Goal: Information Seeking & Learning: Stay updated

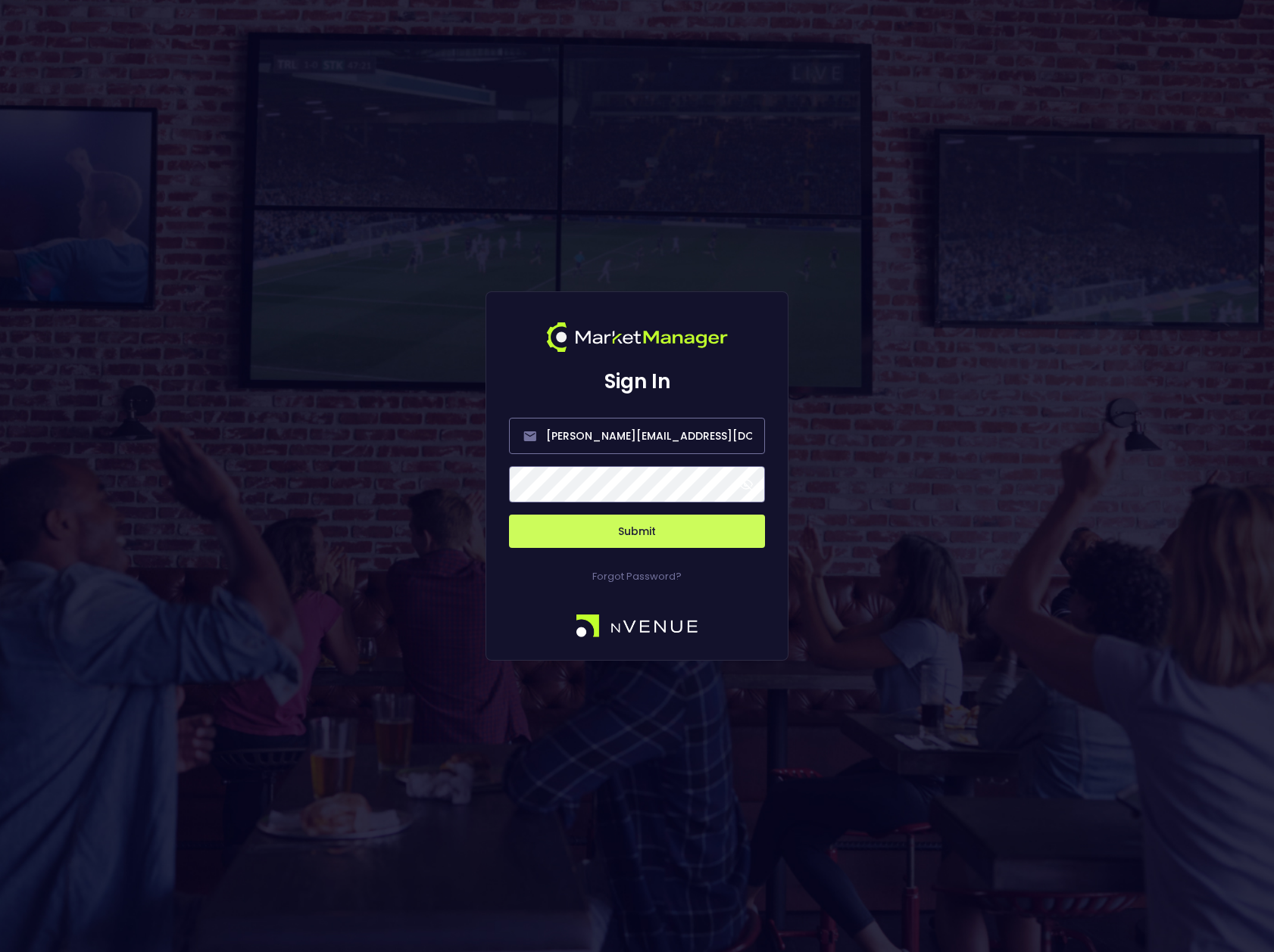
click at [748, 483] on span at bounding box center [746, 484] width 13 height 13
click at [662, 535] on button "Submit" at bounding box center [637, 531] width 256 height 33
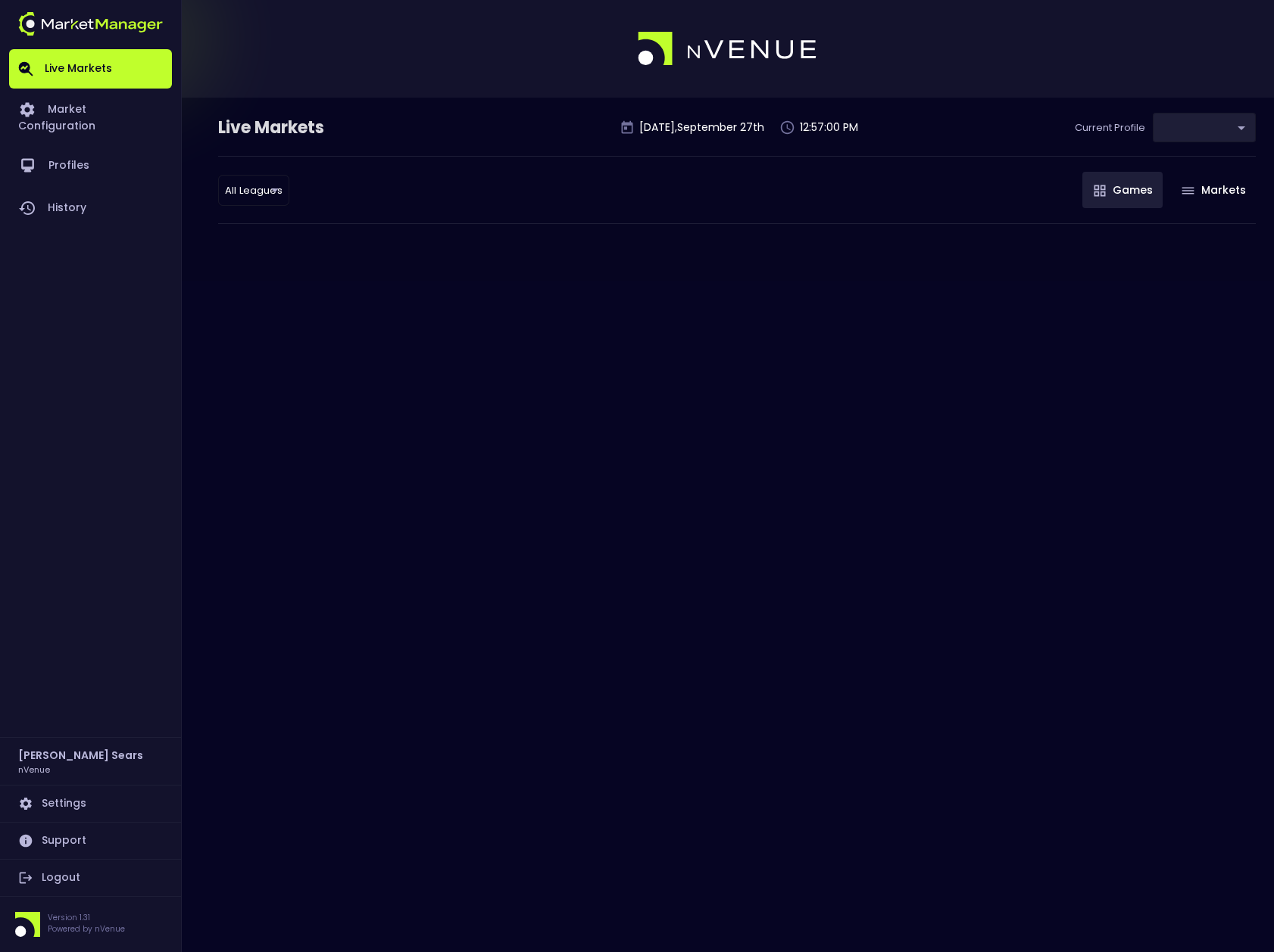
type input "d66ee90f-df8e-430e-a05c-aaf70ad95ad9"
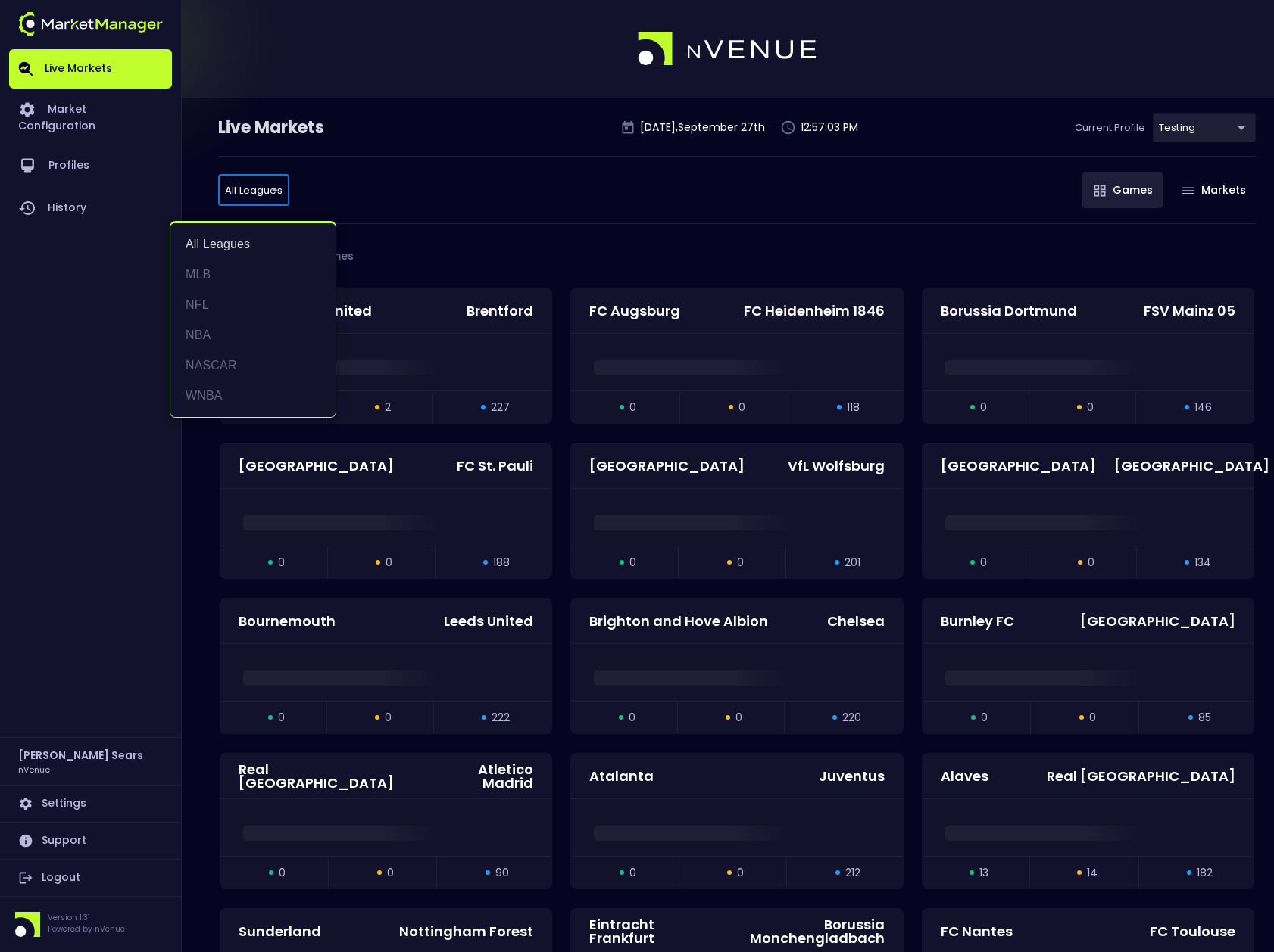
click at [204, 273] on li "MLB" at bounding box center [253, 274] width 165 height 30
type input "MLB"
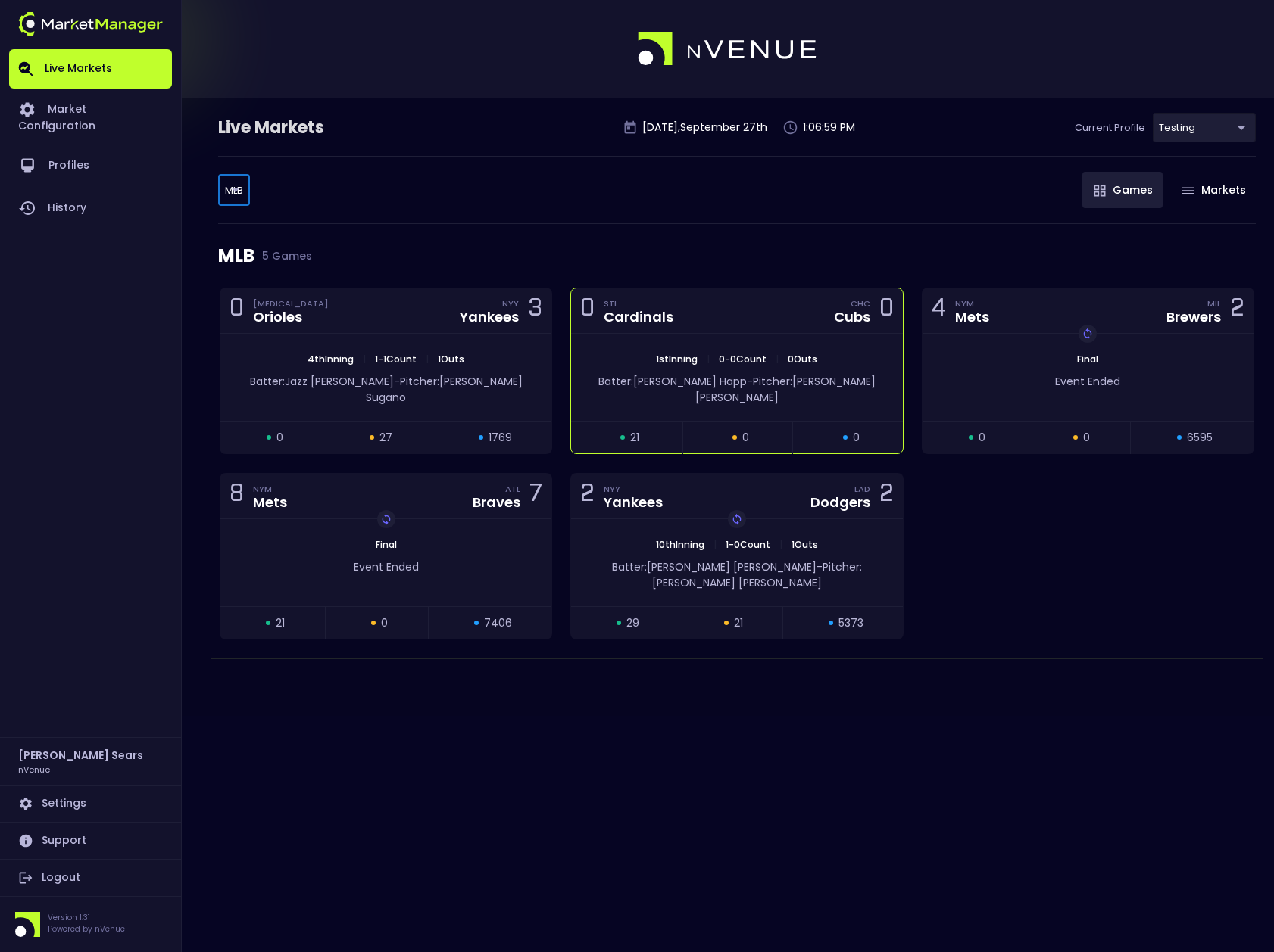
click at [661, 320] on div "Cardinals" at bounding box center [638, 317] width 70 height 13
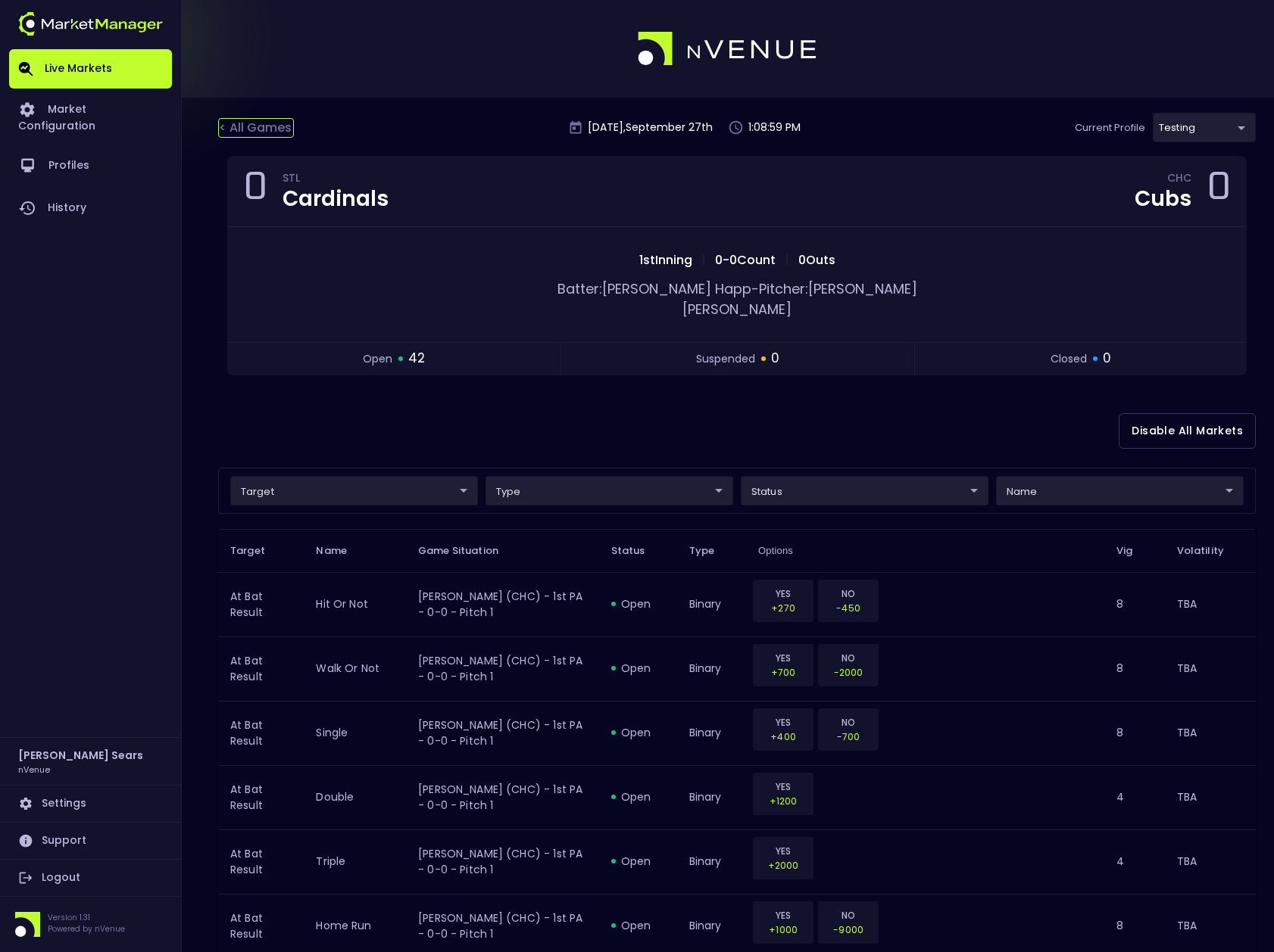
click at [265, 130] on div "< All Games" at bounding box center [256, 127] width 75 height 20
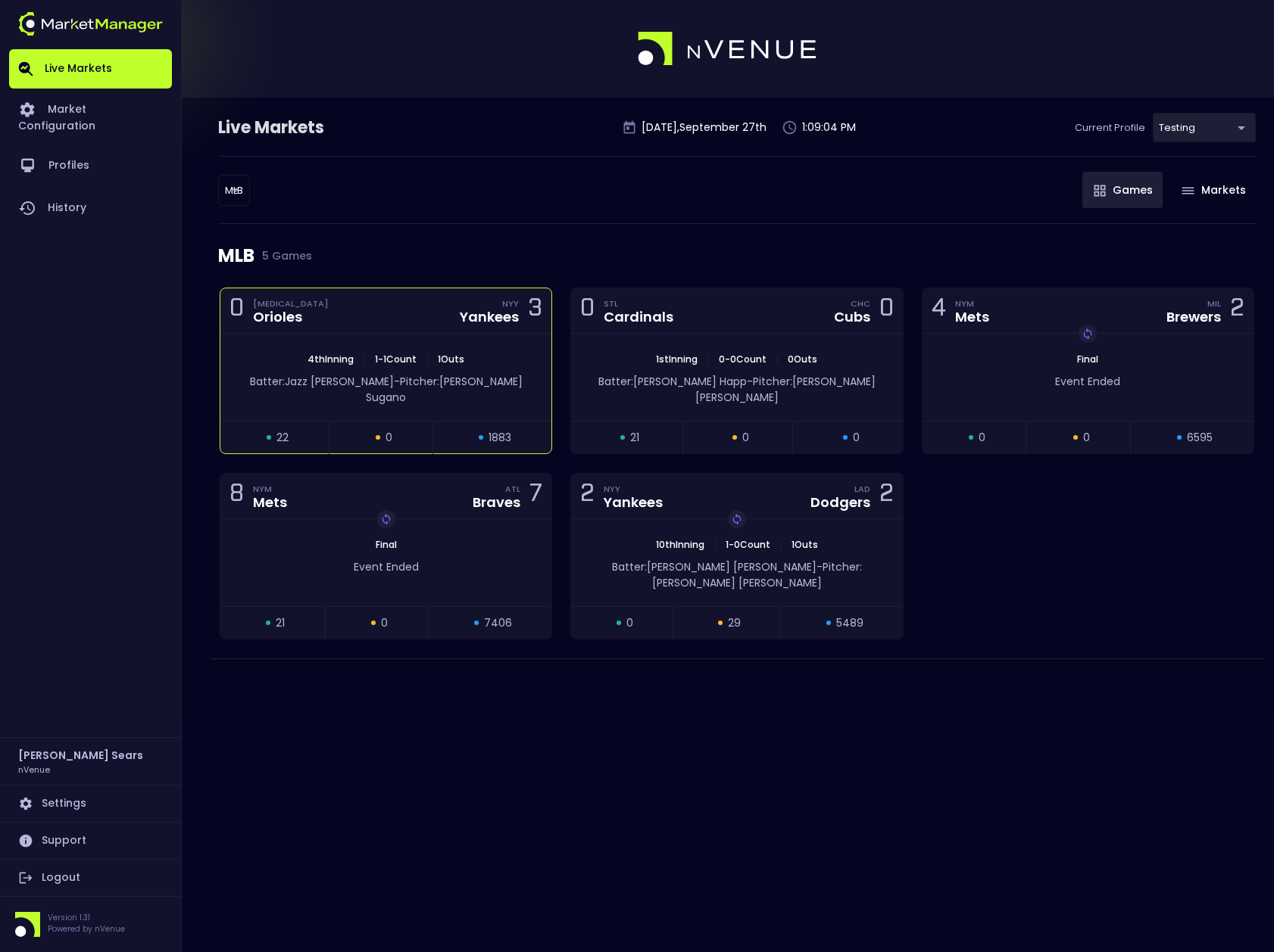
click at [474, 353] on div "4th Inning | 1 - 1 Count | 1 Outs" at bounding box center [386, 359] width 331 height 13
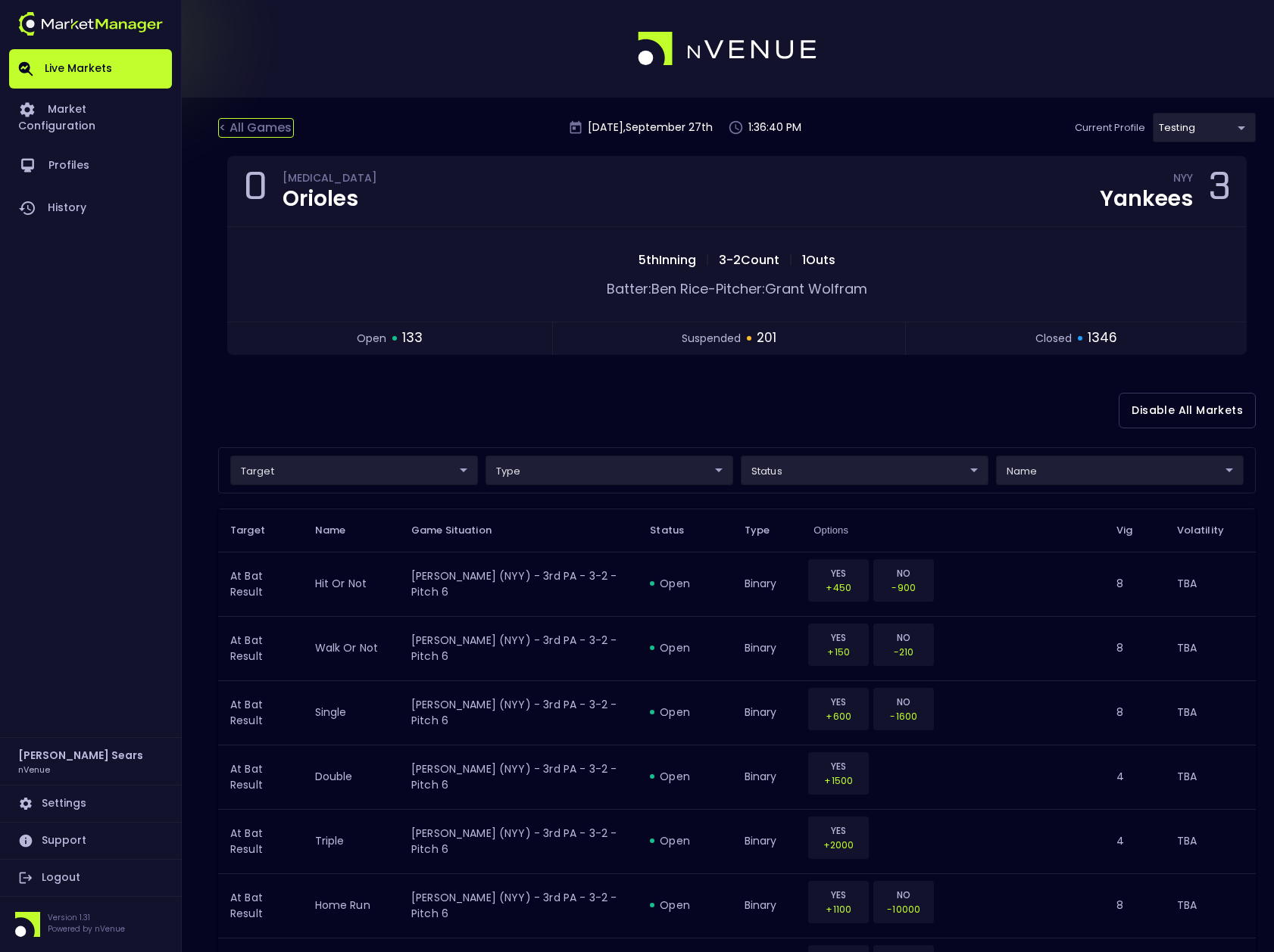
click at [253, 125] on div "< All Games" at bounding box center [256, 127] width 75 height 20
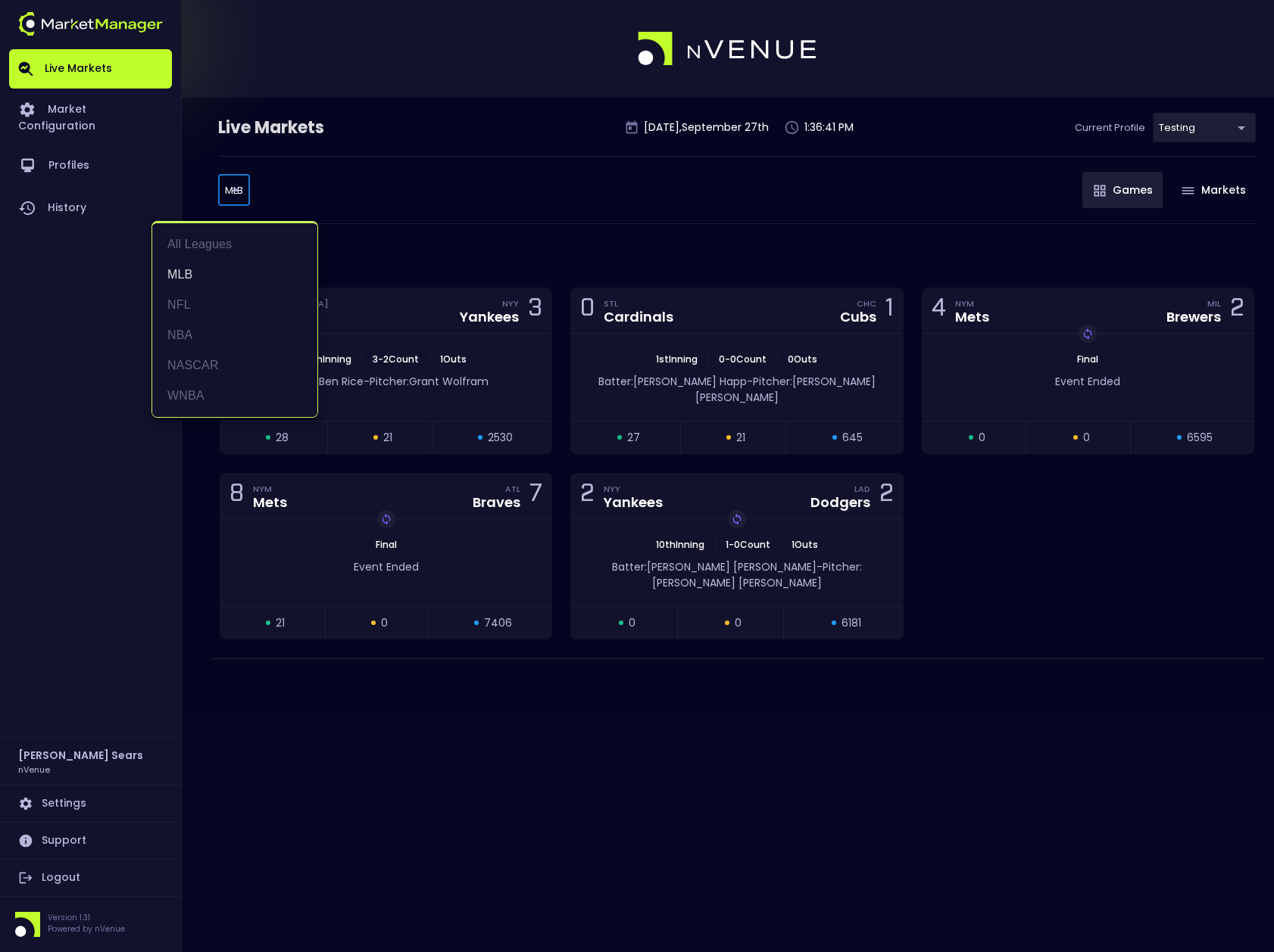
click at [233, 191] on body "Live Markets Market Configuration Profiles History Bruce Sears nVenue Settings …" at bounding box center [637, 476] width 1274 height 952
click at [229, 244] on li "All Leagues" at bounding box center [234, 244] width 165 height 30
type input "all leagues"
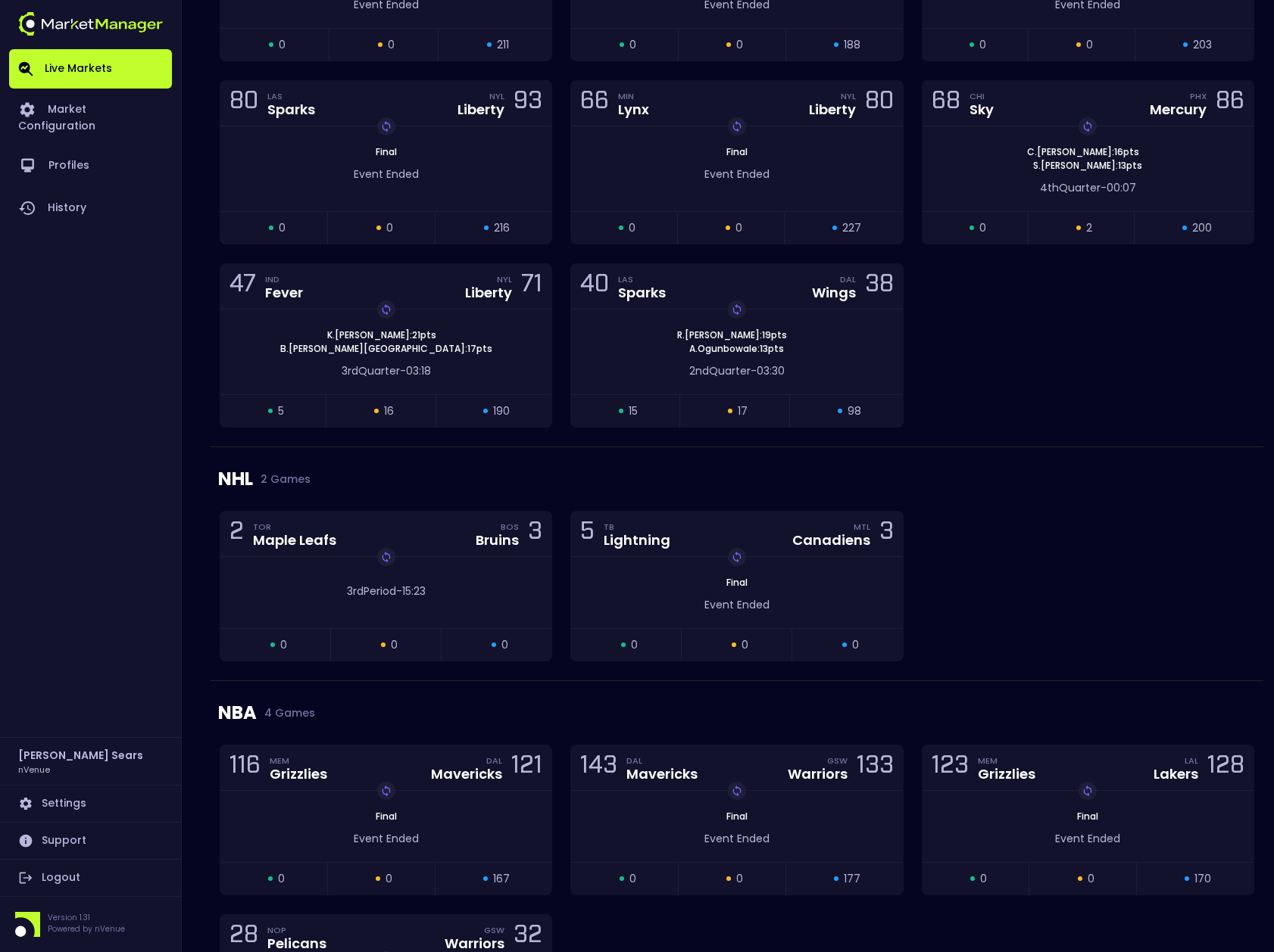
scroll to position [2099, 0]
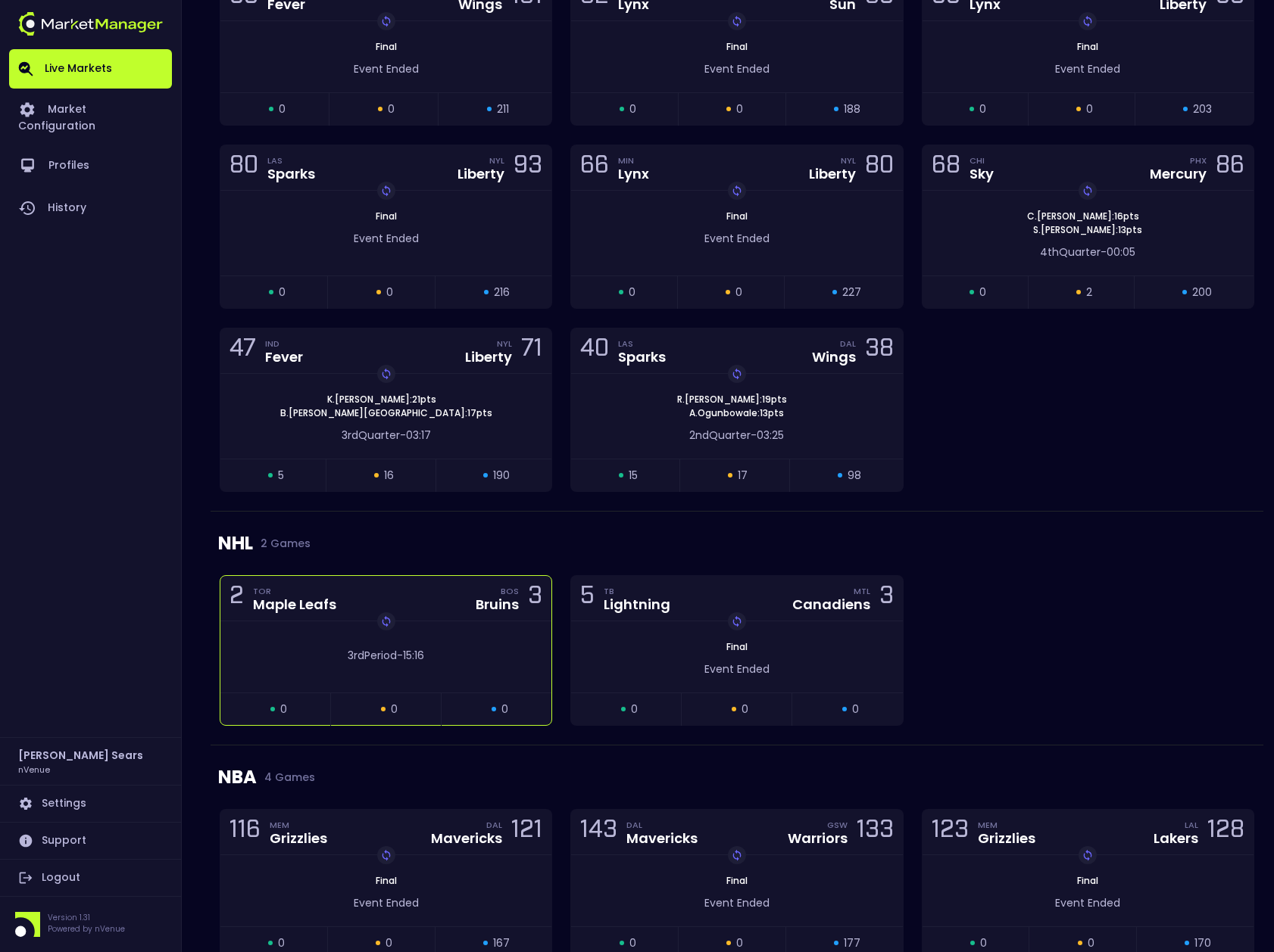
click at [471, 613] on div "2 TOR Maple Leafs BOS Bruins 3" at bounding box center [386, 599] width 331 height 45
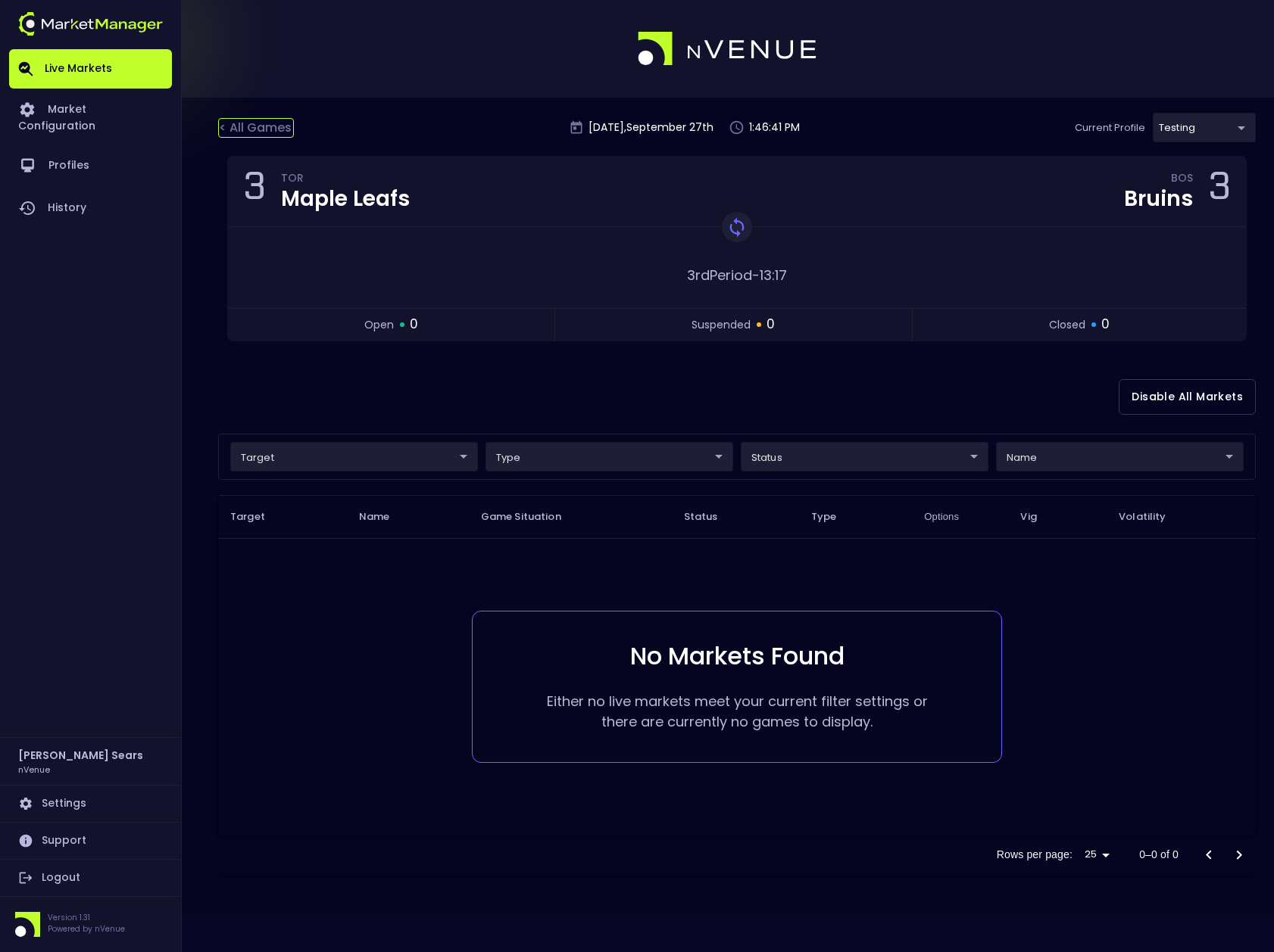
click at [269, 129] on div "< All Games" at bounding box center [256, 127] width 75 height 20
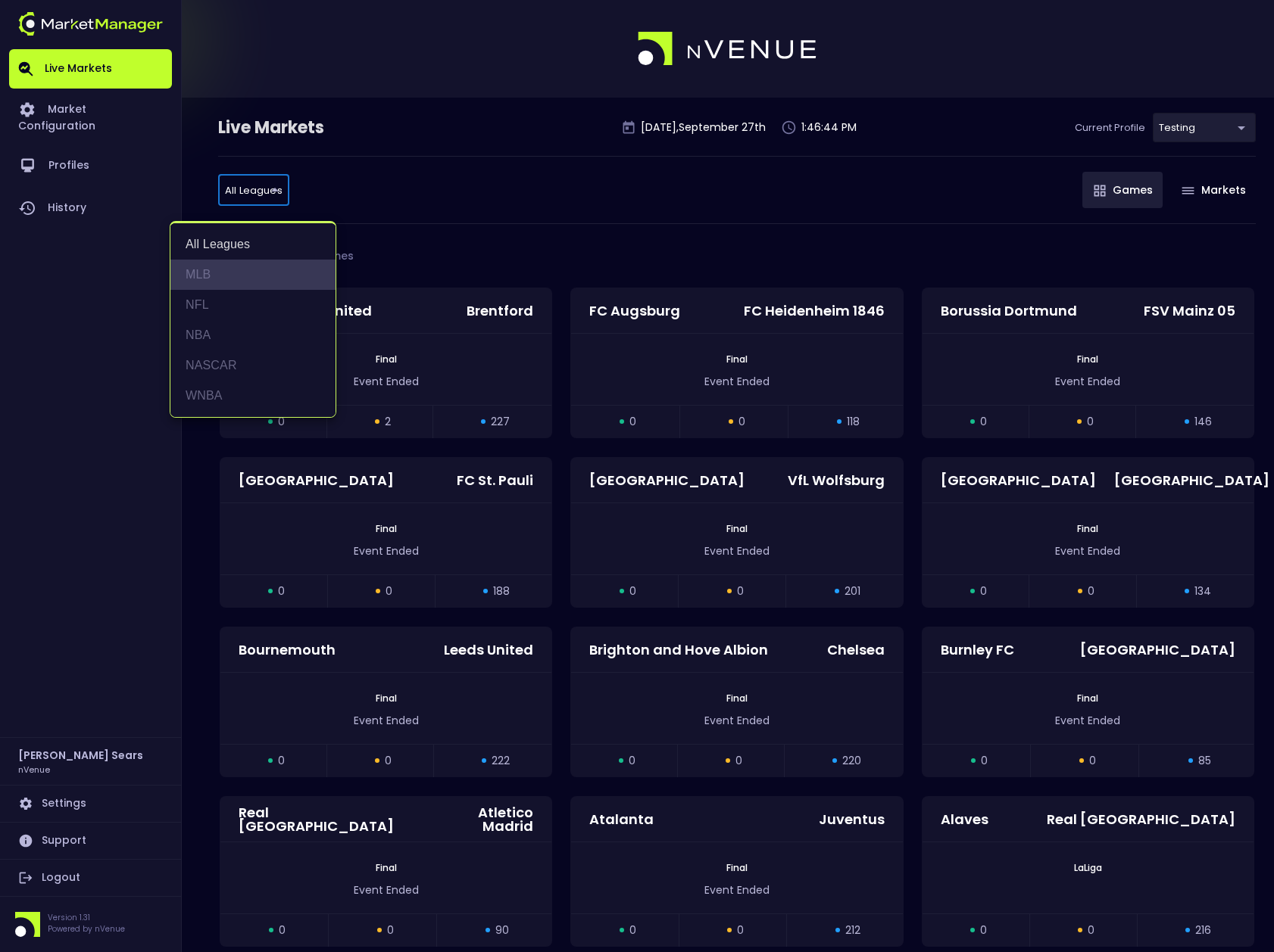
click at [202, 271] on li "MLB" at bounding box center [253, 274] width 165 height 30
type input "MLB"
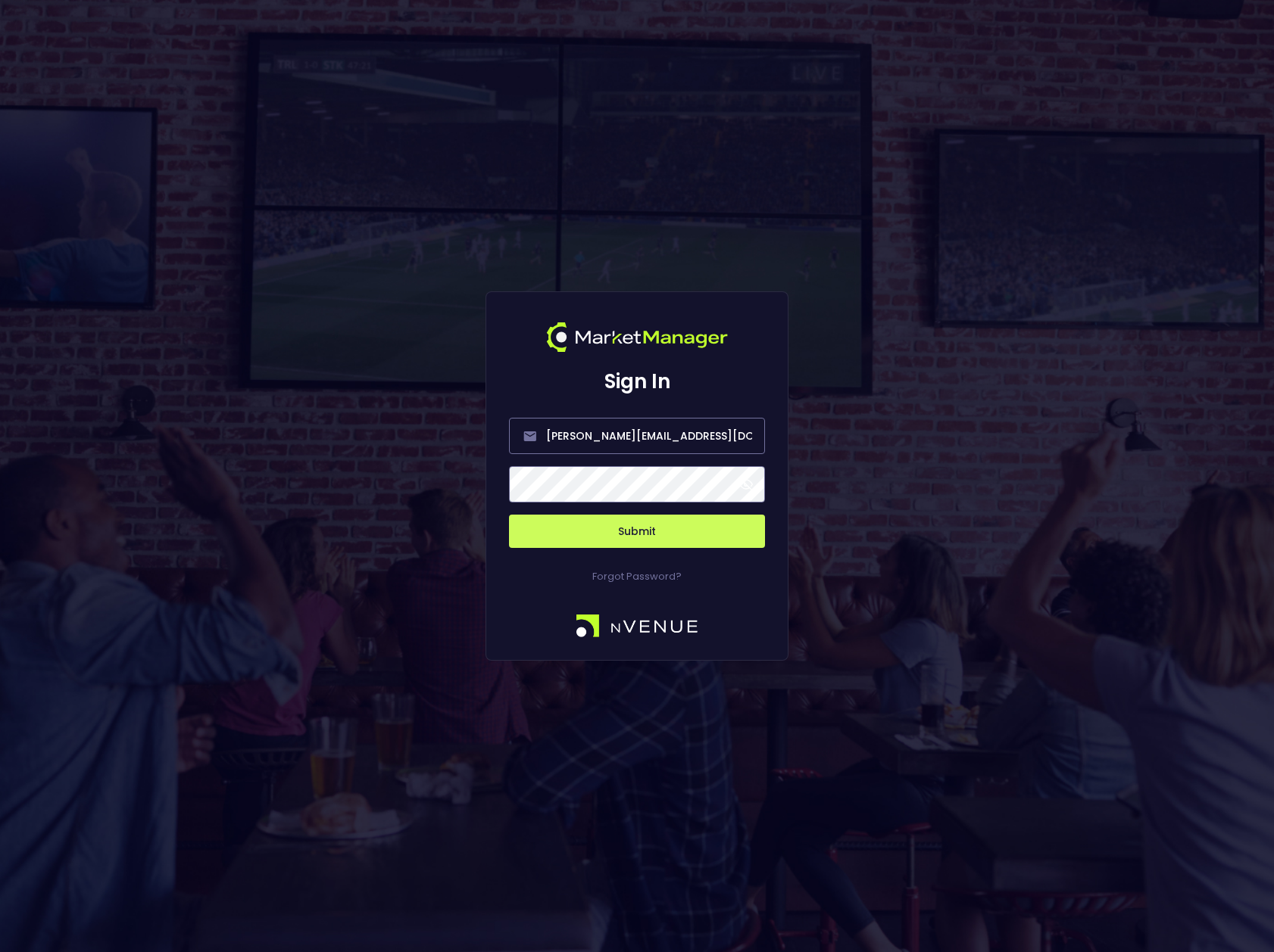
click at [748, 481] on span at bounding box center [746, 484] width 13 height 13
click at [631, 536] on button "Submit" at bounding box center [637, 531] width 256 height 33
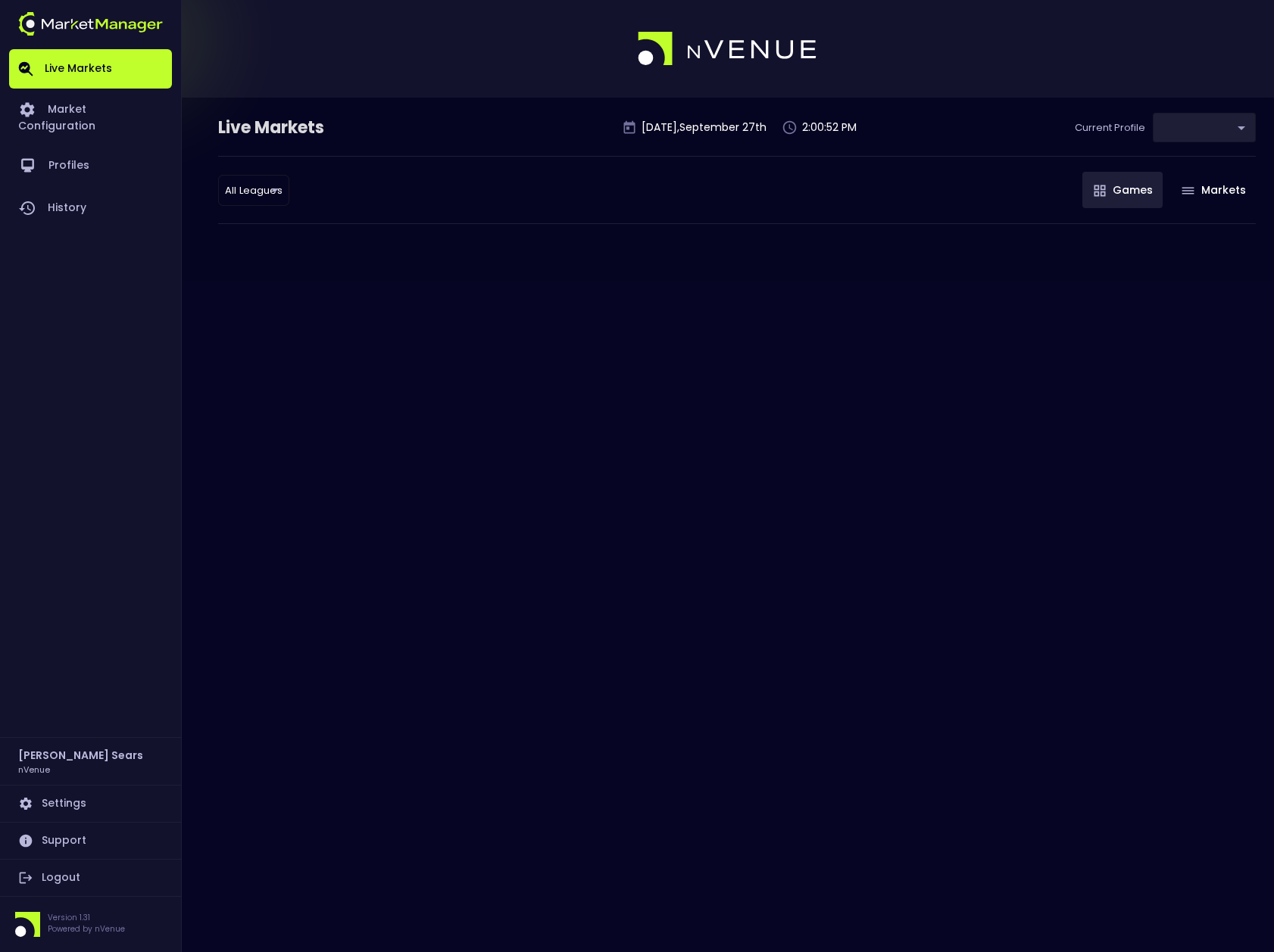
type input "d66ee90f-df8e-430e-a05c-aaf70ad95ad9"
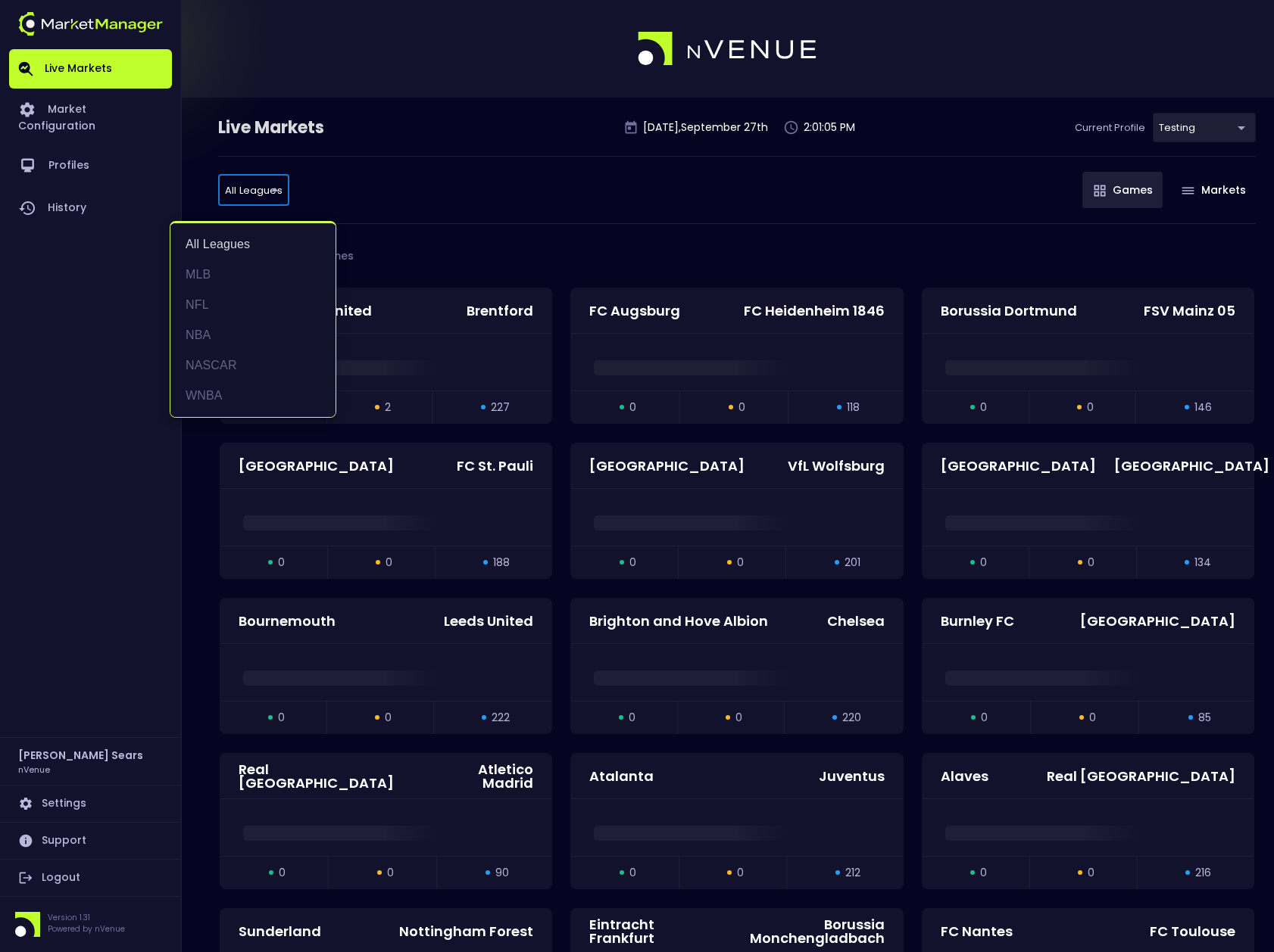
click at [207, 271] on li "MLB" at bounding box center [253, 274] width 165 height 30
type input "MLB"
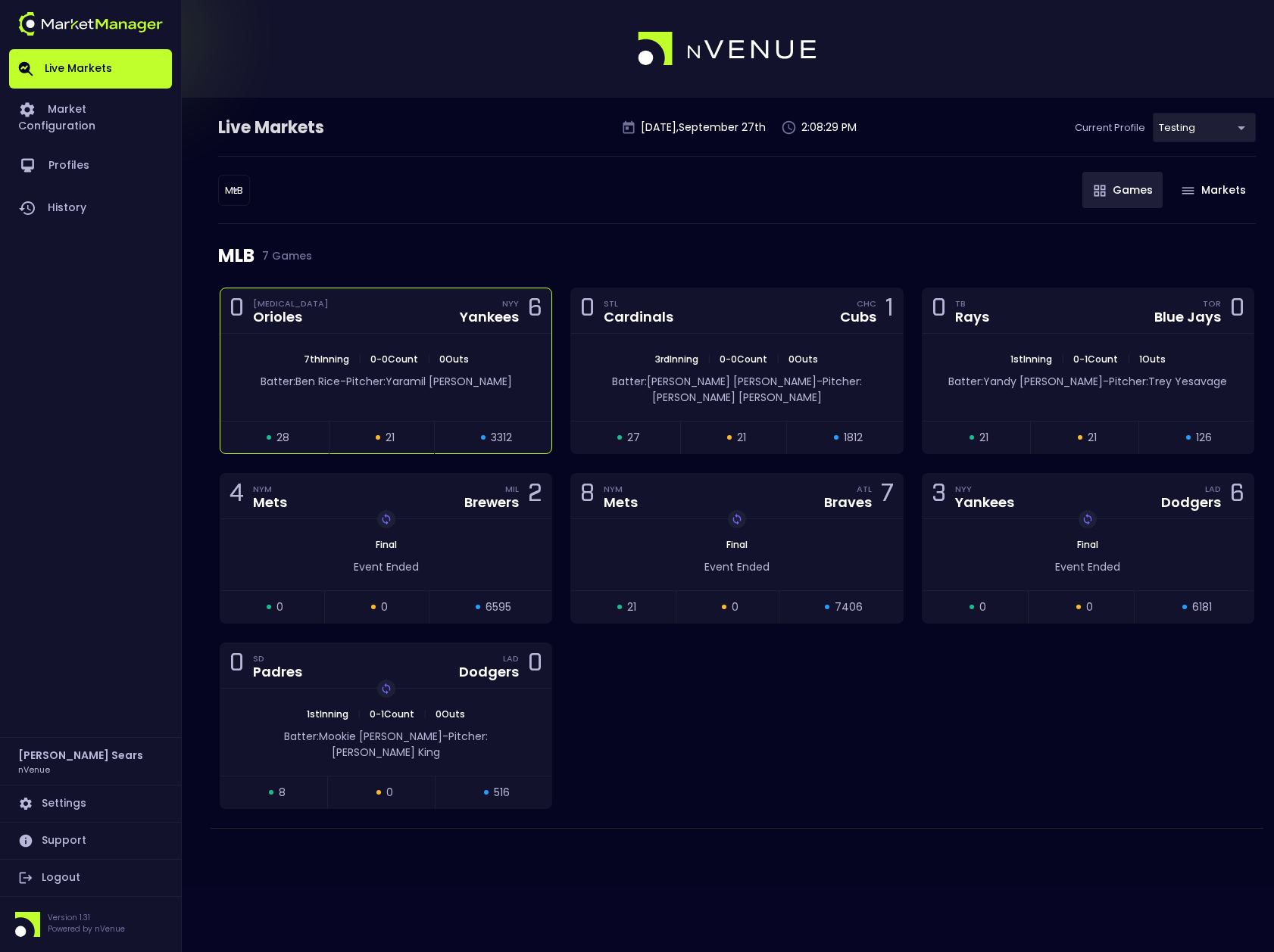
click at [507, 348] on div "7th Inning | 0 - 0 Count | 0 Outs Batter: Ben Rice - Pitcher: Yaramil Hiraldo" at bounding box center [386, 377] width 331 height 87
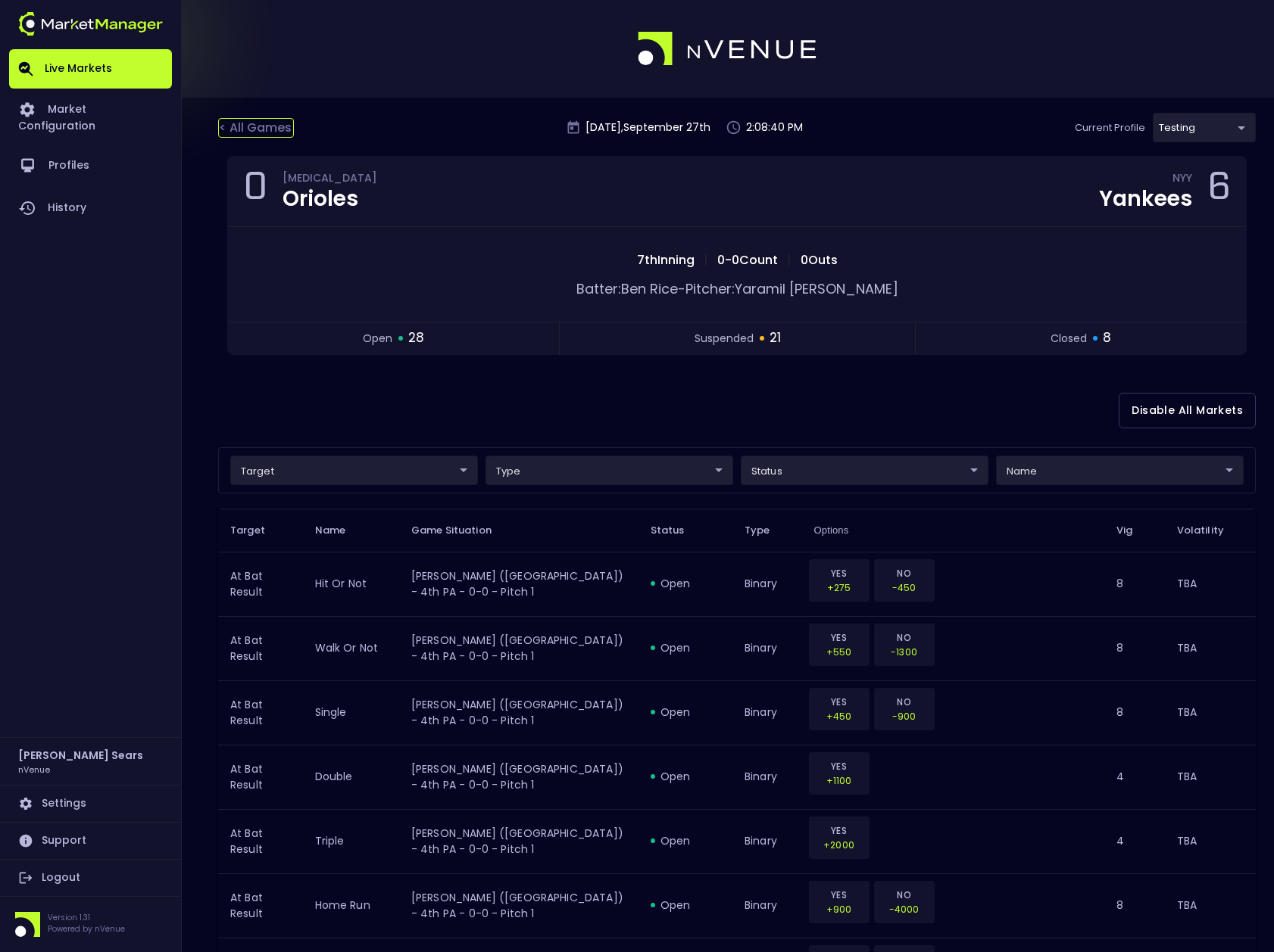
click at [252, 124] on div "< All Games" at bounding box center [256, 127] width 75 height 20
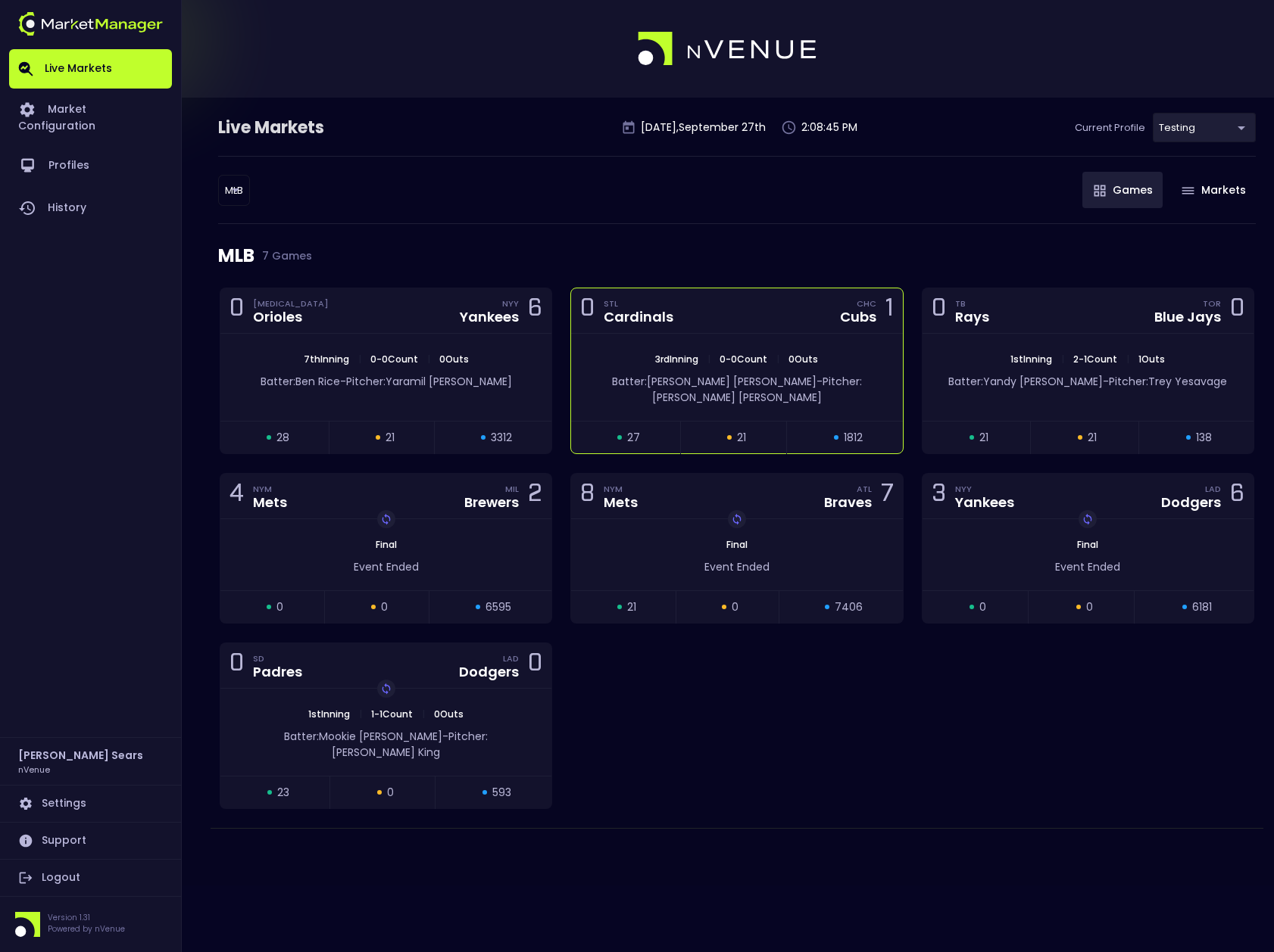
click at [670, 321] on div "Cardinals" at bounding box center [638, 317] width 70 height 13
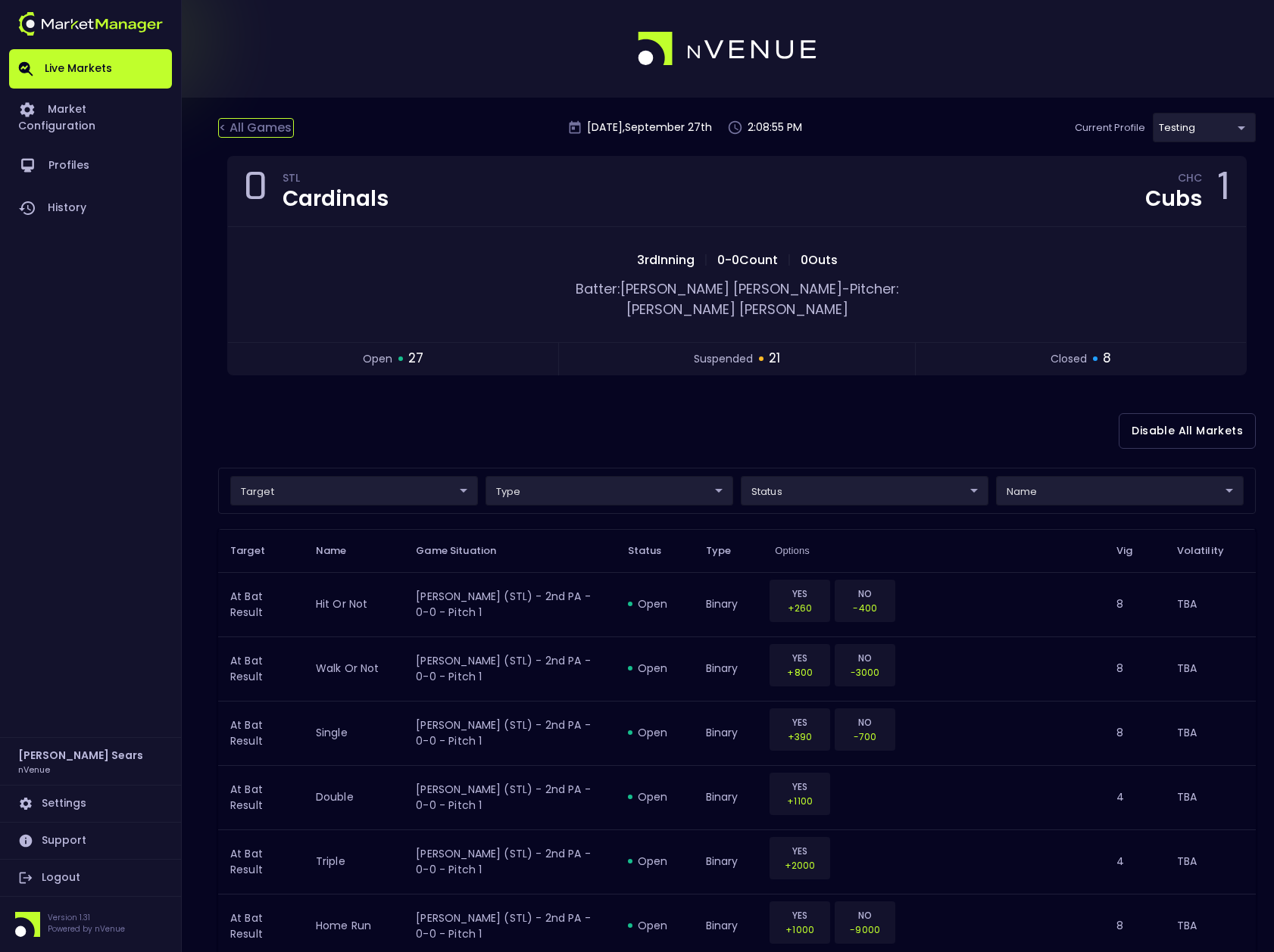
click at [280, 134] on div "< All Games" at bounding box center [256, 127] width 75 height 20
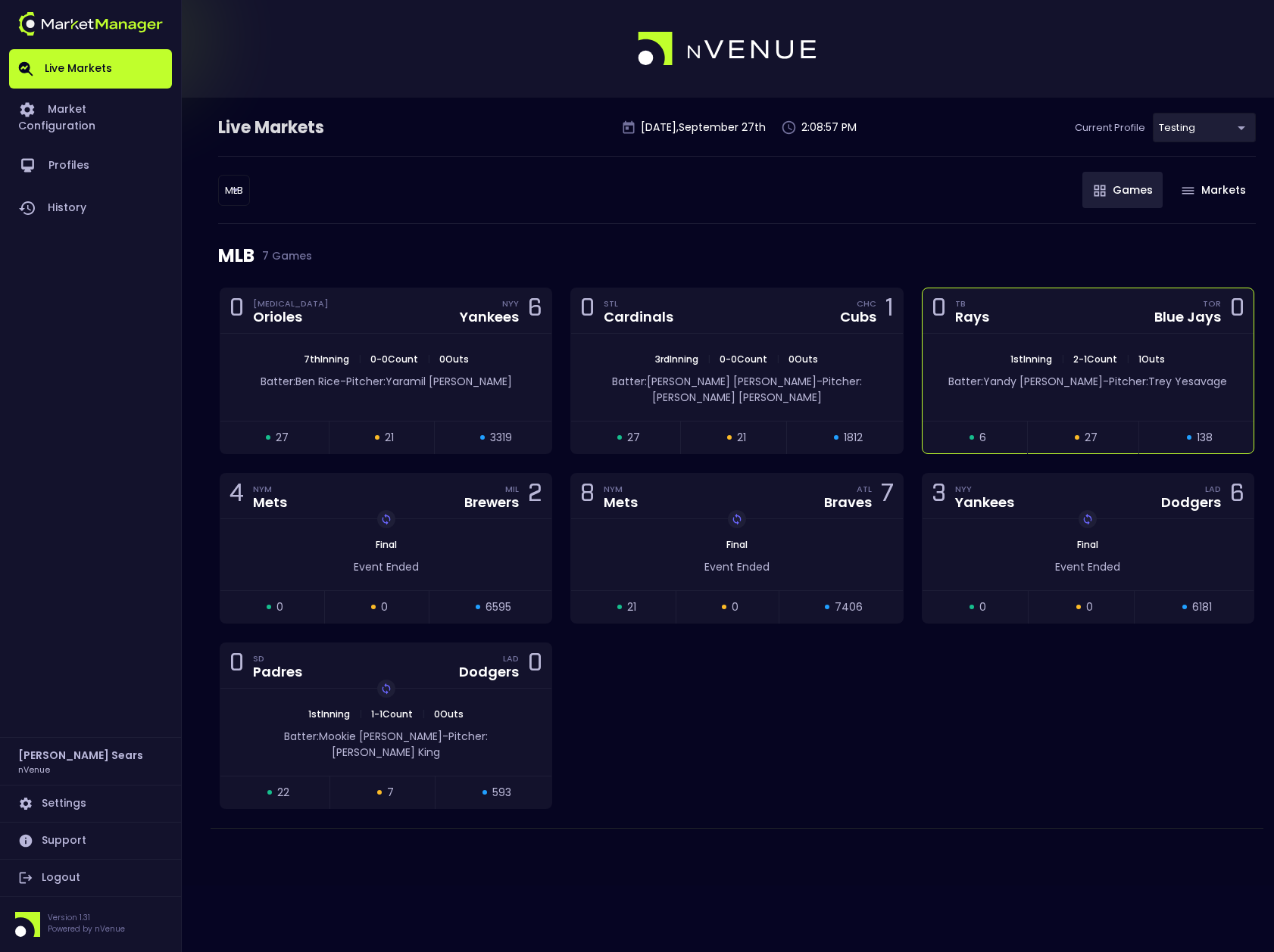
click at [1048, 430] on div "suspended 27" at bounding box center [1083, 437] width 110 height 16
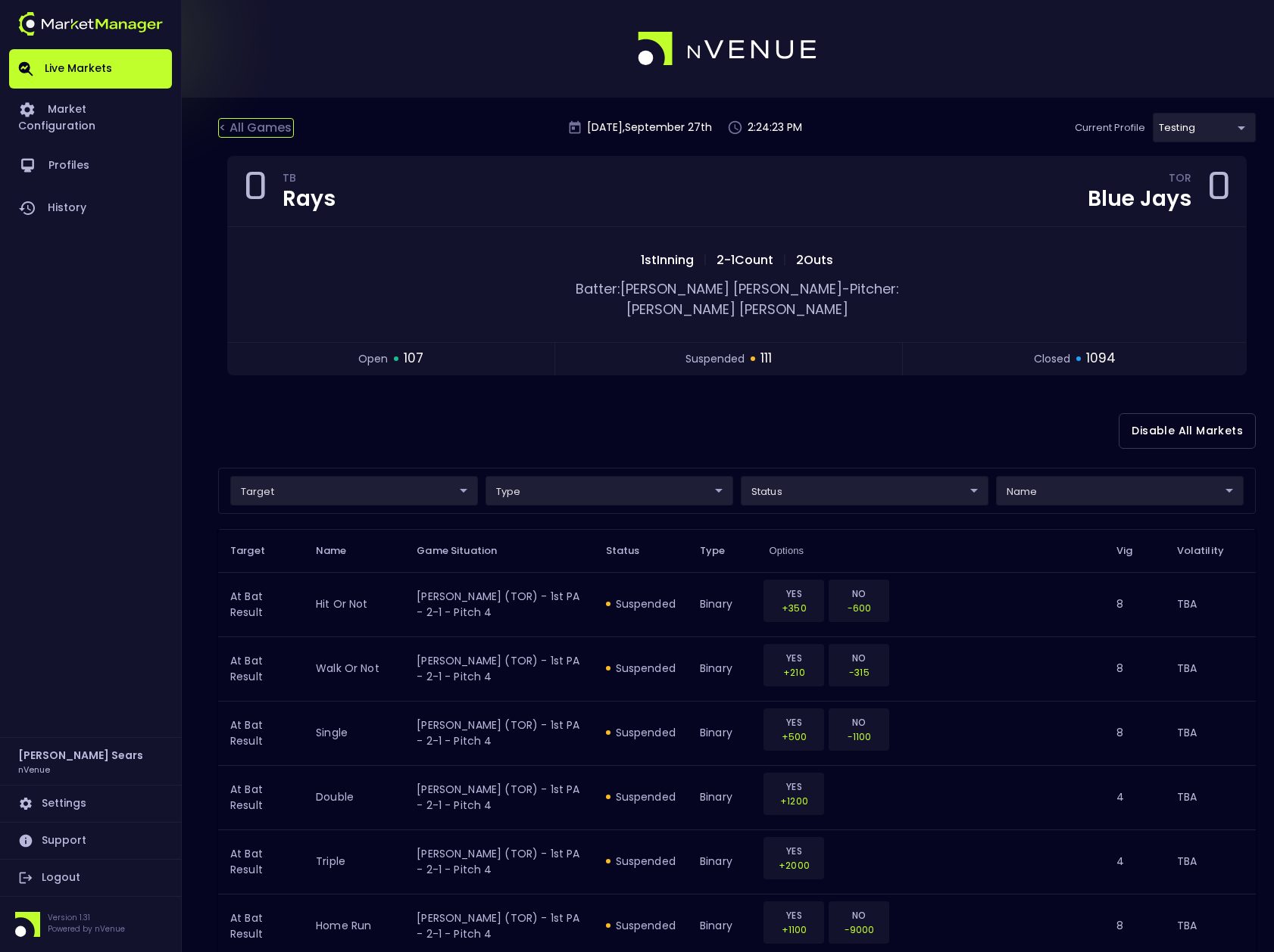
click at [274, 125] on div "< All Games" at bounding box center [256, 127] width 75 height 20
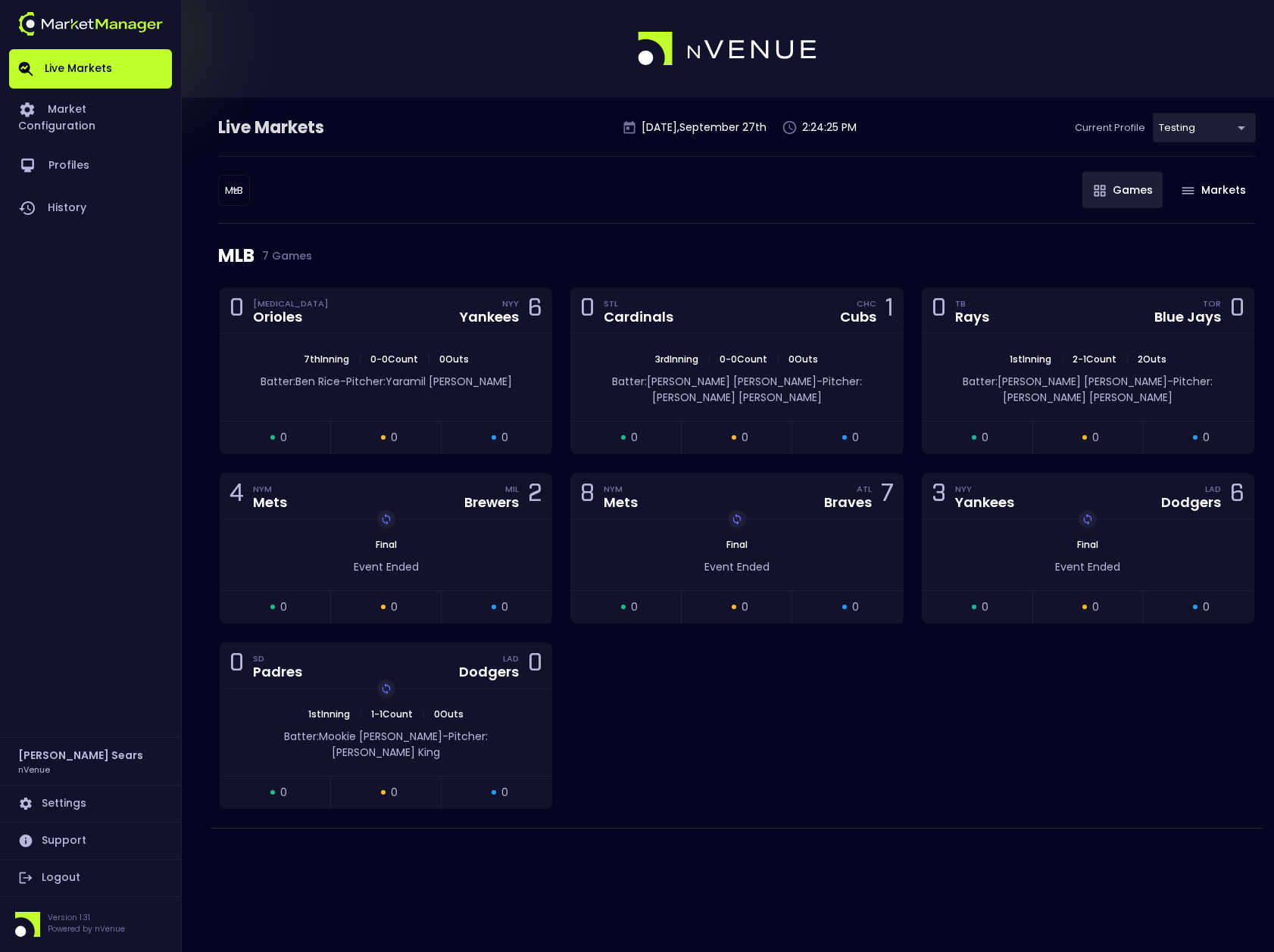
click at [225, 191] on body "Live Markets Market Configuration Profiles History Bruce Sears nVenue Settings …" at bounding box center [637, 476] width 1274 height 952
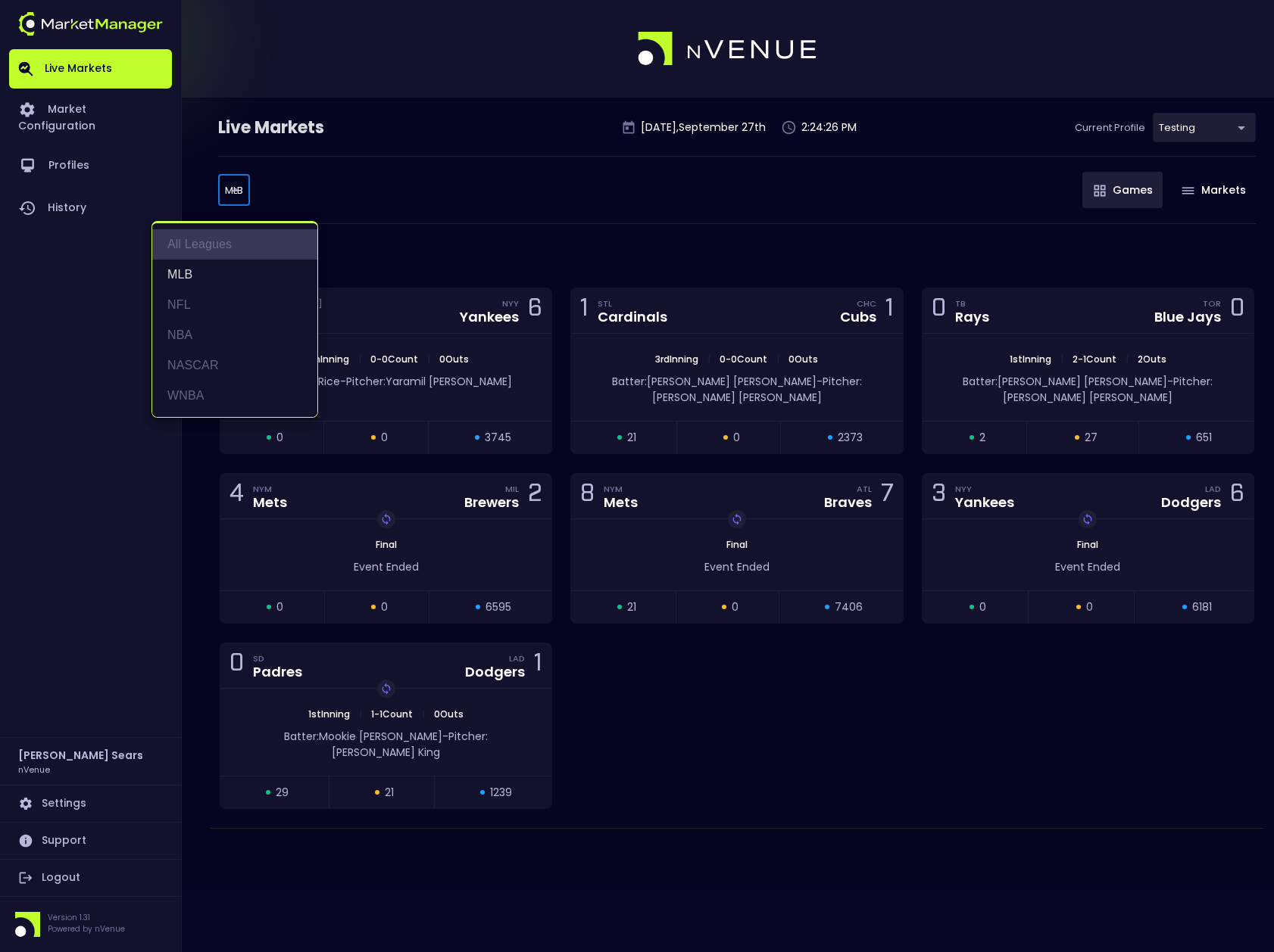
click at [217, 247] on li "All Leagues" at bounding box center [234, 244] width 165 height 30
type input "all leagues"
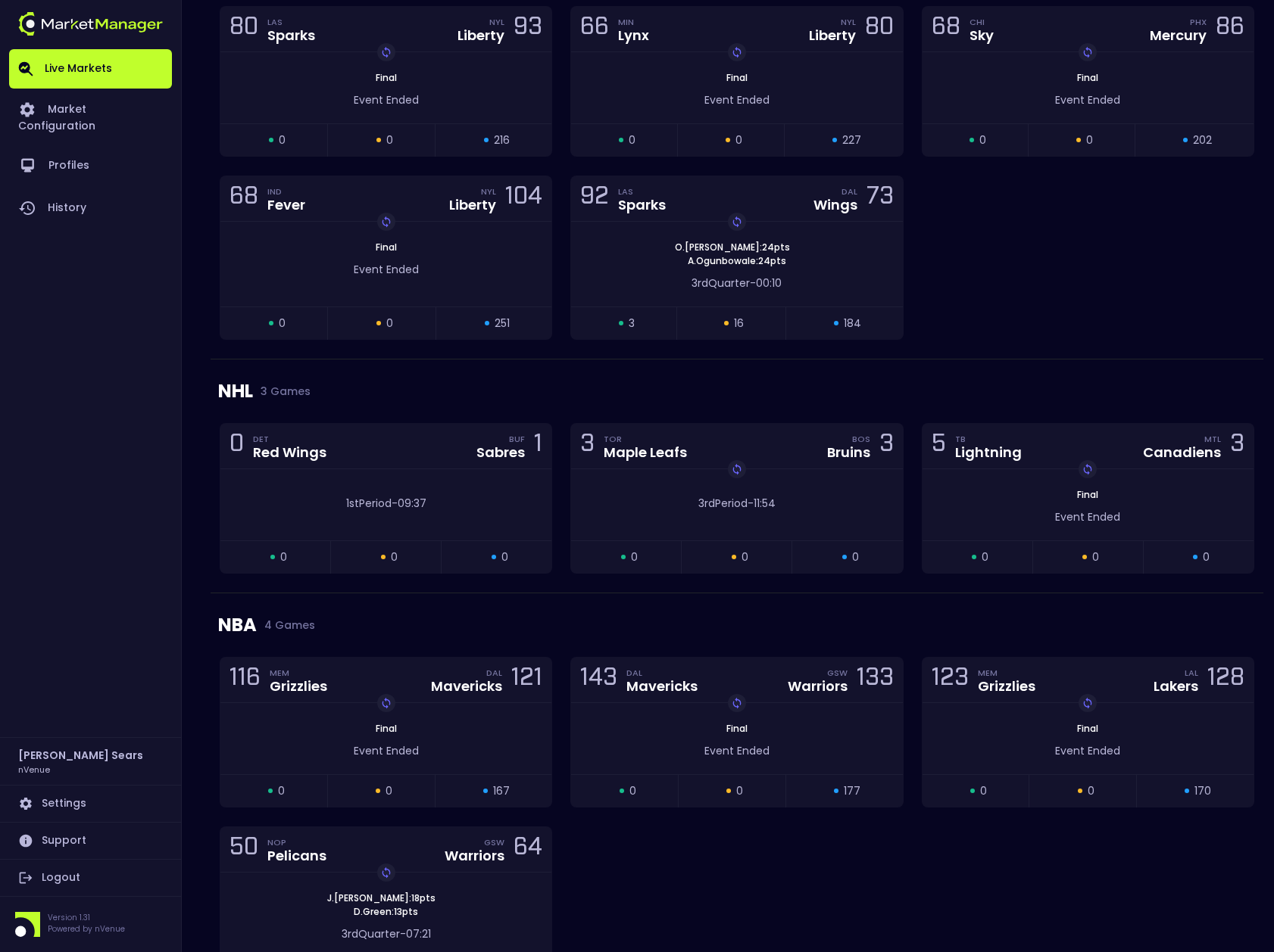
scroll to position [2617, 0]
click at [484, 497] on div "1st Period - 09:31" at bounding box center [386, 502] width 286 height 16
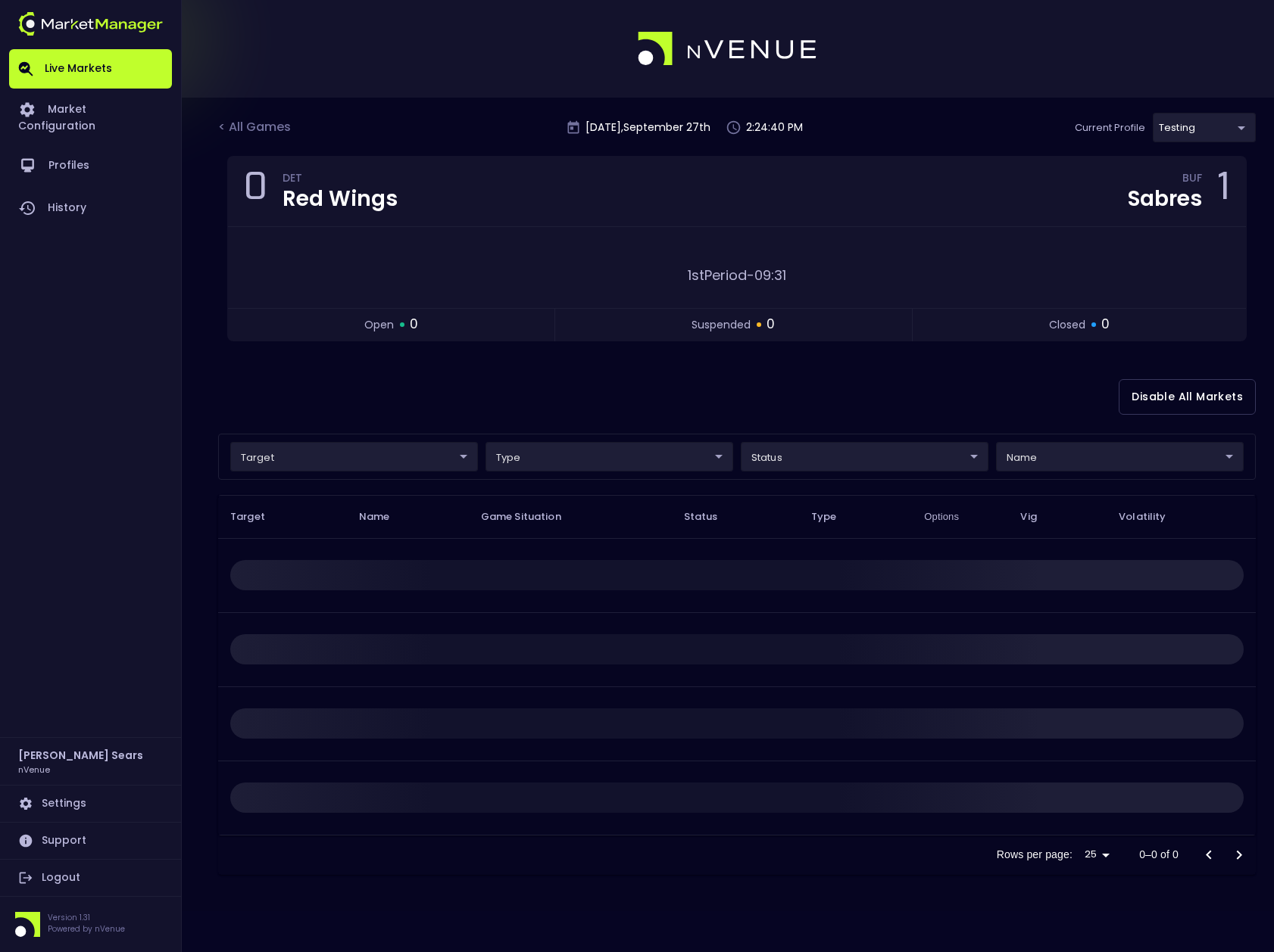
scroll to position [0, 0]
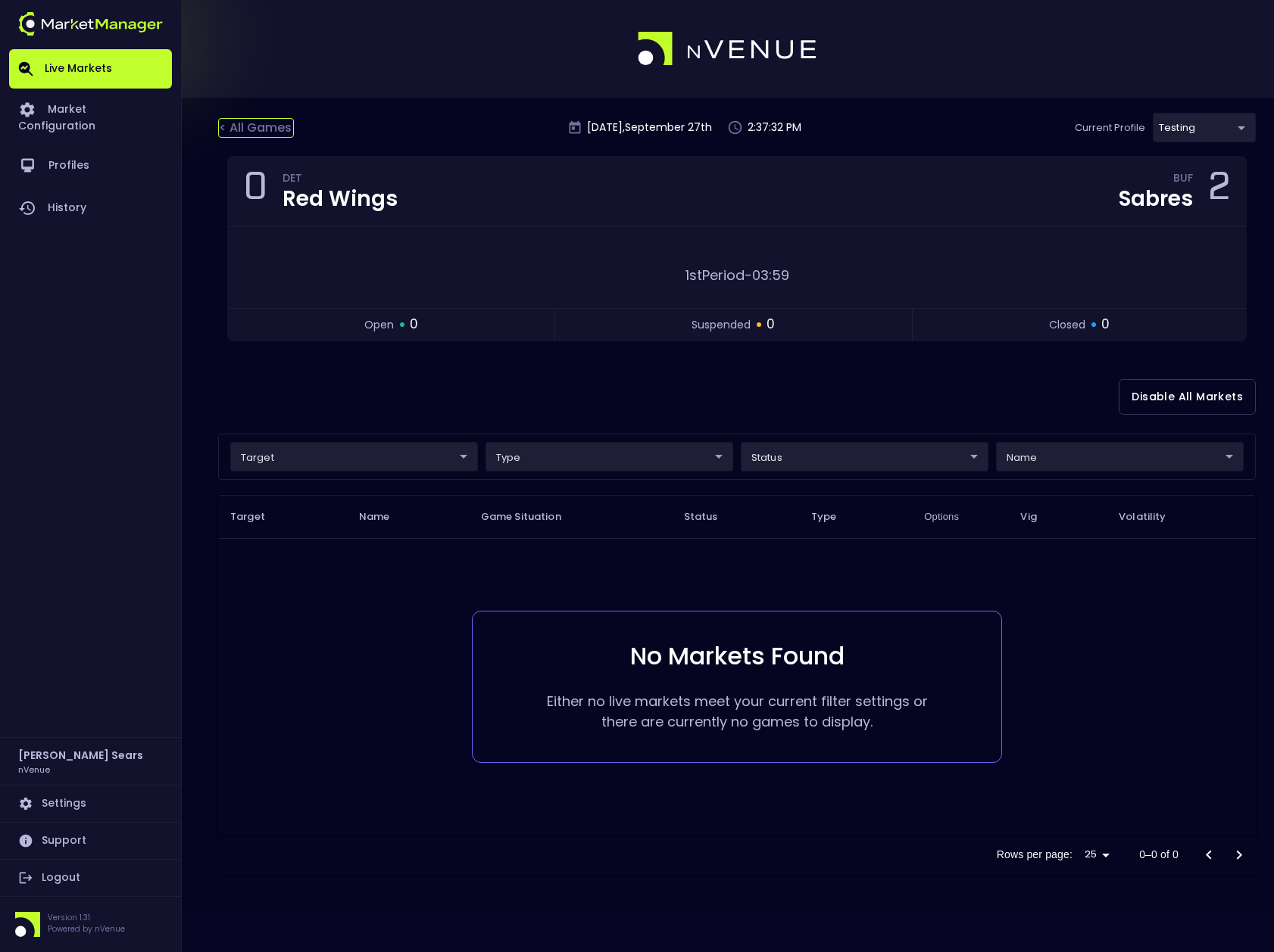
click at [274, 126] on div "< All Games" at bounding box center [256, 127] width 75 height 20
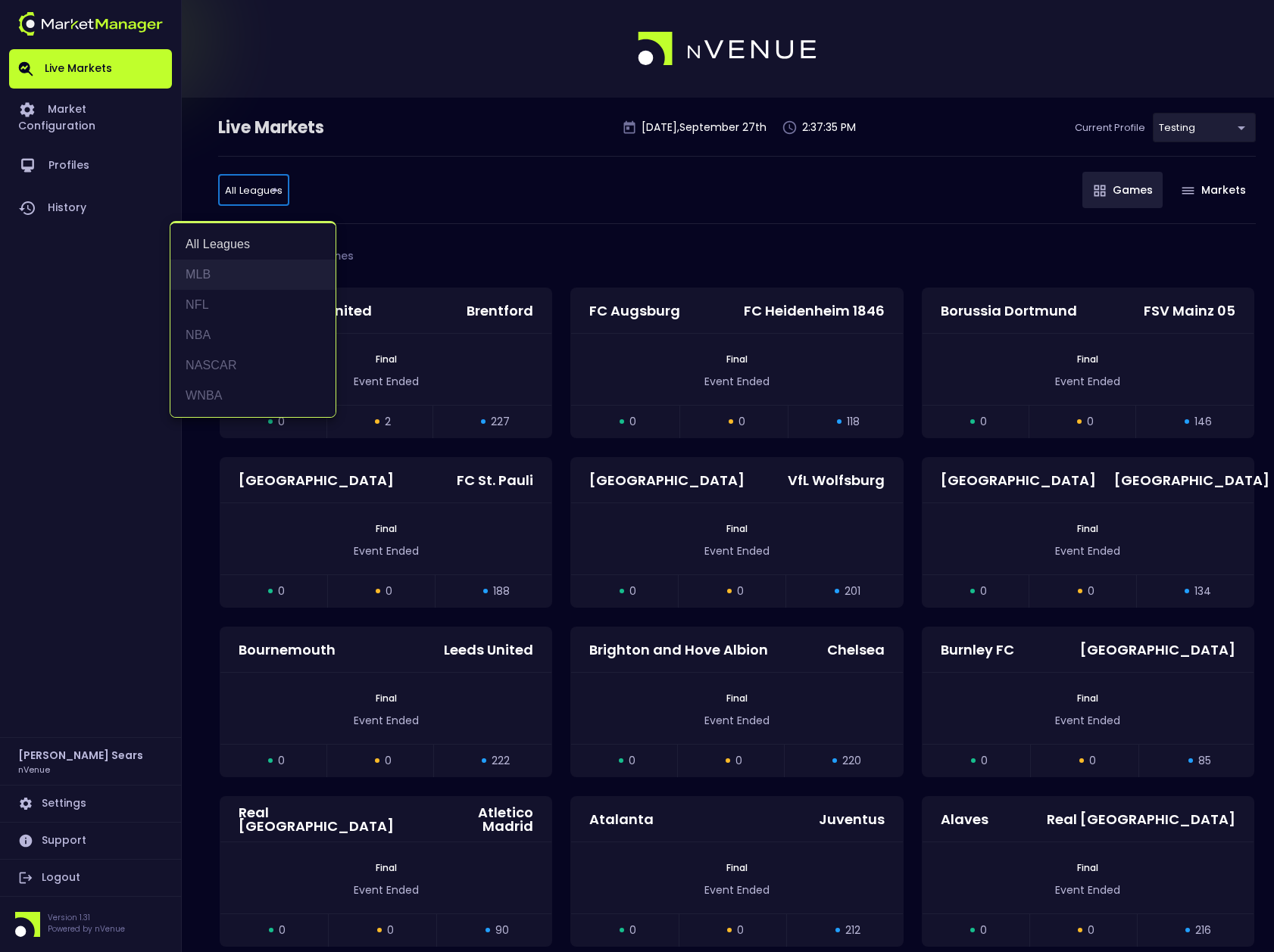
click at [198, 274] on li "MLB" at bounding box center [253, 274] width 165 height 30
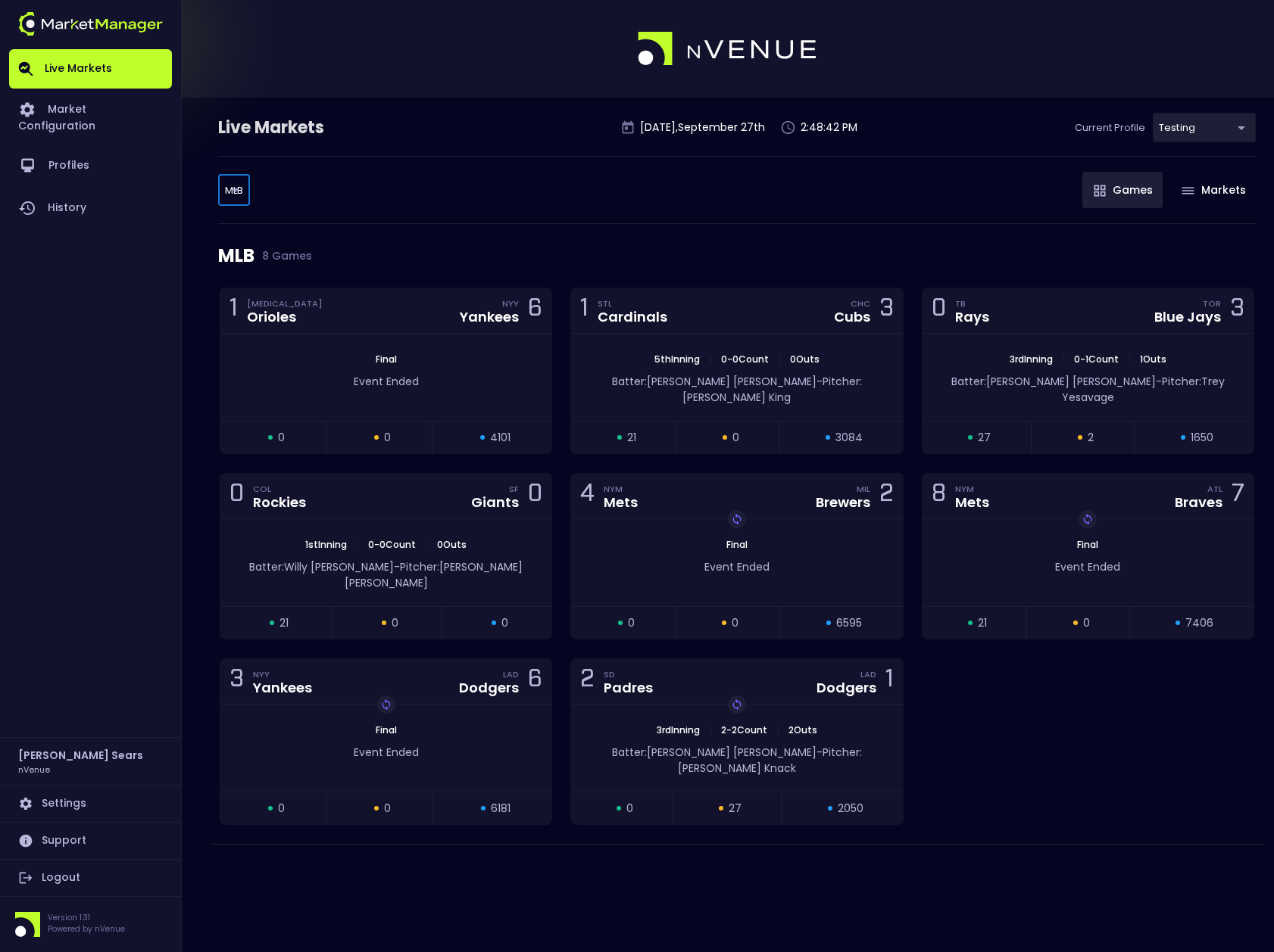
click at [231, 188] on body "Live Markets Market Configuration Profiles History Bruce Sears nVenue Settings …" at bounding box center [637, 476] width 1274 height 952
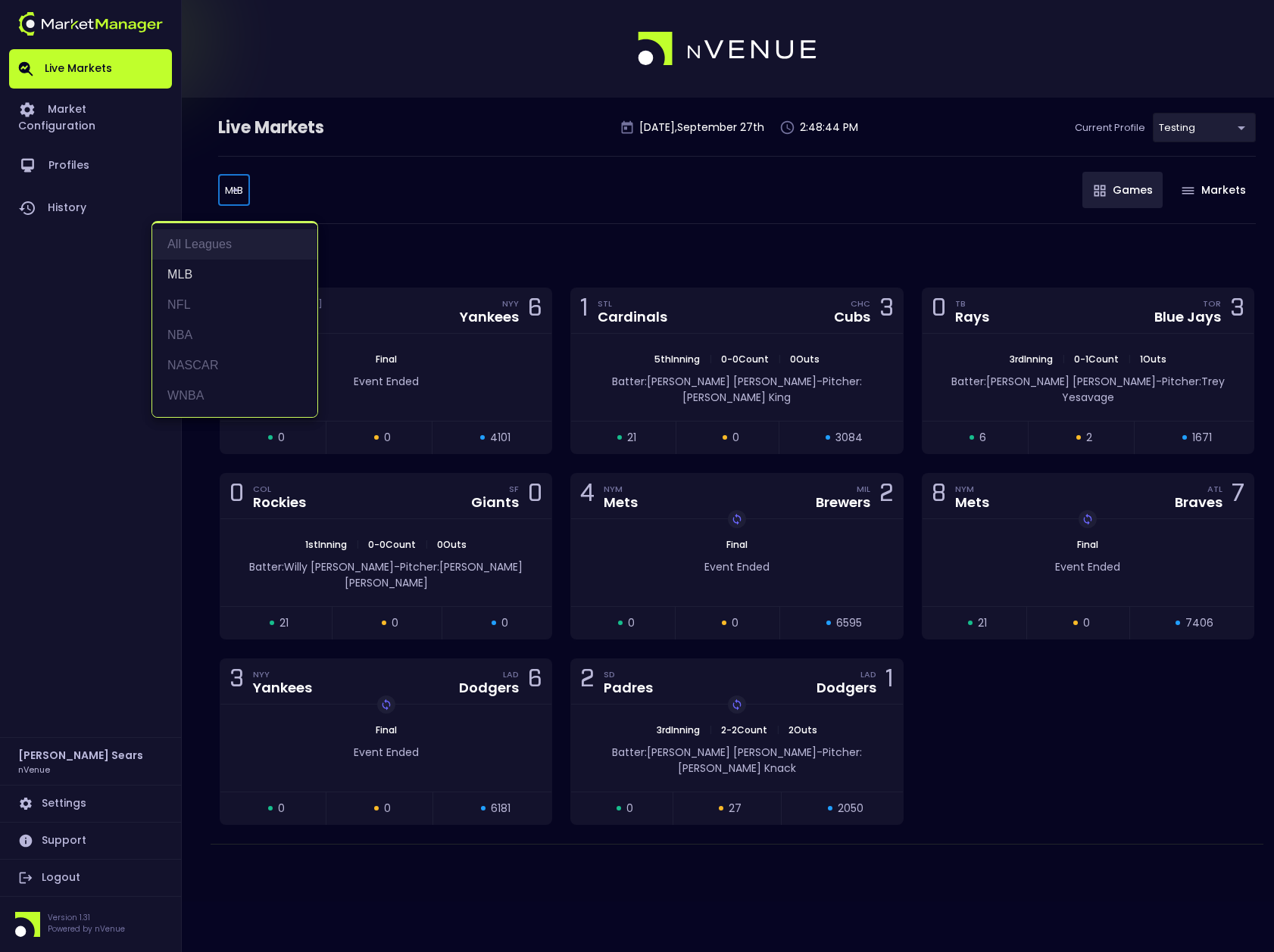
click at [193, 240] on li "All Leagues" at bounding box center [234, 244] width 165 height 30
type input "all leagues"
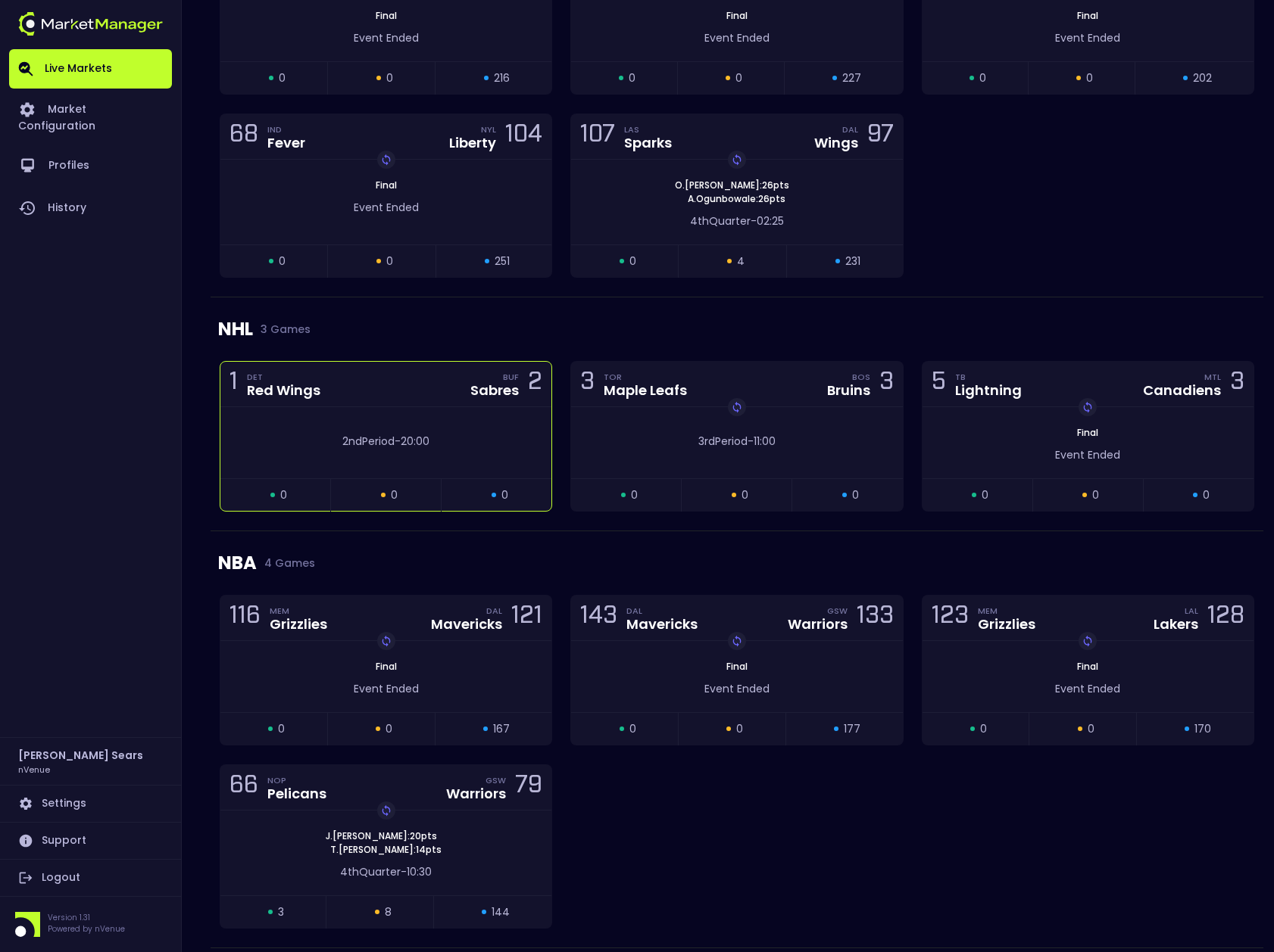
scroll to position [2679, 0]
click at [497, 416] on div "2nd Period - 20:00" at bounding box center [386, 441] width 331 height 71
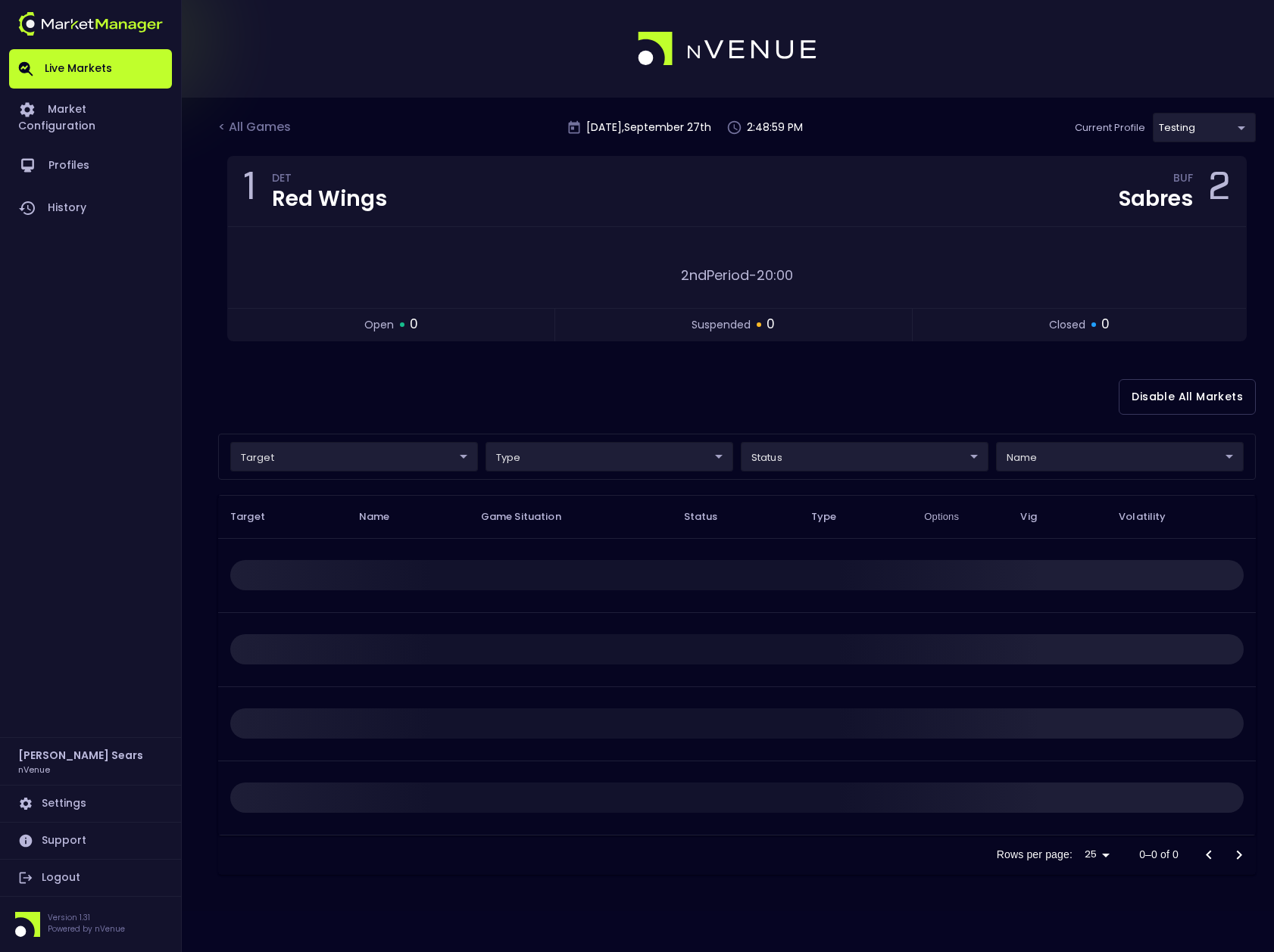
scroll to position [0, 0]
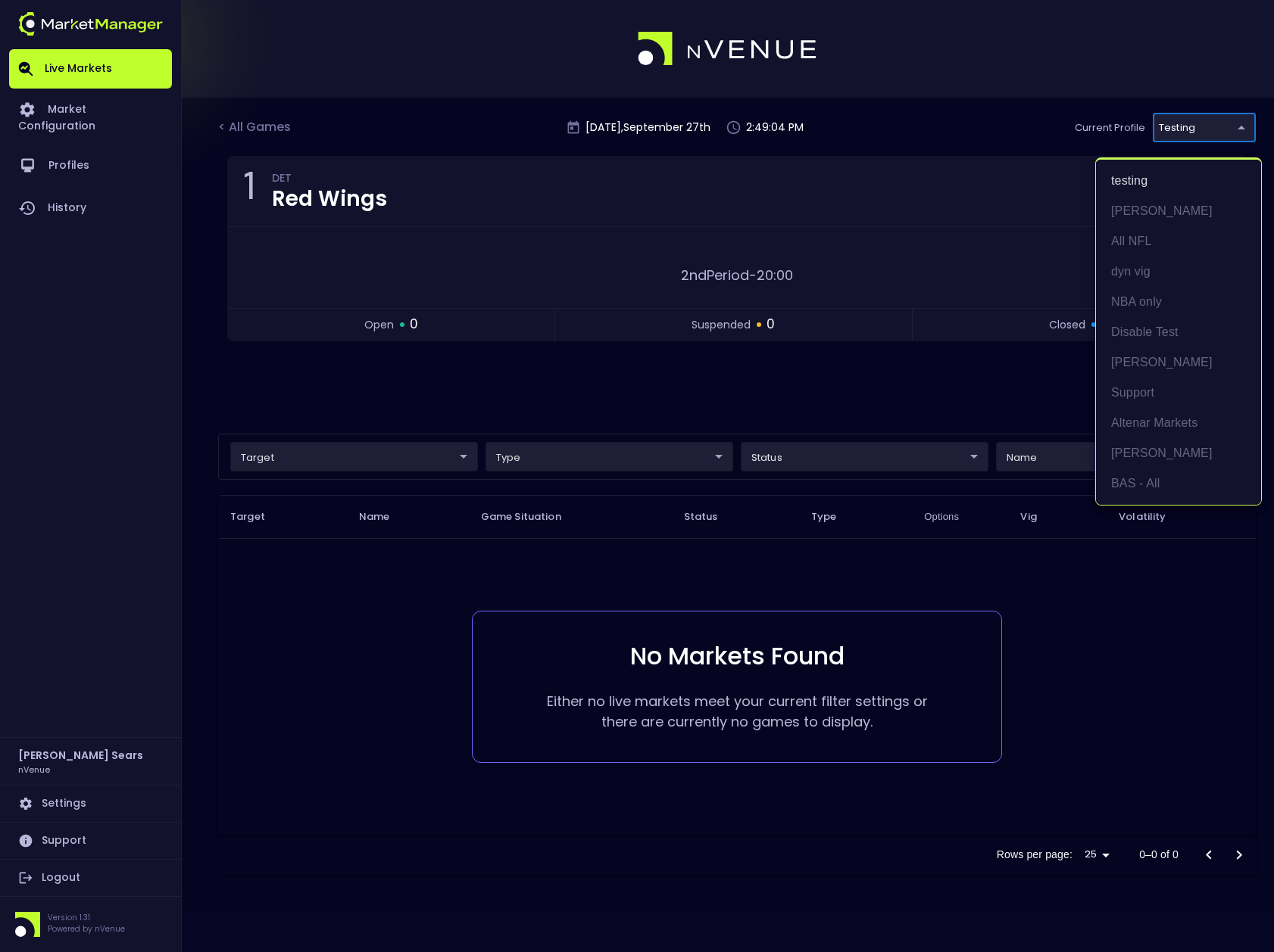
click at [1207, 124] on body "Live Markets Market Configuration Profiles History Bruce Sears nVenue Settings …" at bounding box center [637, 476] width 1274 height 952
click at [1155, 484] on li "BAS - All" at bounding box center [1178, 484] width 165 height 30
type input "0d810fa5-e353-4d9c-b11d-31f095cae871"
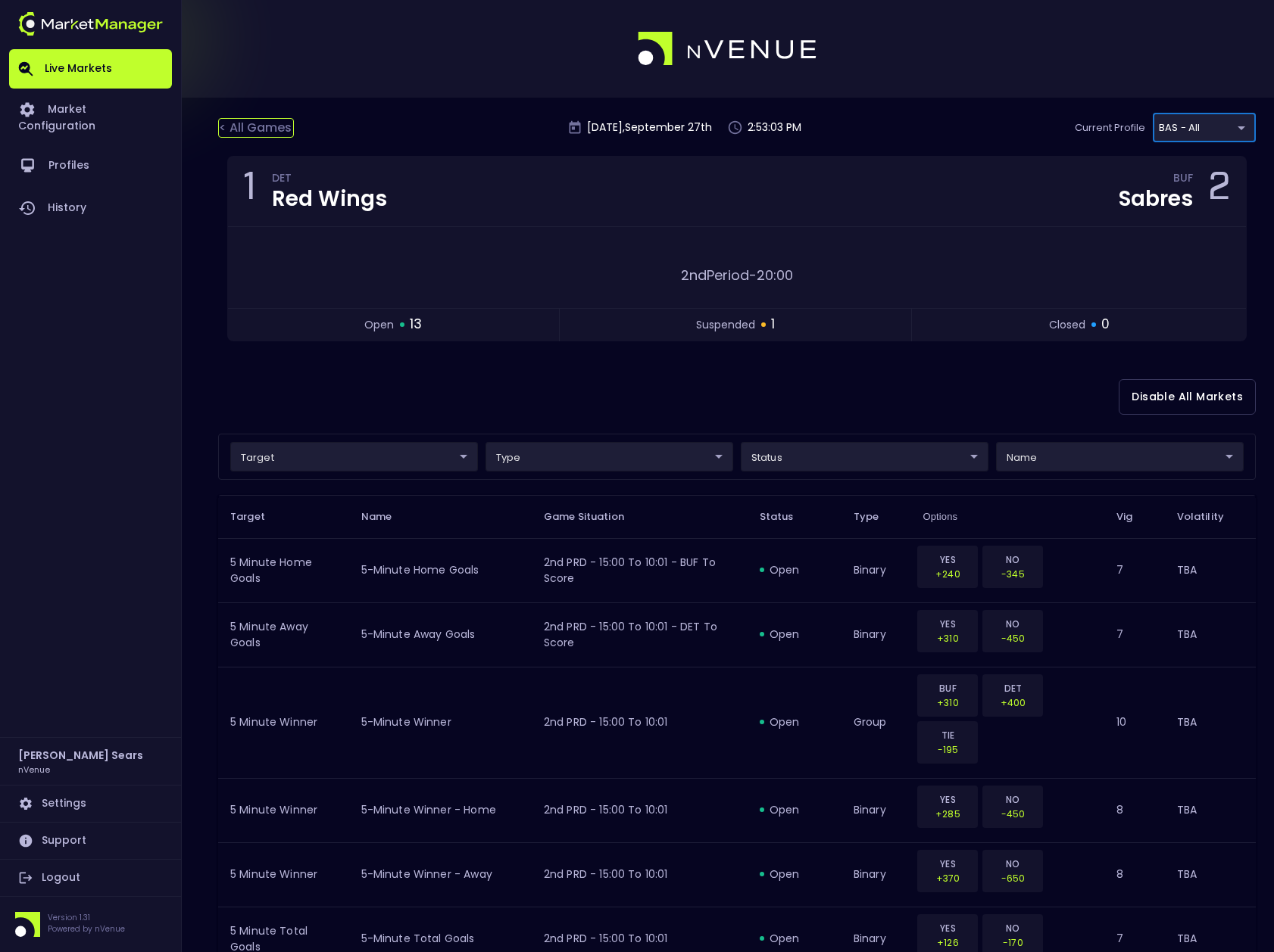
click at [270, 129] on div "< All Games" at bounding box center [256, 127] width 75 height 20
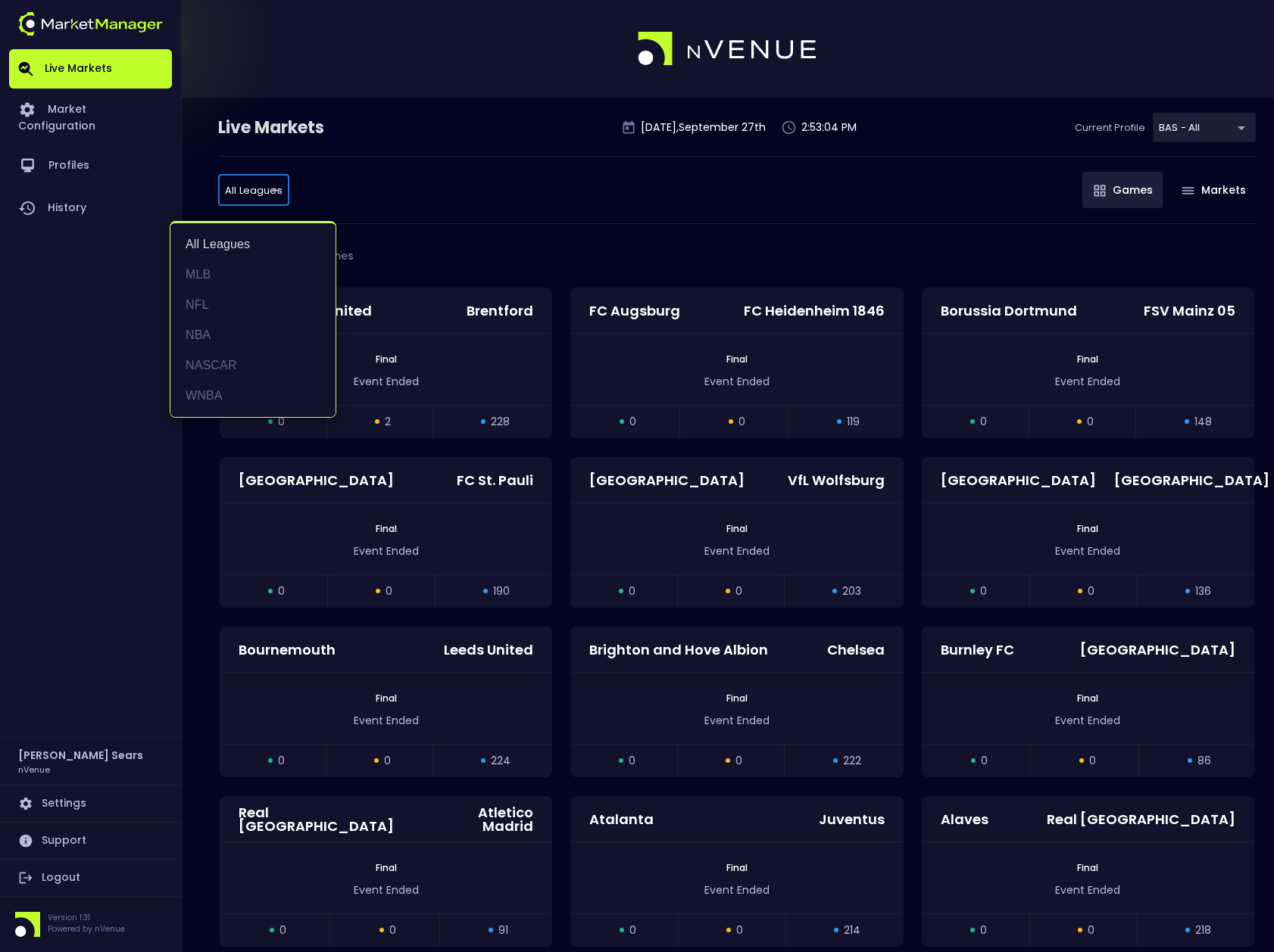
click at [203, 271] on li "MLB" at bounding box center [253, 274] width 165 height 30
type input "MLB"
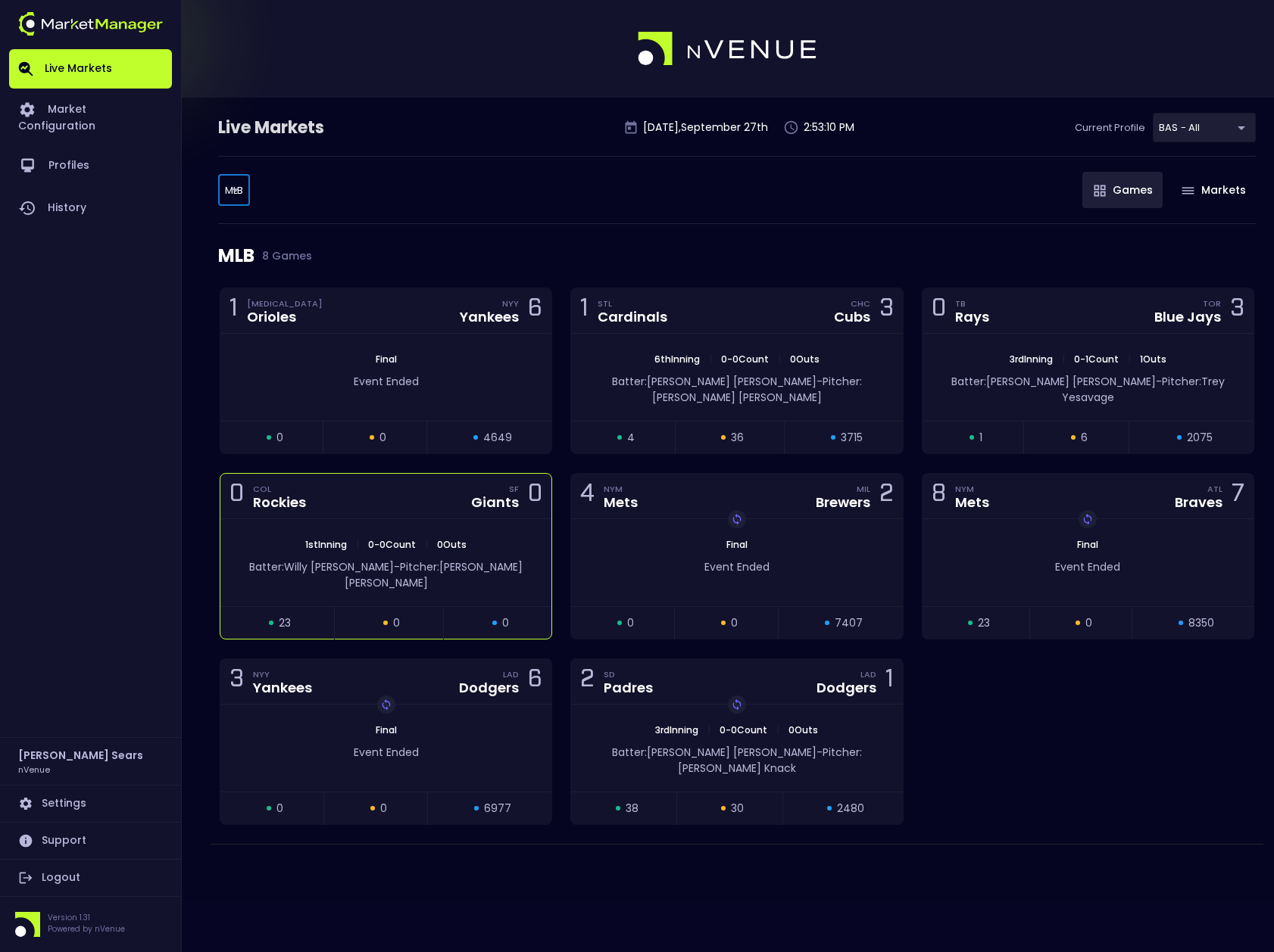
click at [492, 538] on div "1st Inning | 0 - 0 Count | 0 Outs" at bounding box center [386, 545] width 331 height 13
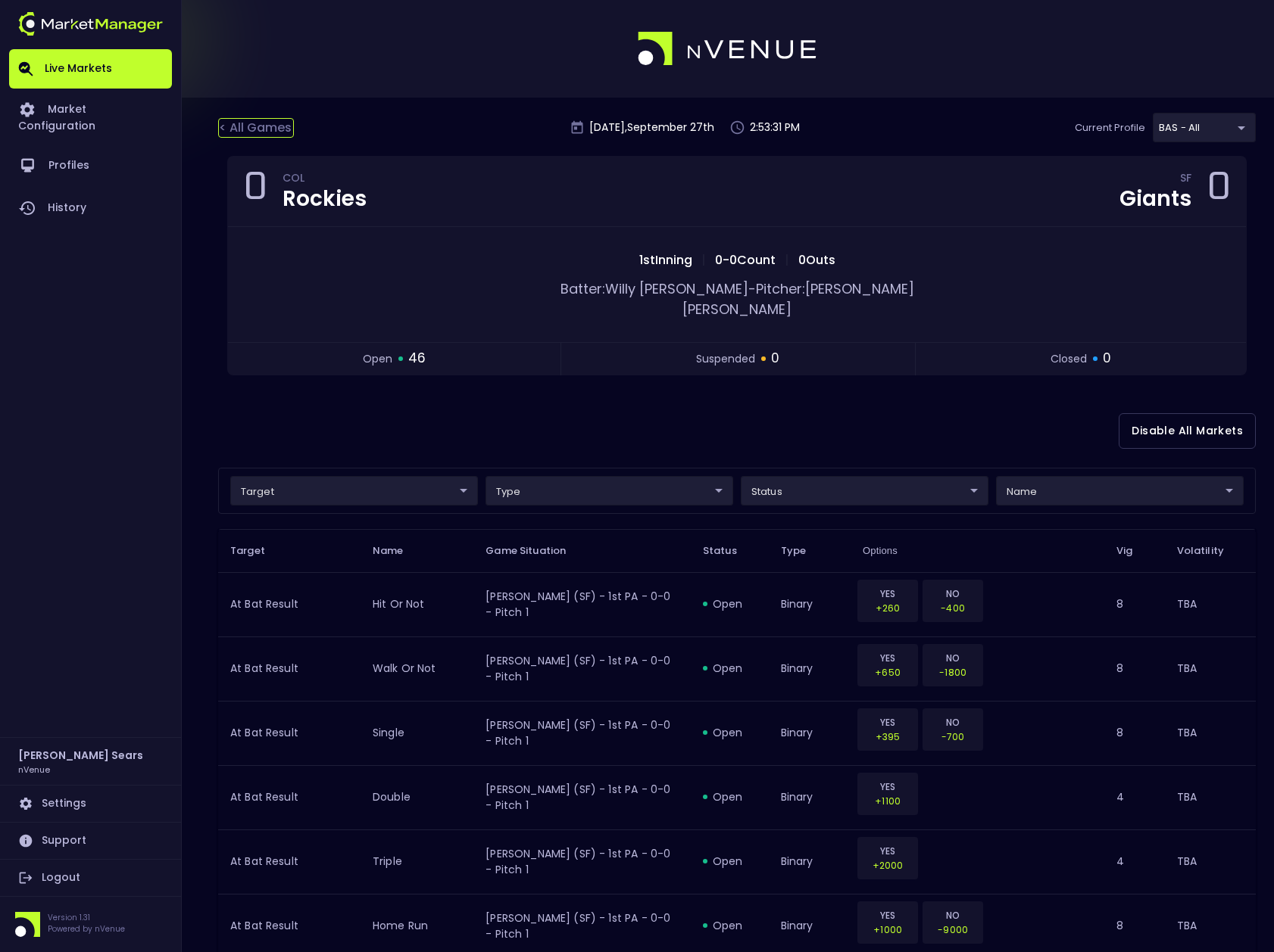
click at [269, 124] on div "< All Games" at bounding box center [256, 127] width 75 height 20
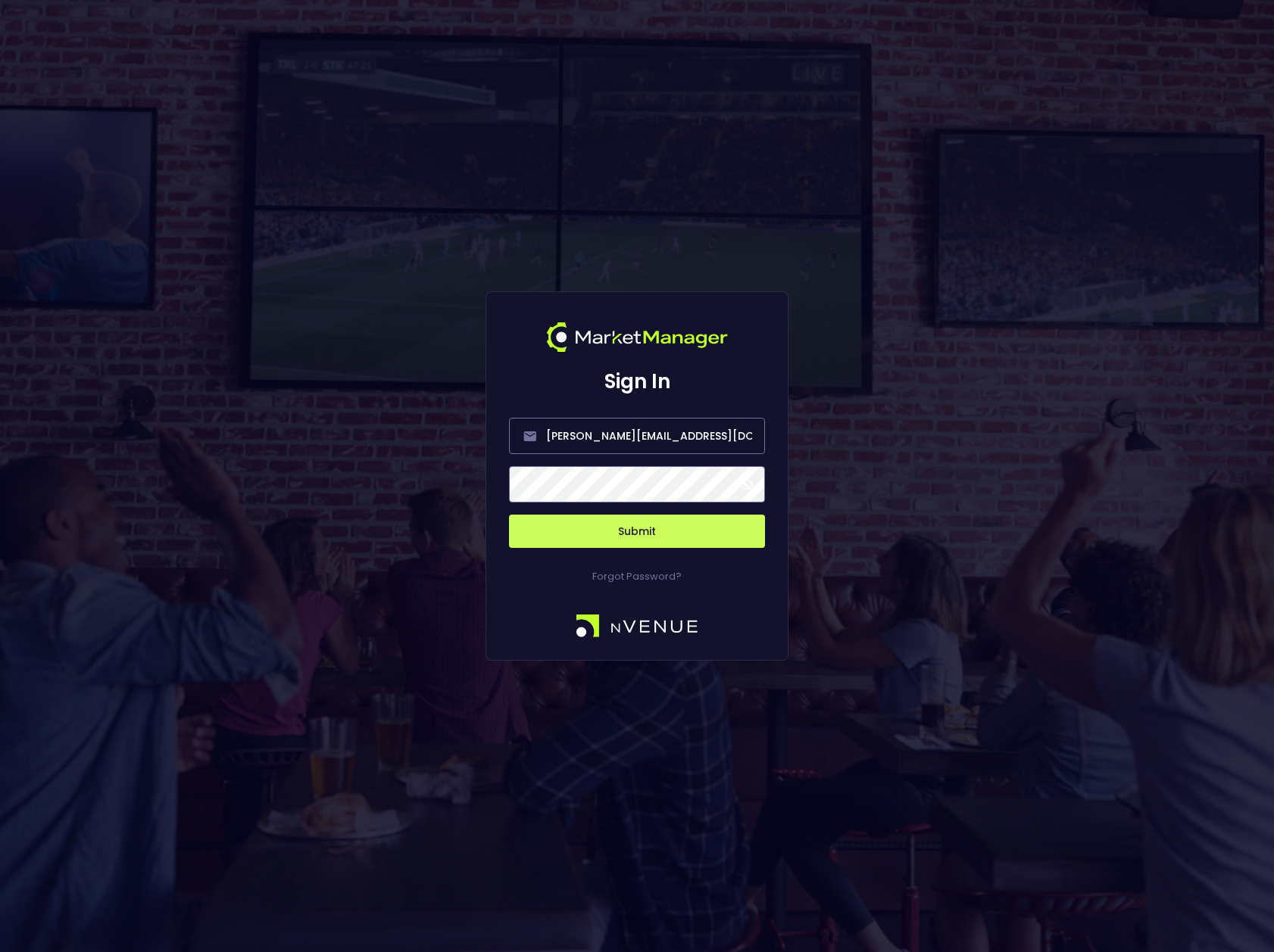
click at [748, 485] on span at bounding box center [746, 484] width 13 height 13
click at [655, 534] on button "Submit" at bounding box center [637, 531] width 256 height 33
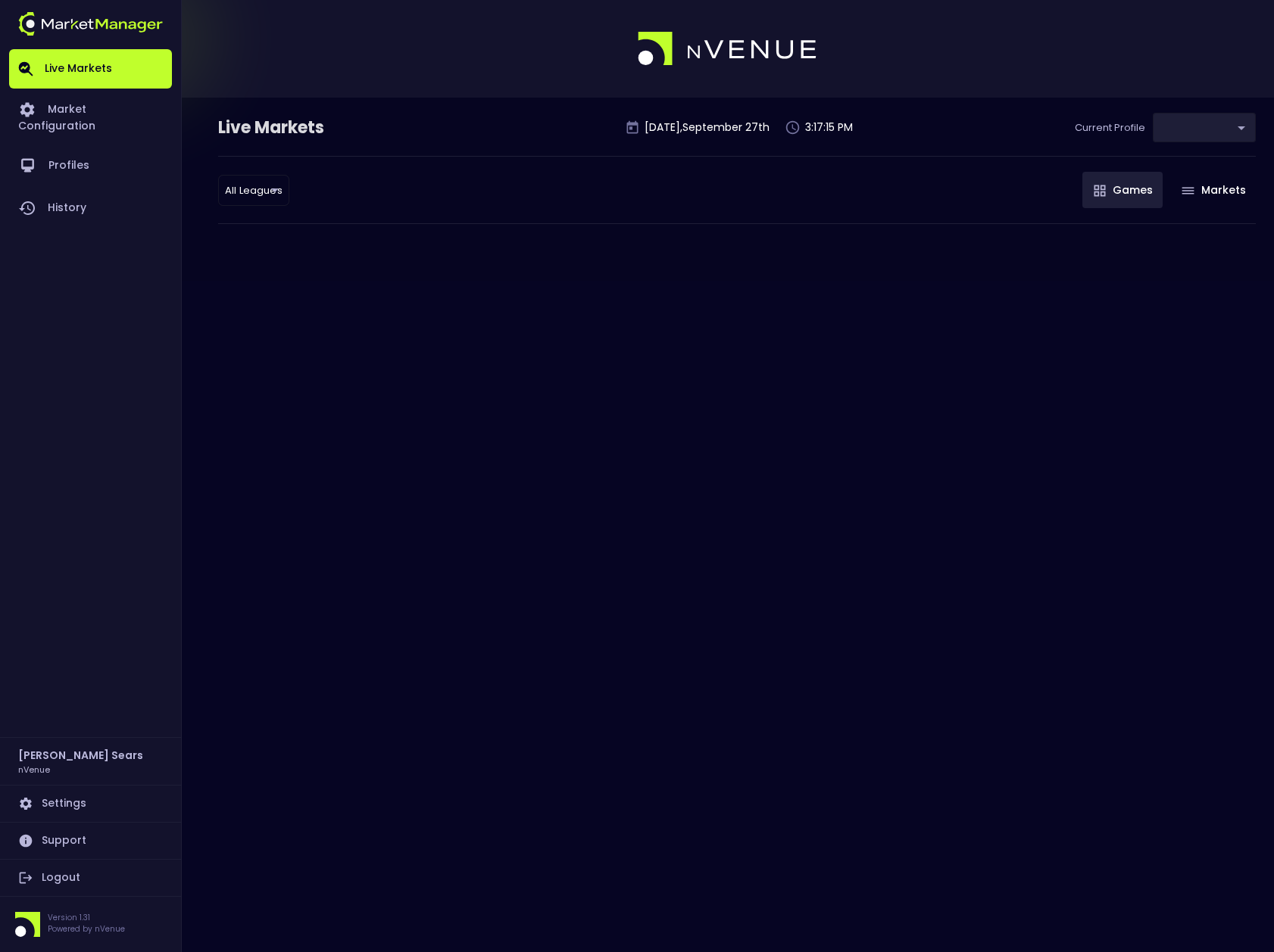
type input "0d810fa5-e353-4d9c-b11d-31f095cae871"
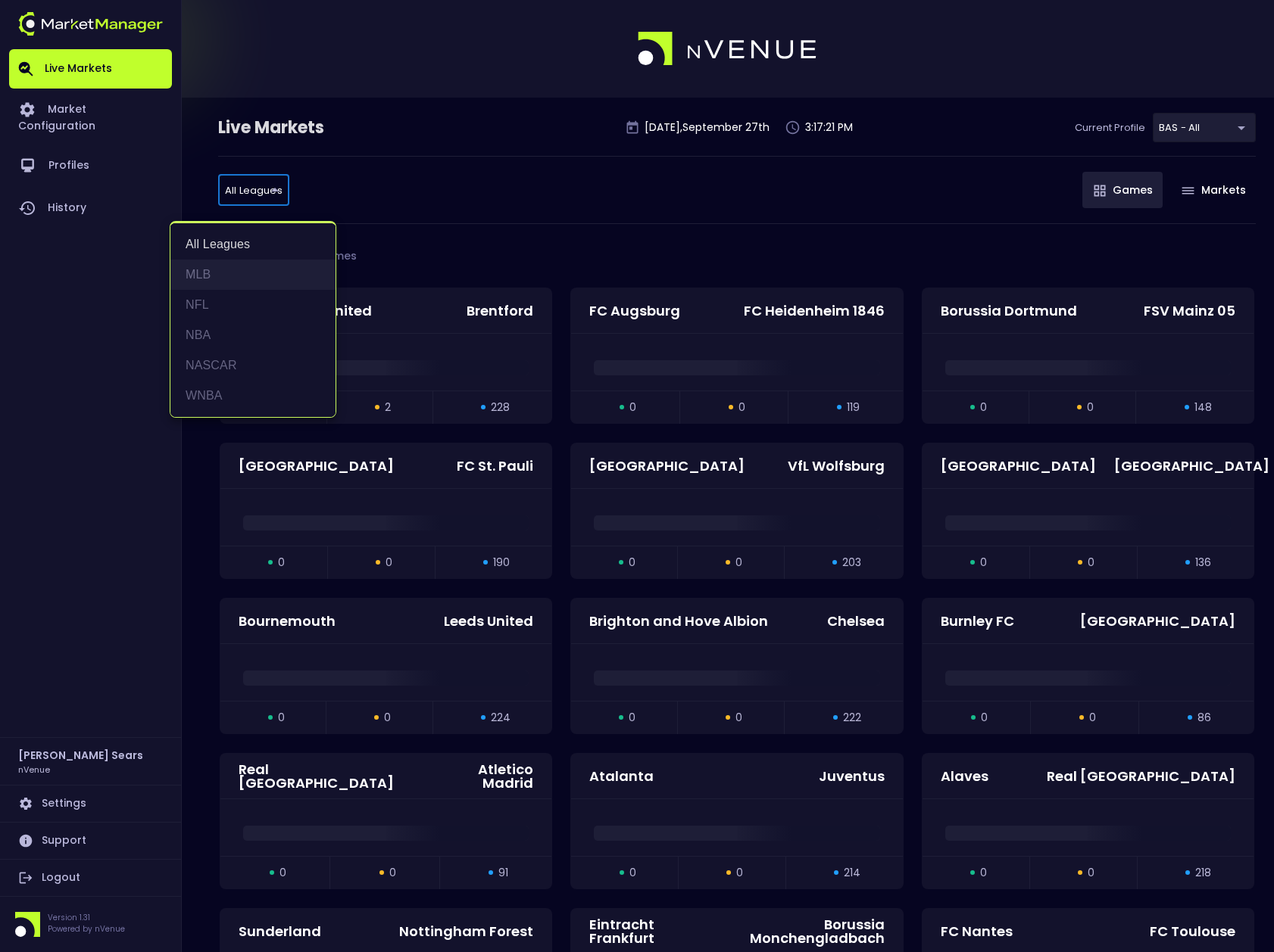
click at [205, 268] on li "MLB" at bounding box center [253, 274] width 165 height 30
type input "MLB"
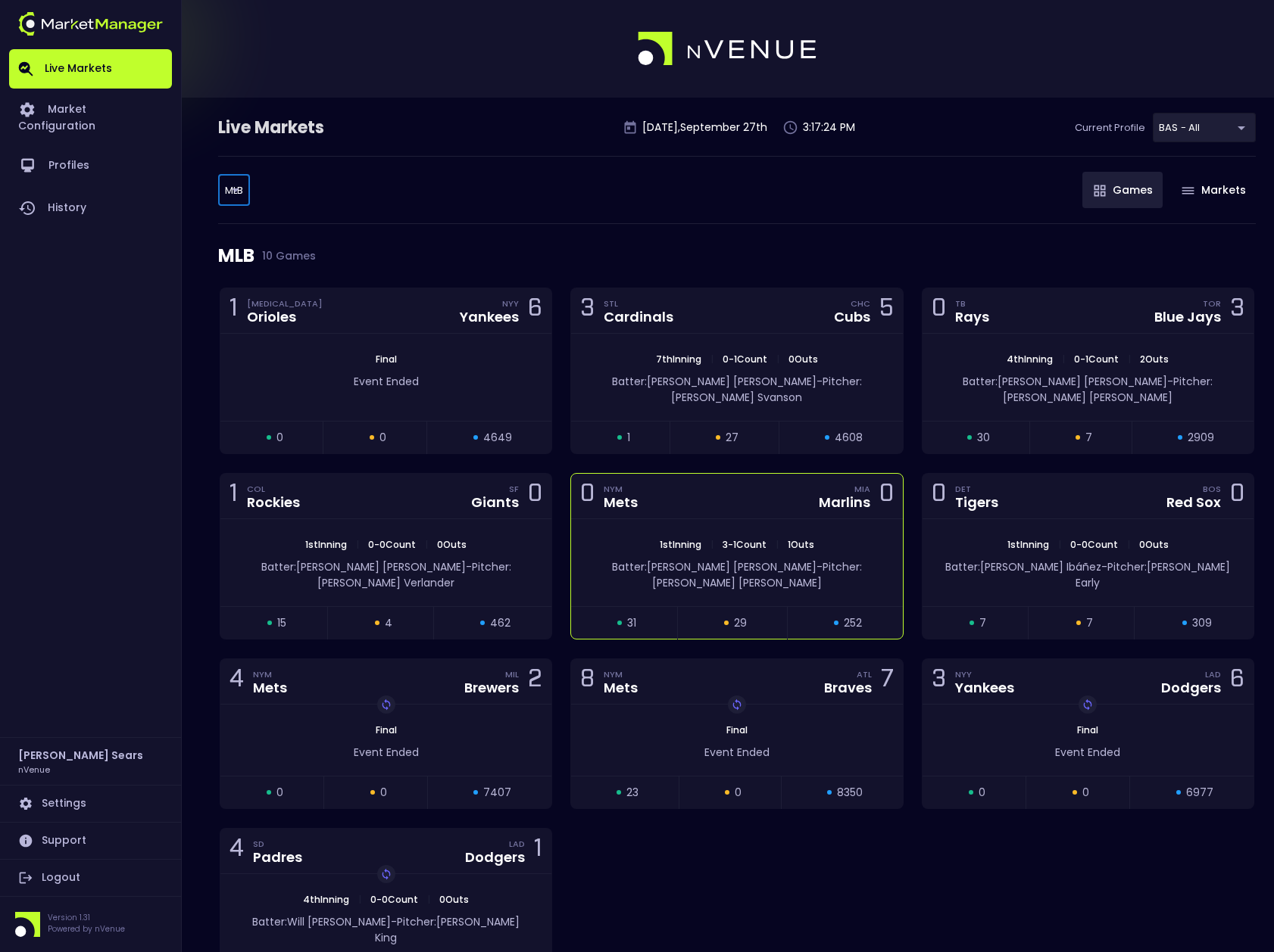
click at [767, 484] on div "0 NYM Mets MIA Marlins 0" at bounding box center [736, 497] width 331 height 45
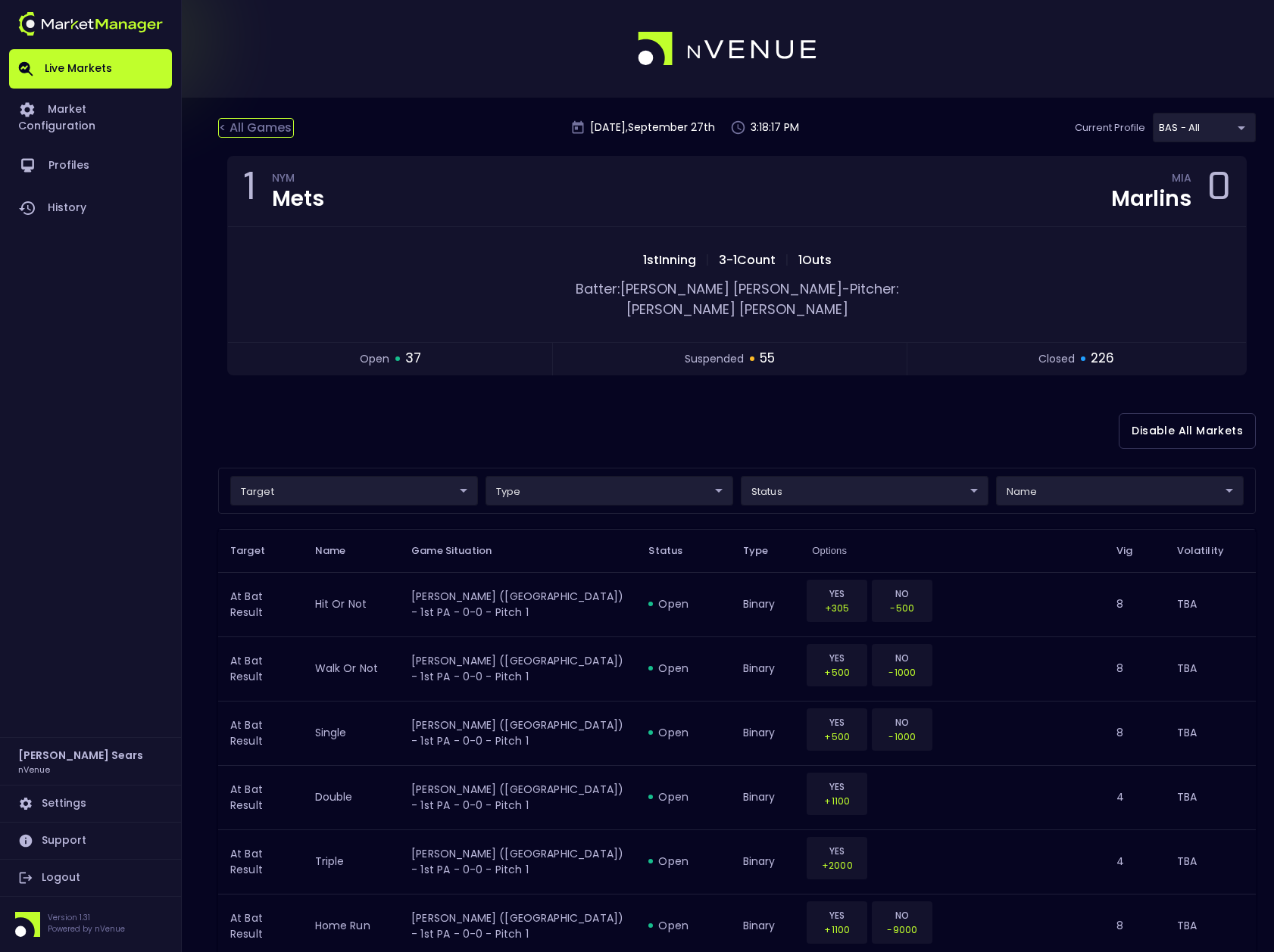
click at [264, 119] on div "< All Games" at bounding box center [256, 127] width 75 height 20
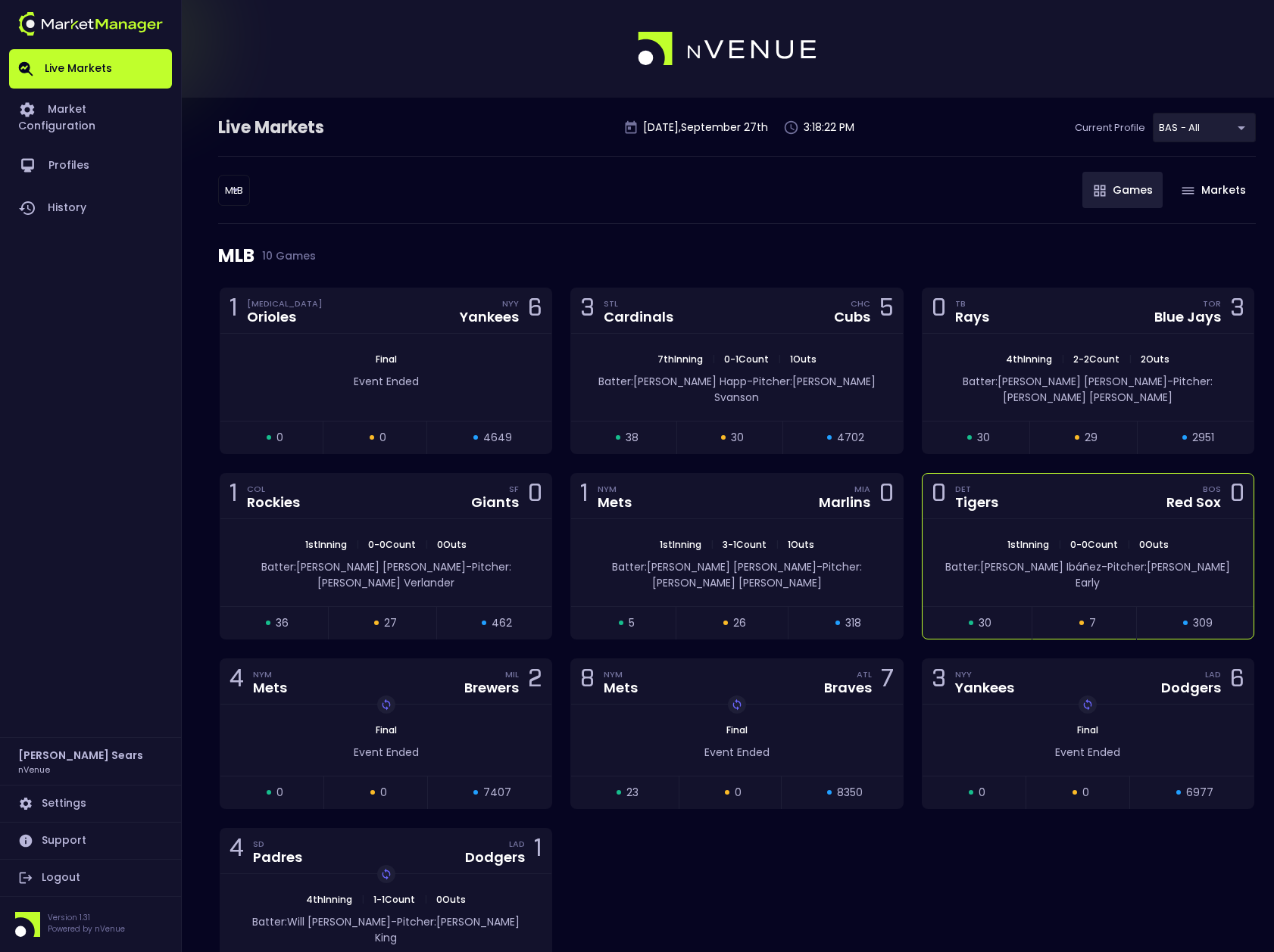
click at [1078, 501] on div "0 DET Tigers BOS Red Sox 0" at bounding box center [1087, 497] width 331 height 45
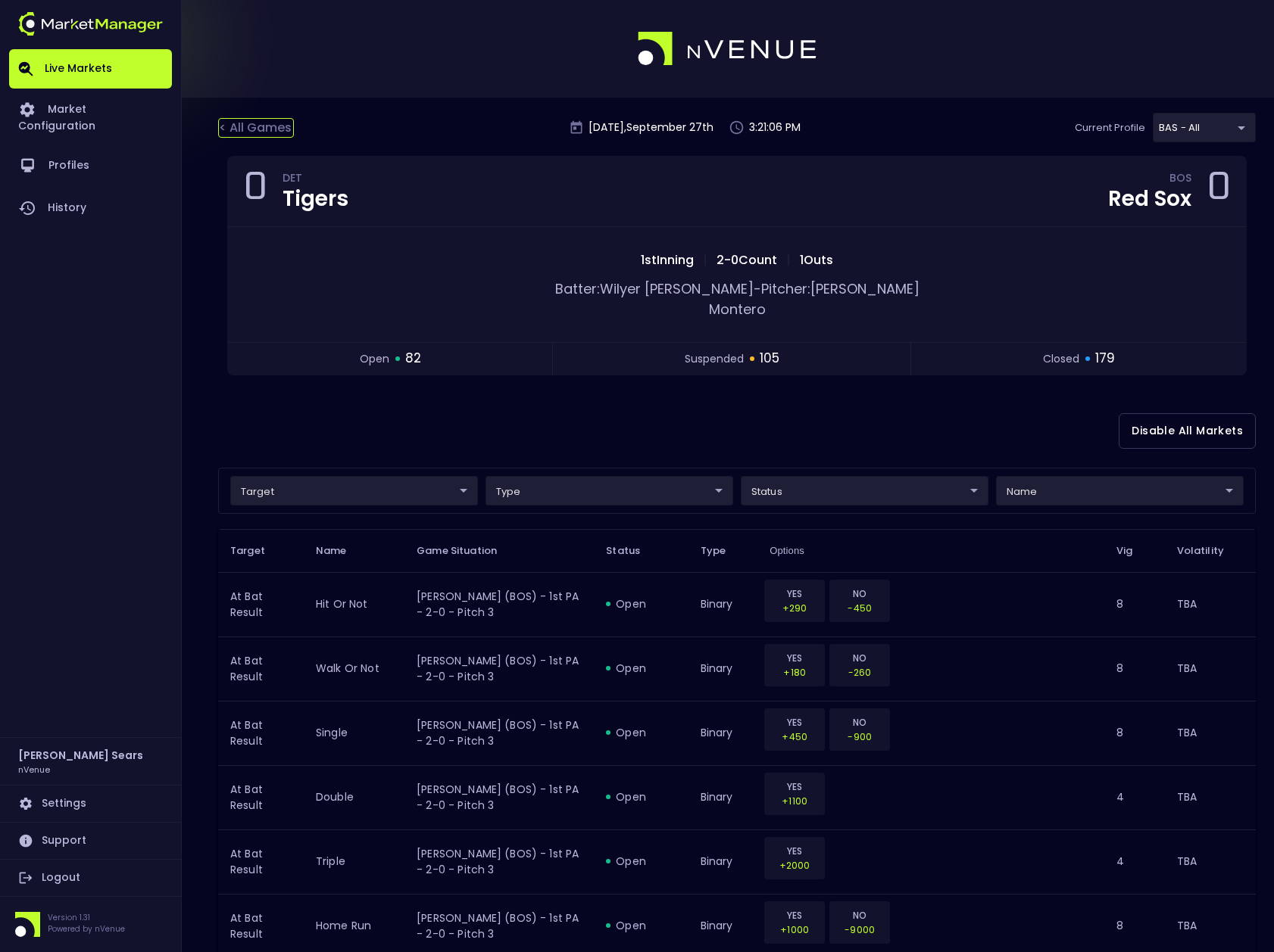
click at [256, 131] on div "< All Games" at bounding box center [256, 127] width 75 height 20
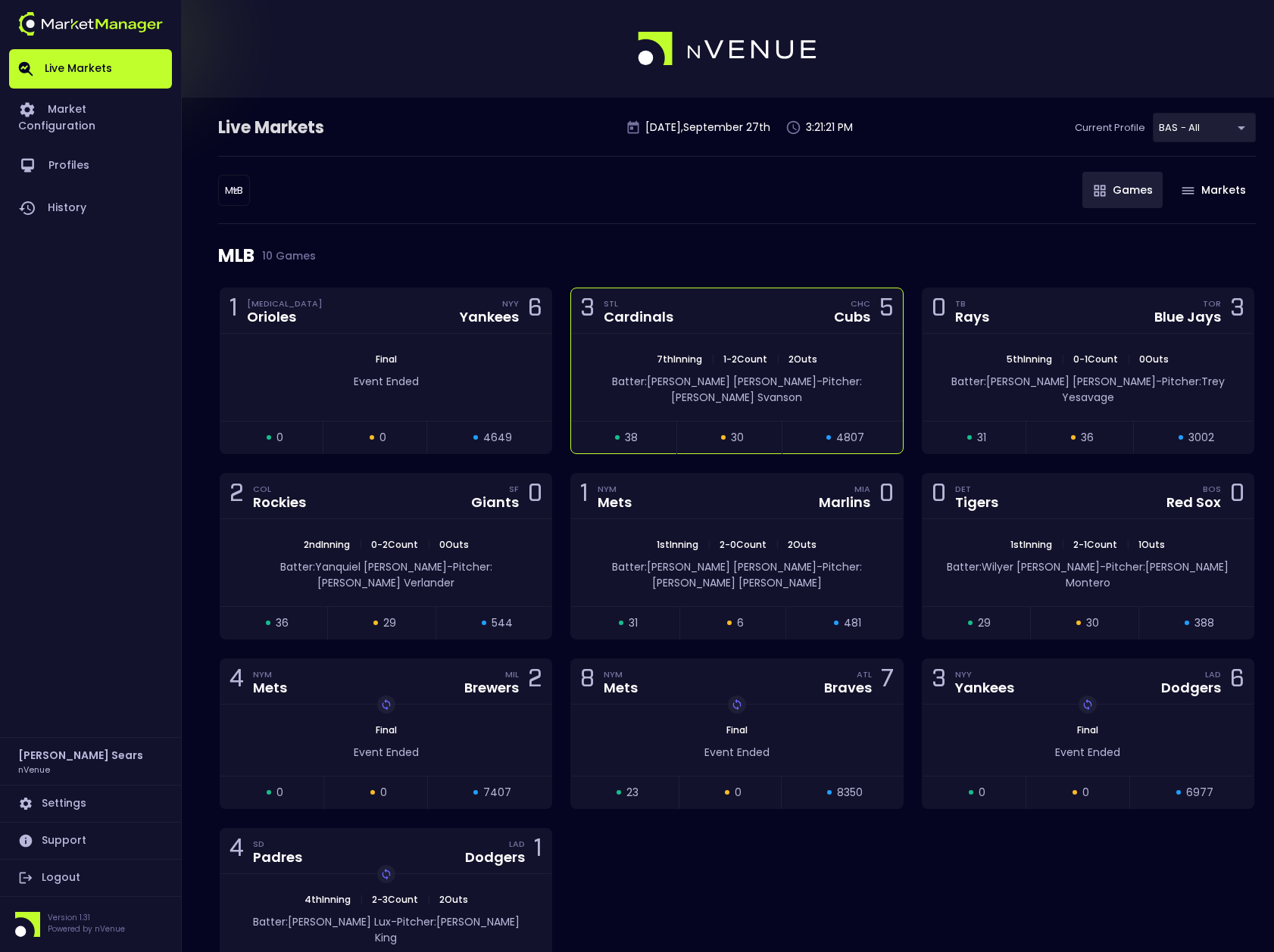
click at [785, 395] on div "7th Inning | 1 - 2 Count | 2 Outs Batter: Kyle Tucker - Pitcher: Matt Svanson" at bounding box center [736, 377] width 331 height 87
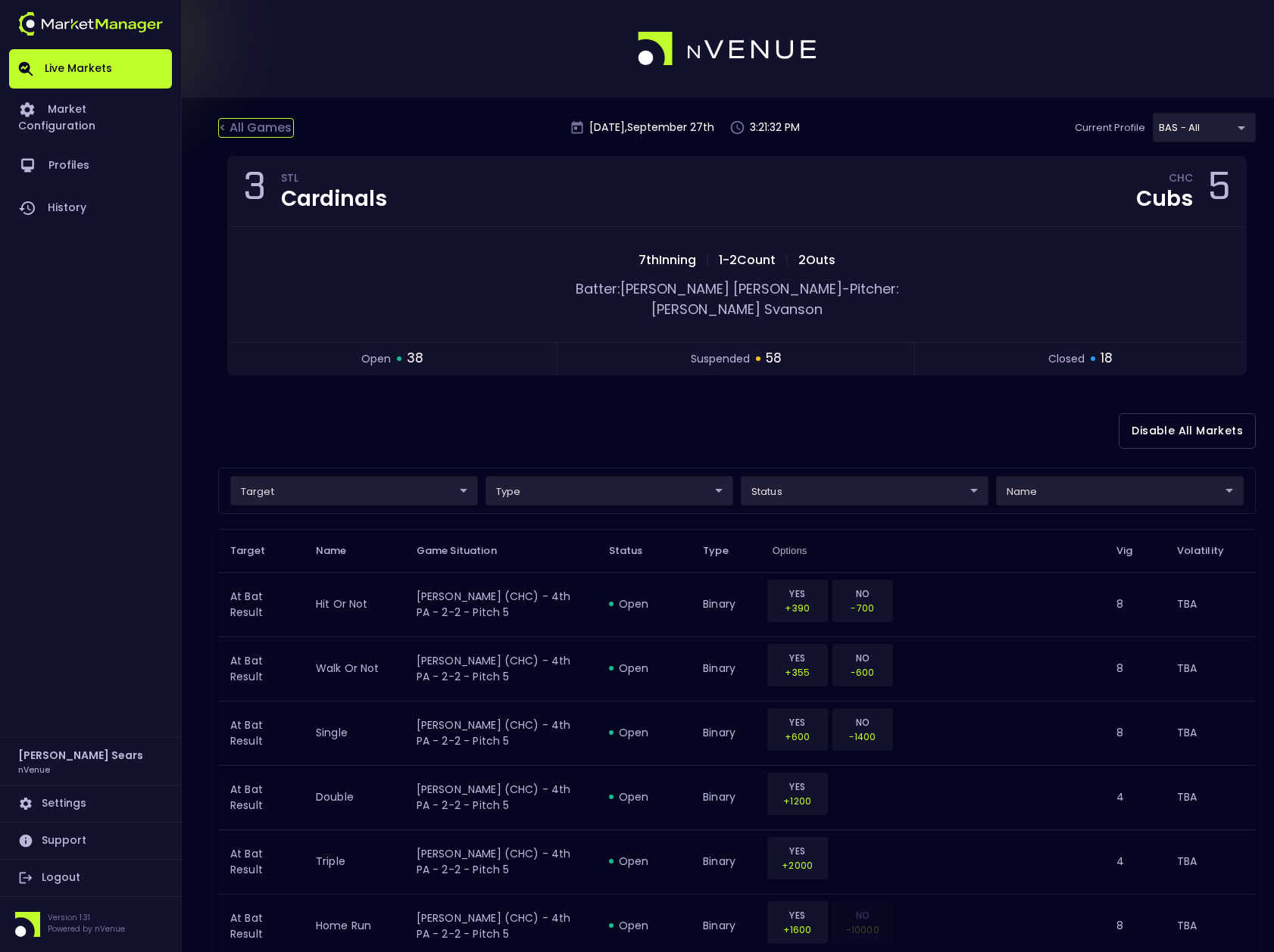
click at [264, 129] on div "< All Games" at bounding box center [256, 127] width 75 height 20
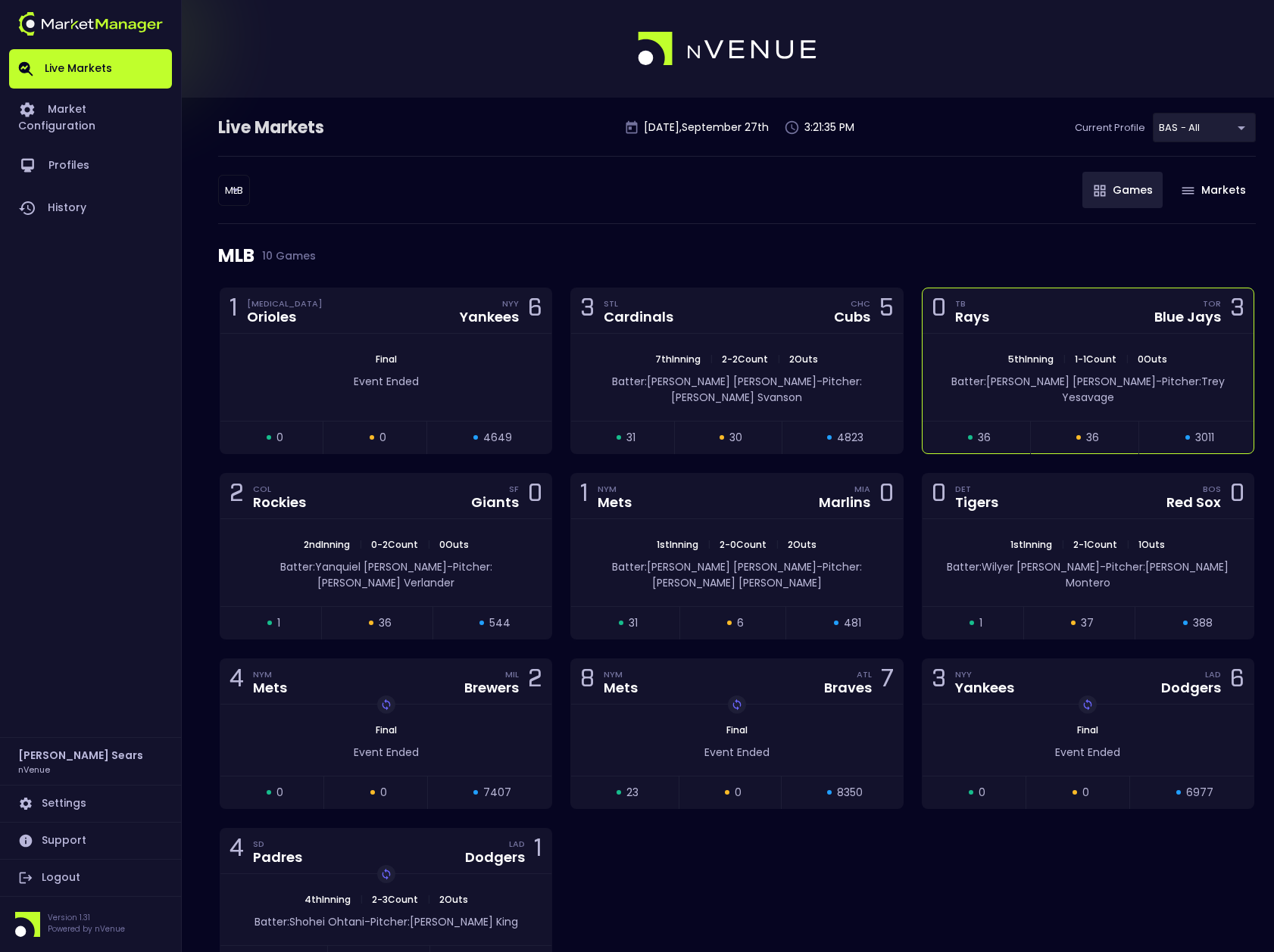
click at [987, 391] on div "5th Inning | 1 - 1 Count | 0 Outs Batter: Chandler Simpson - Pitcher: Trey Yesa…" at bounding box center [1087, 377] width 331 height 87
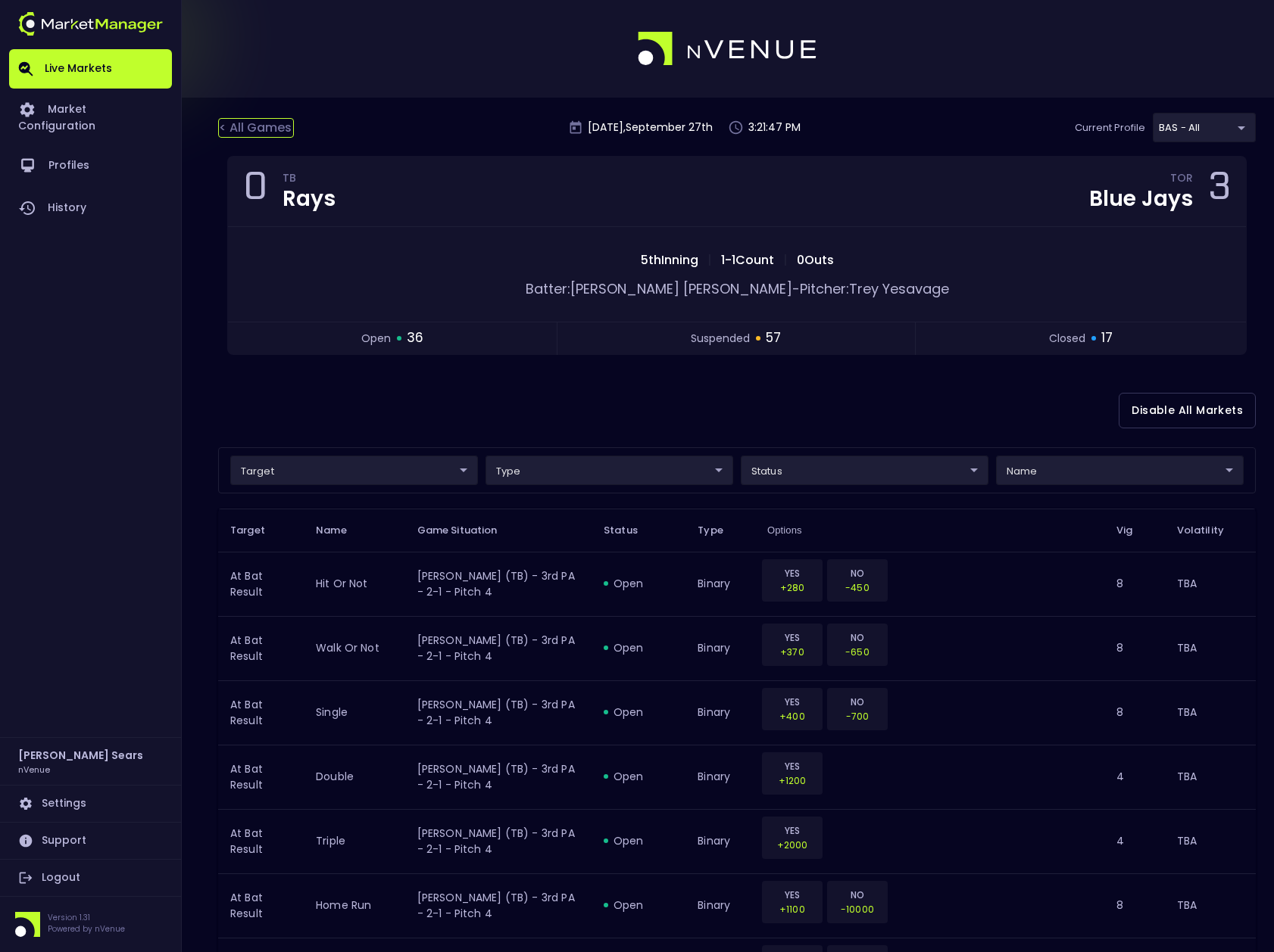
click at [256, 127] on div "< All Games" at bounding box center [256, 127] width 75 height 20
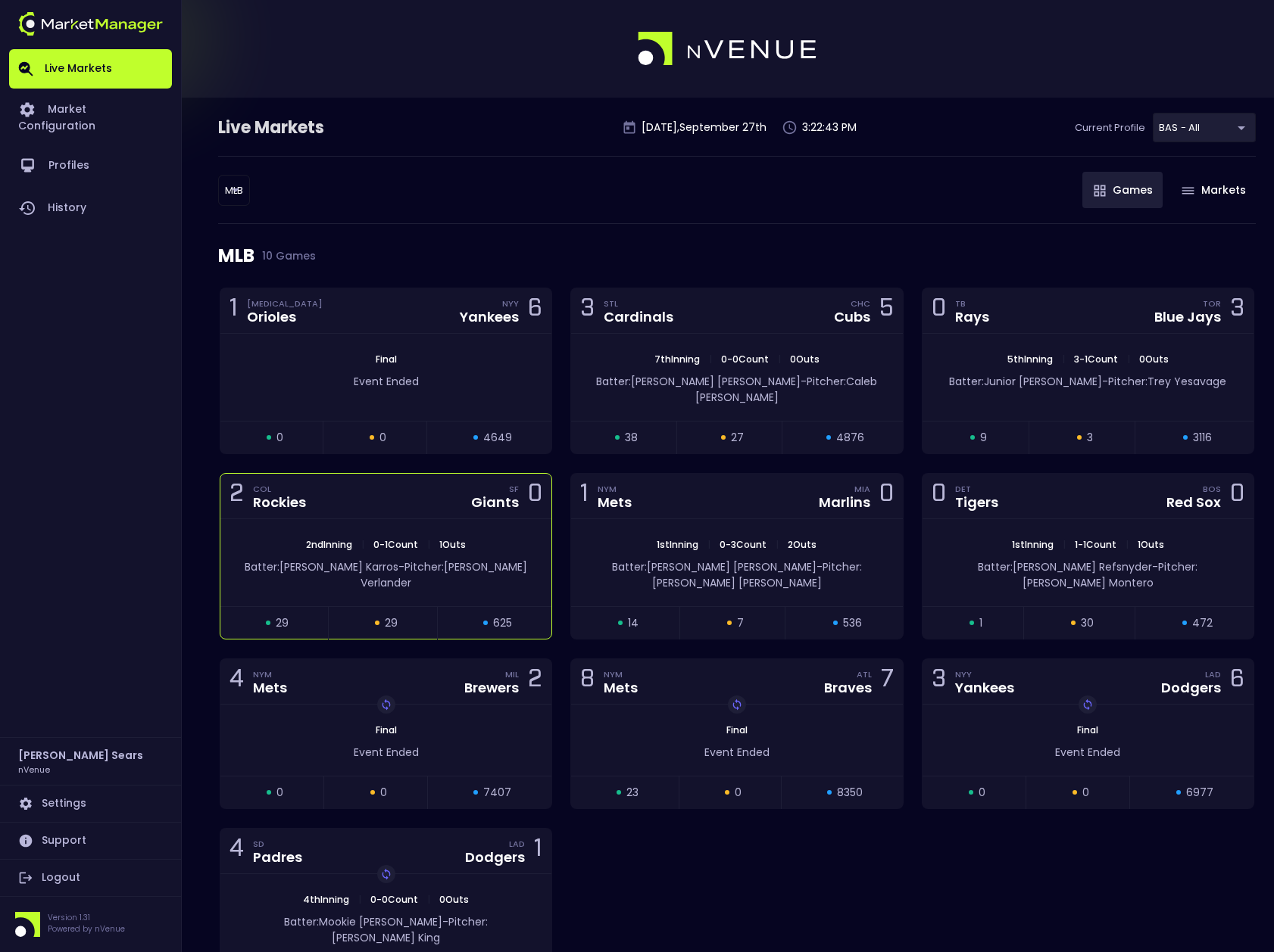
click at [494, 538] on div "2nd Inning | 0 - 1 Count | 1 Outs" at bounding box center [386, 545] width 331 height 13
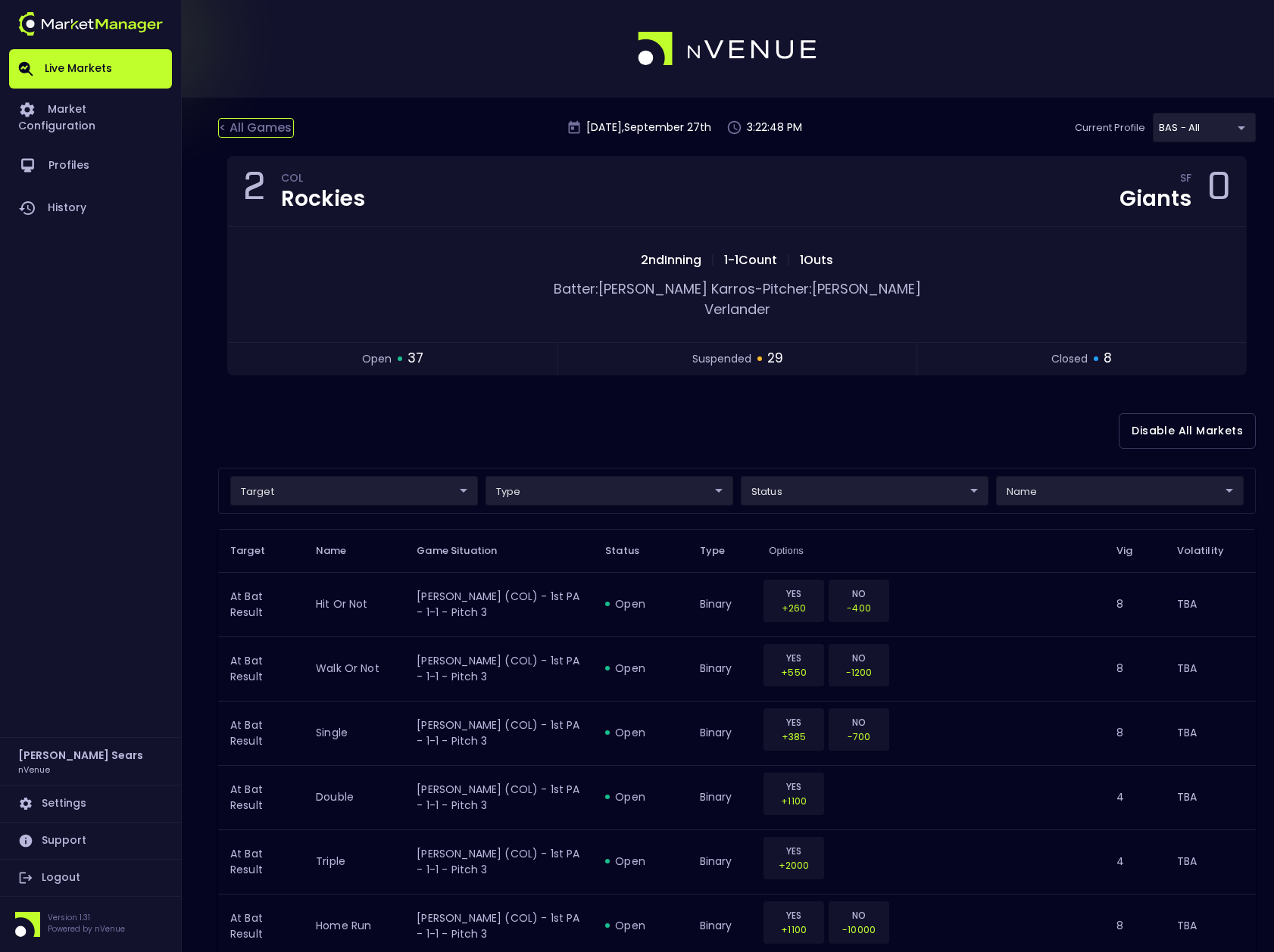
click at [252, 126] on div "< All Games" at bounding box center [256, 127] width 75 height 20
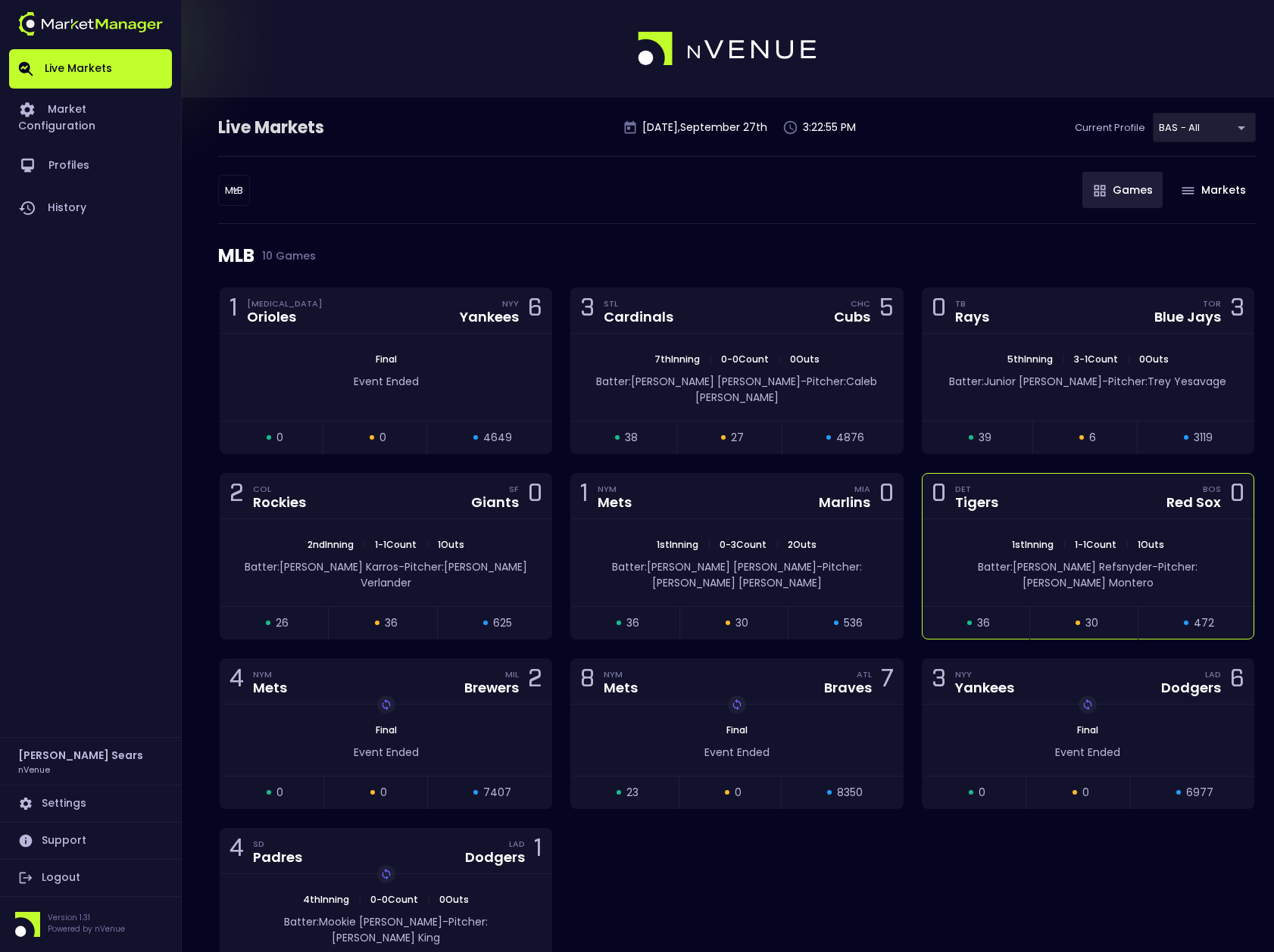
click at [1144, 501] on div "0 DET Tigers BOS Red Sox 0" at bounding box center [1087, 497] width 331 height 45
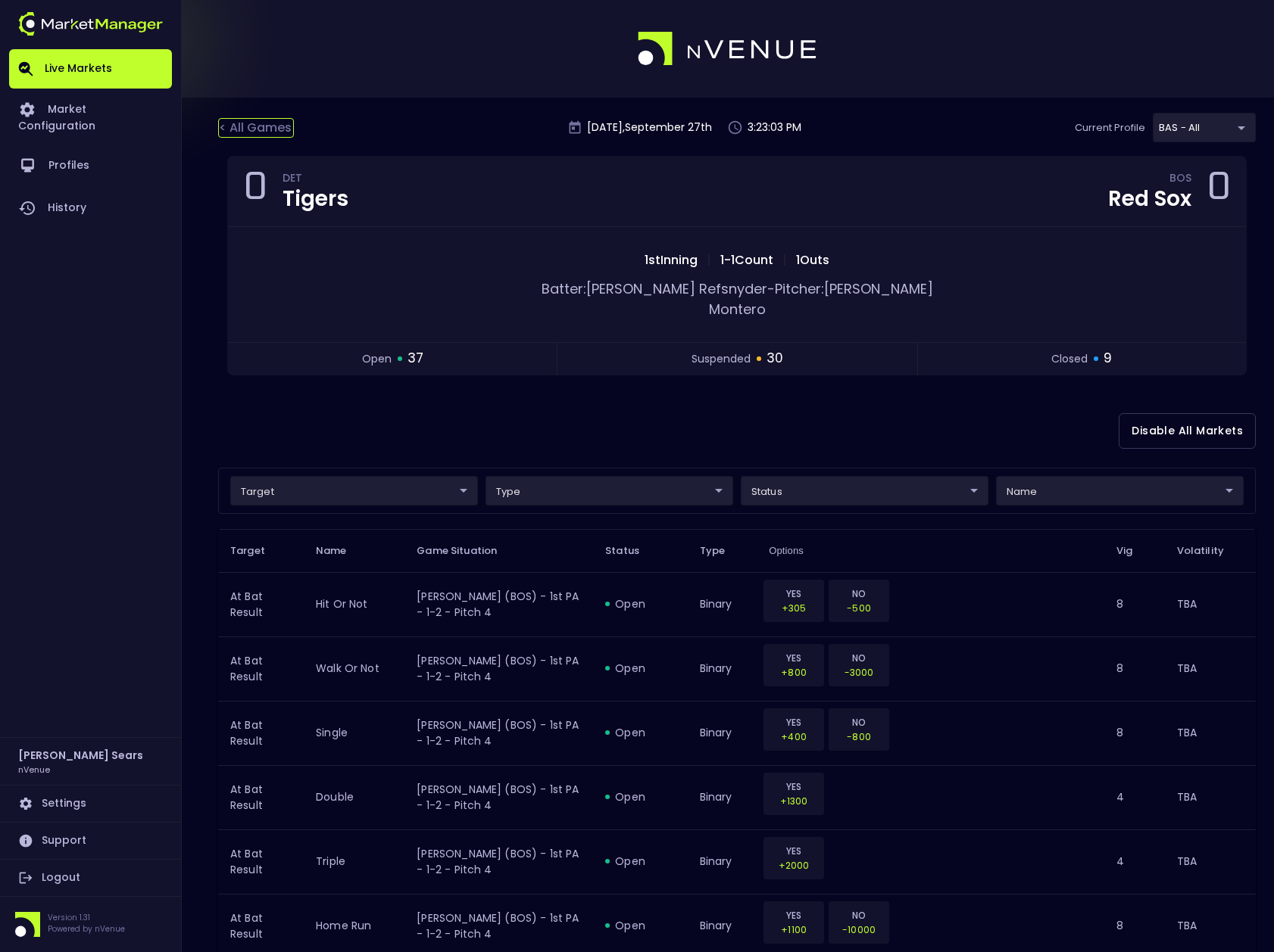
click at [264, 128] on div "< All Games" at bounding box center [256, 127] width 75 height 20
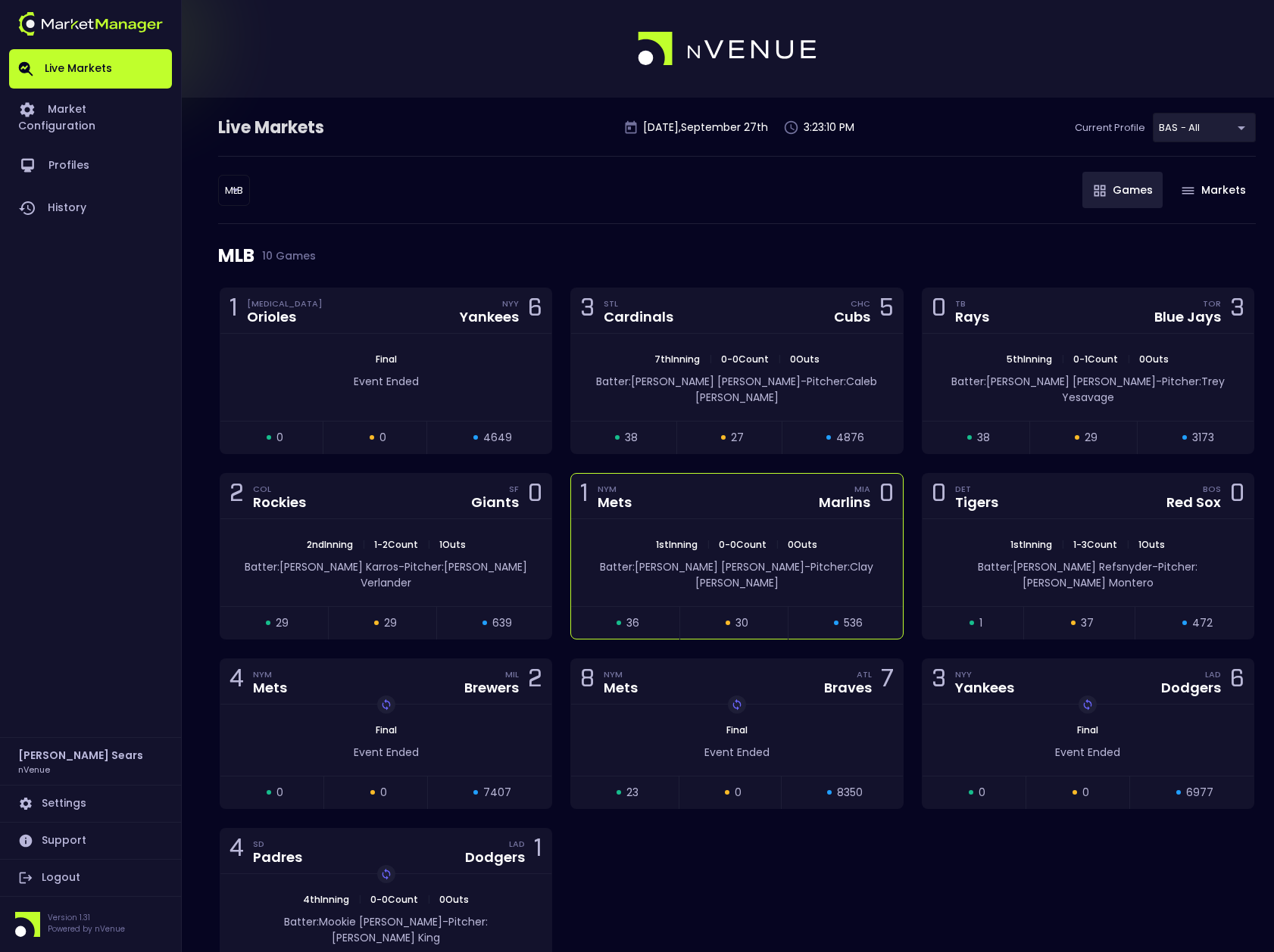
click at [680, 489] on div "1 NYM Mets MIA Marlins 0" at bounding box center [736, 497] width 331 height 45
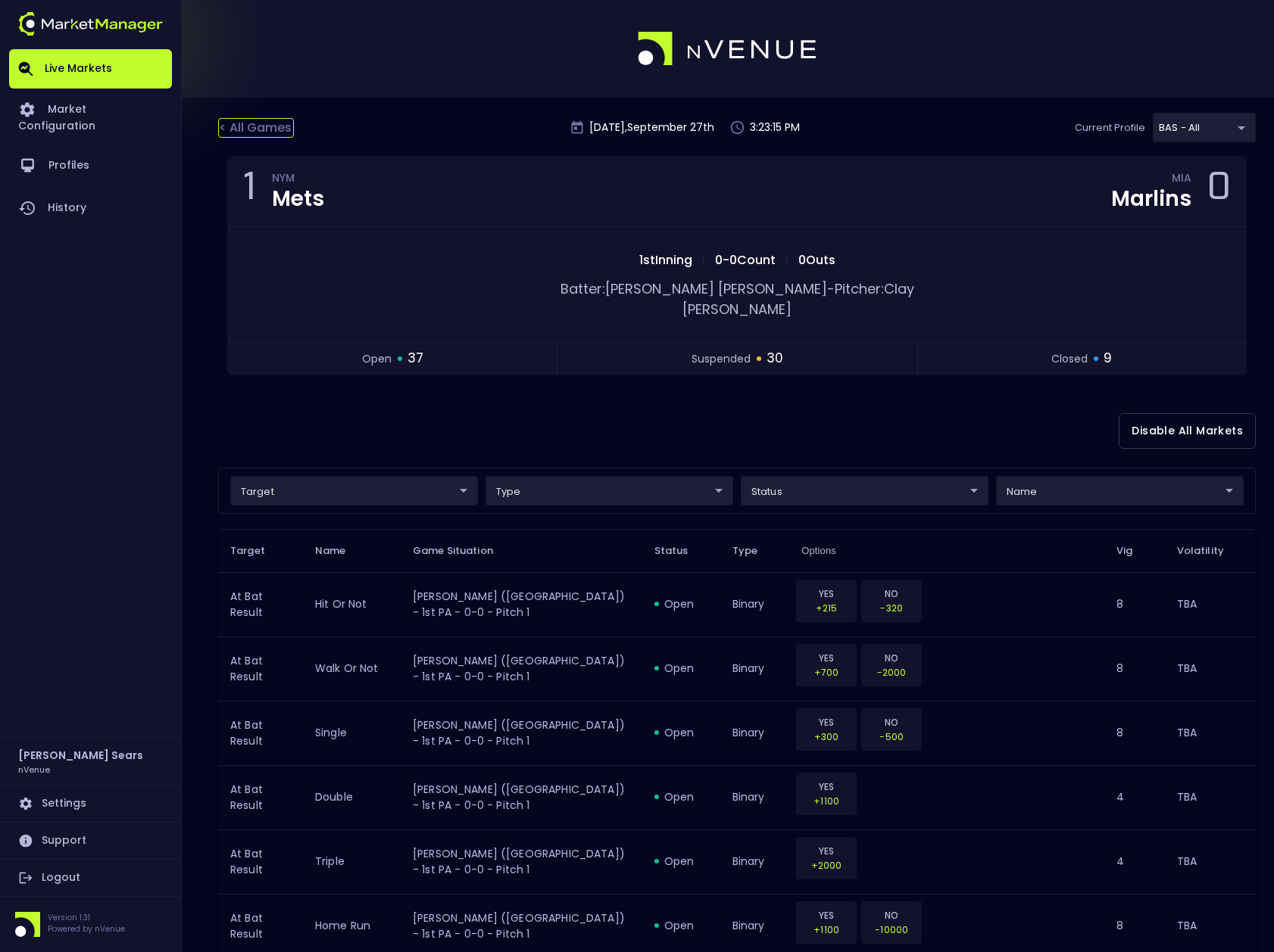
click at [267, 130] on div "< All Games" at bounding box center [256, 127] width 75 height 20
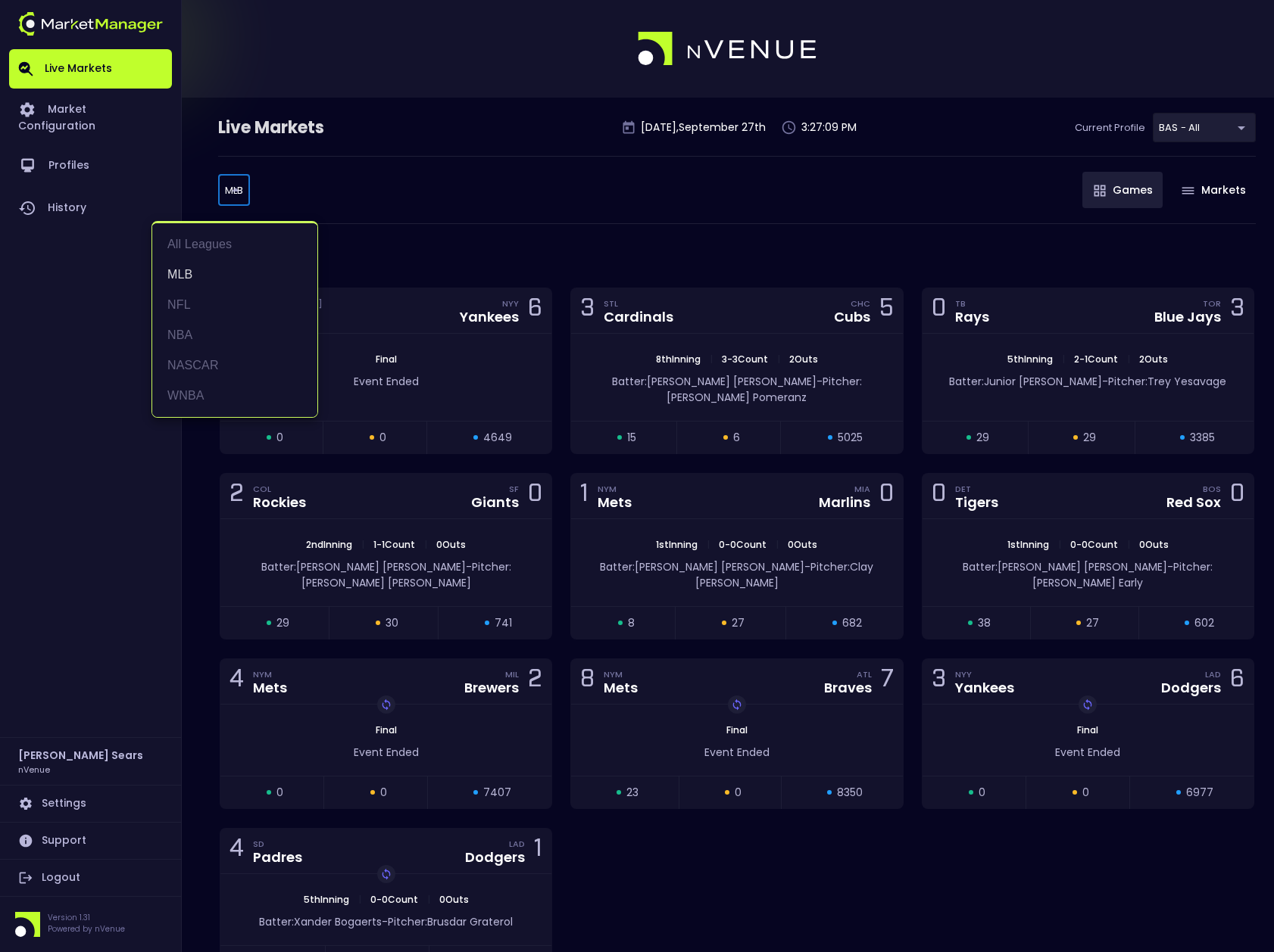
click at [239, 189] on body "Live Markets Market Configuration Profiles History Bruce Sears nVenue Settings …" at bounding box center [637, 527] width 1274 height 1055
click at [191, 237] on li "All Leagues" at bounding box center [234, 244] width 165 height 30
type input "all leagues"
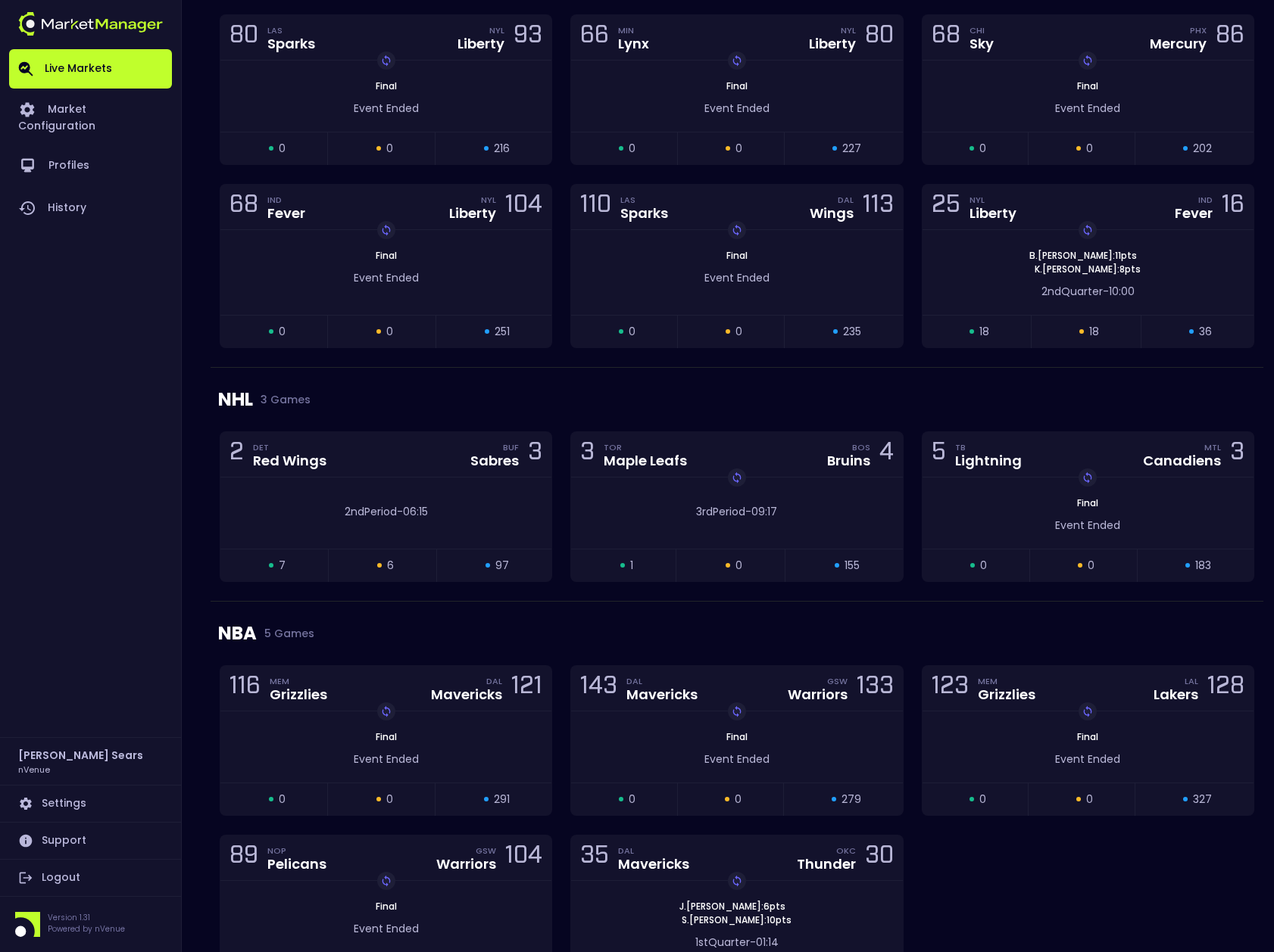
scroll to position [2749, 0]
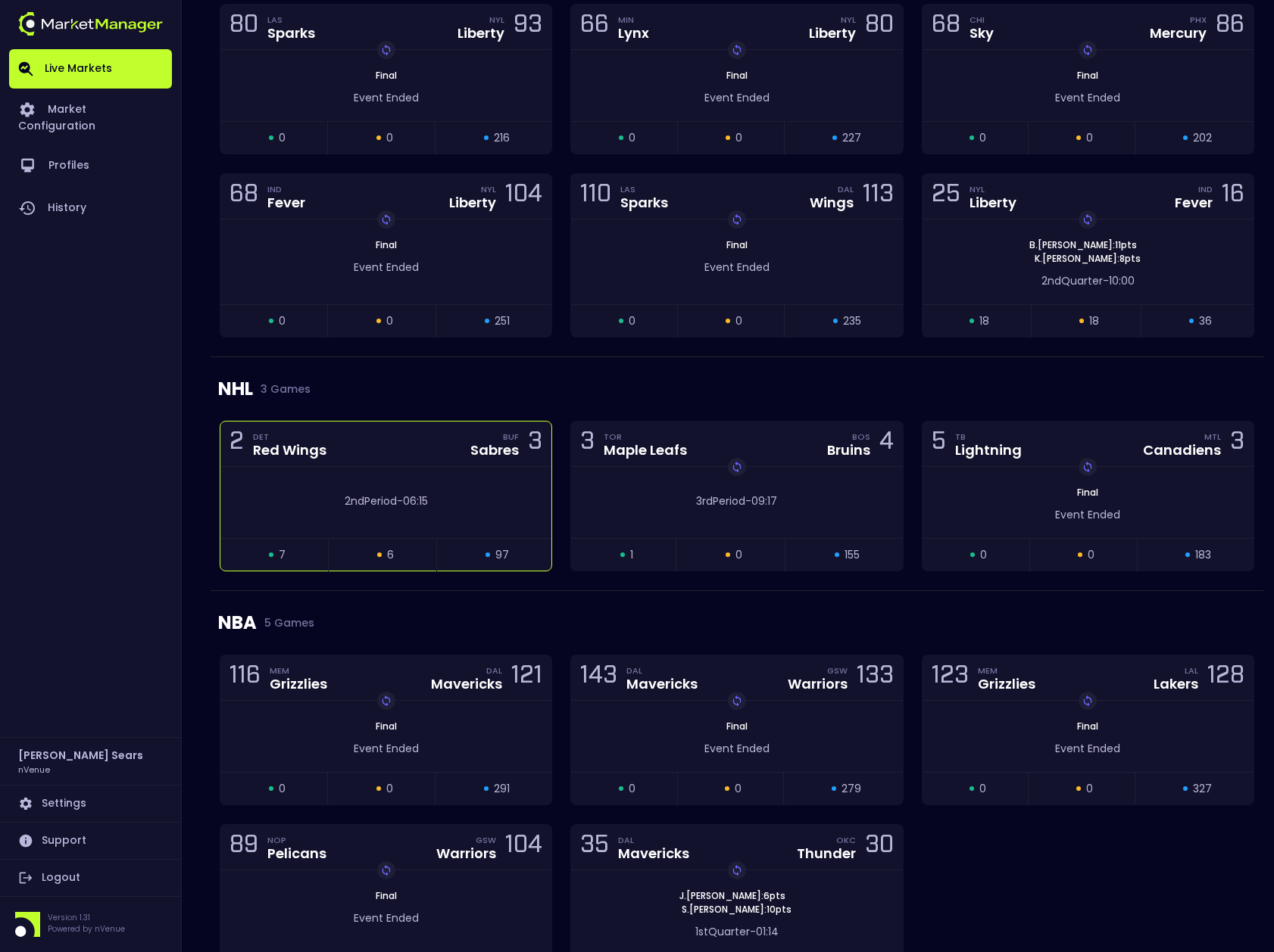
click at [341, 451] on div "2 DET Red Wings BUF Sabres 3" at bounding box center [386, 444] width 331 height 45
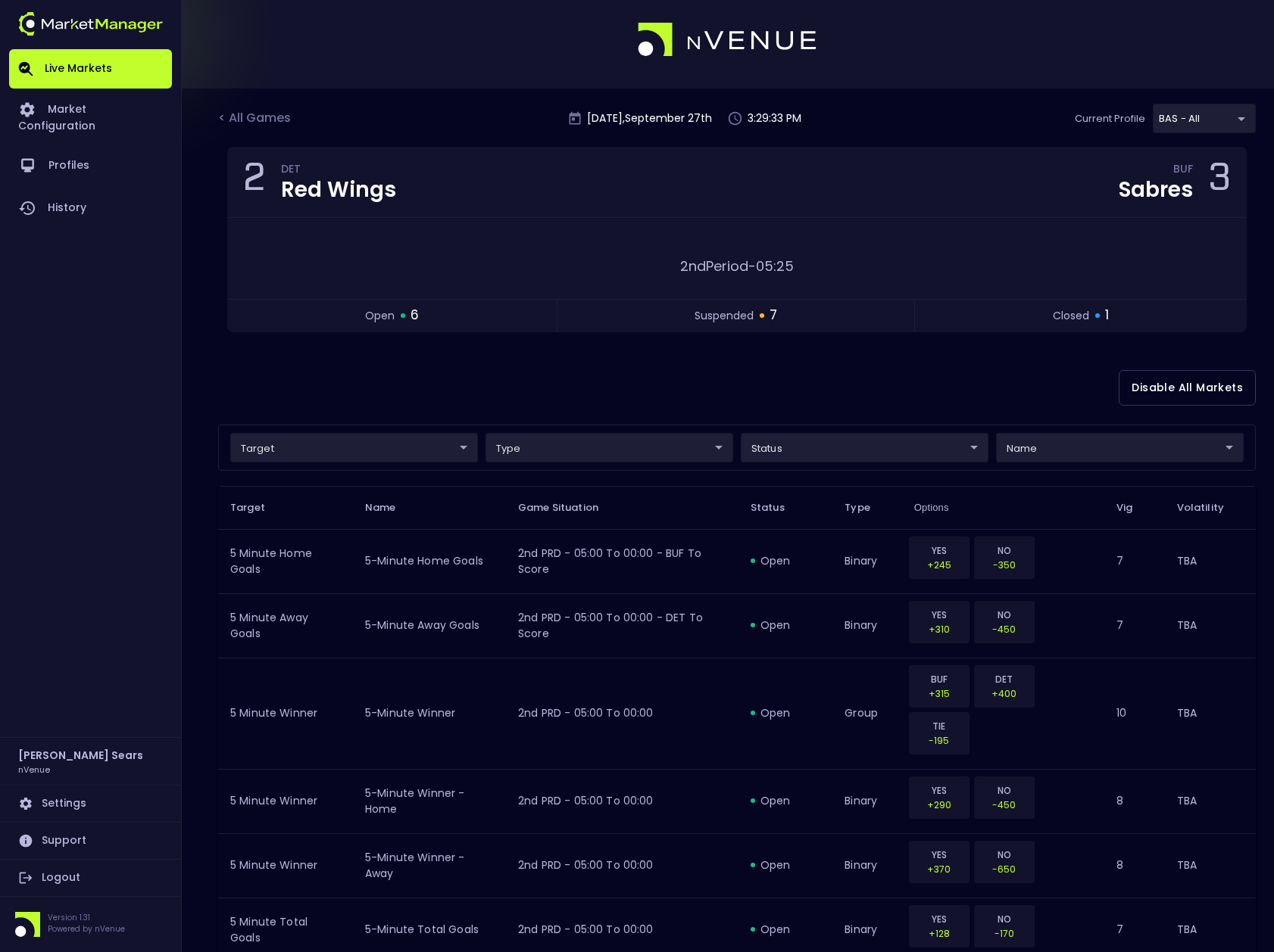
scroll to position [18, 0]
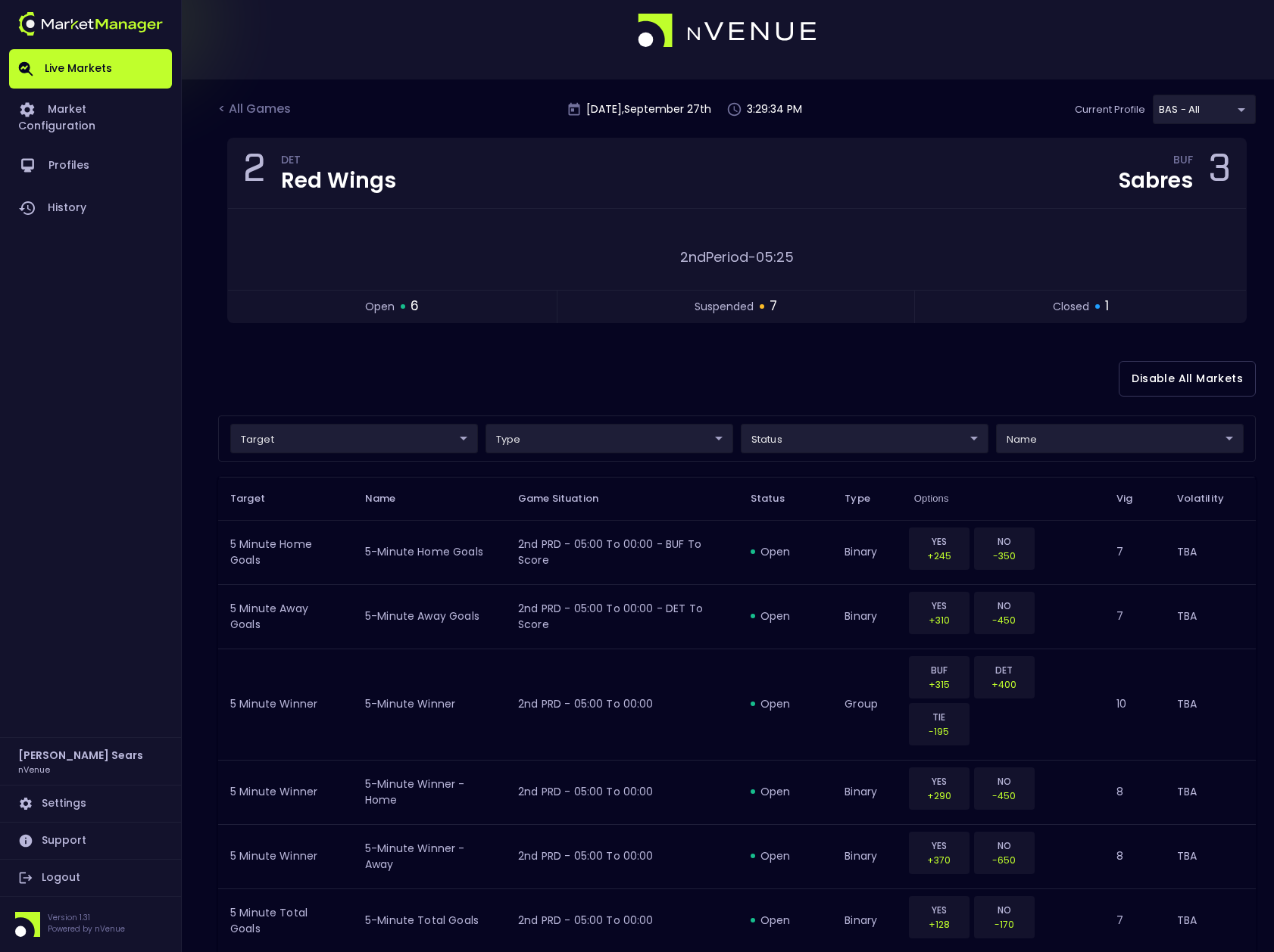
click at [444, 441] on body "Live Markets Market Configuration Profiles History Bruce Sears nVenue Settings …" at bounding box center [637, 786] width 1274 height 1609
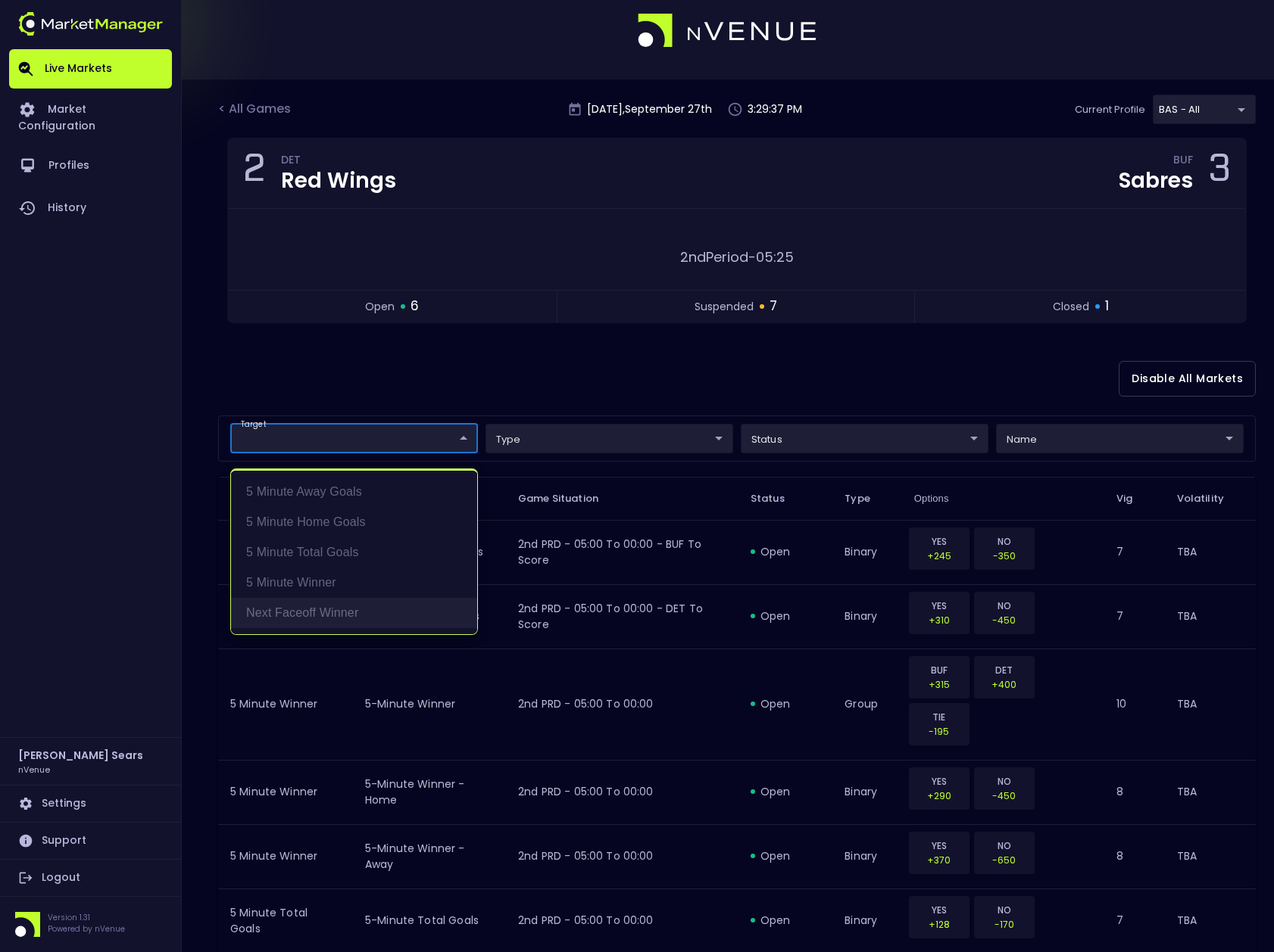
click at [334, 610] on li "Next Faceoff Winner" at bounding box center [354, 613] width 246 height 30
type input "Next Faceoff Winner"
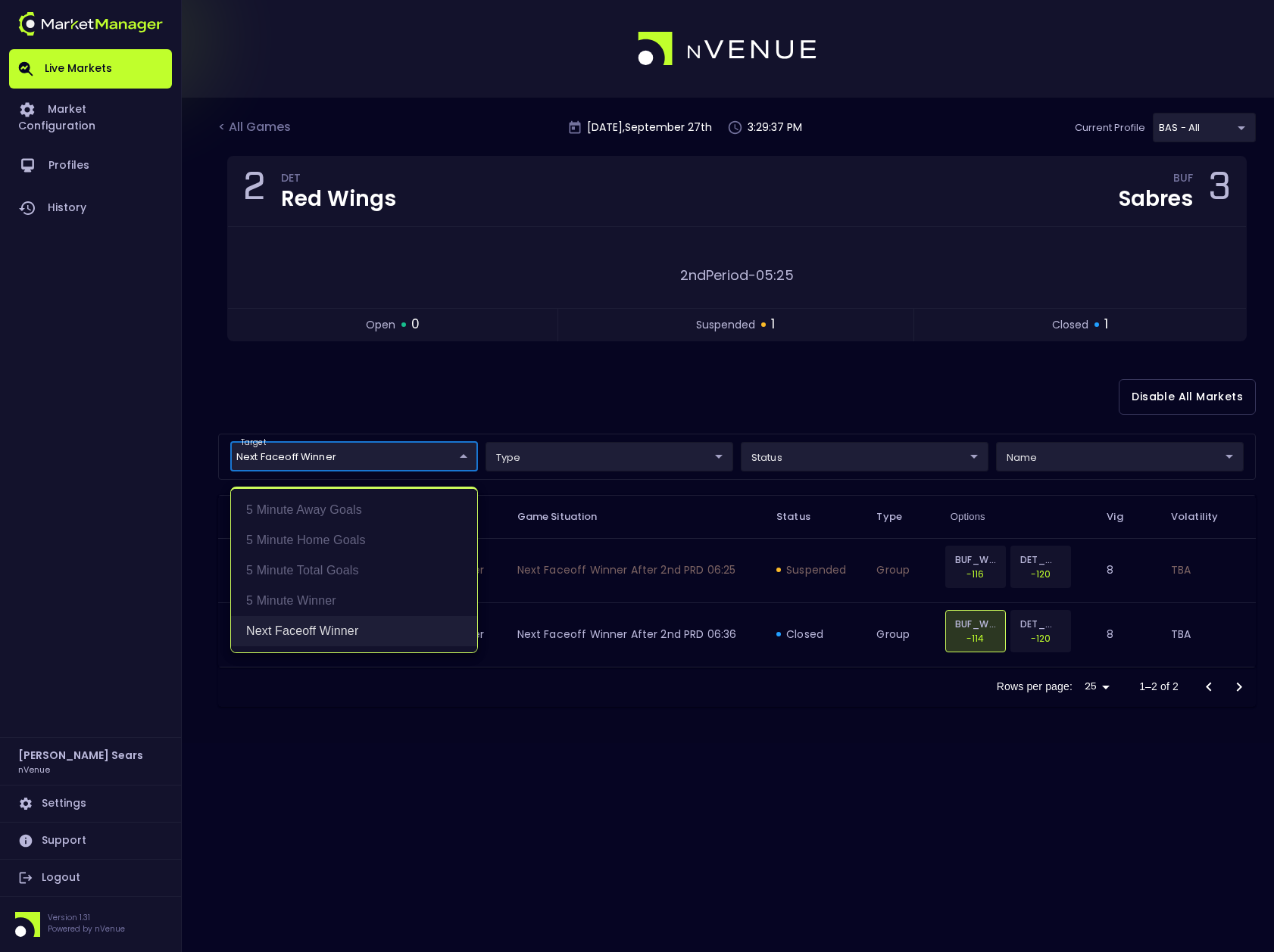
scroll to position [0, 0]
click at [490, 401] on div at bounding box center [637, 476] width 1274 height 952
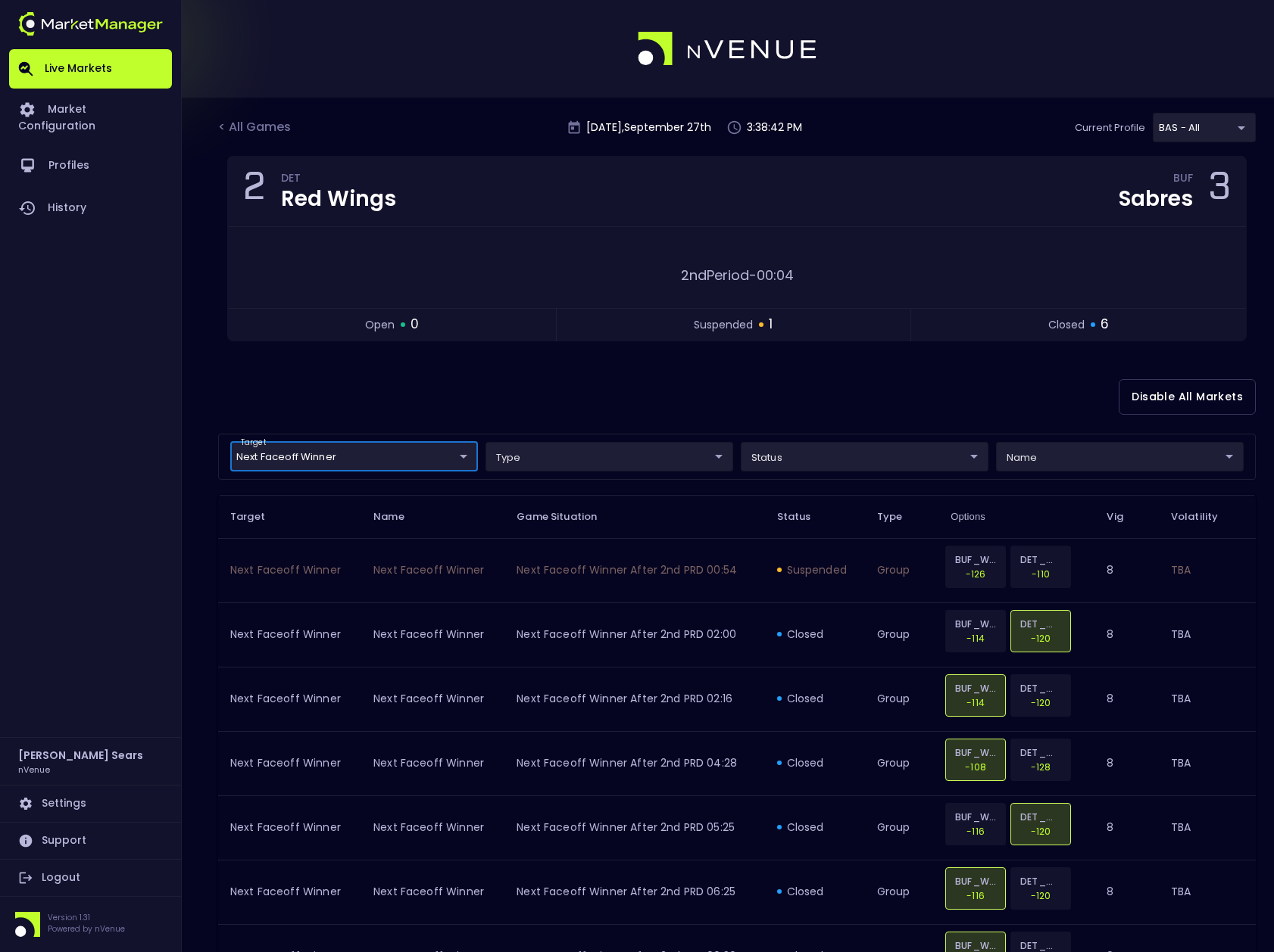
click at [421, 456] on body "Live Markets Market Configuration Profiles History Bruce Sears nVenue Settings …" at bounding box center [637, 533] width 1274 height 1065
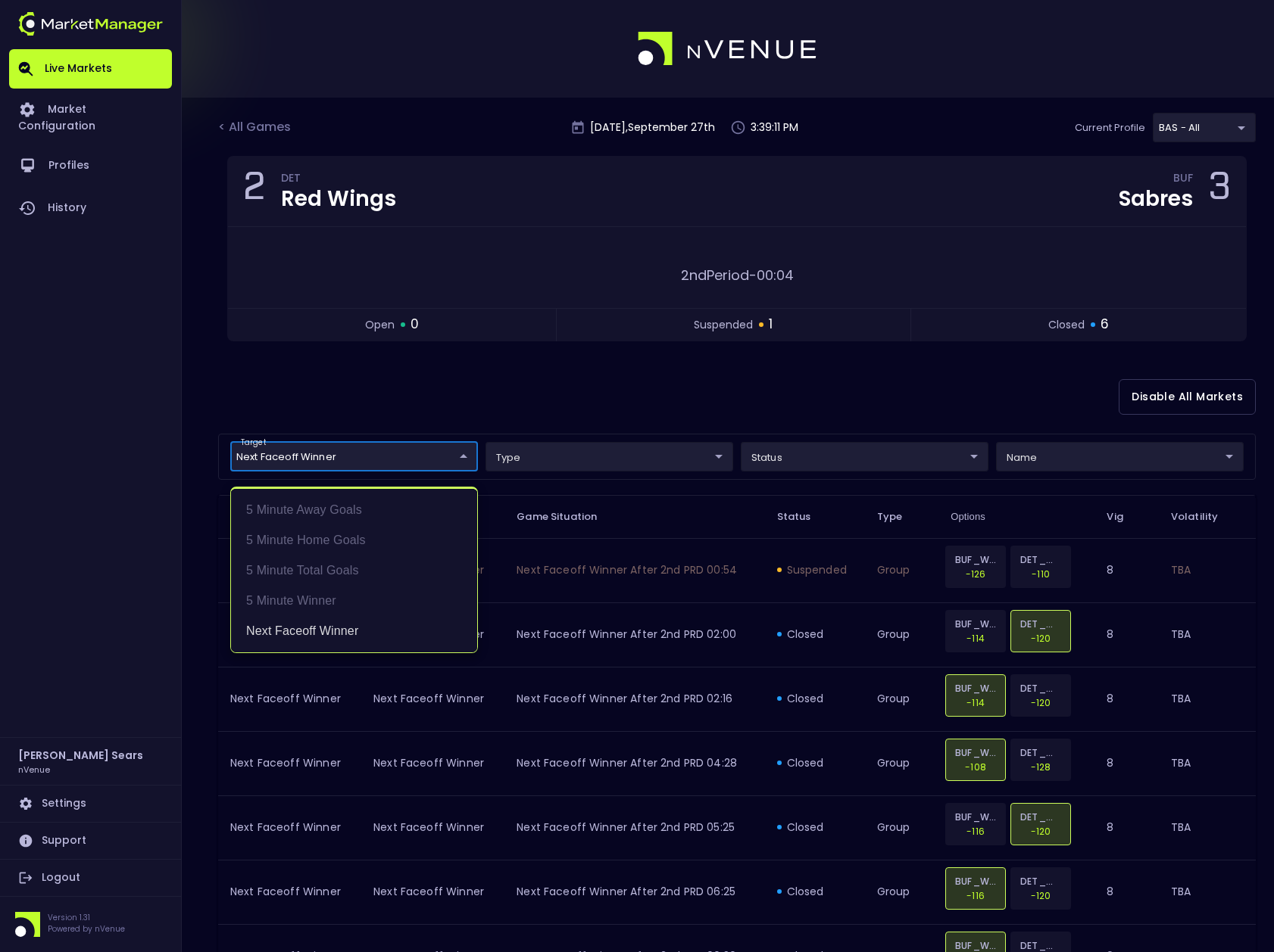
click at [236, 127] on div at bounding box center [637, 476] width 1274 height 952
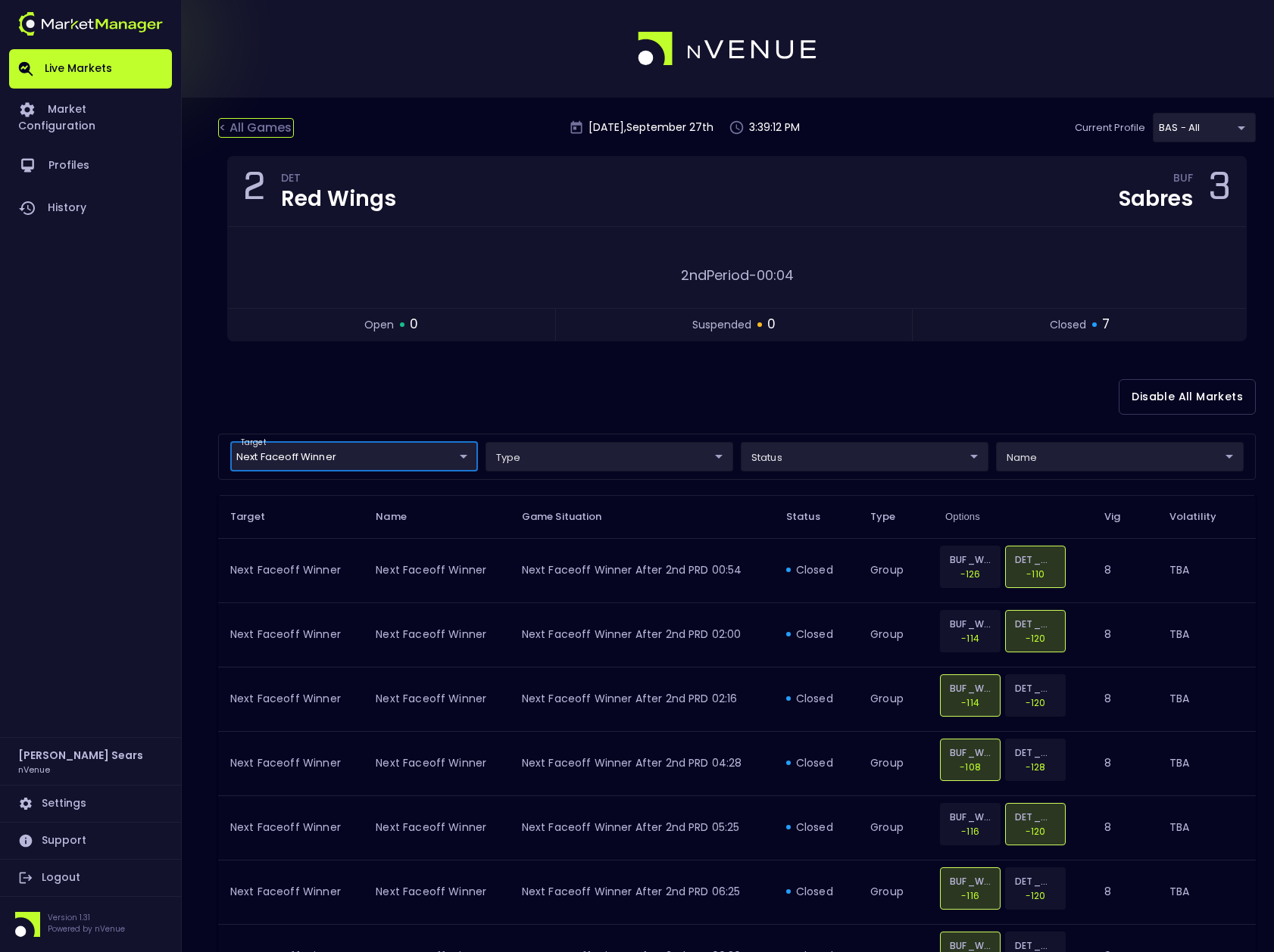
click at [252, 130] on div "< All Games" at bounding box center [256, 127] width 75 height 20
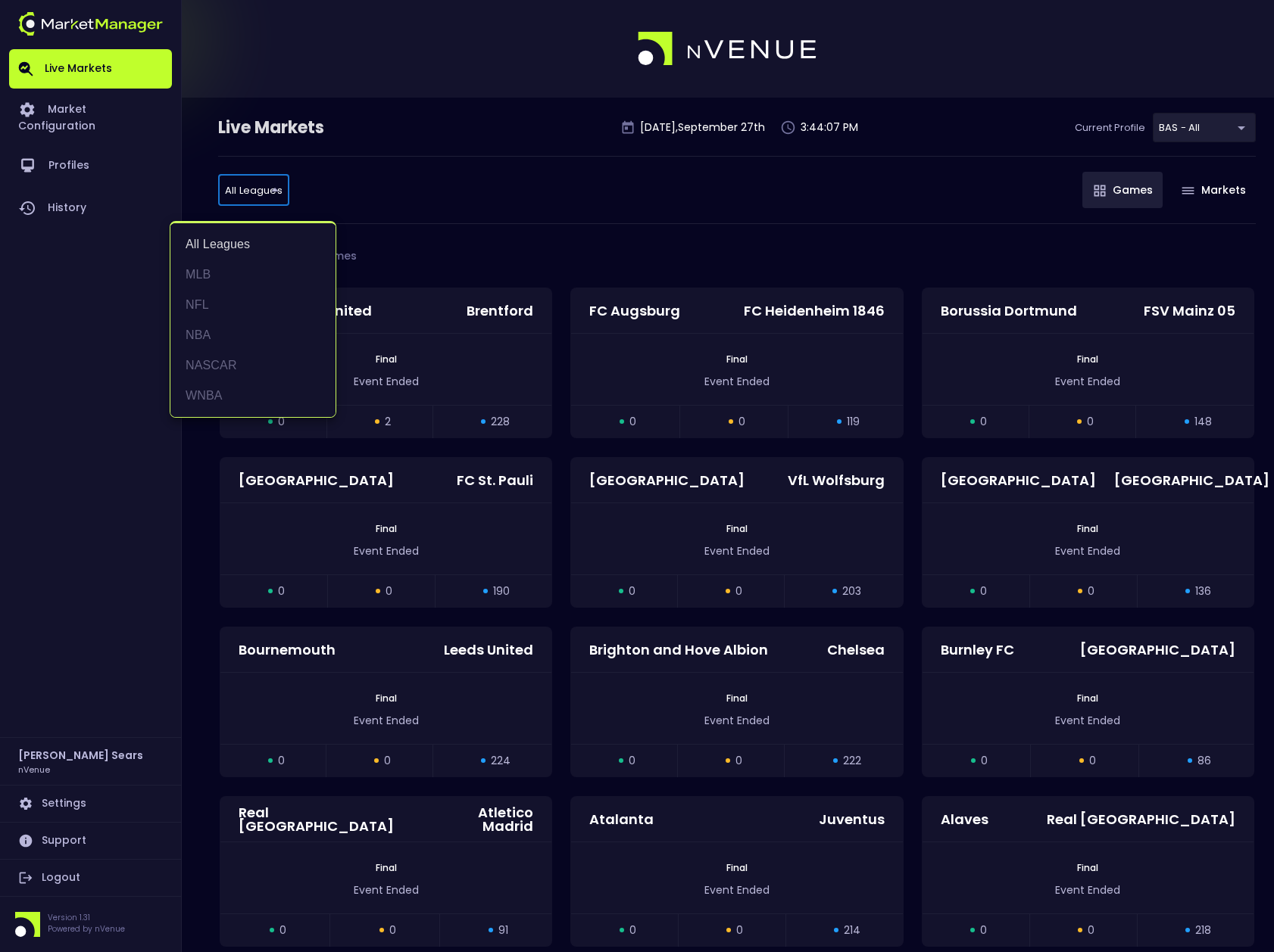
click at [402, 225] on div at bounding box center [637, 476] width 1274 height 952
click at [206, 276] on li "MLB" at bounding box center [253, 274] width 165 height 30
type input "MLB"
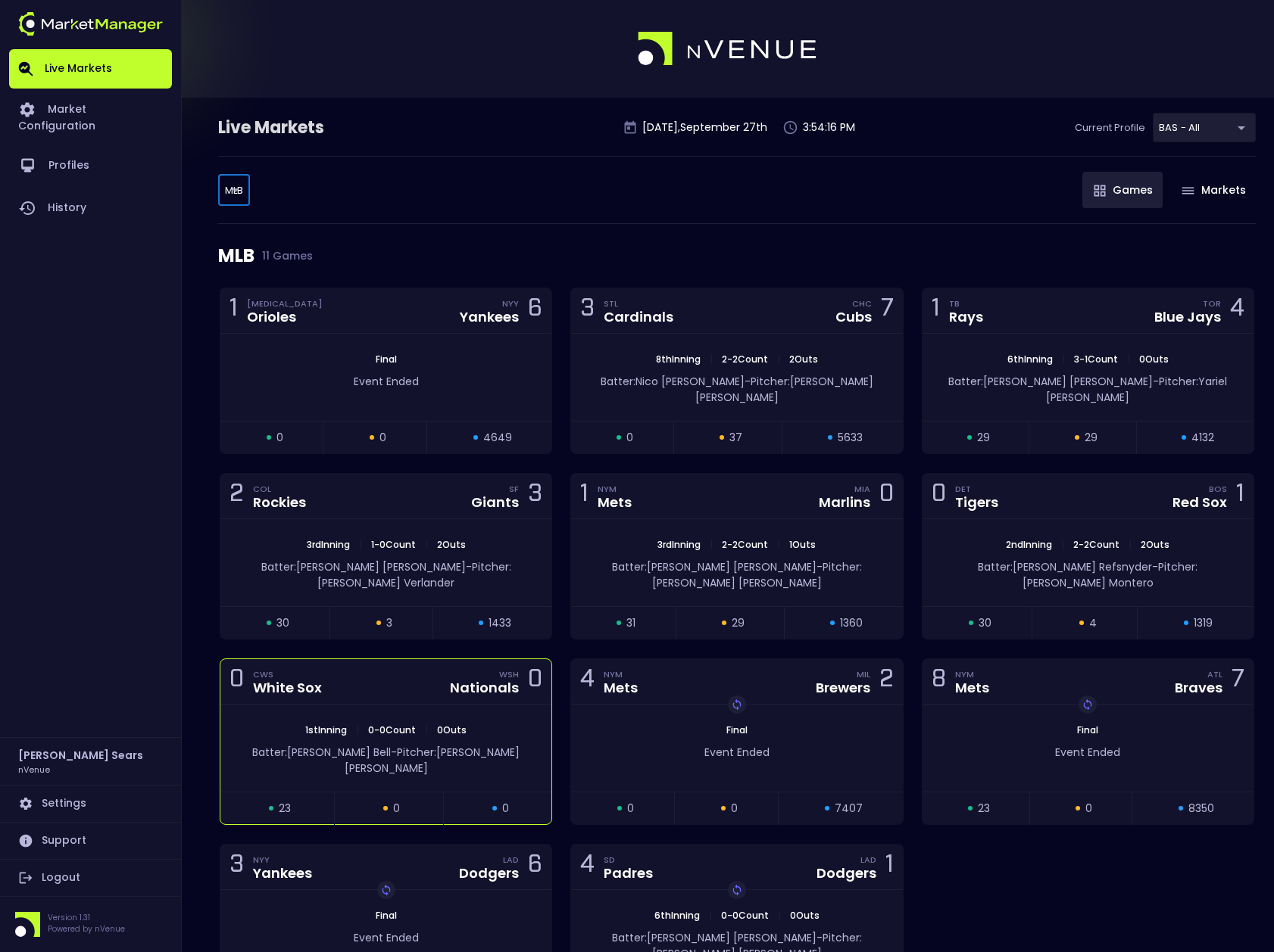
click at [445, 705] on div "1st Inning | 0 - 0 Count | 0 Outs Batter: Josh Bell - Pitcher: Tyler Gilbert" at bounding box center [386, 748] width 331 height 87
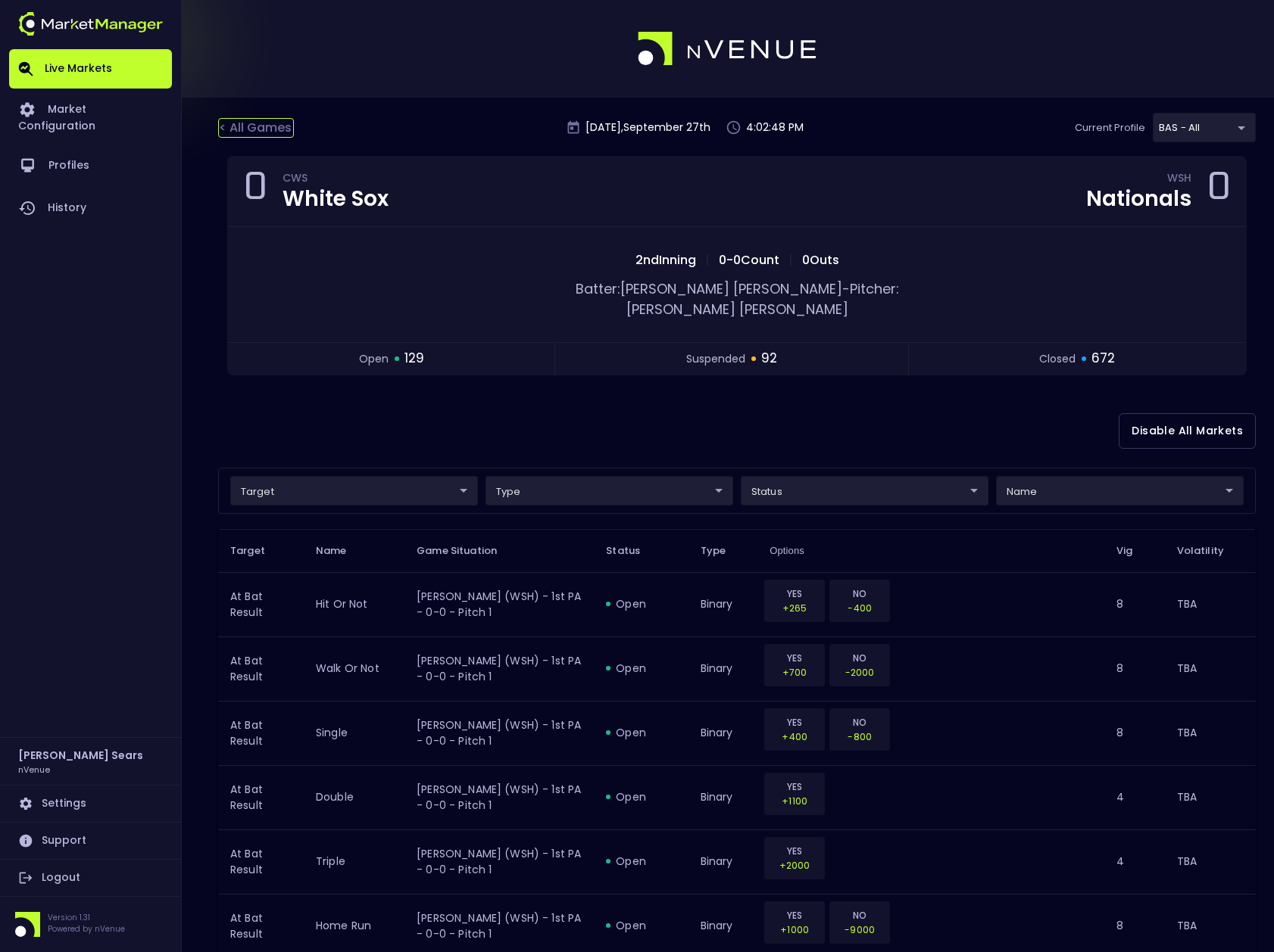
click at [246, 128] on div "< All Games" at bounding box center [256, 127] width 75 height 20
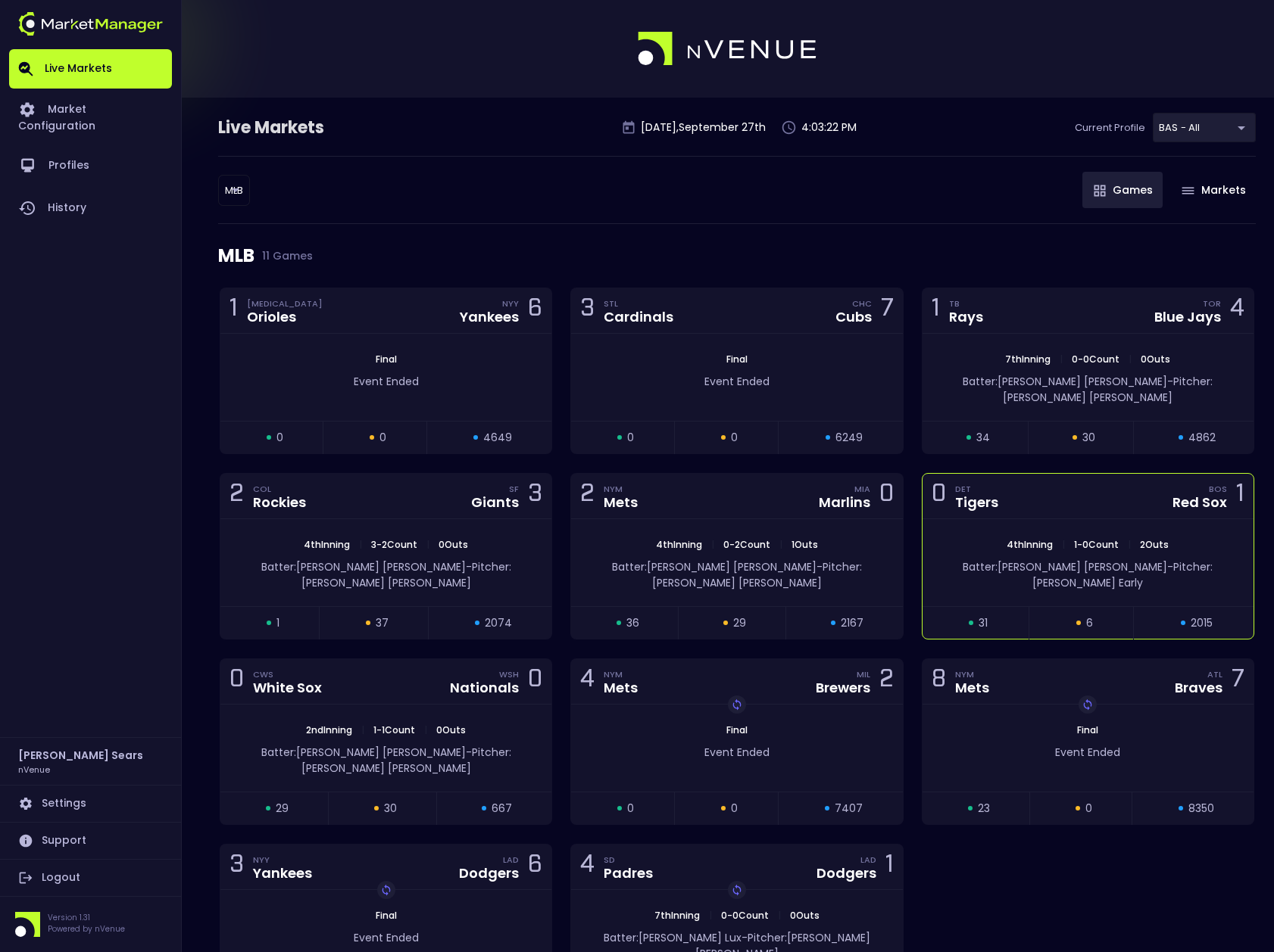
click at [1144, 606] on div "open 31 suspended 6 closed 2015" at bounding box center [1087, 622] width 331 height 33
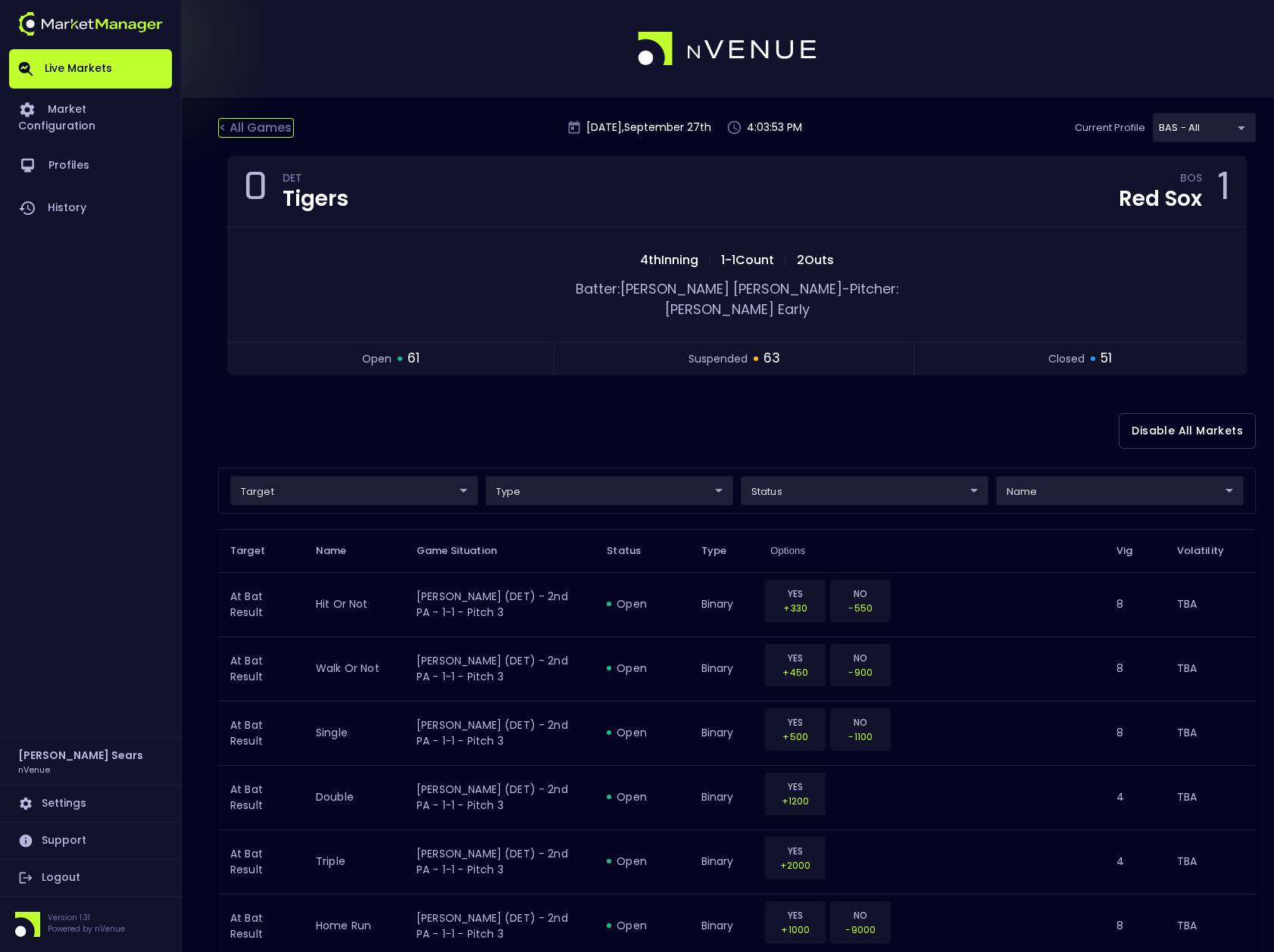
click at [267, 126] on div "< All Games" at bounding box center [256, 127] width 75 height 20
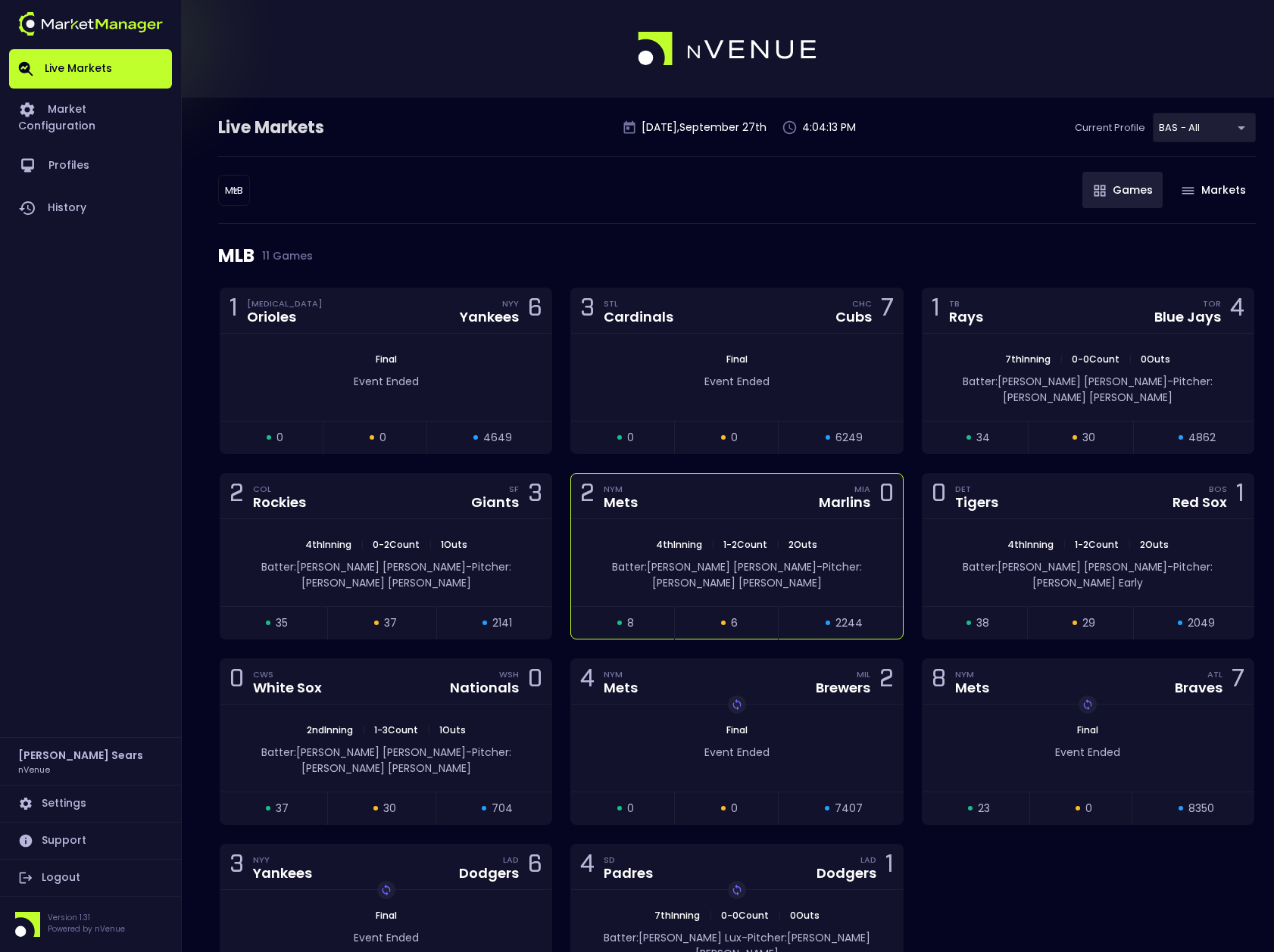
click at [853, 538] on div "4th Inning | 1 - 2 Count | 2 Outs" at bounding box center [736, 545] width 331 height 13
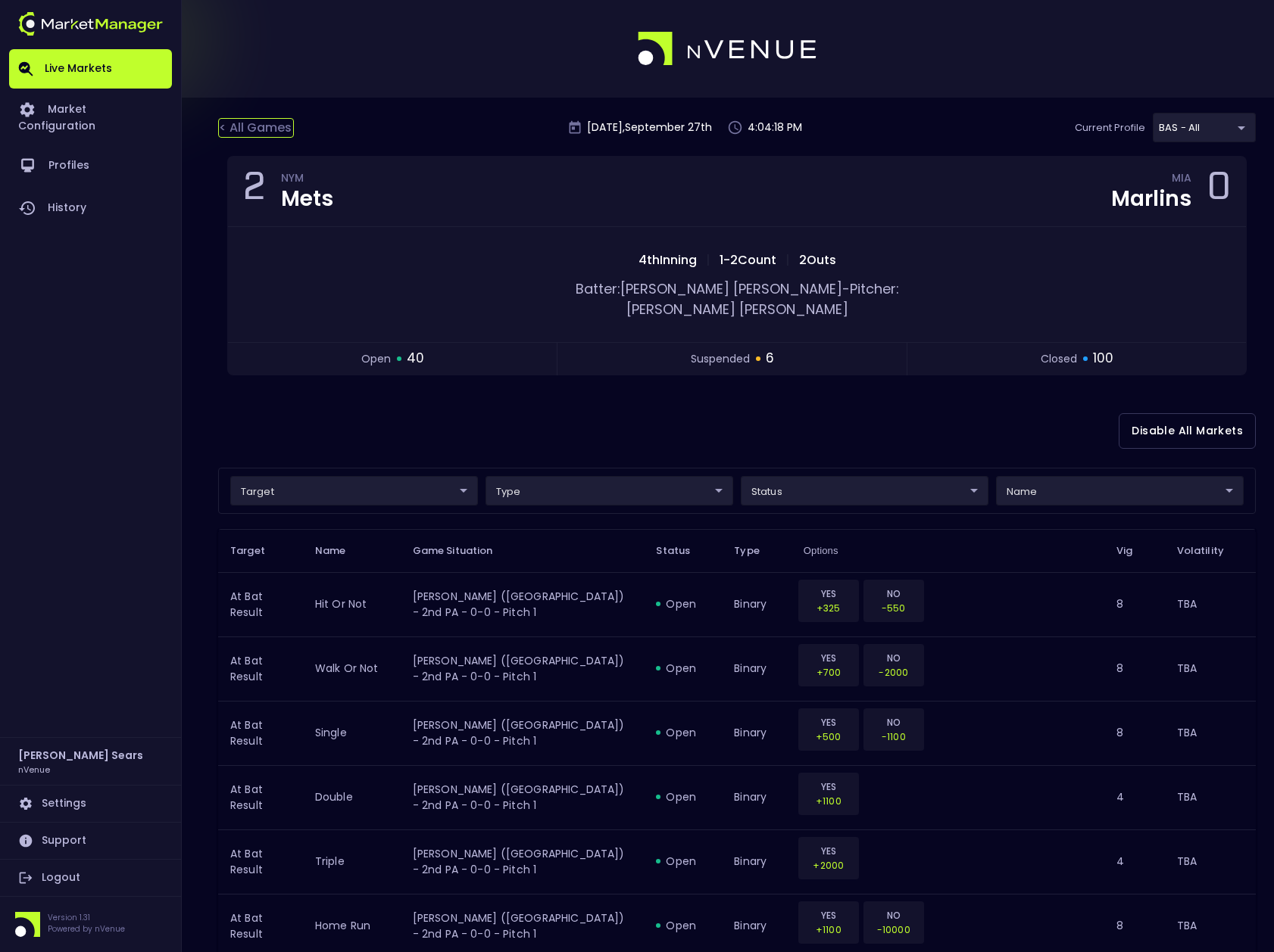
click at [271, 126] on div "< All Games" at bounding box center [256, 127] width 75 height 20
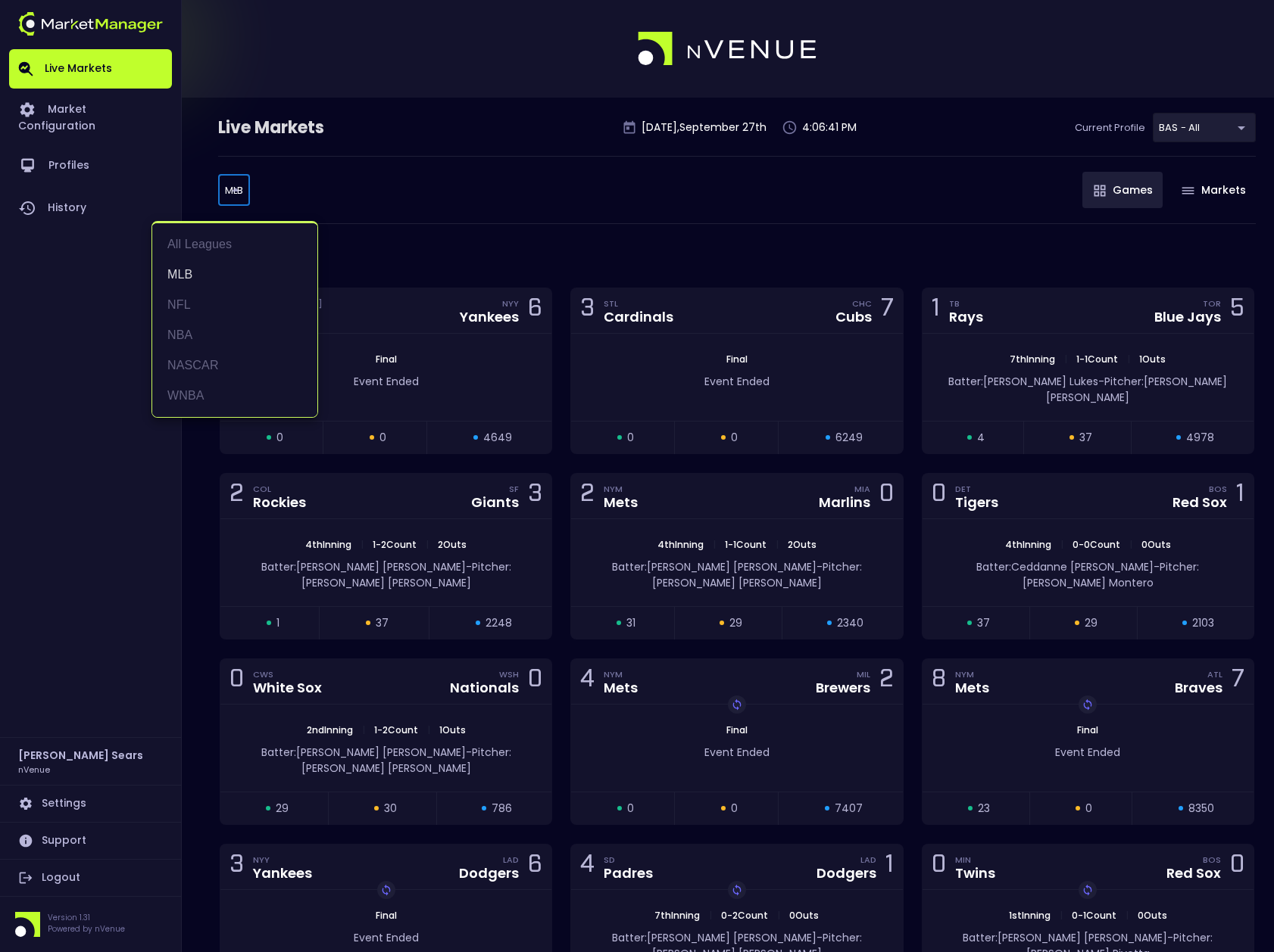
click at [235, 190] on body "Live Markets Market Configuration Profiles History Bruce Sears nVenue Settings …" at bounding box center [637, 543] width 1274 height 1087
click at [224, 244] on li "All Leagues" at bounding box center [234, 244] width 165 height 30
type input "all leagues"
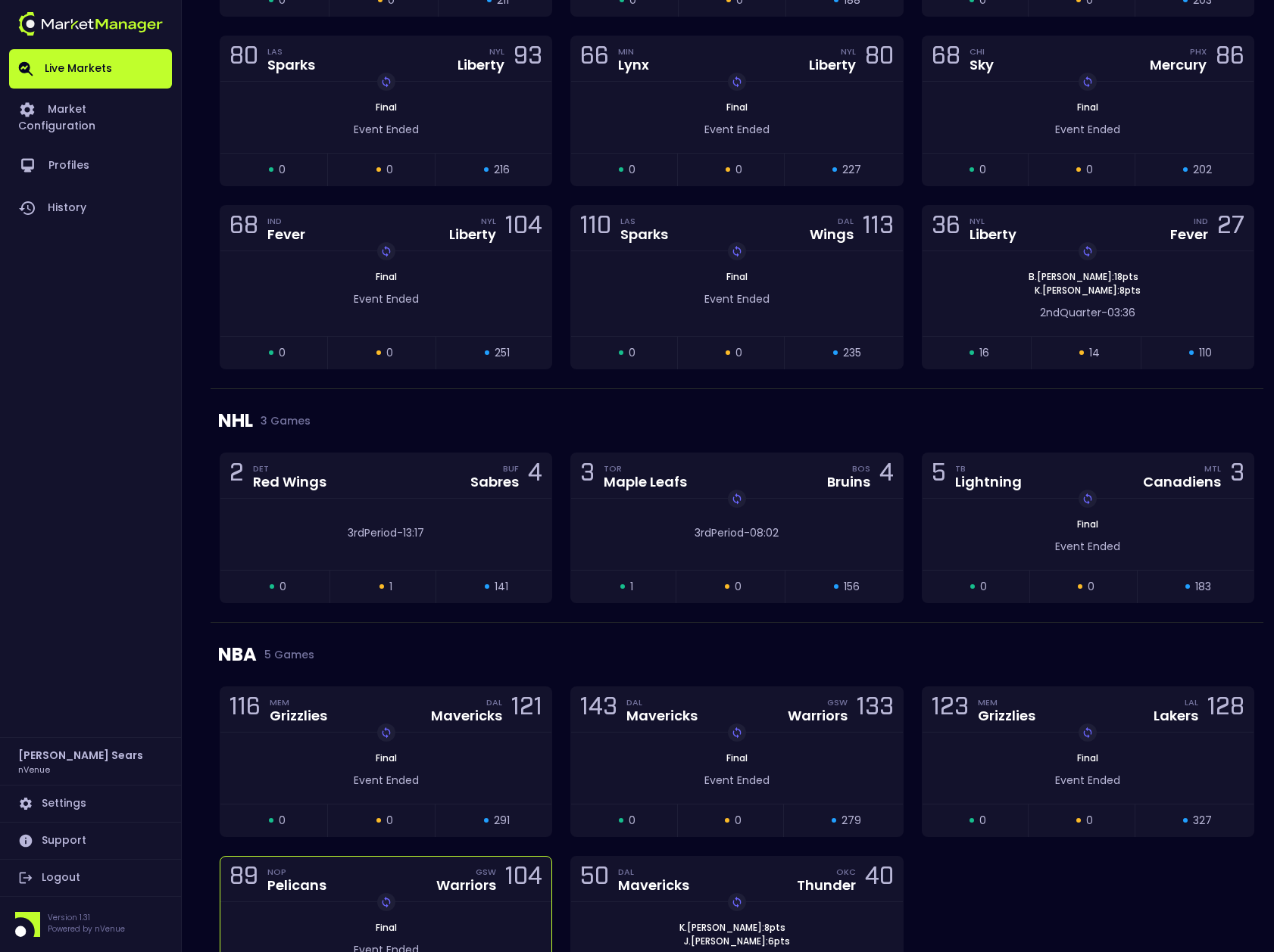
scroll to position [2687, 0]
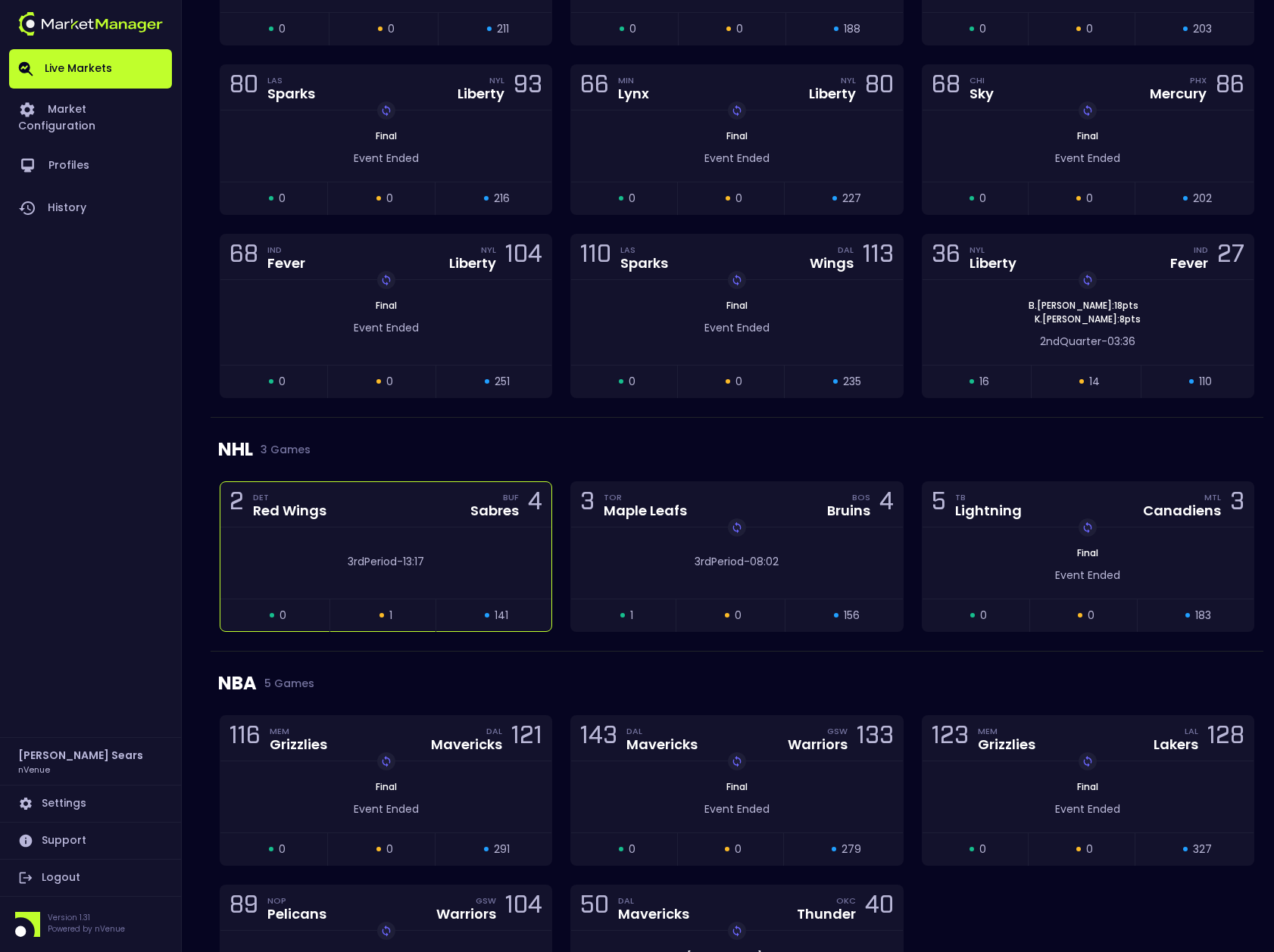
click at [459, 543] on div "3rd Period - 13:17" at bounding box center [386, 563] width 331 height 71
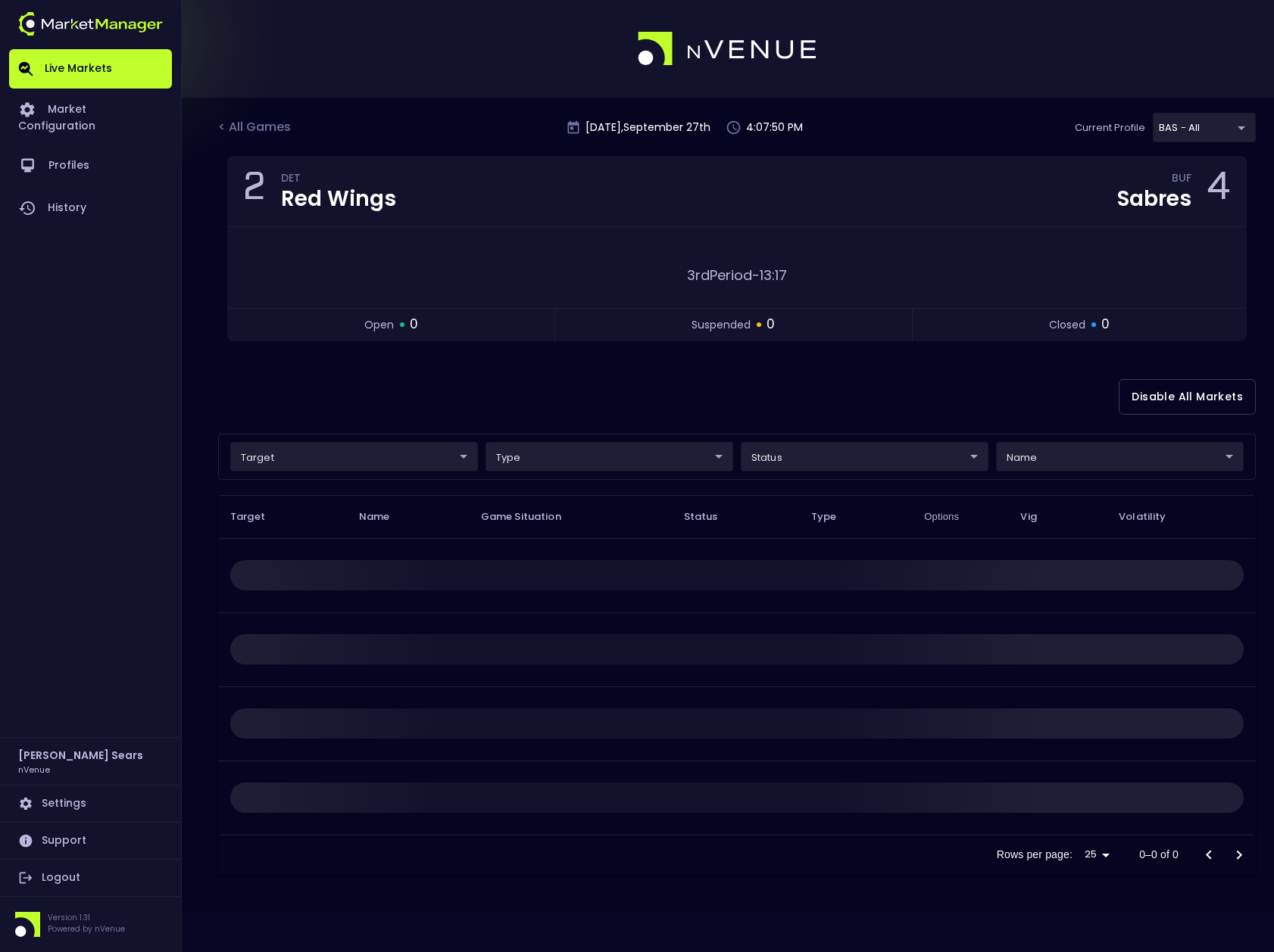
scroll to position [0, 0]
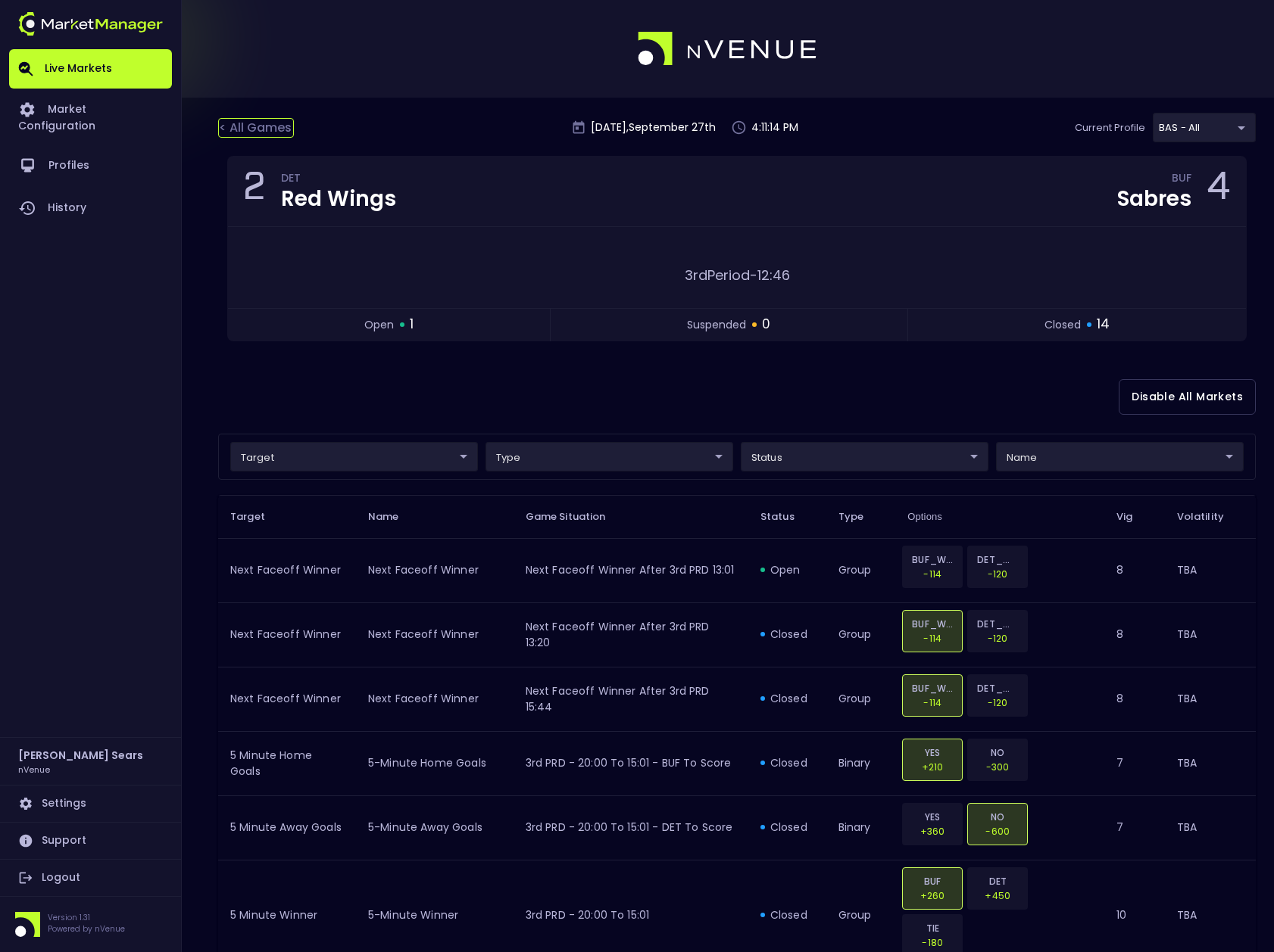
click at [266, 127] on div "< All Games" at bounding box center [256, 127] width 75 height 20
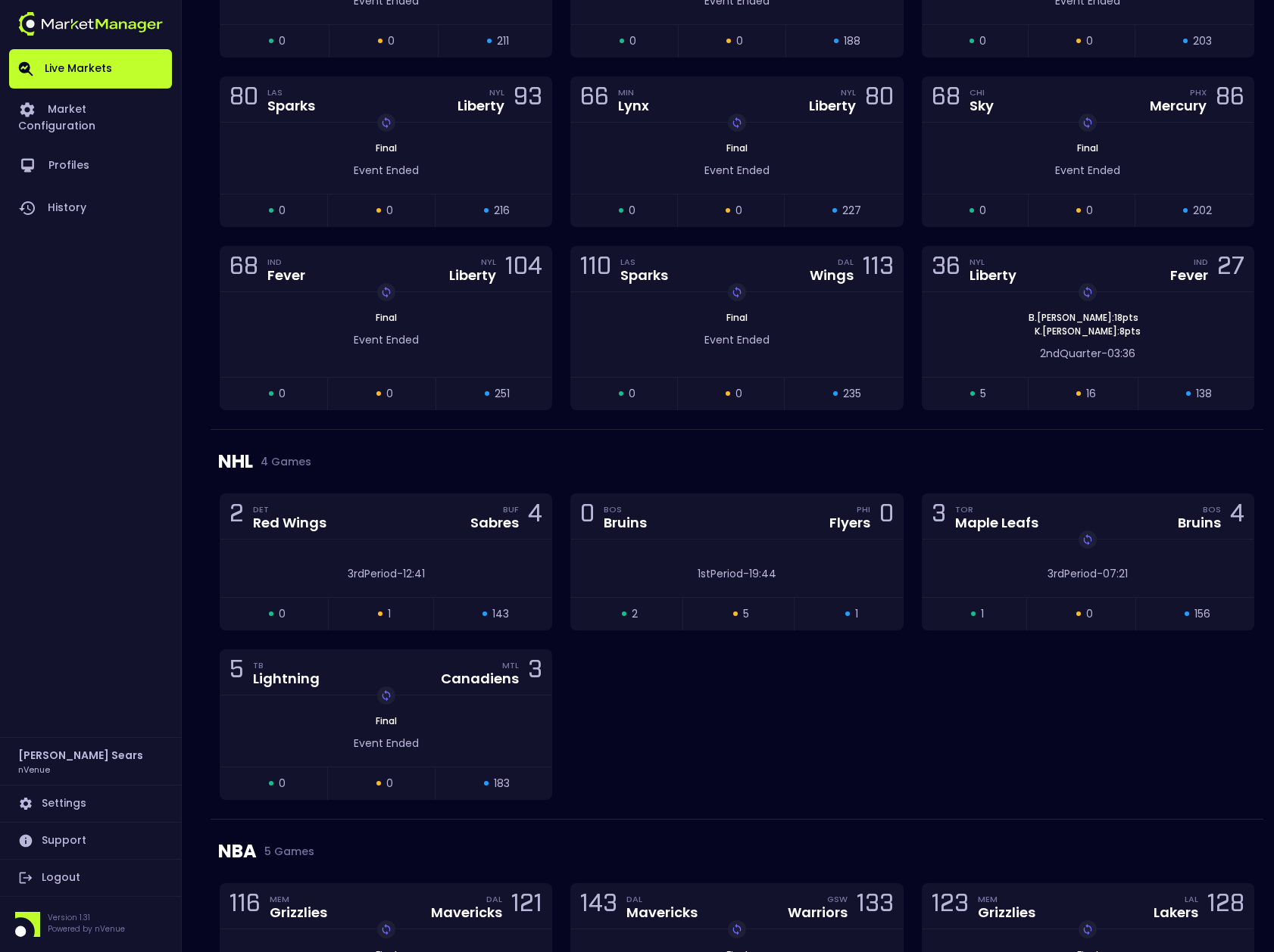
scroll to position [2686, 0]
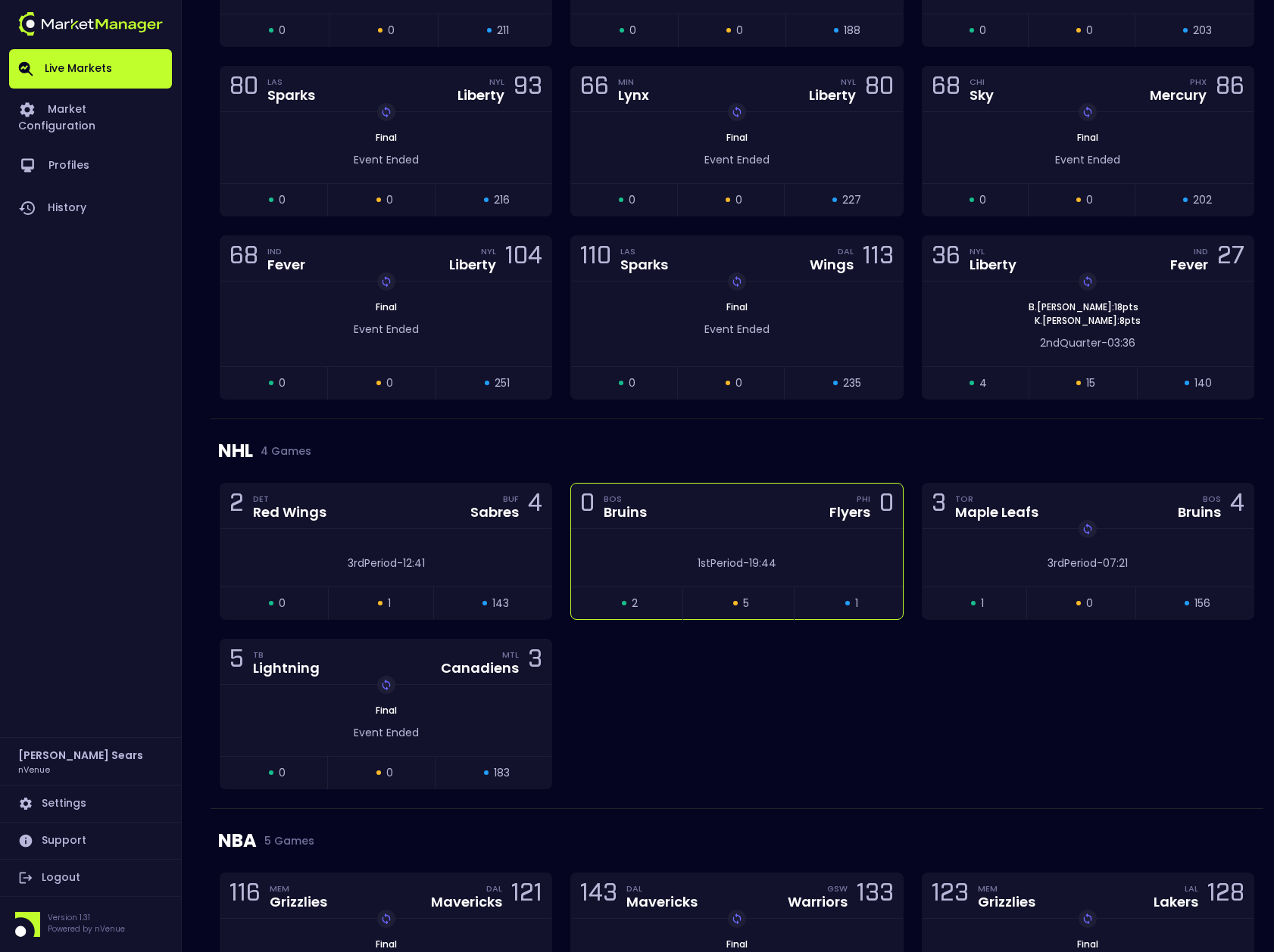
click at [660, 504] on div "0 BOS Bruins PHI Flyers 0" at bounding box center [736, 506] width 331 height 45
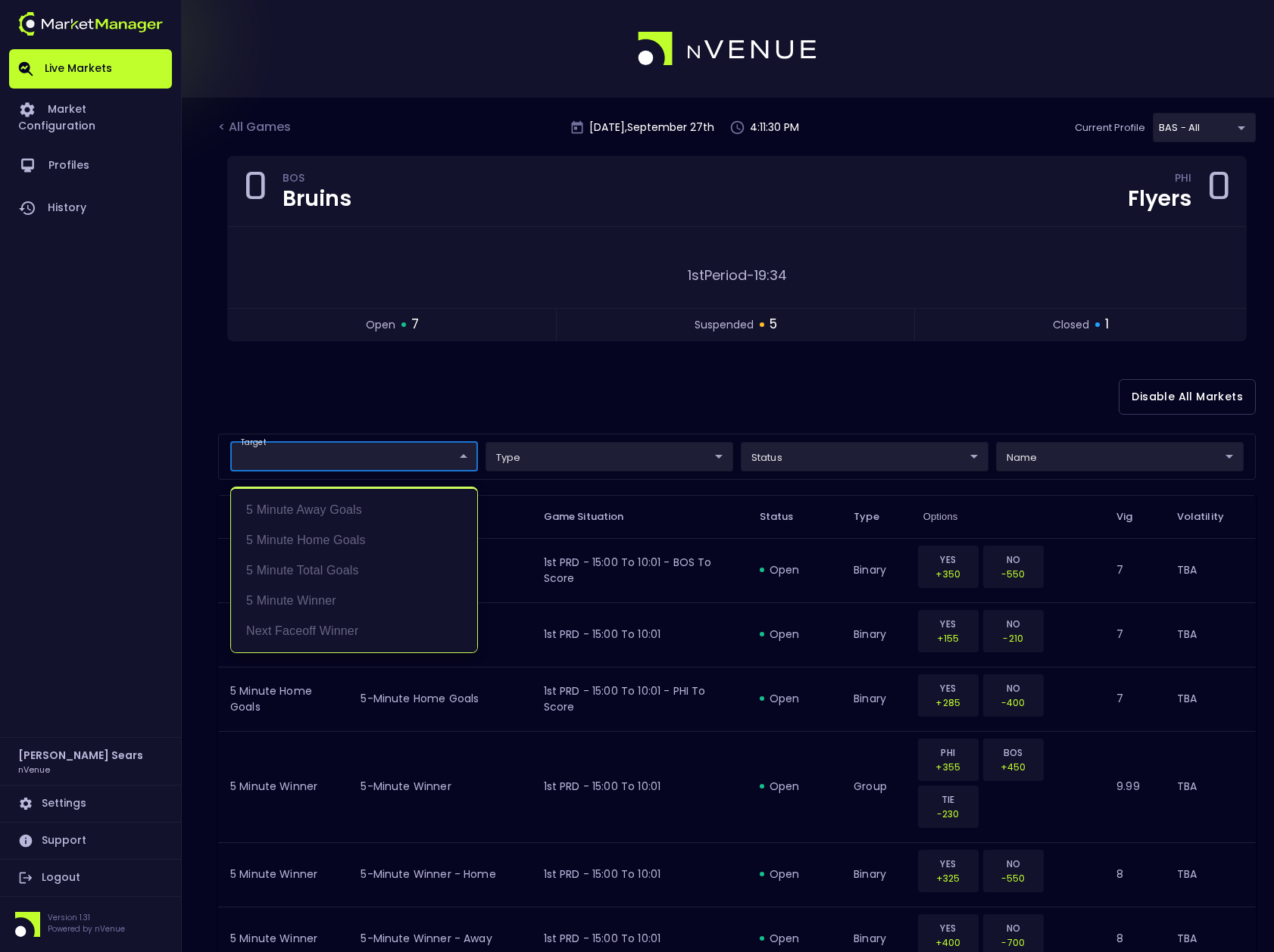
click at [457, 457] on body "Live Markets Market Configuration Profiles History Bruce Sears nVenue Settings …" at bounding box center [637, 772] width 1274 height 1545
click at [330, 632] on li "Next Faceoff Winner" at bounding box center [354, 632] width 246 height 30
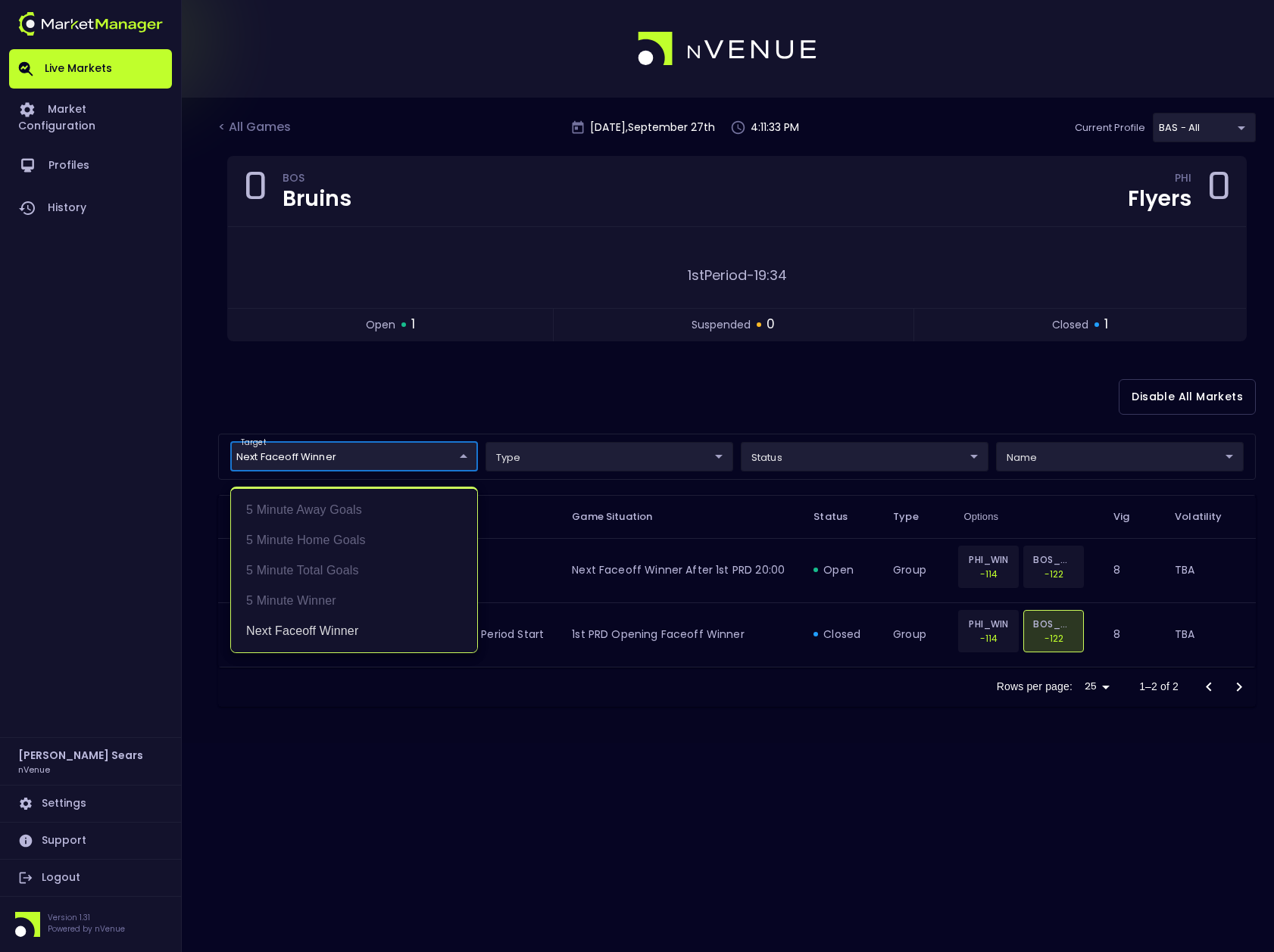
click at [447, 400] on div at bounding box center [637, 476] width 1274 height 952
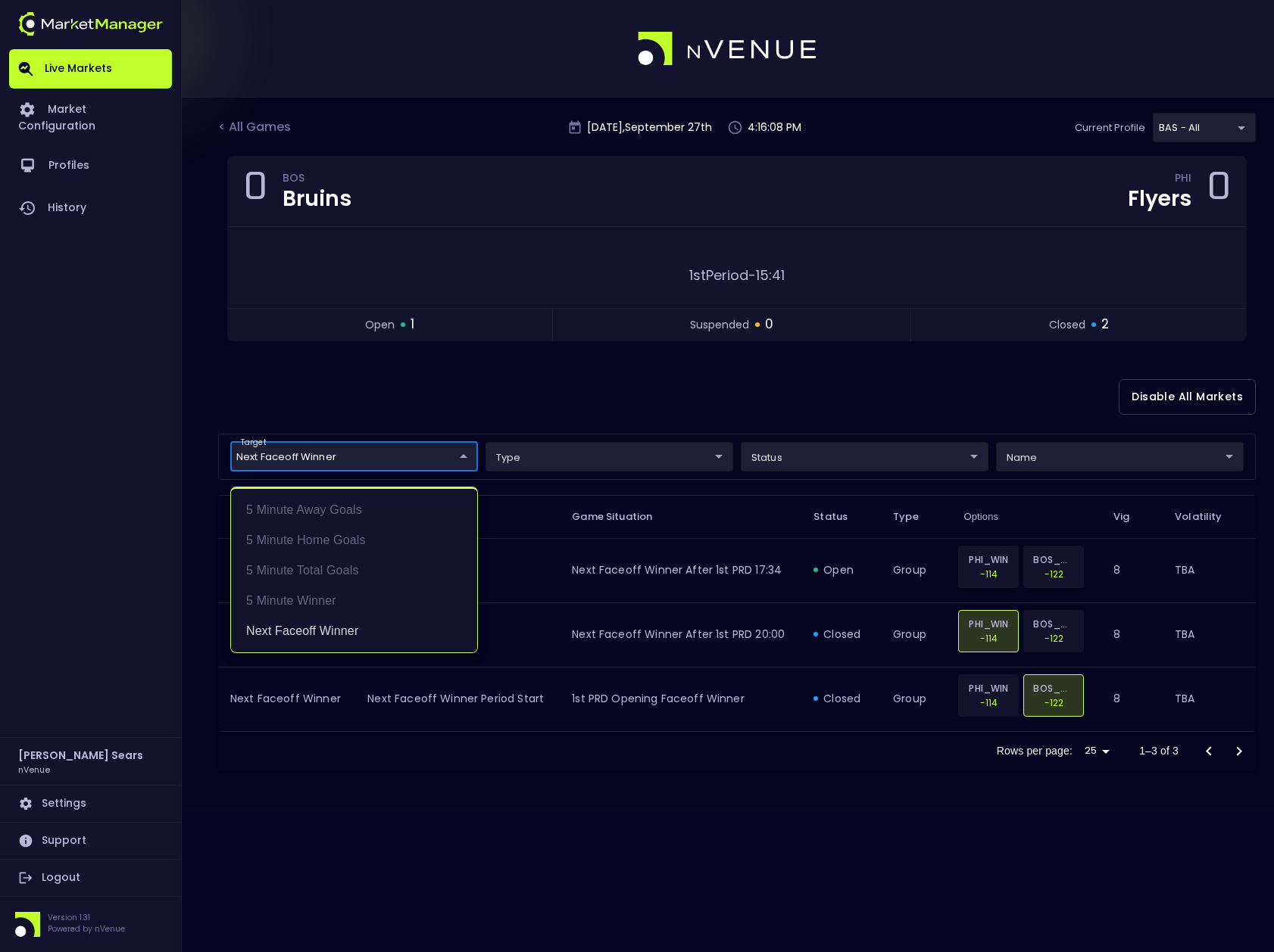
click at [455, 458] on body "Live Markets Market Configuration Profiles History Bruce Sears nVenue Settings …" at bounding box center [637, 476] width 1274 height 952
click at [307, 602] on li "5 Minute Winner" at bounding box center [354, 601] width 246 height 30
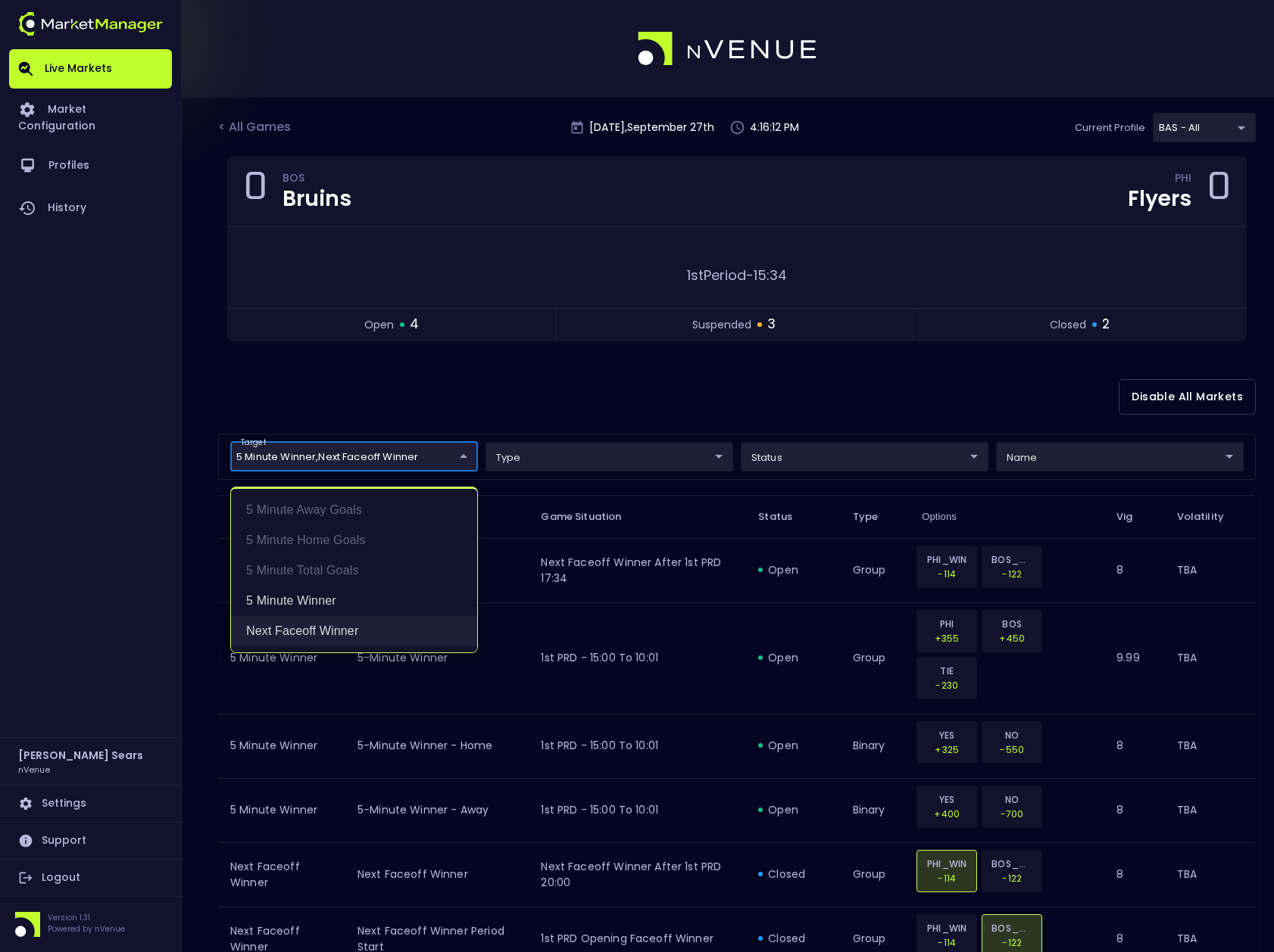
click at [310, 628] on li "Next Faceoff Winner" at bounding box center [354, 632] width 246 height 30
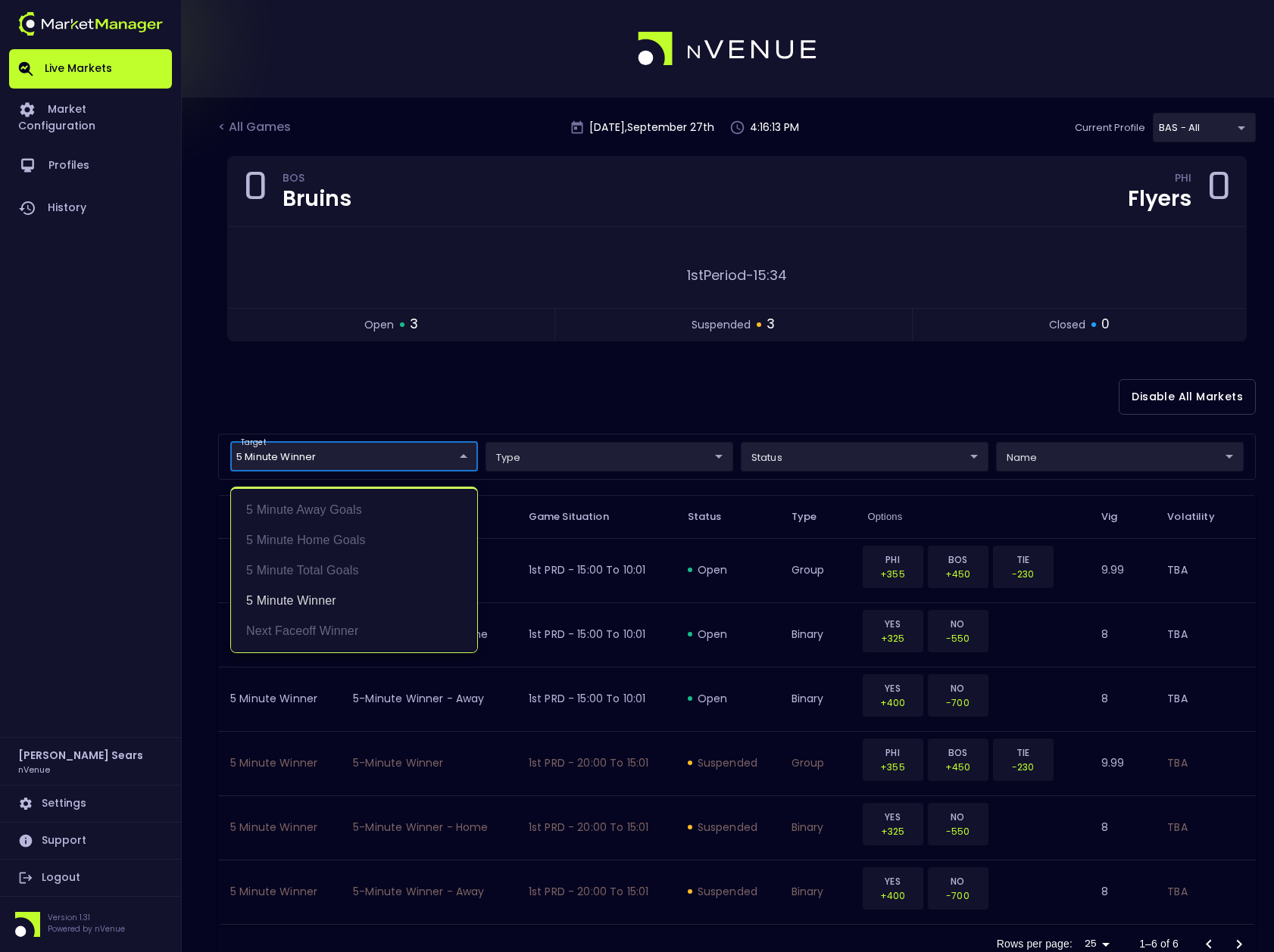
click at [387, 412] on div at bounding box center [637, 476] width 1274 height 952
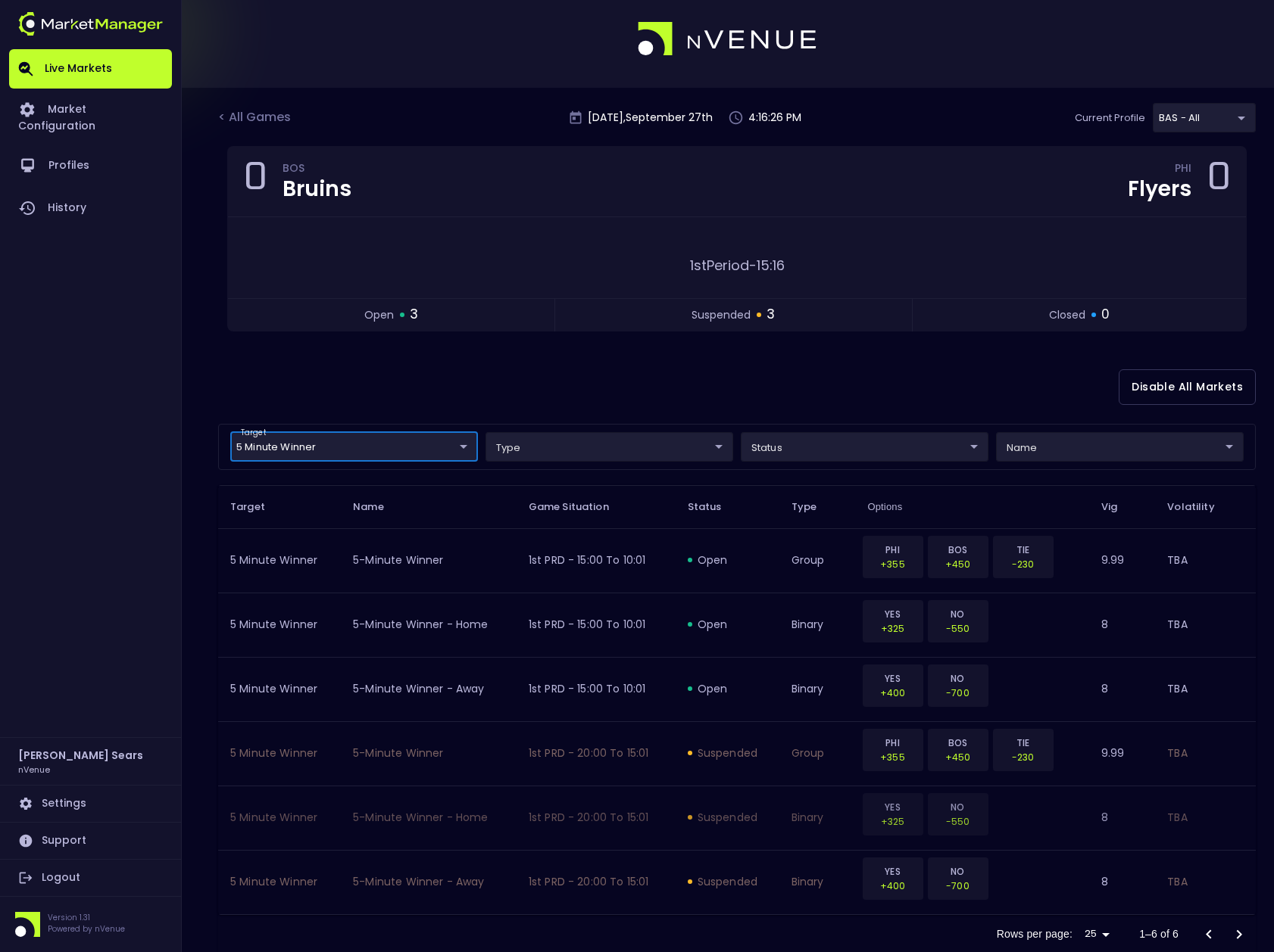
scroll to position [12, 0]
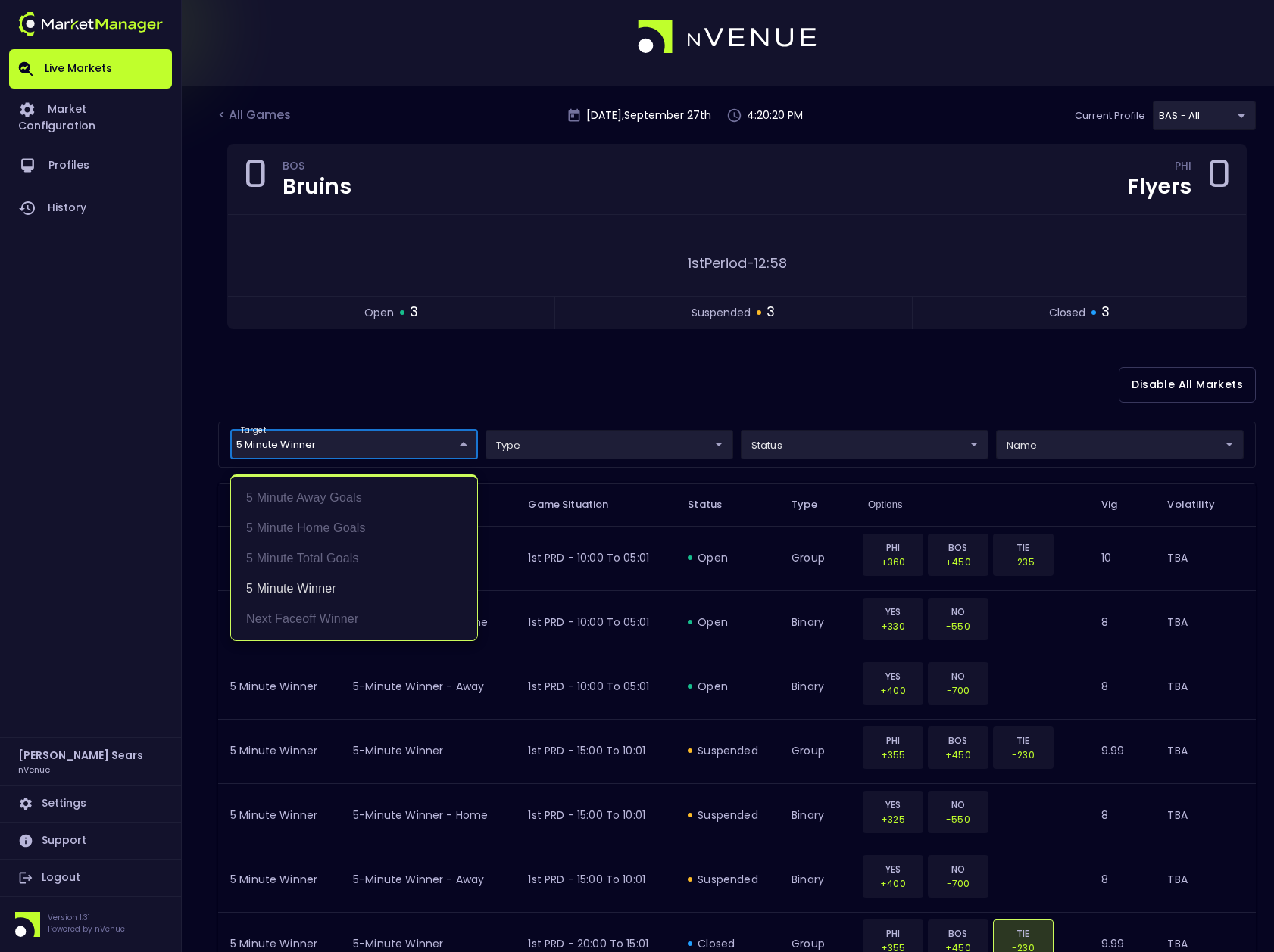
click at [459, 448] on body "Live Markets Market Configuration Profiles History Bruce Sears nVenue Settings …" at bounding box center [637, 584] width 1274 height 1193
drag, startPoint x: 340, startPoint y: 615, endPoint x: 340, endPoint y: 605, distance: 10.0
click at [340, 615] on li "Next Faceoff Winner" at bounding box center [354, 619] width 246 height 30
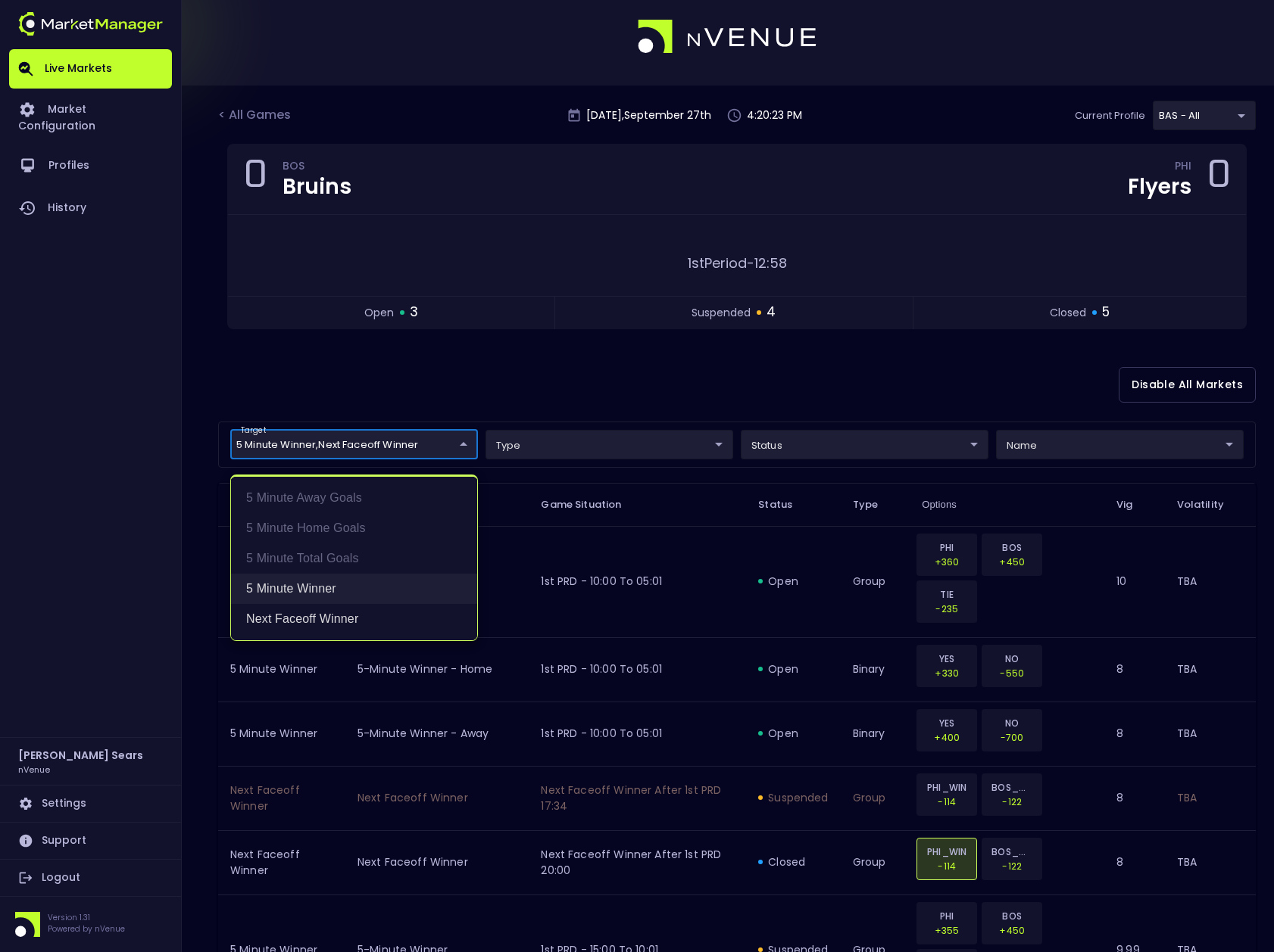
click at [329, 589] on li "5 Minute Winner" at bounding box center [354, 589] width 246 height 30
type input "Next Faceoff Winner"
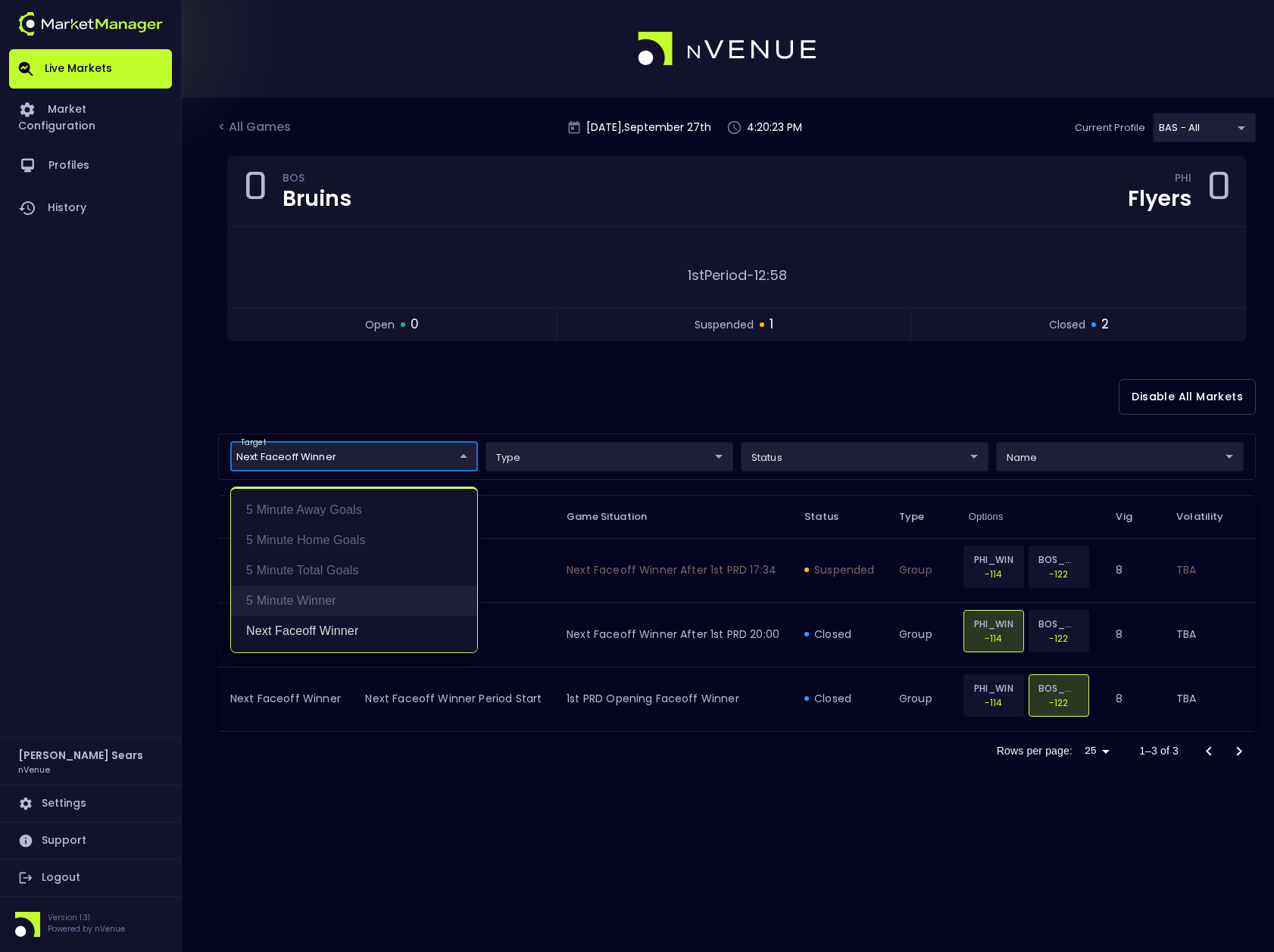
scroll to position [0, 0]
click at [430, 392] on div at bounding box center [637, 476] width 1274 height 952
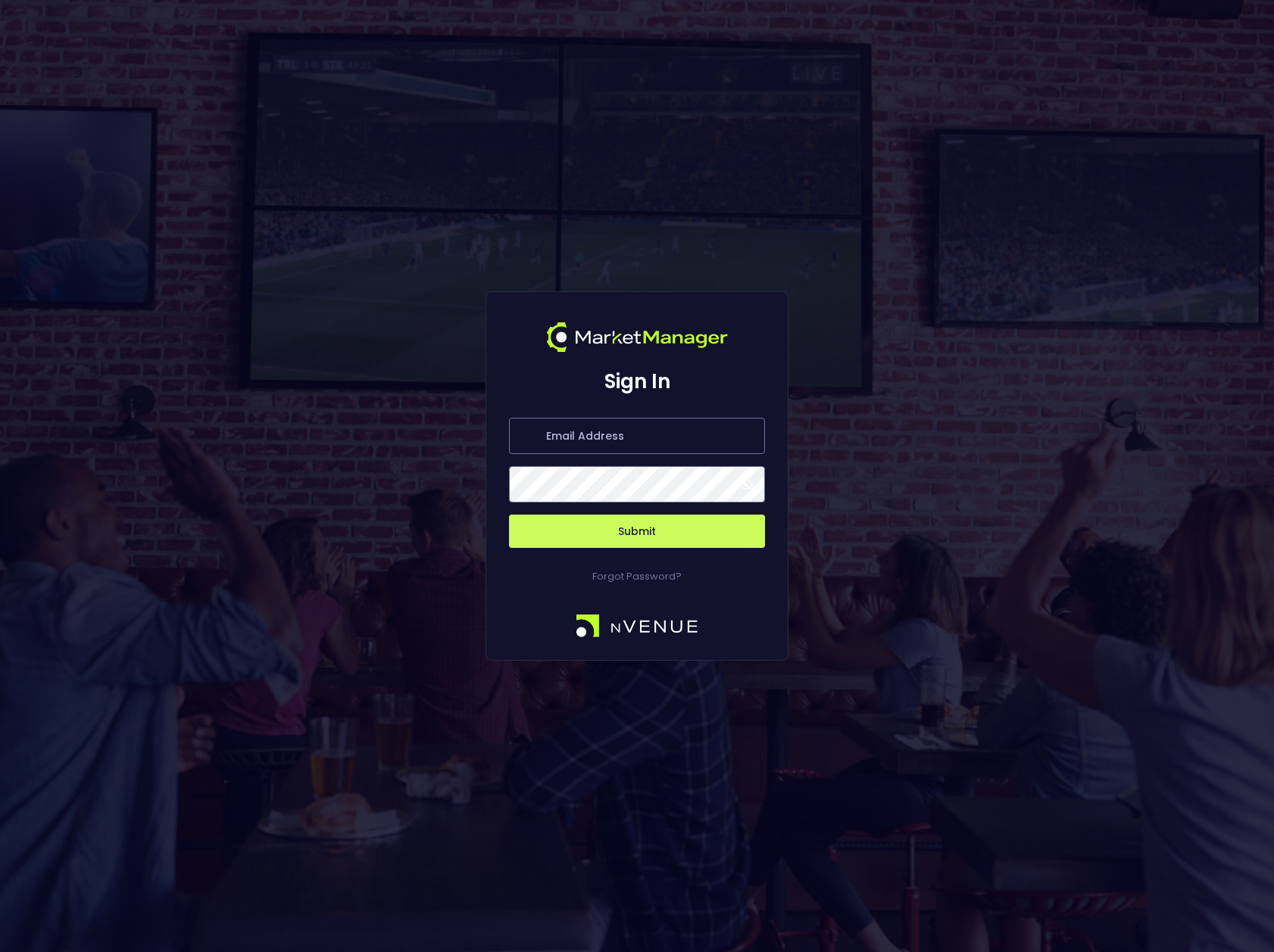
type input "bruce.sears@nvenue.com"
click at [744, 482] on span at bounding box center [746, 484] width 13 height 13
click at [655, 528] on button "Submit" at bounding box center [637, 531] width 256 height 33
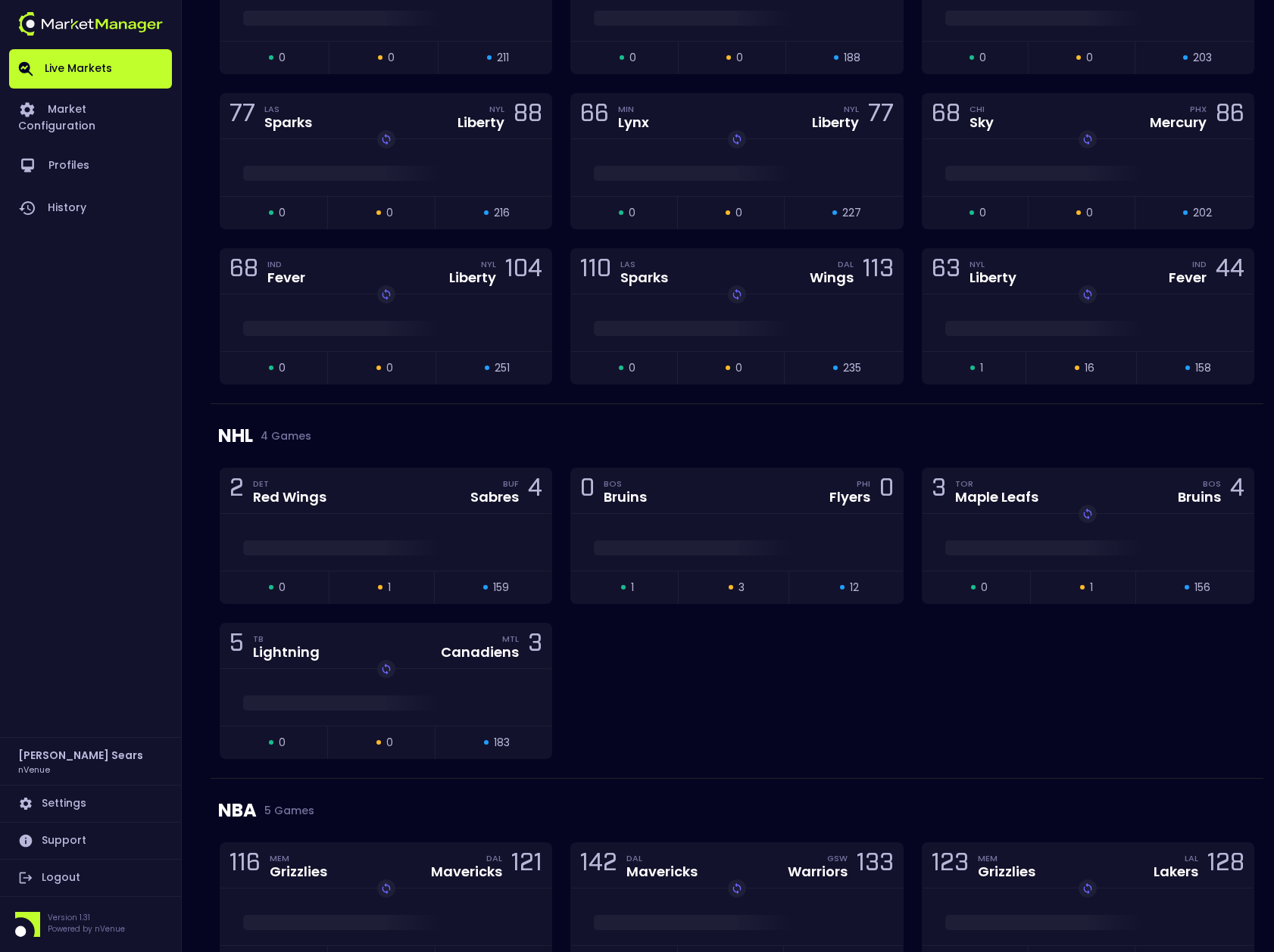
scroll to position [2459, 0]
click at [685, 533] on div at bounding box center [736, 544] width 331 height 23
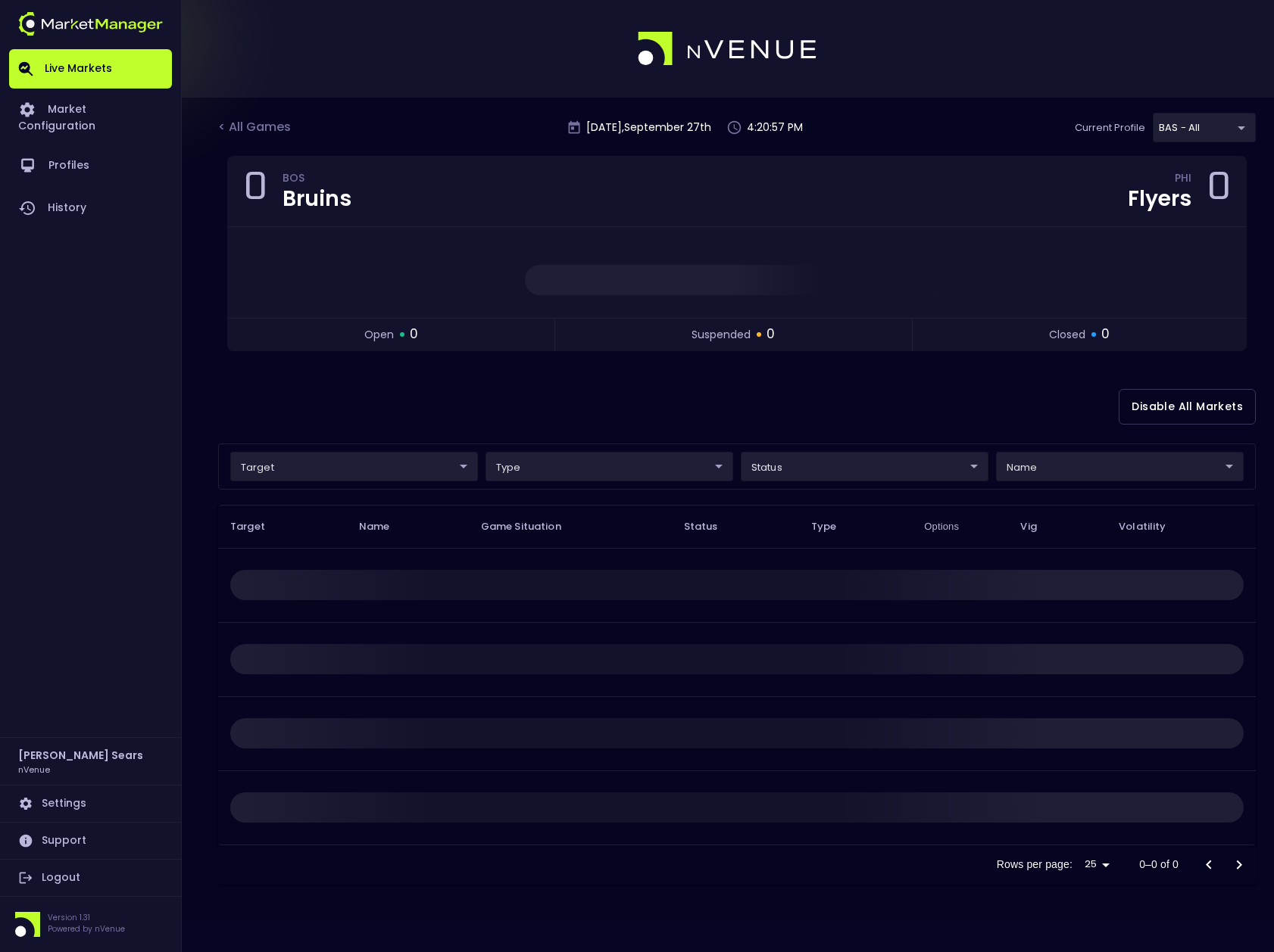
scroll to position [0, 0]
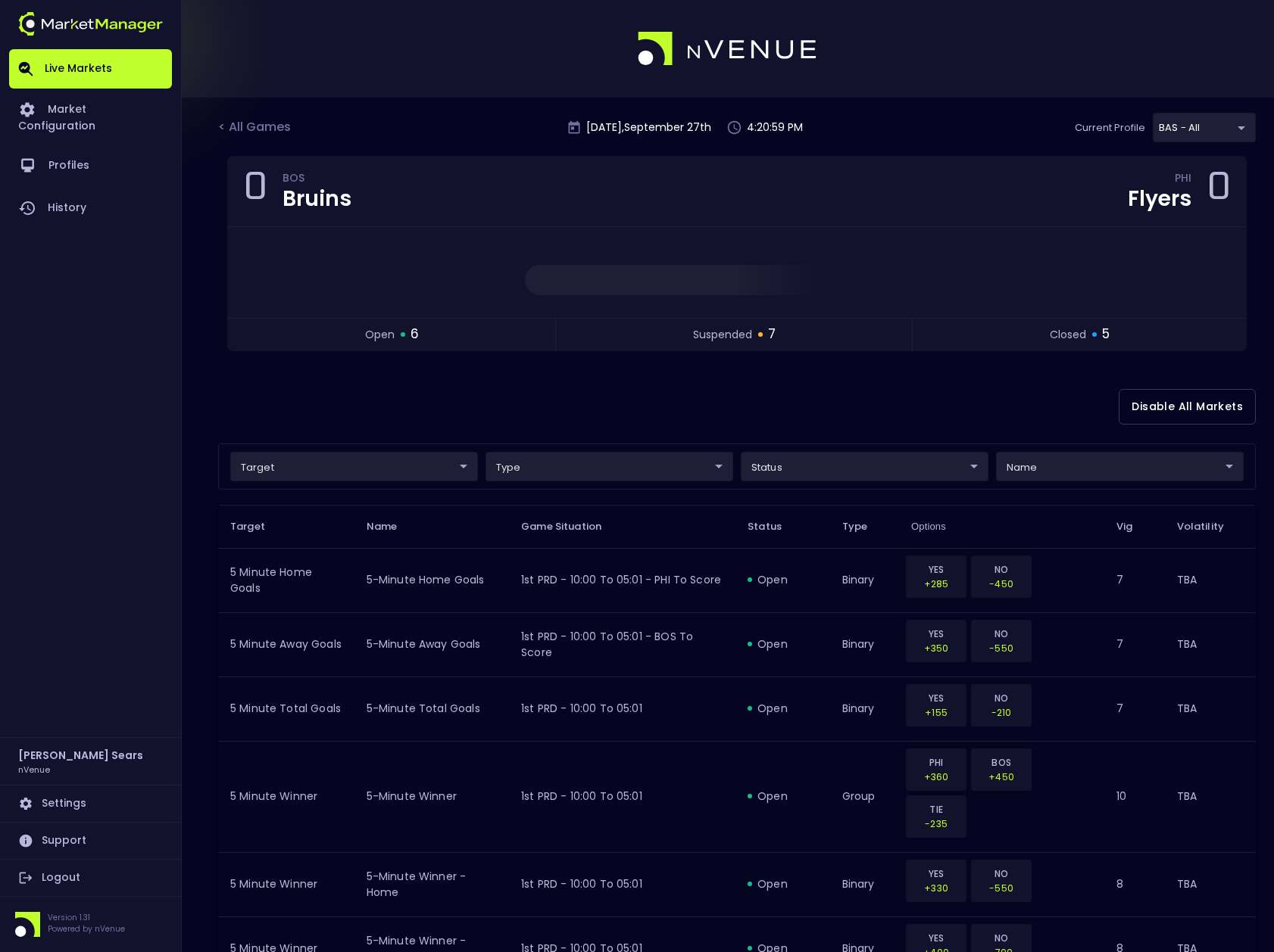
click at [419, 469] on body "Live Markets Market Configuration Profiles History Bruce Sears nVenue Settings …" at bounding box center [637, 961] width 1274 height 1923
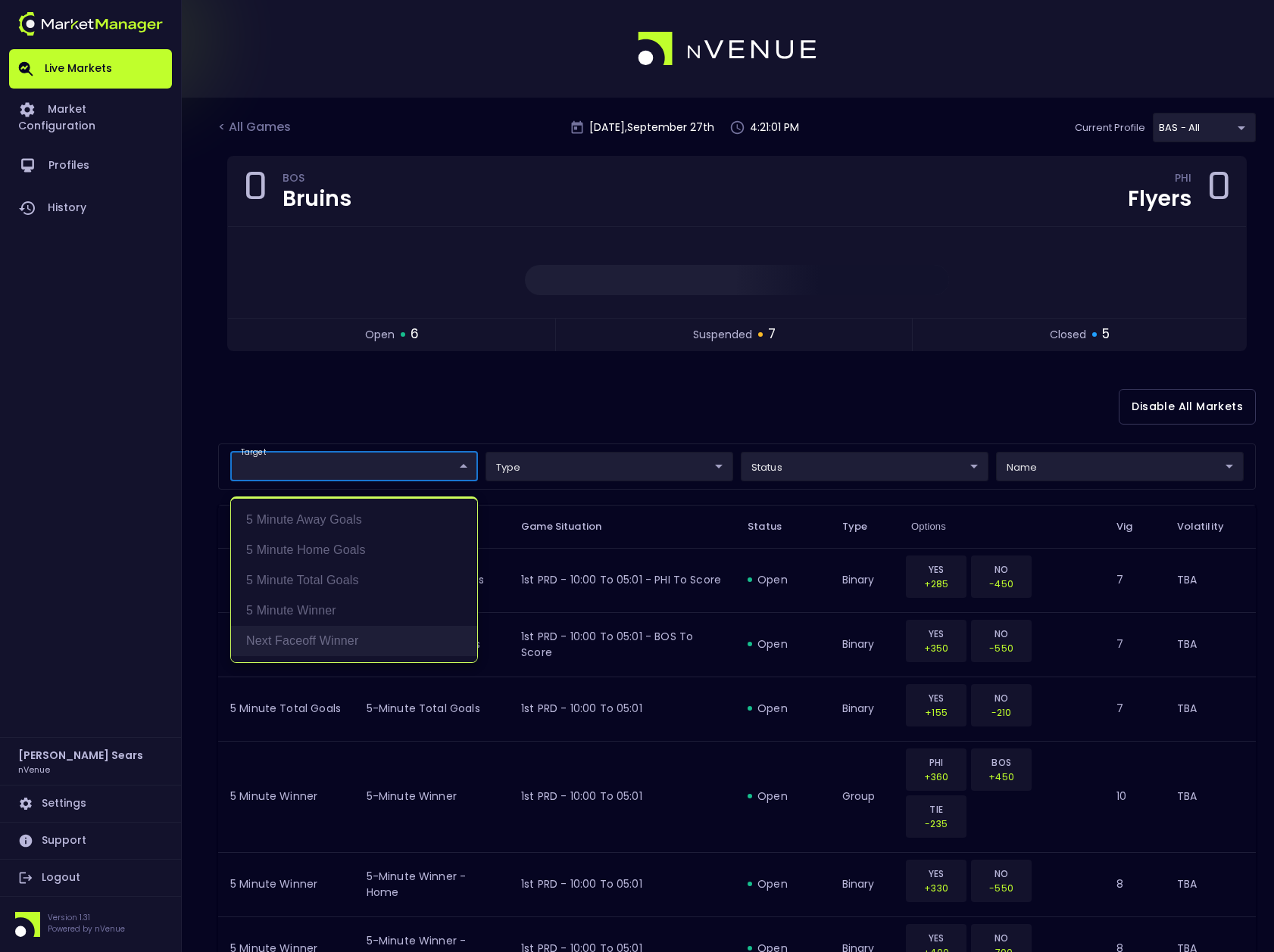
click at [339, 640] on li "Next Faceoff Winner" at bounding box center [354, 641] width 246 height 30
type input "Next Faceoff Winner"
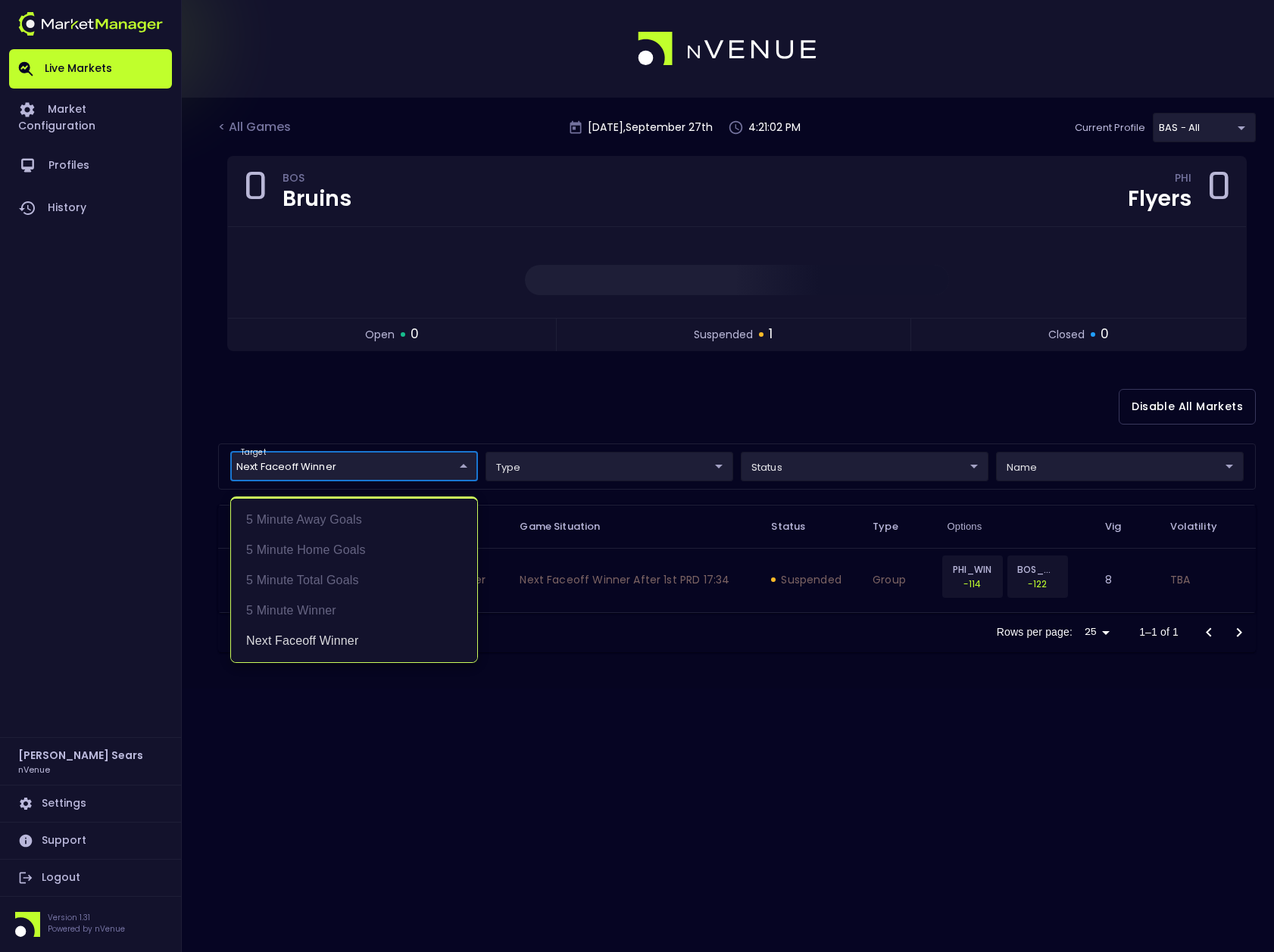
click at [491, 420] on div at bounding box center [637, 476] width 1274 height 952
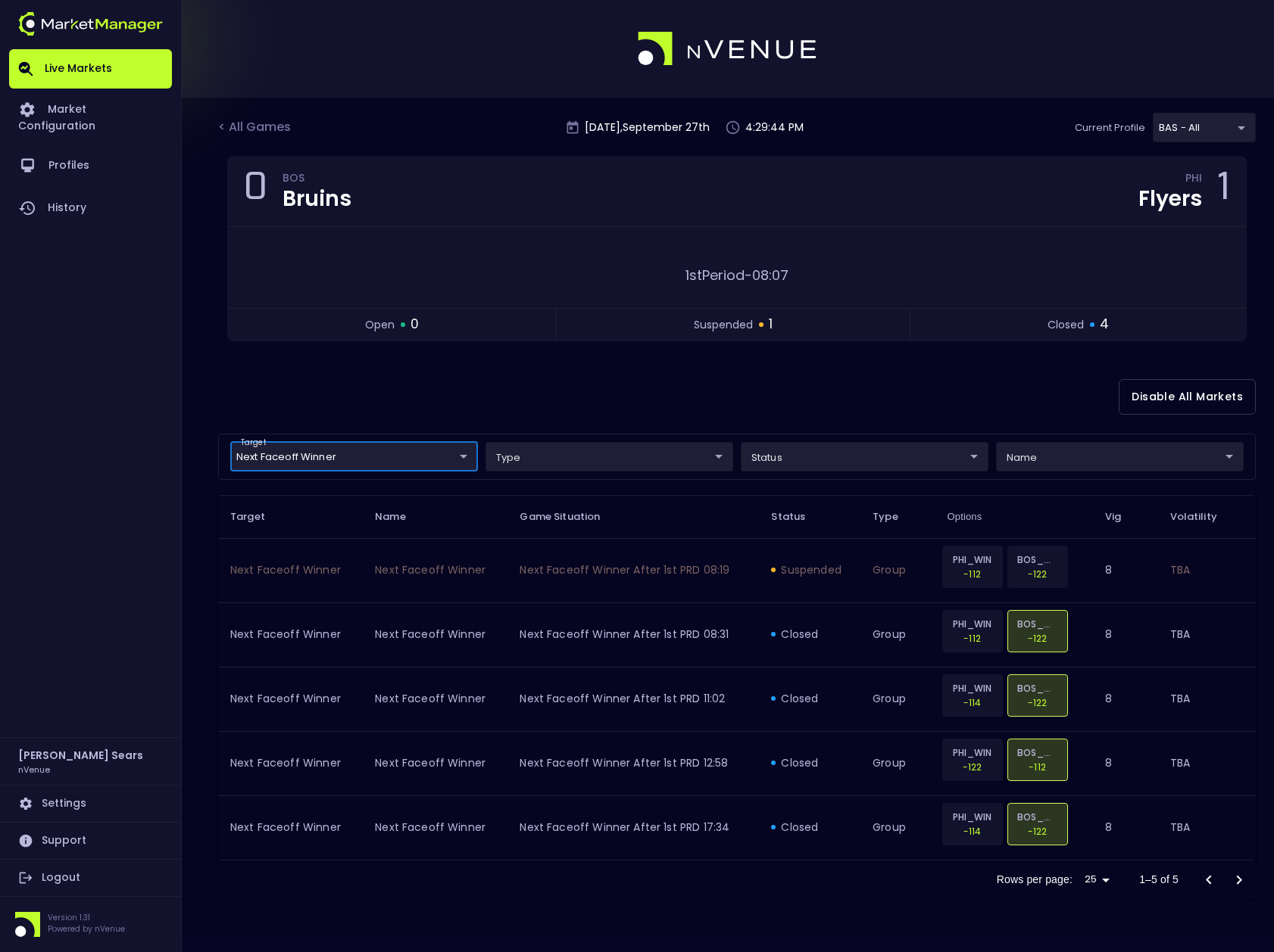
click at [361, 462] on body "Live Markets Market Configuration Profiles History Bruce Sears nVenue Settings …" at bounding box center [637, 476] width 1274 height 952
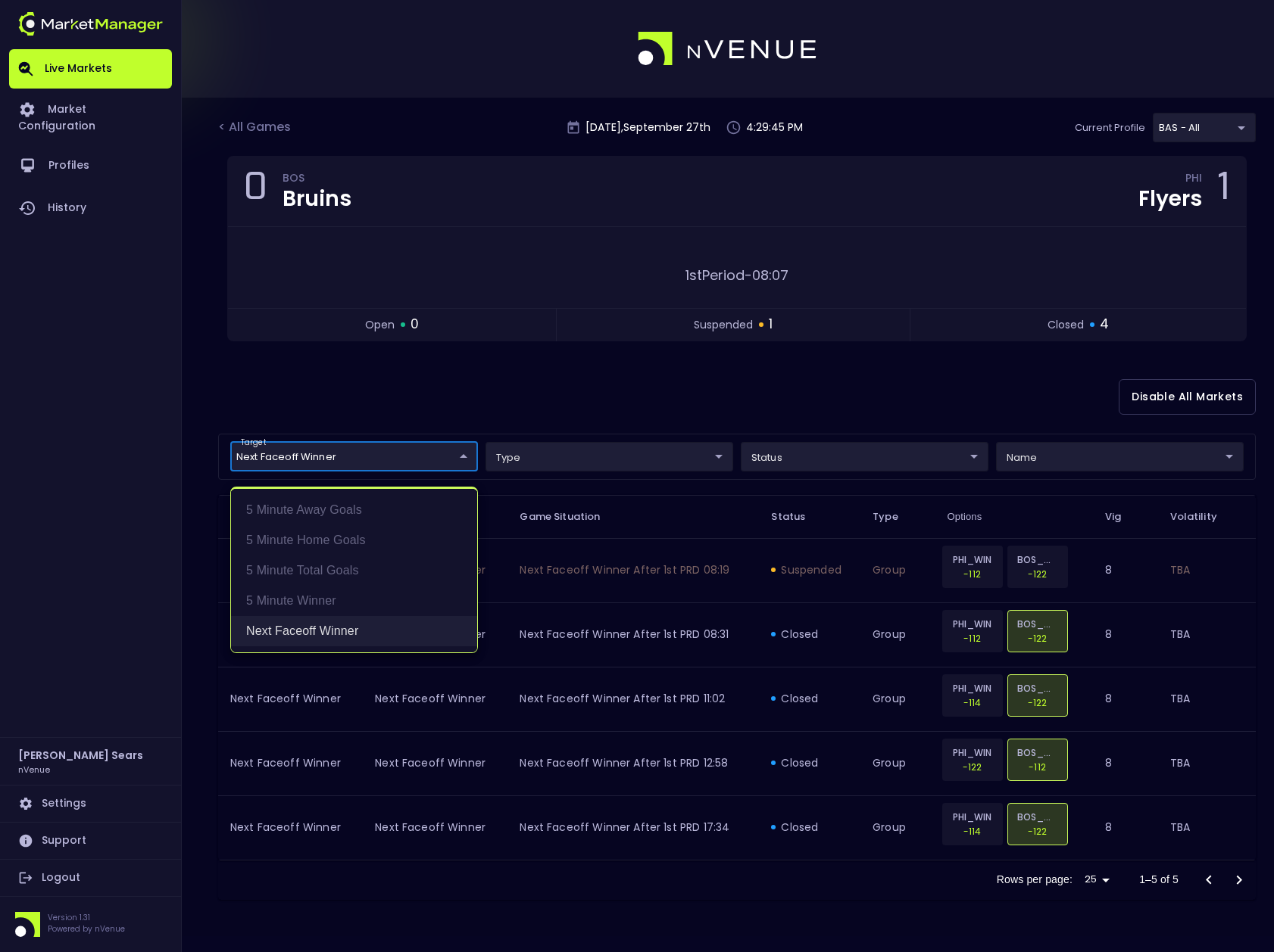
click at [290, 632] on li "Next Faceoff Winner" at bounding box center [354, 632] width 246 height 30
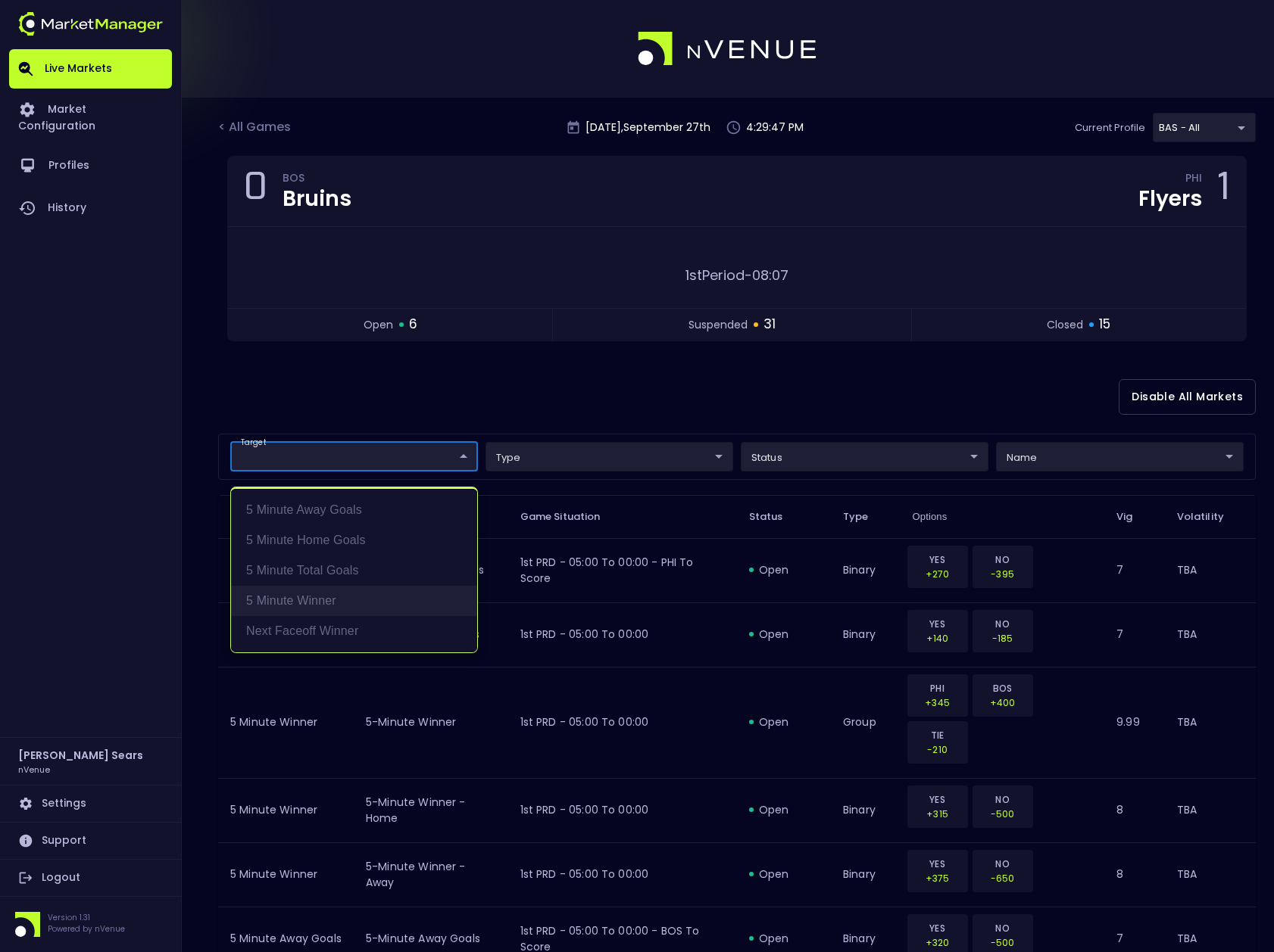
click at [294, 598] on li "5 Minute Winner" at bounding box center [354, 601] width 246 height 30
type input "5 Minute Winner"
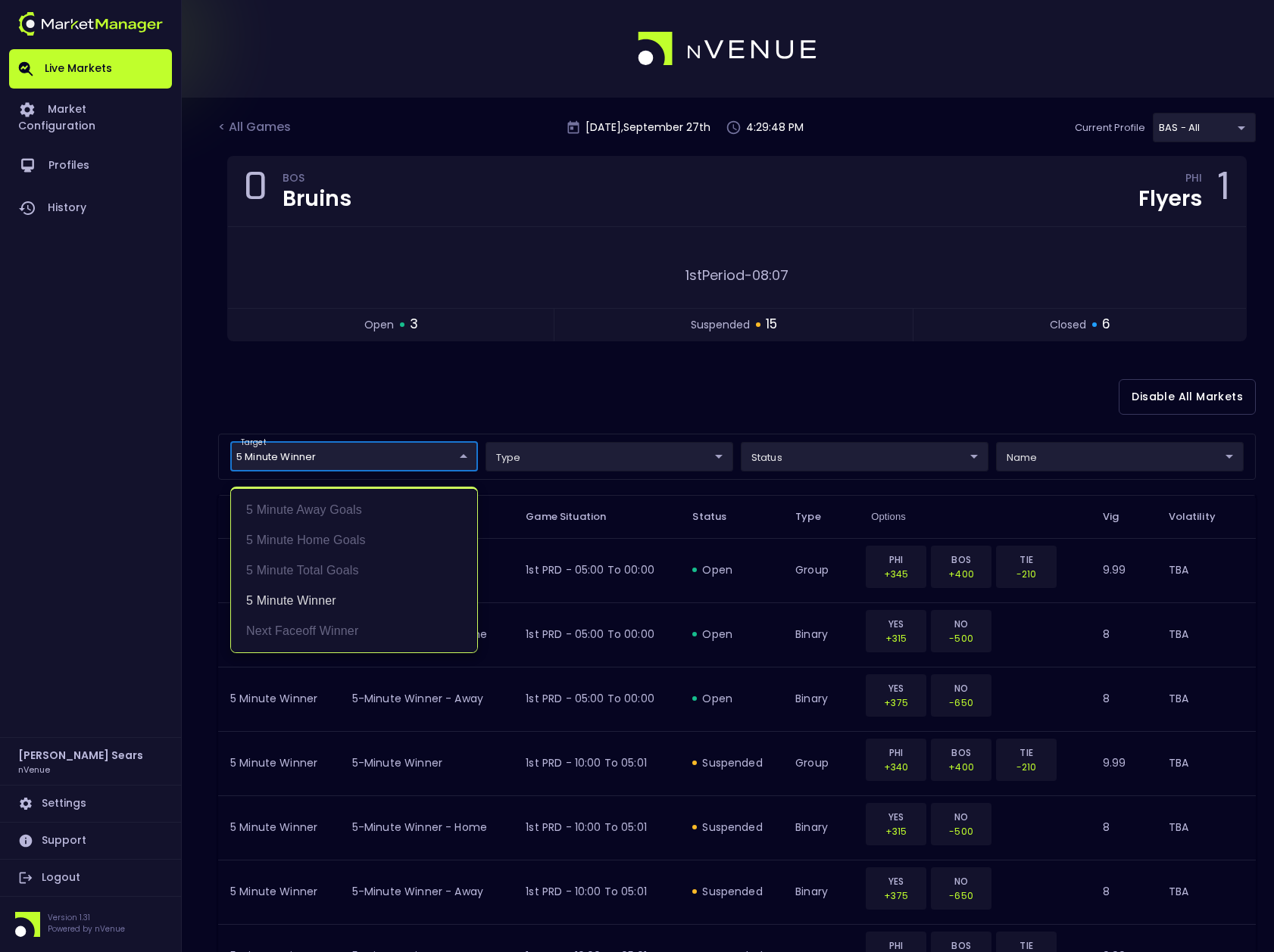
click at [313, 380] on div at bounding box center [637, 476] width 1274 height 952
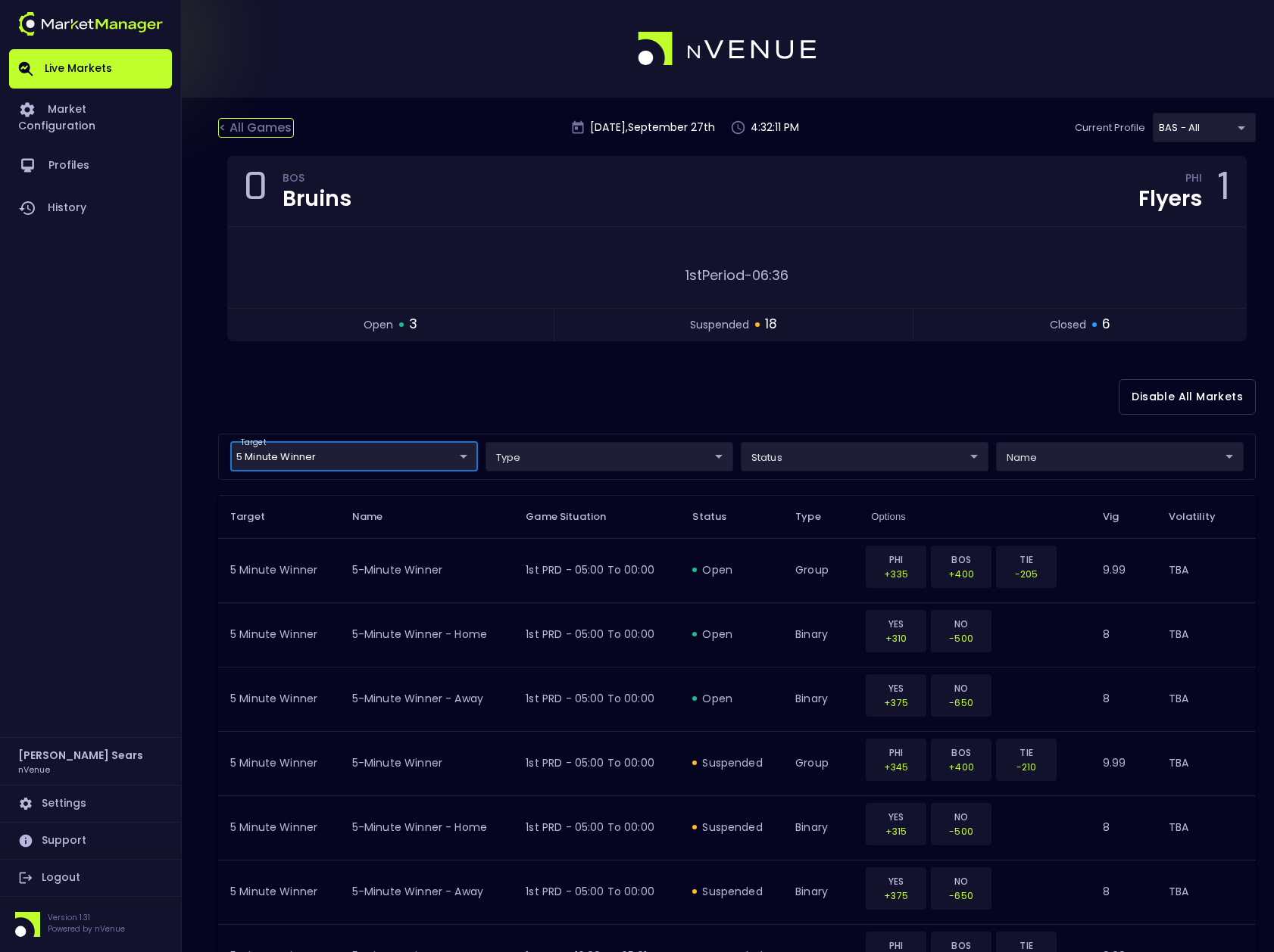
click at [254, 126] on div "< All Games" at bounding box center [256, 127] width 75 height 20
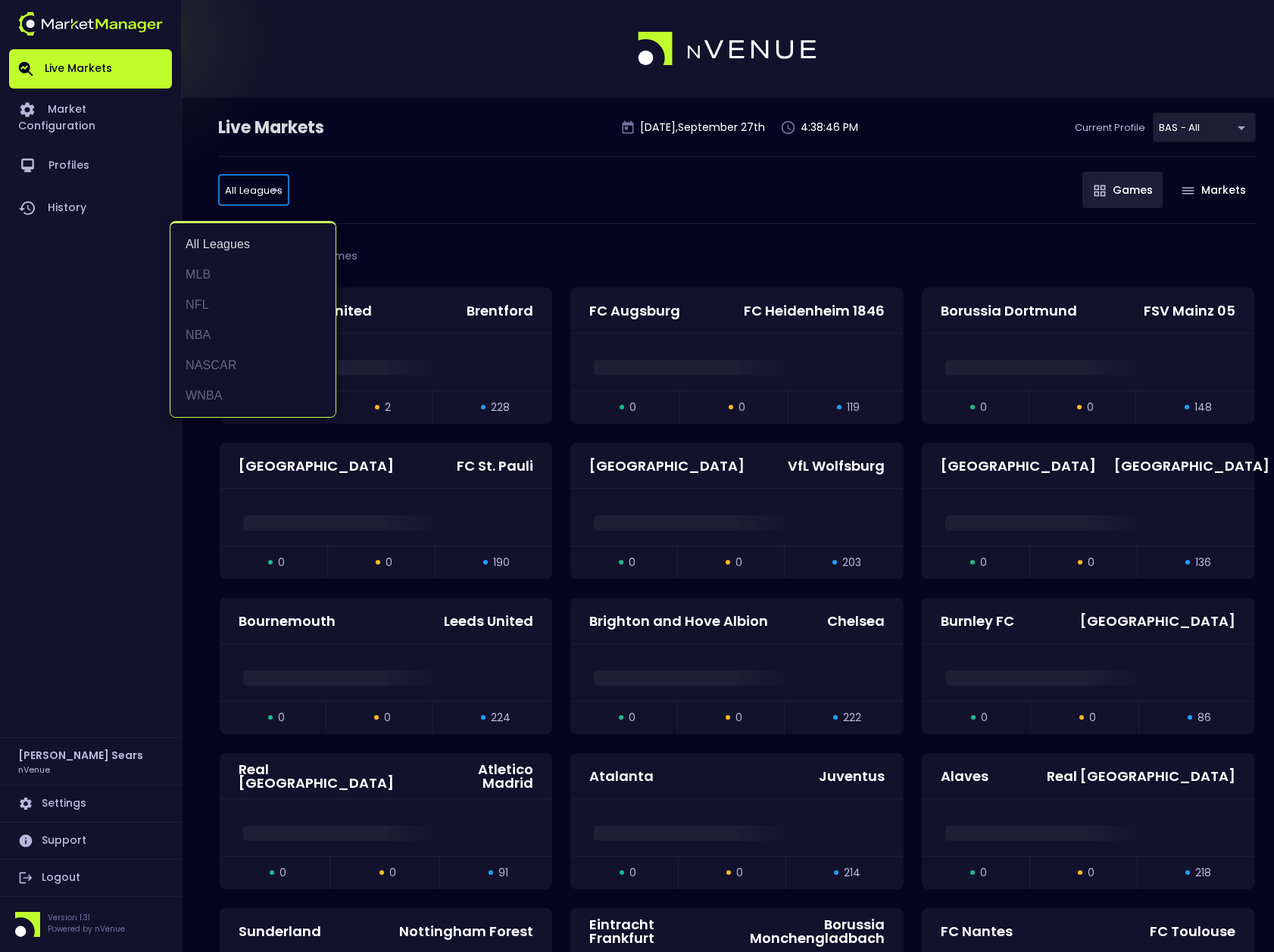
click at [209, 278] on li "MLB" at bounding box center [253, 274] width 165 height 30
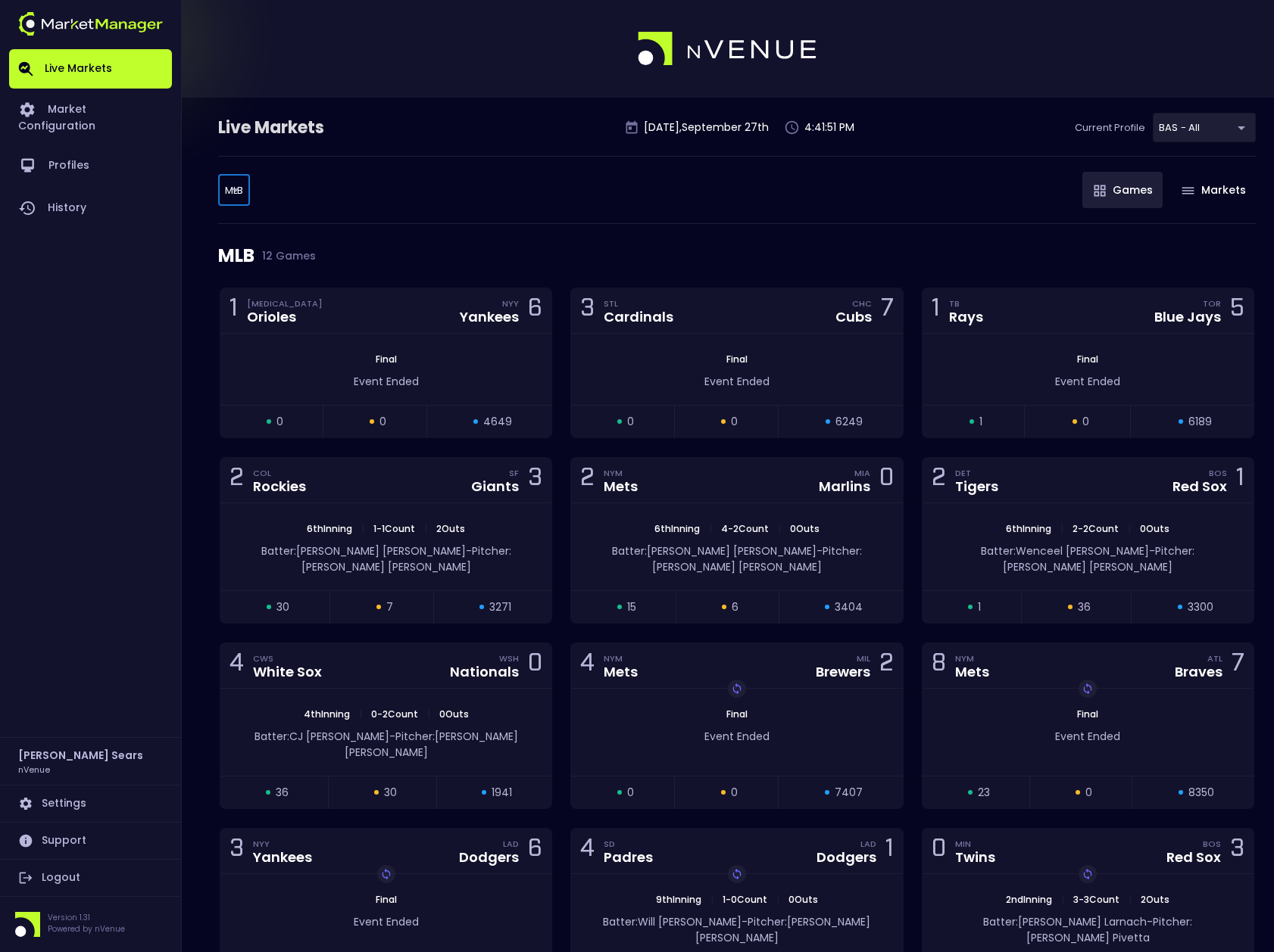
click at [222, 197] on body "Live Markets Market Configuration Profiles History Bruce Sears nVenue Settings …" at bounding box center [637, 535] width 1274 height 1071
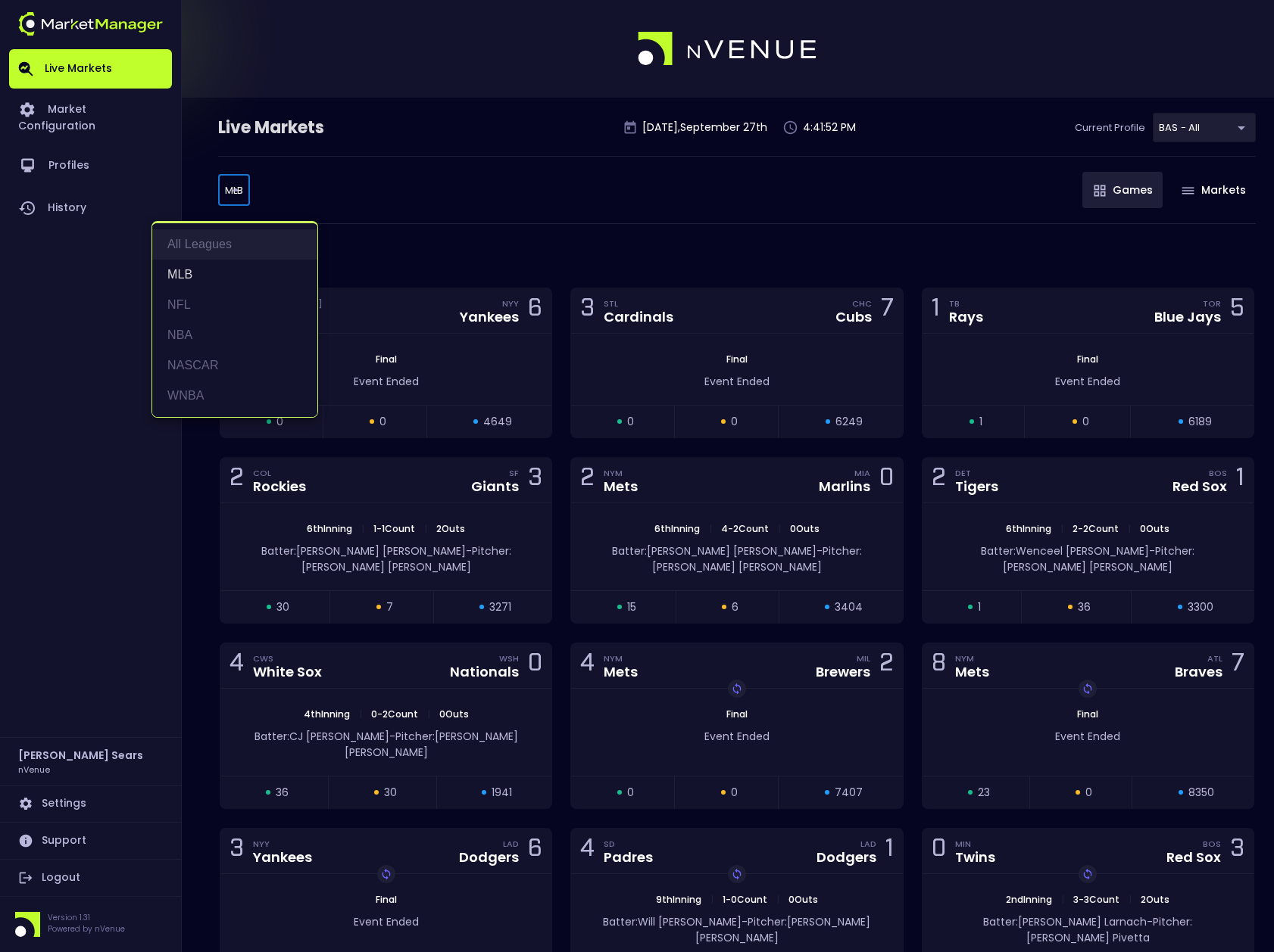
click at [201, 244] on li "All Leagues" at bounding box center [234, 244] width 165 height 30
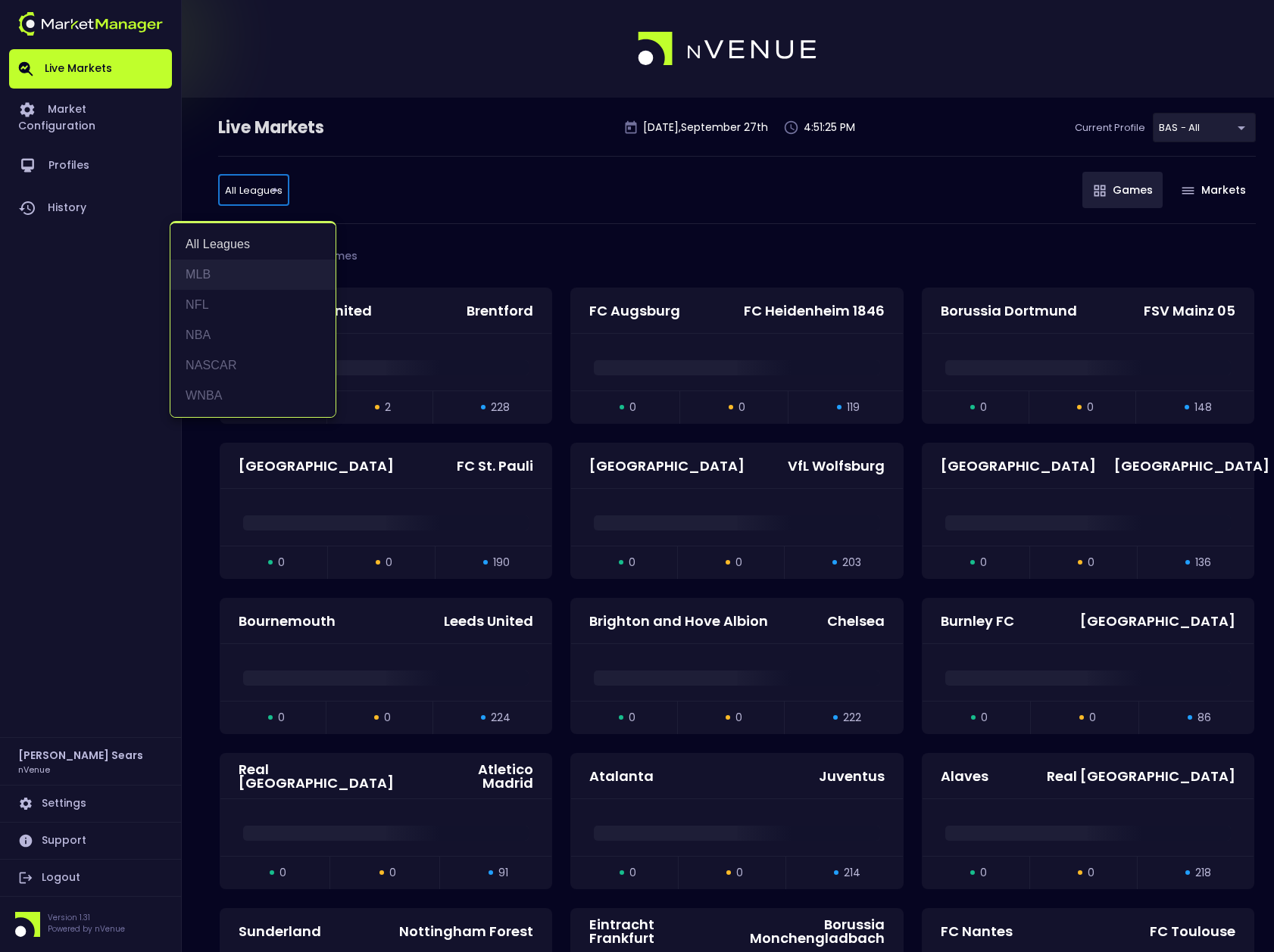
click at [204, 271] on li "MLB" at bounding box center [253, 274] width 165 height 30
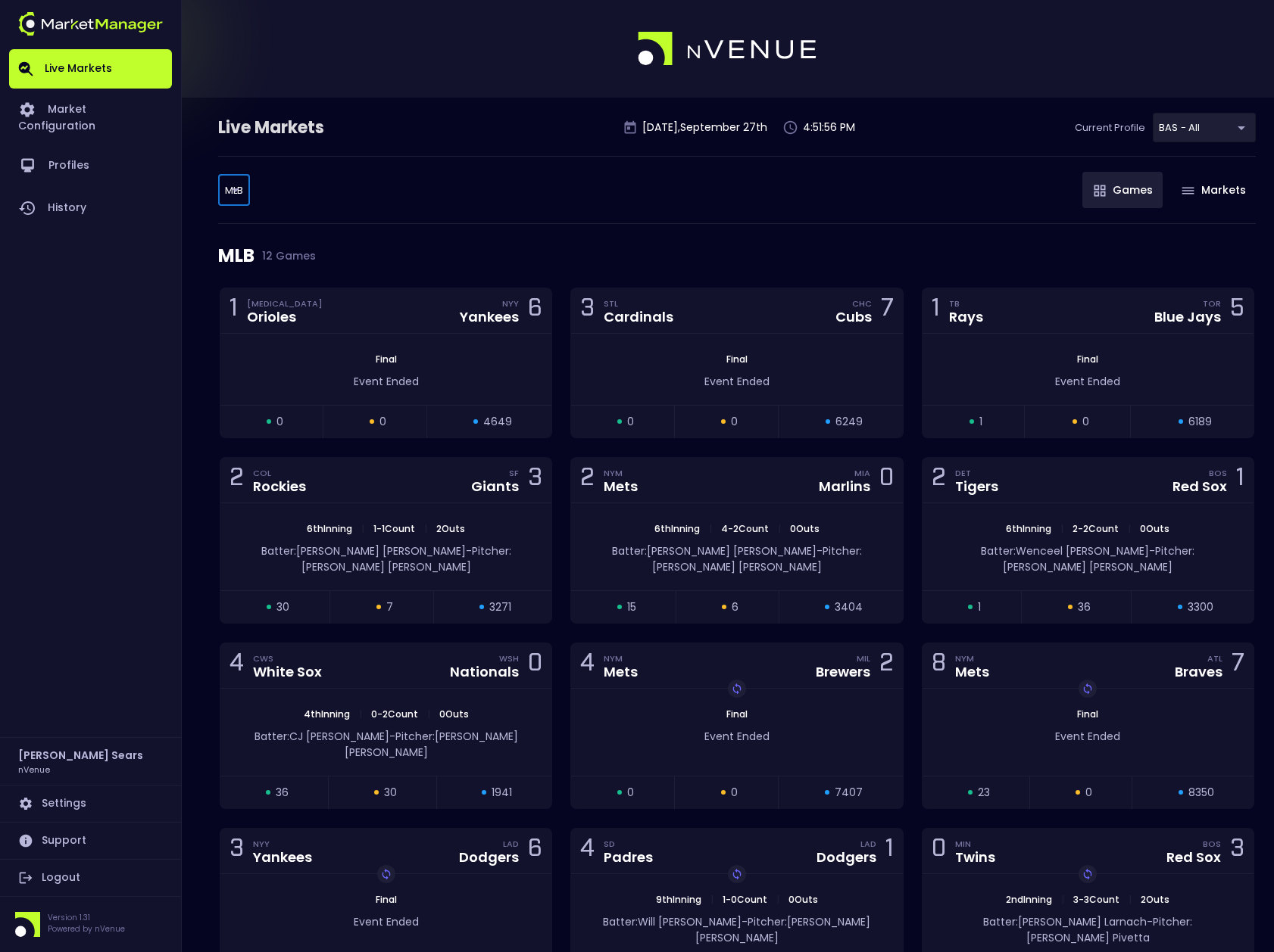
click at [232, 189] on body "Live Markets Market Configuration Profiles History Bruce Sears nVenue Settings …" at bounding box center [637, 535] width 1274 height 1071
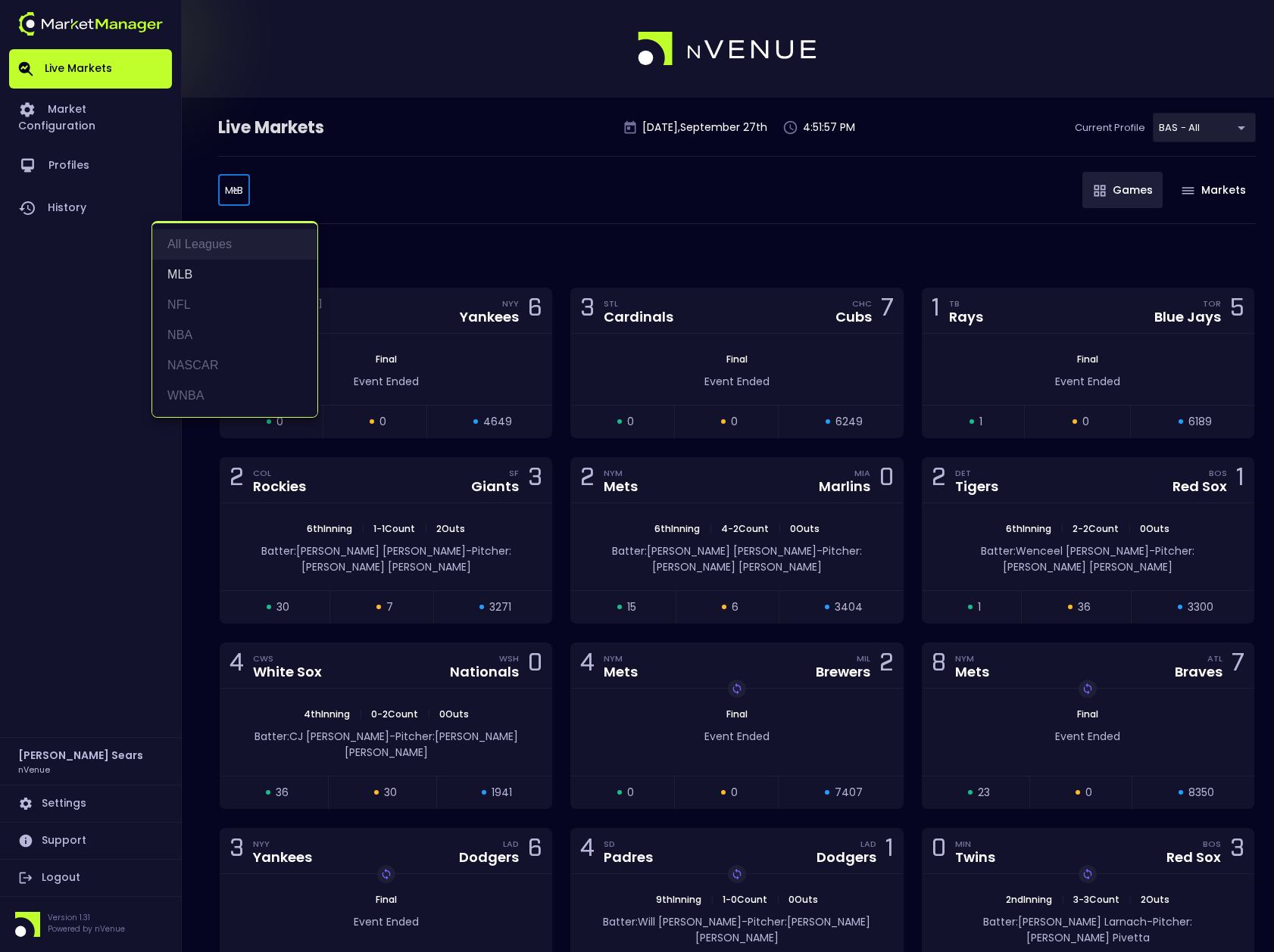
click at [212, 240] on li "All Leagues" at bounding box center [234, 244] width 165 height 30
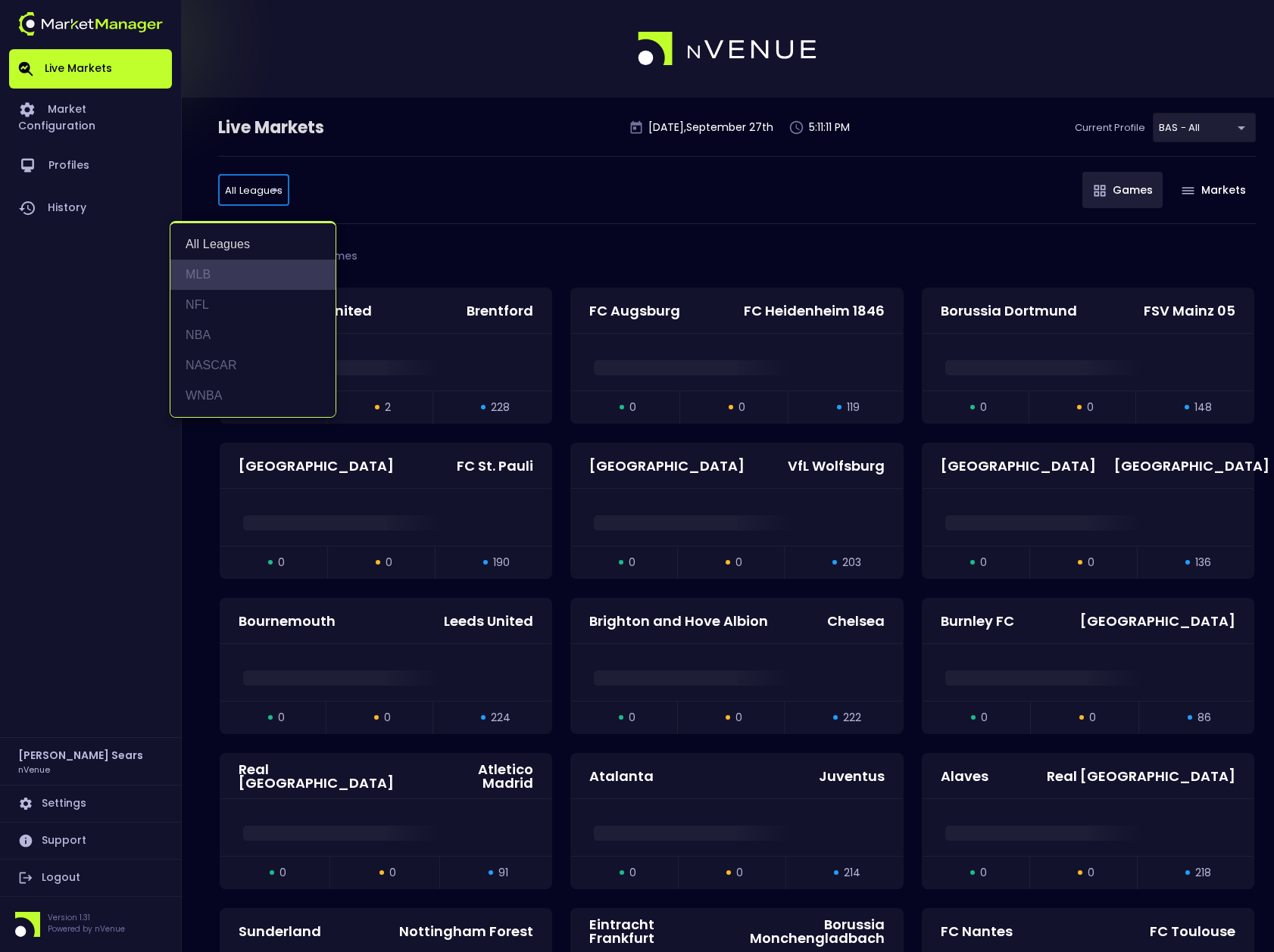
click at [203, 273] on li "MLB" at bounding box center [253, 274] width 165 height 30
type input "MLB"
click at [192, 278] on li "MLB" at bounding box center [253, 274] width 165 height 30
type input "MLB"
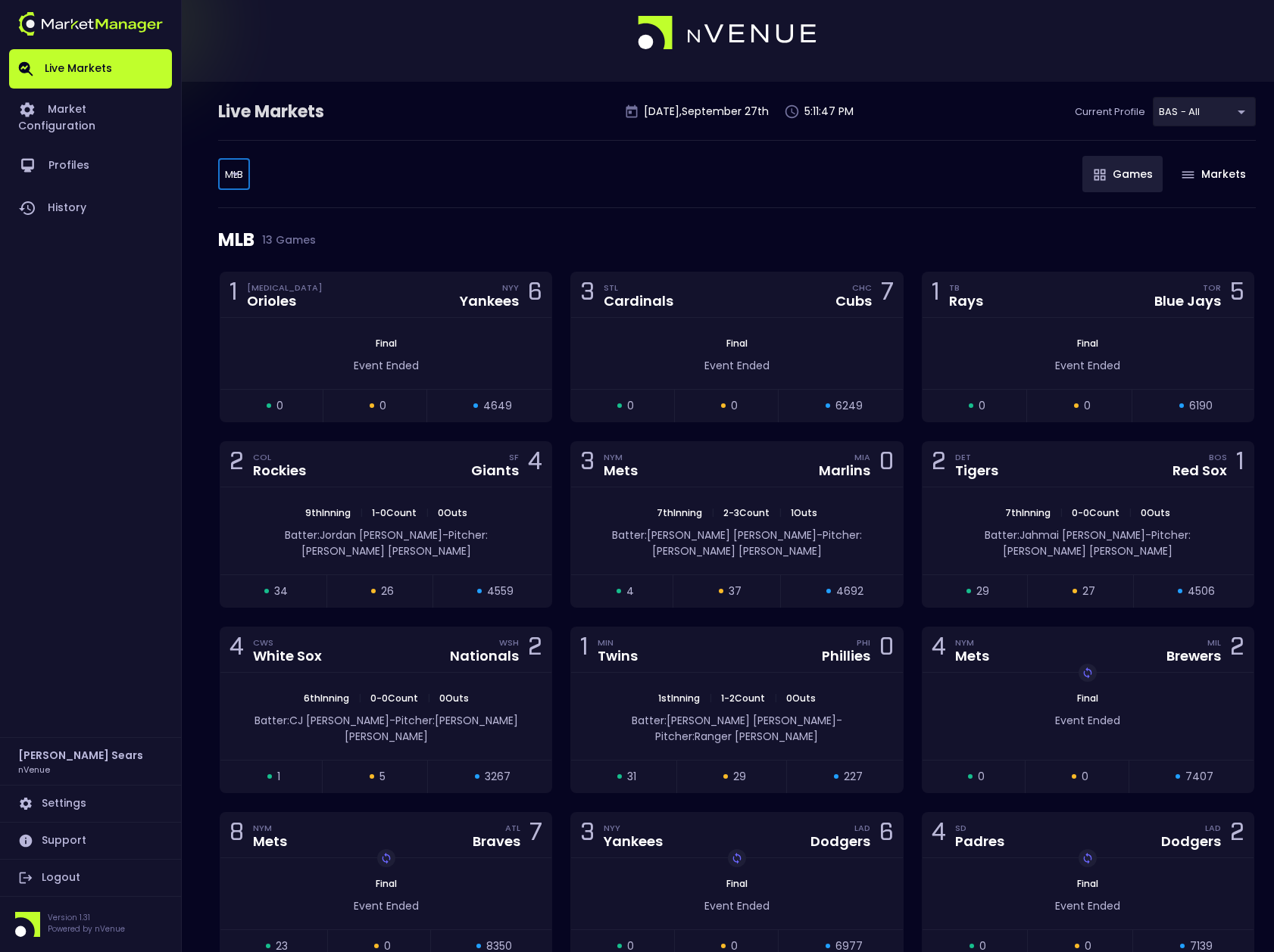
scroll to position [19, 0]
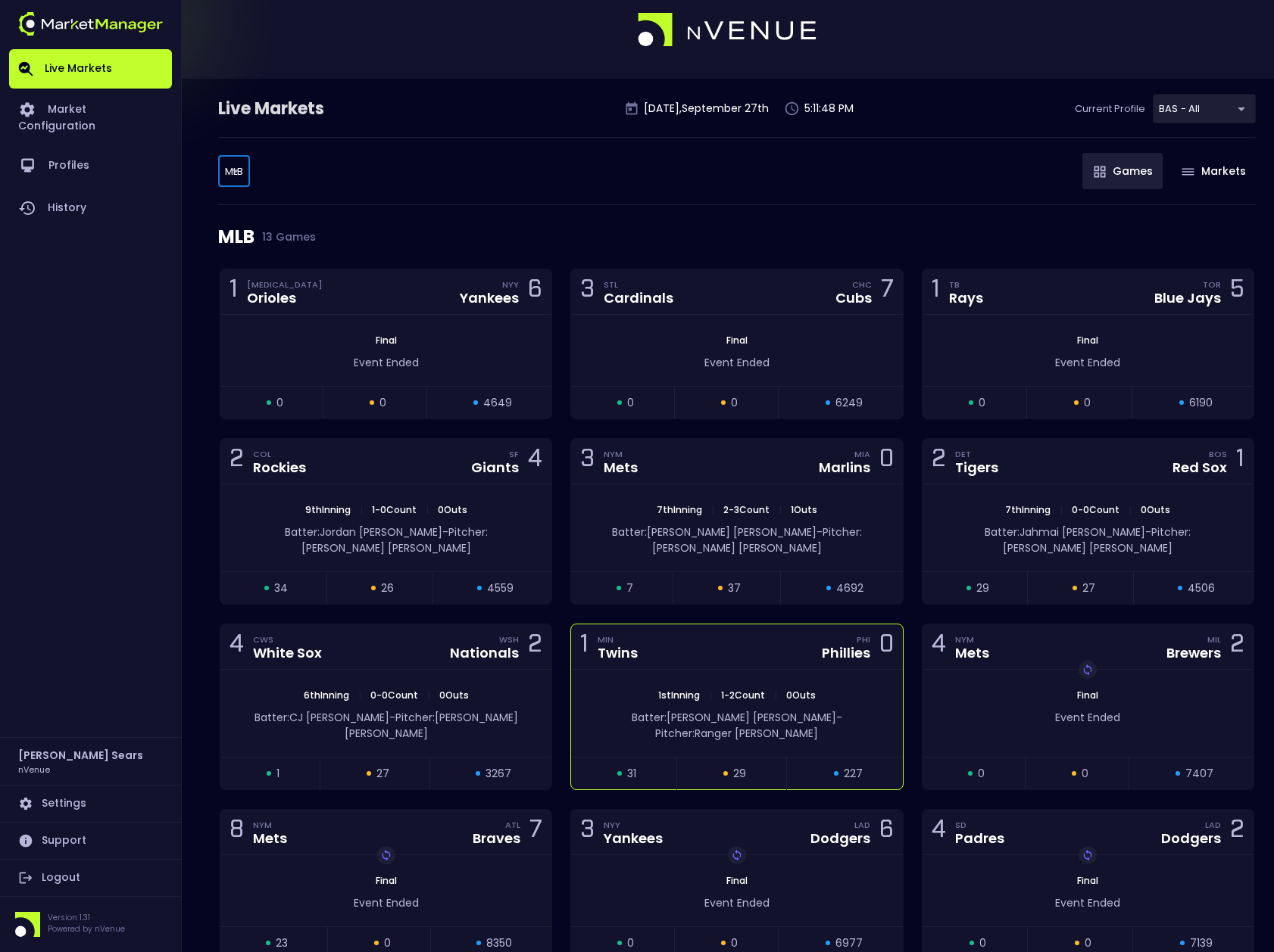
click at [785, 726] on span "Pitcher: Ranger Suárez" at bounding box center [736, 733] width 163 height 15
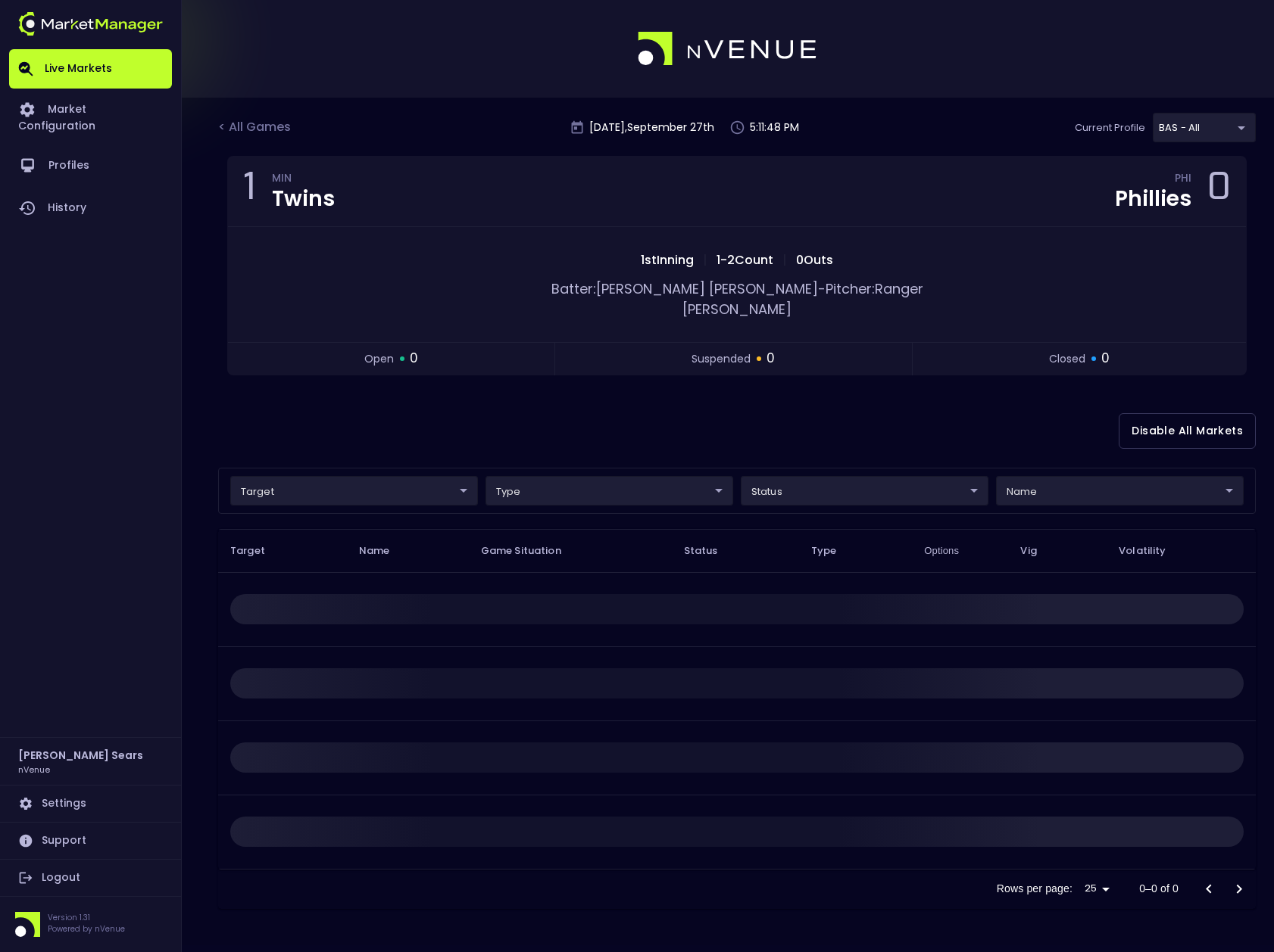
scroll to position [0, 0]
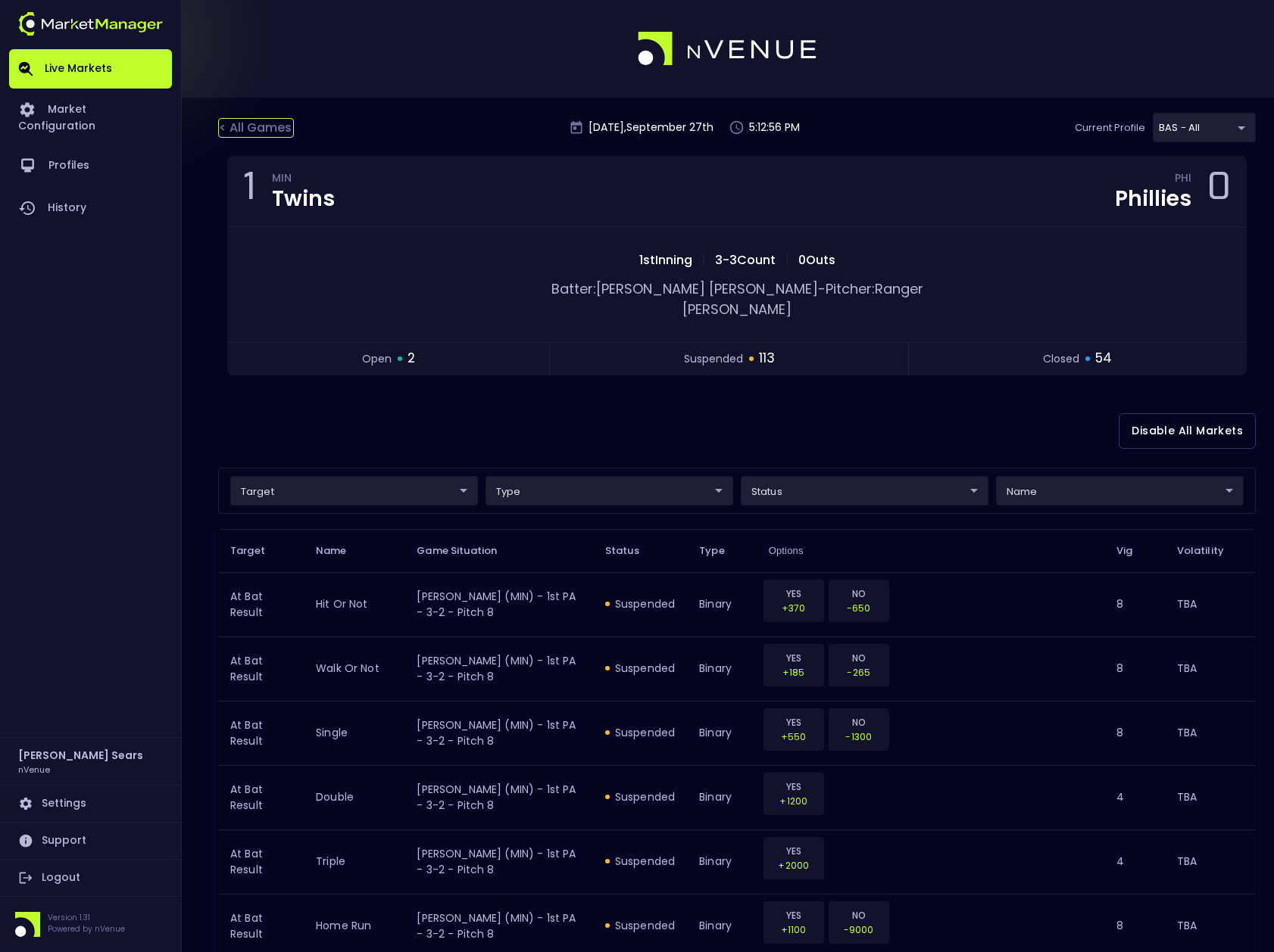
click at [277, 123] on div "< All Games" at bounding box center [256, 127] width 75 height 20
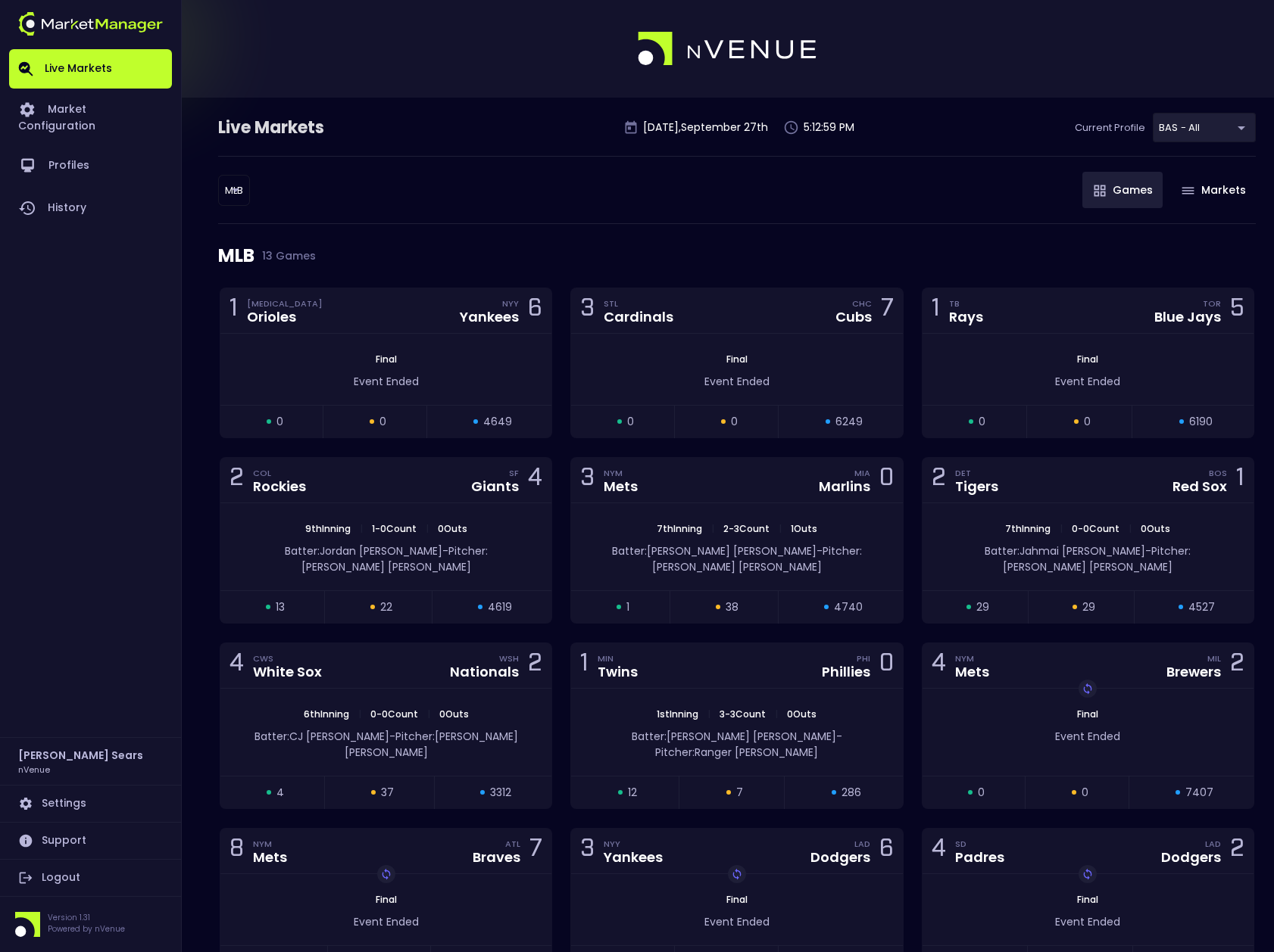
click at [241, 194] on body "Live Markets Market Configuration Profiles History Bruce Sears nVenue Settings …" at bounding box center [637, 620] width 1274 height 1240
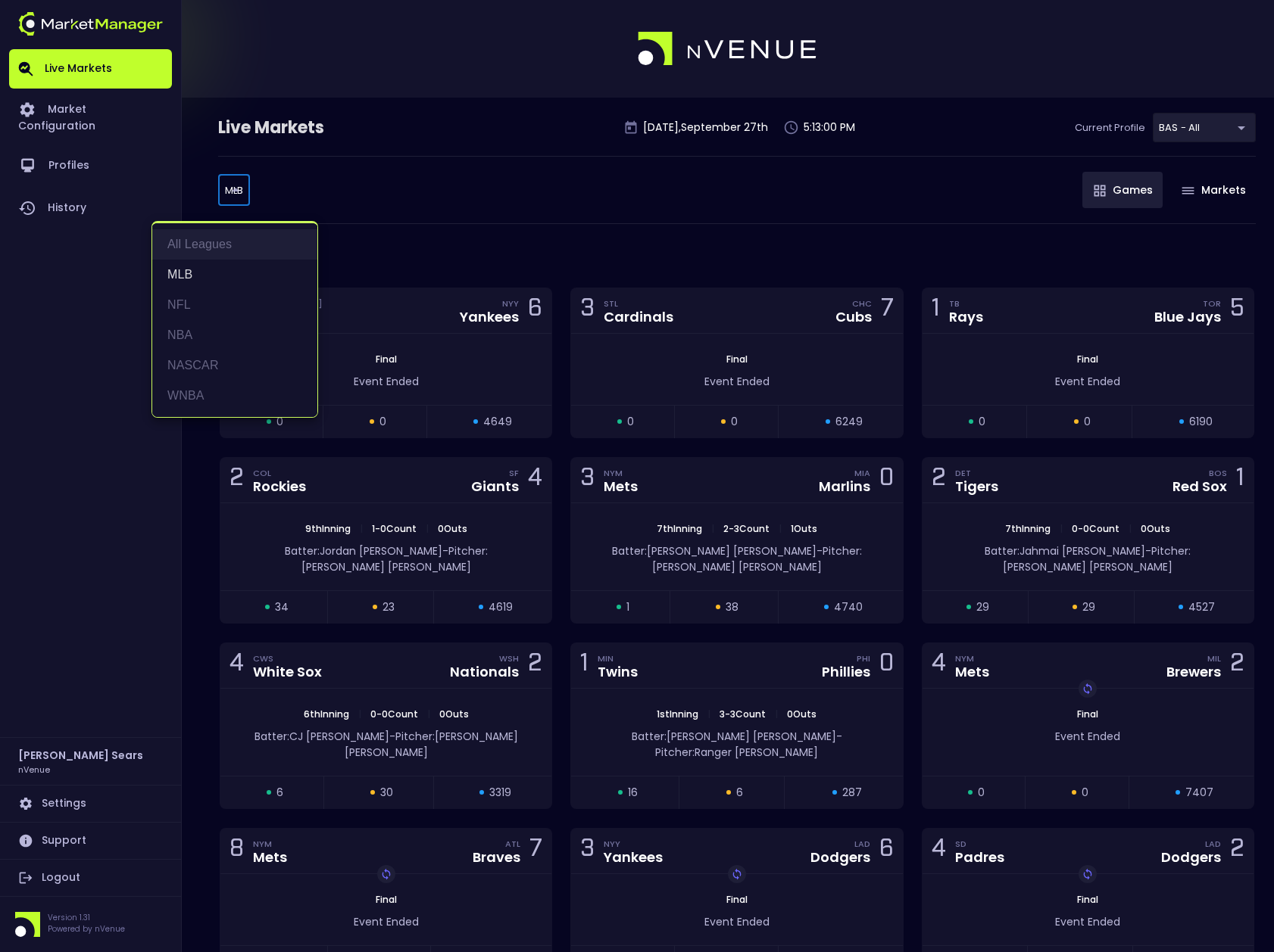
click at [229, 246] on li "All Leagues" at bounding box center [234, 244] width 165 height 30
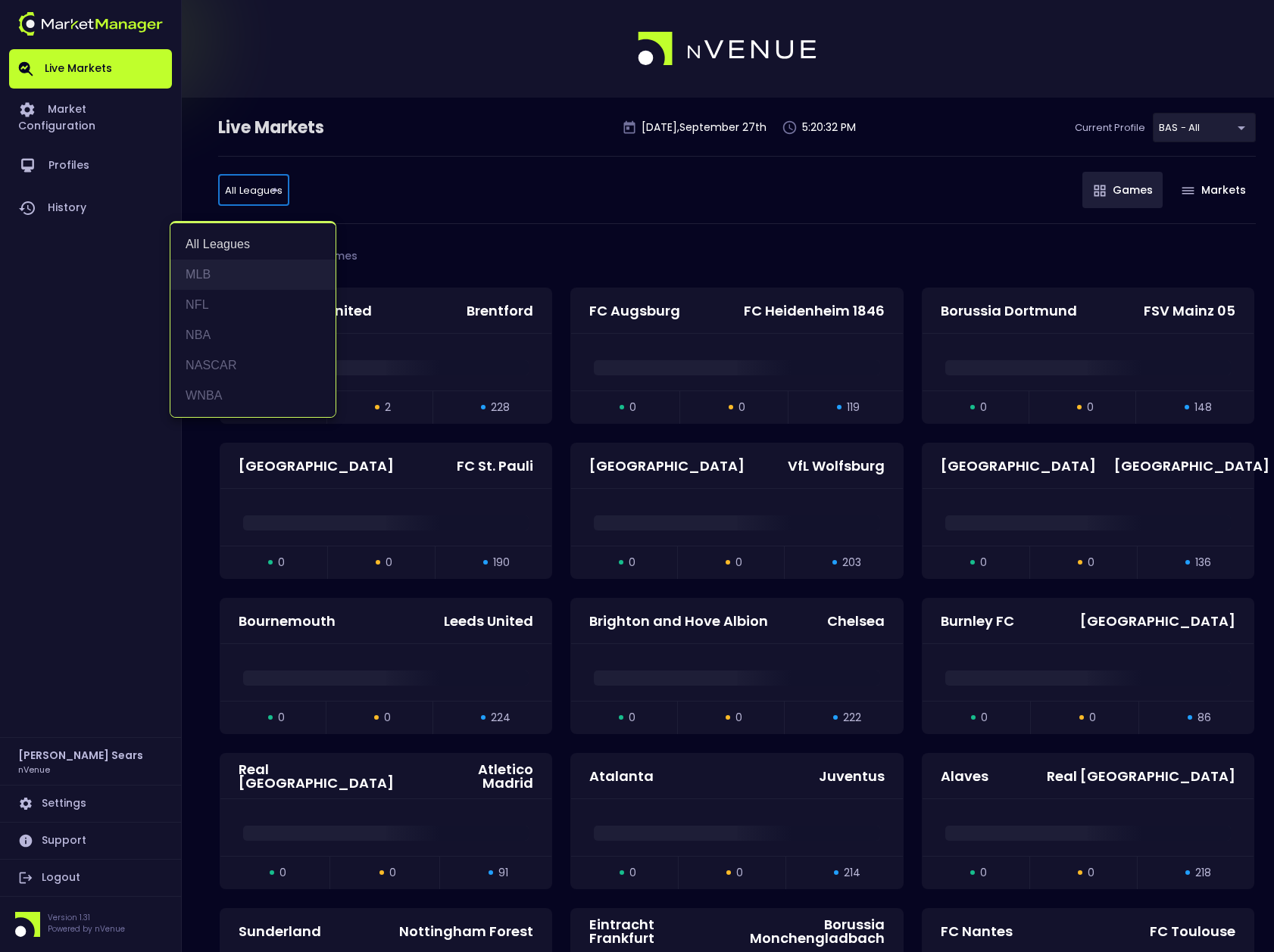
click at [203, 272] on li "MLB" at bounding box center [253, 274] width 165 height 30
type input "MLB"
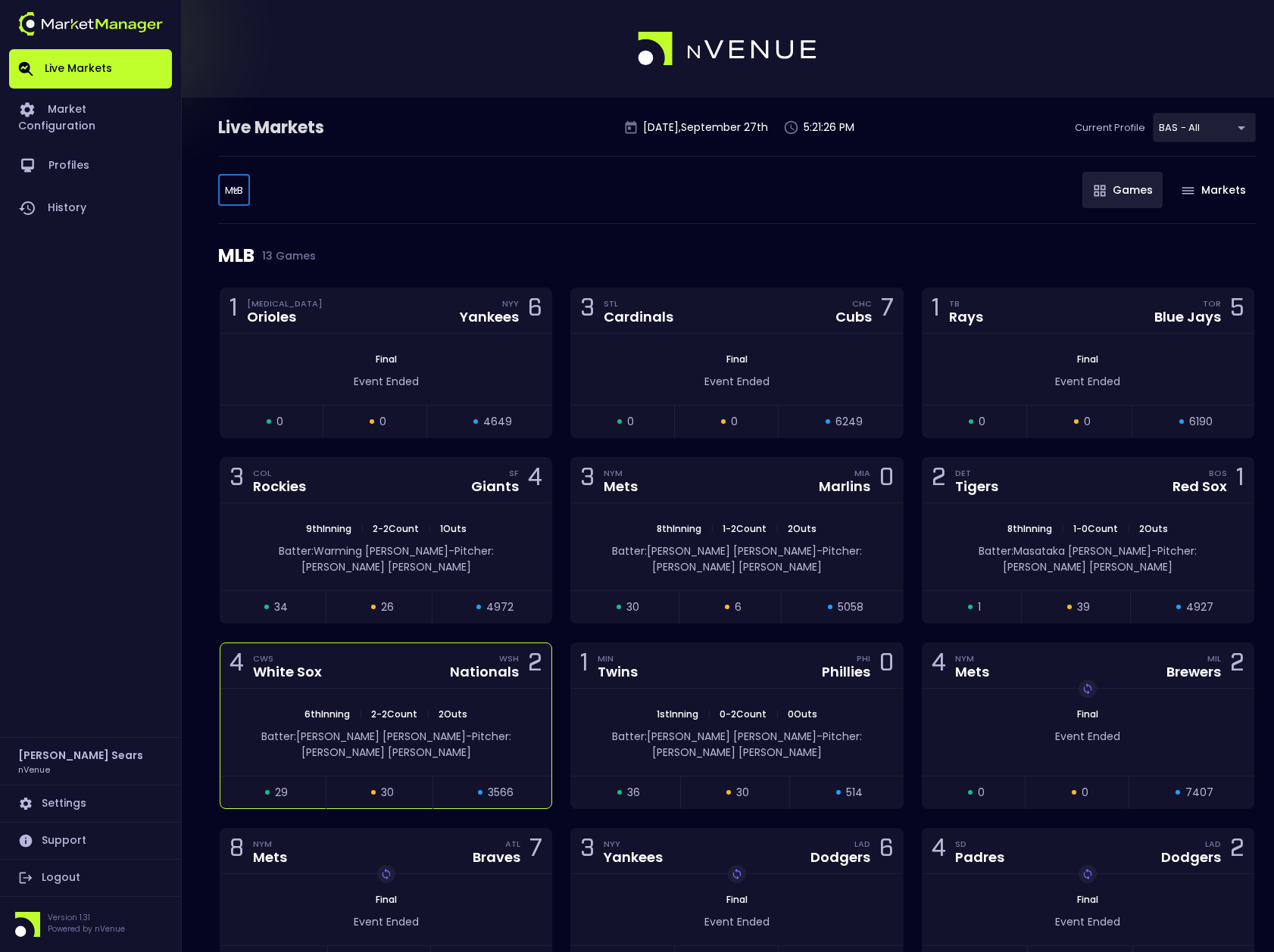
click at [491, 708] on div "6th Inning | 2 - 2 Count | 2 Outs" at bounding box center [386, 714] width 331 height 13
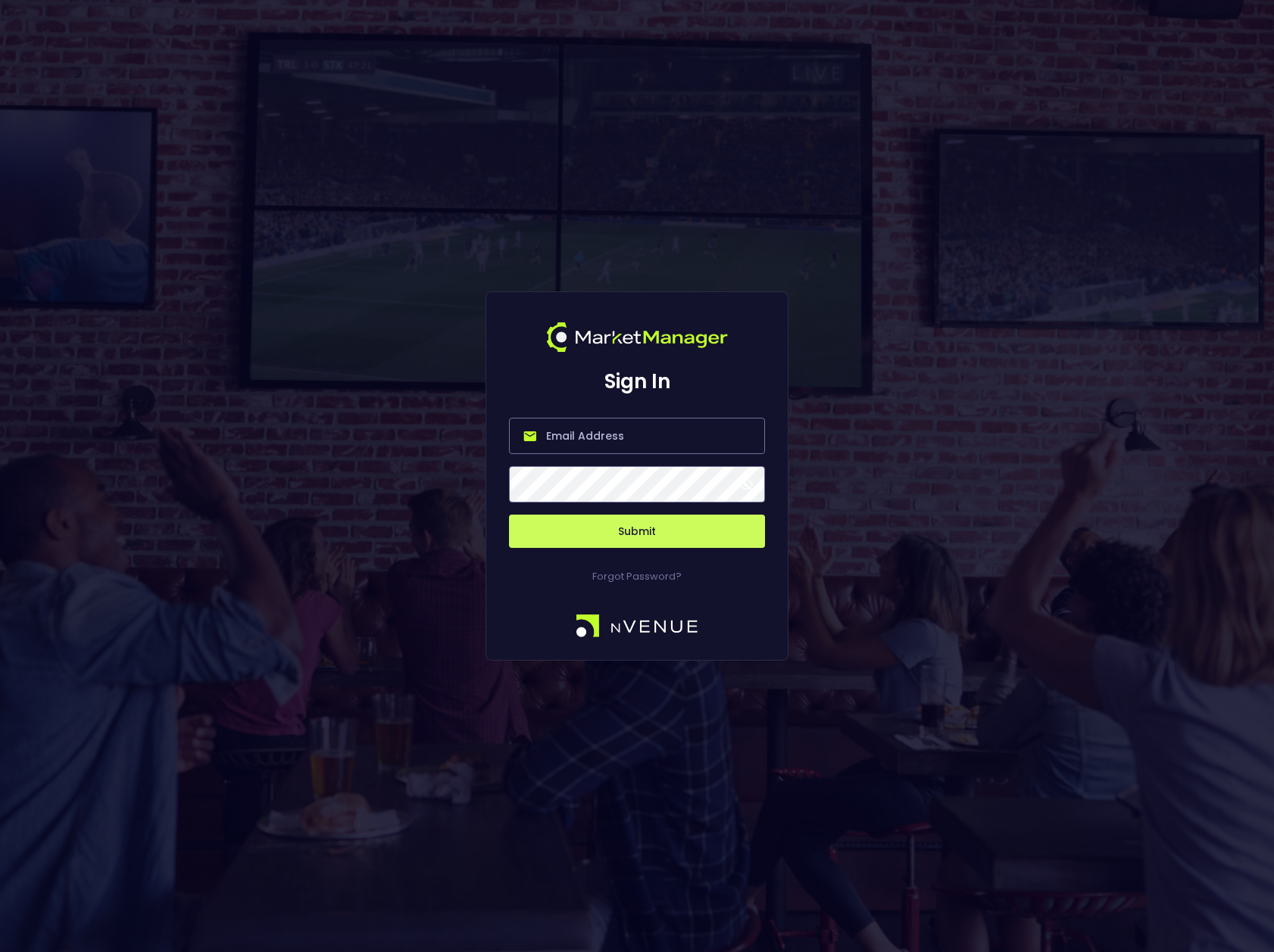
type input "bruce.sears@nvenue.com"
click at [750, 485] on span at bounding box center [746, 484] width 13 height 13
click at [705, 528] on button "Submit" at bounding box center [637, 531] width 256 height 33
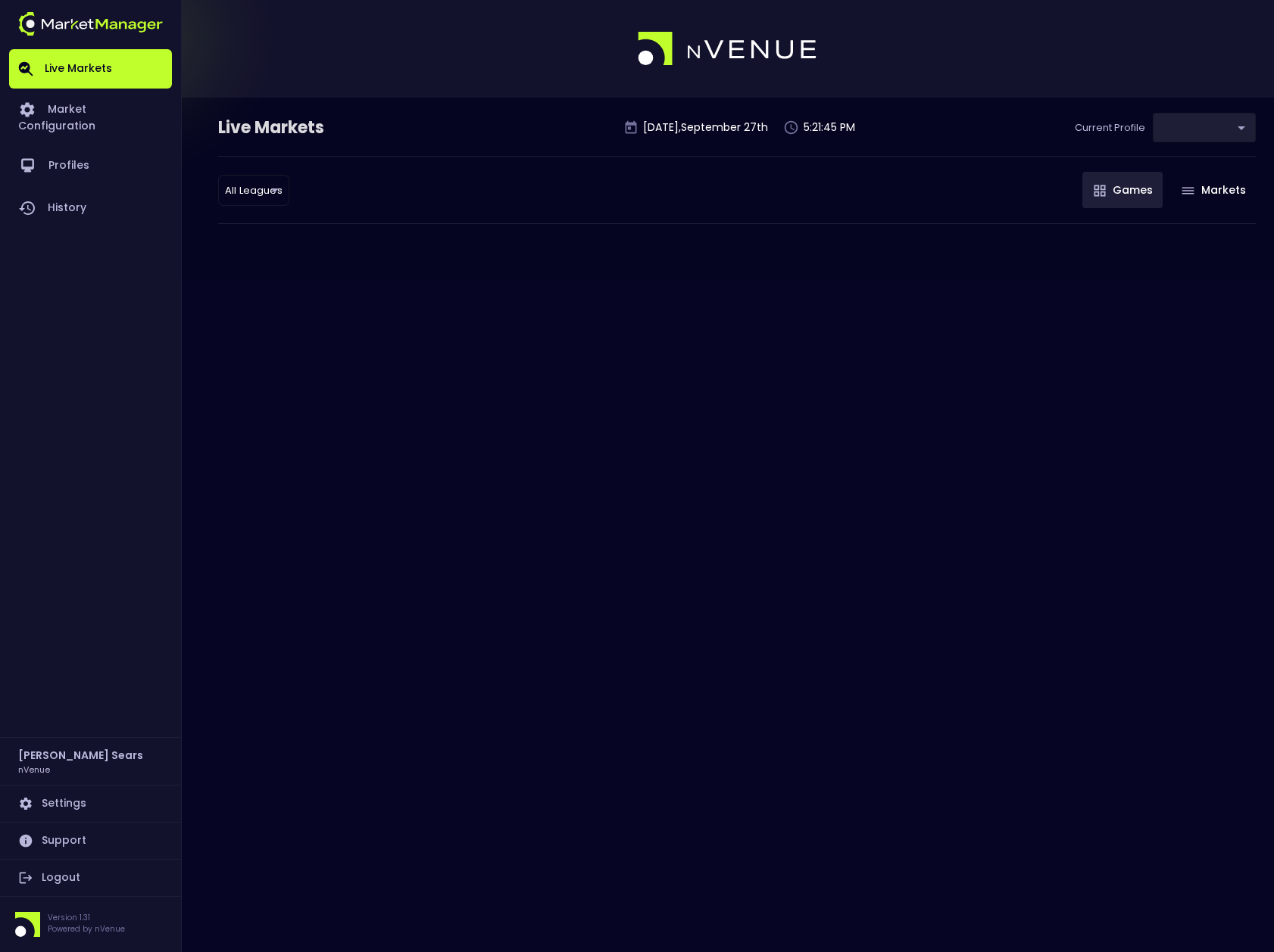
type input "0d810fa5-e353-4d9c-b11d-31f095cae871"
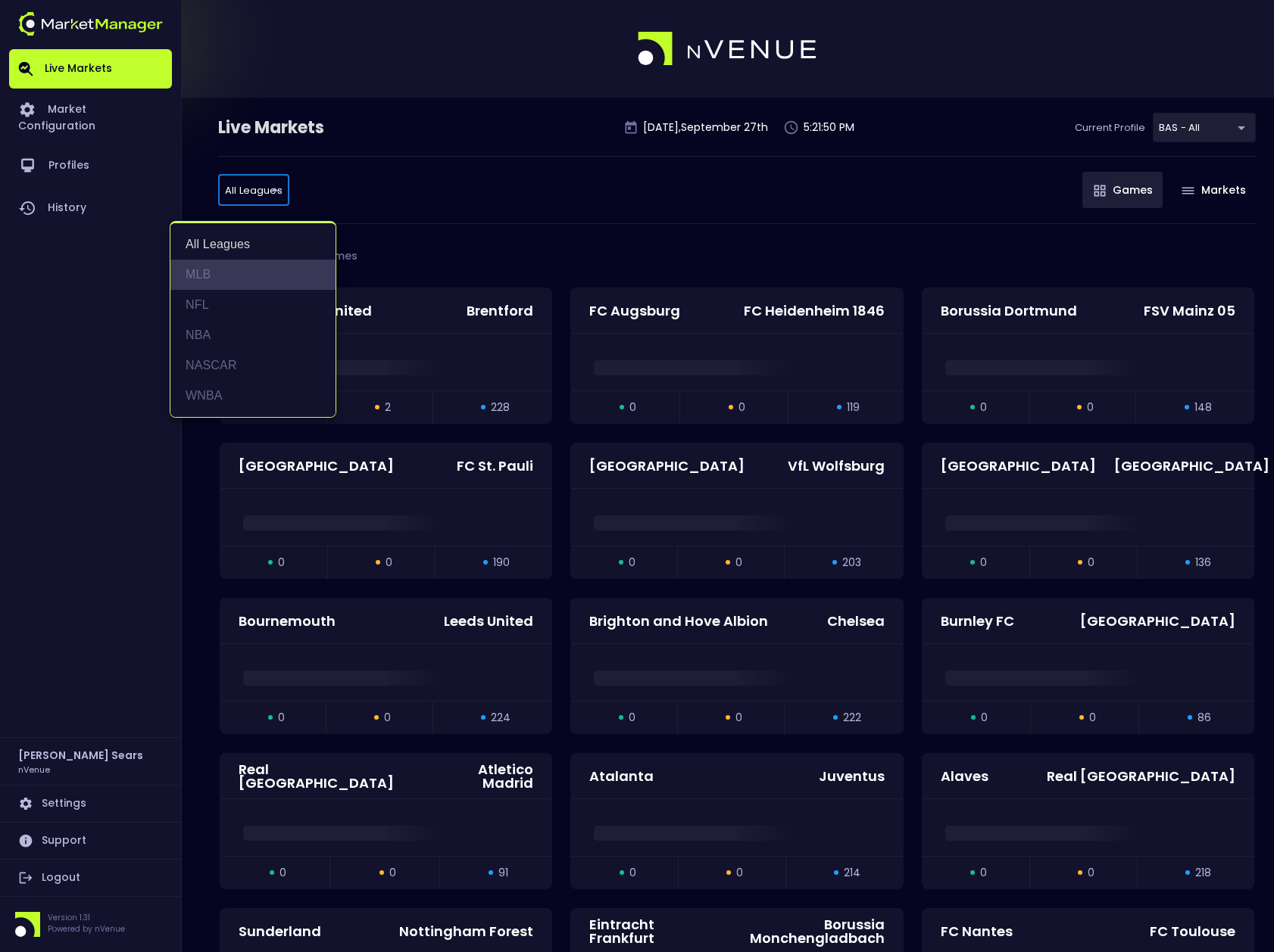
click at [211, 268] on li "MLB" at bounding box center [253, 274] width 165 height 30
type input "MLB"
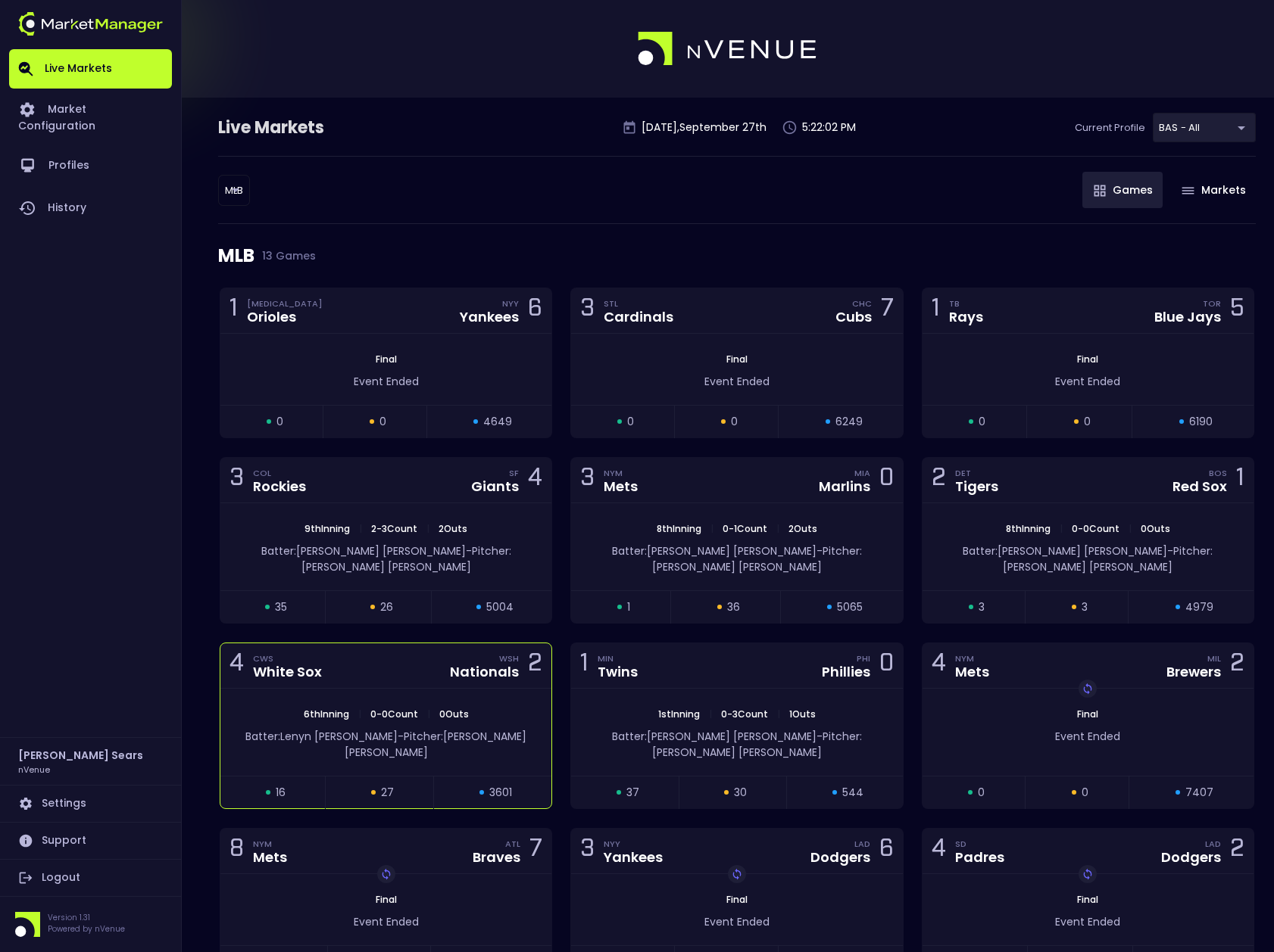
click at [484, 689] on div "6th Inning | 0 - 0 Count | 0 Outs Batter: Lenyn Sosa - Pitcher: Jake Irvin" at bounding box center [386, 732] width 331 height 87
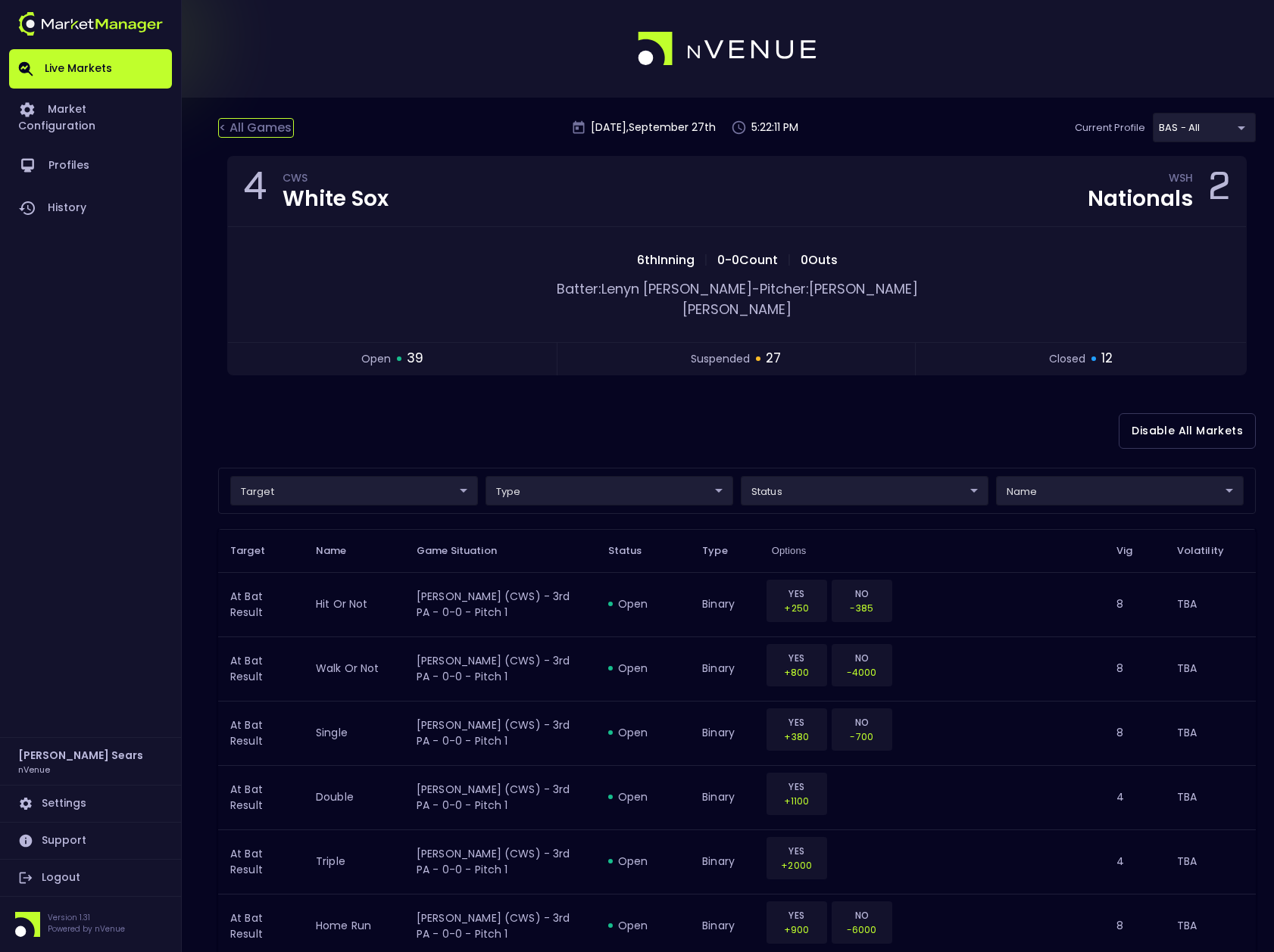
click at [267, 131] on div "< All Games" at bounding box center [256, 127] width 75 height 20
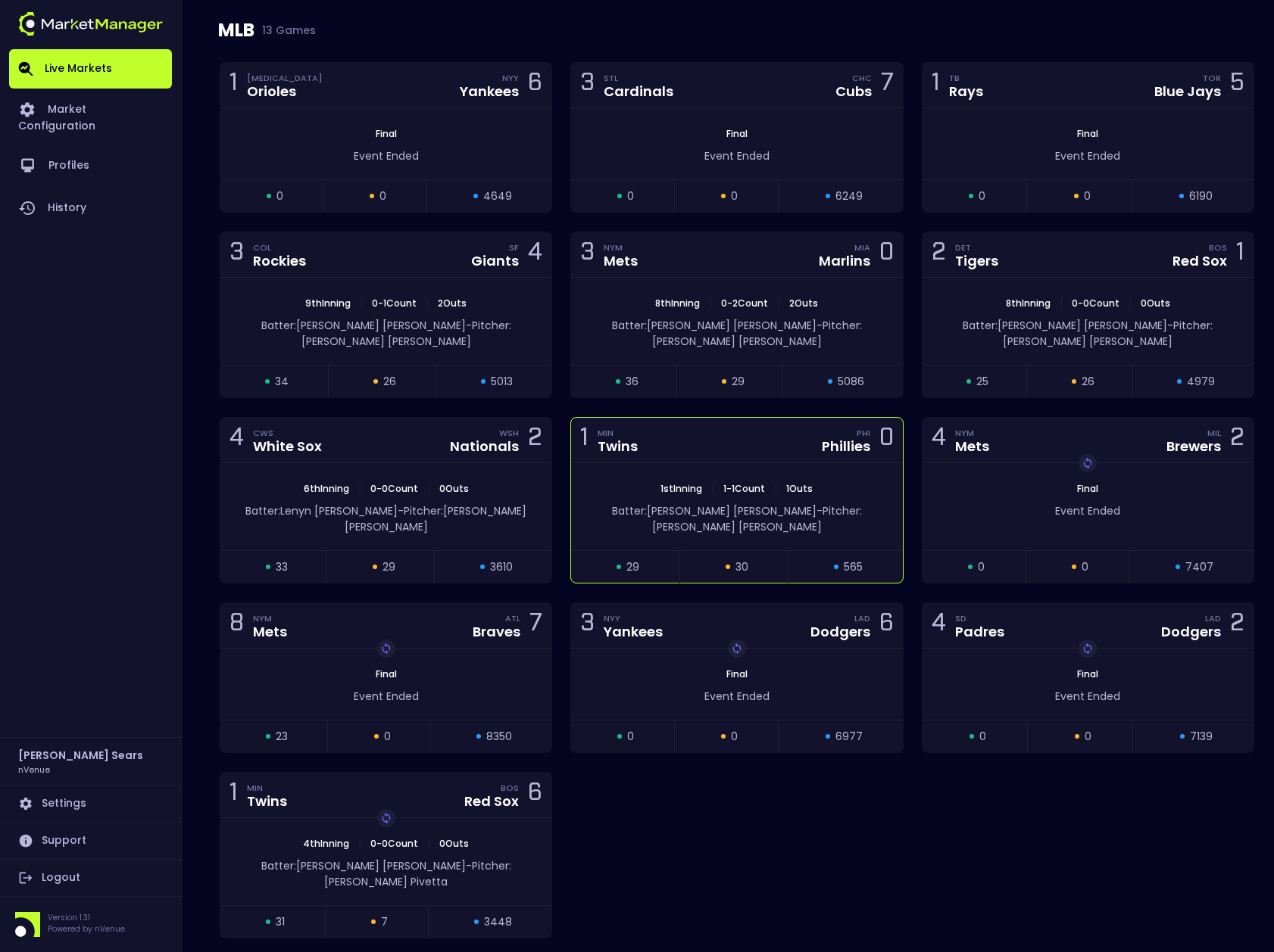
scroll to position [226, 0]
click at [800, 463] on div "1st Inning | 1 - 1 Count | 1 Outs Batter: Kyle Schwarber - Pitcher: Mick Abel" at bounding box center [736, 506] width 331 height 87
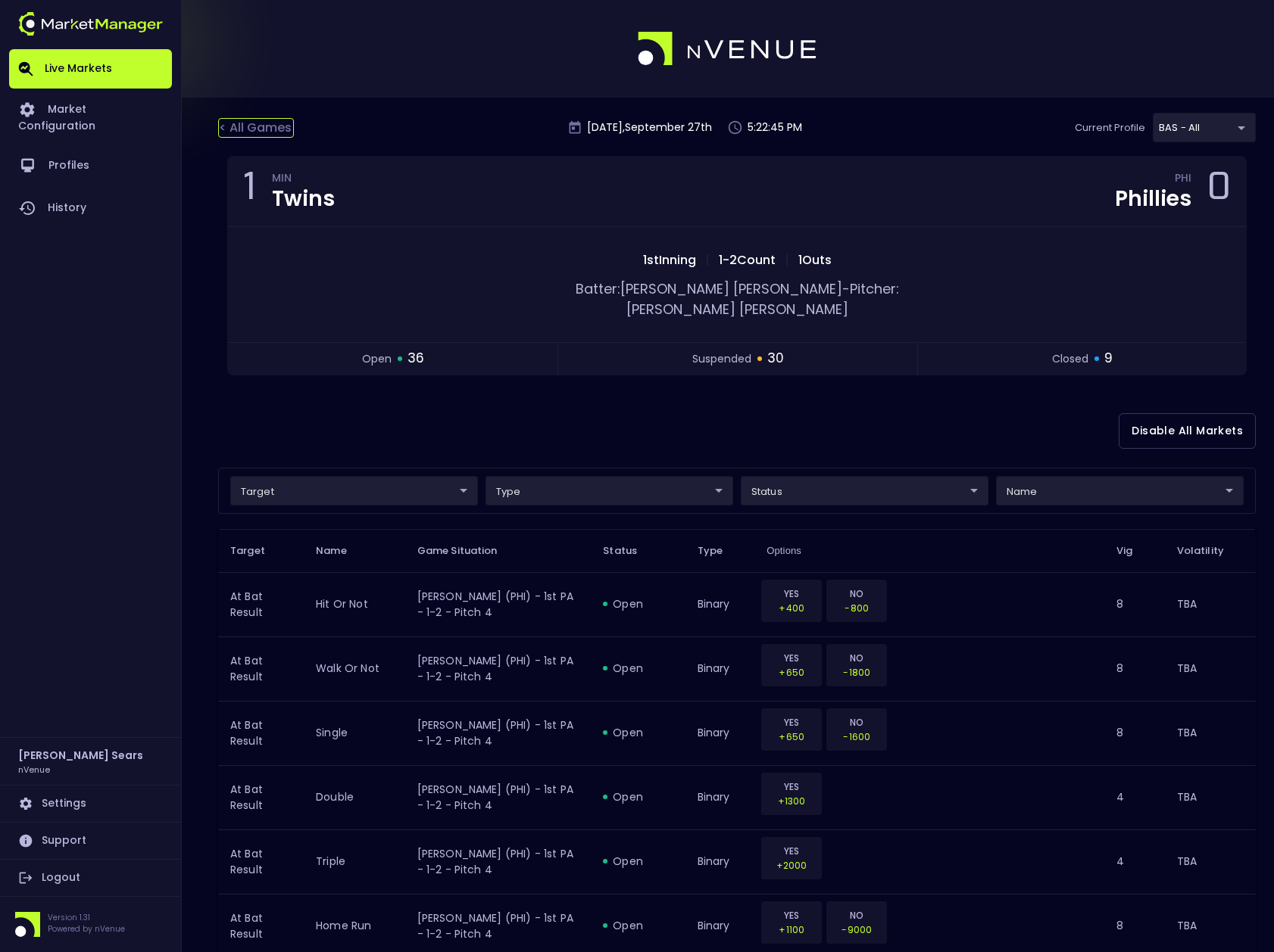
click at [262, 130] on div "< All Games" at bounding box center [256, 127] width 75 height 20
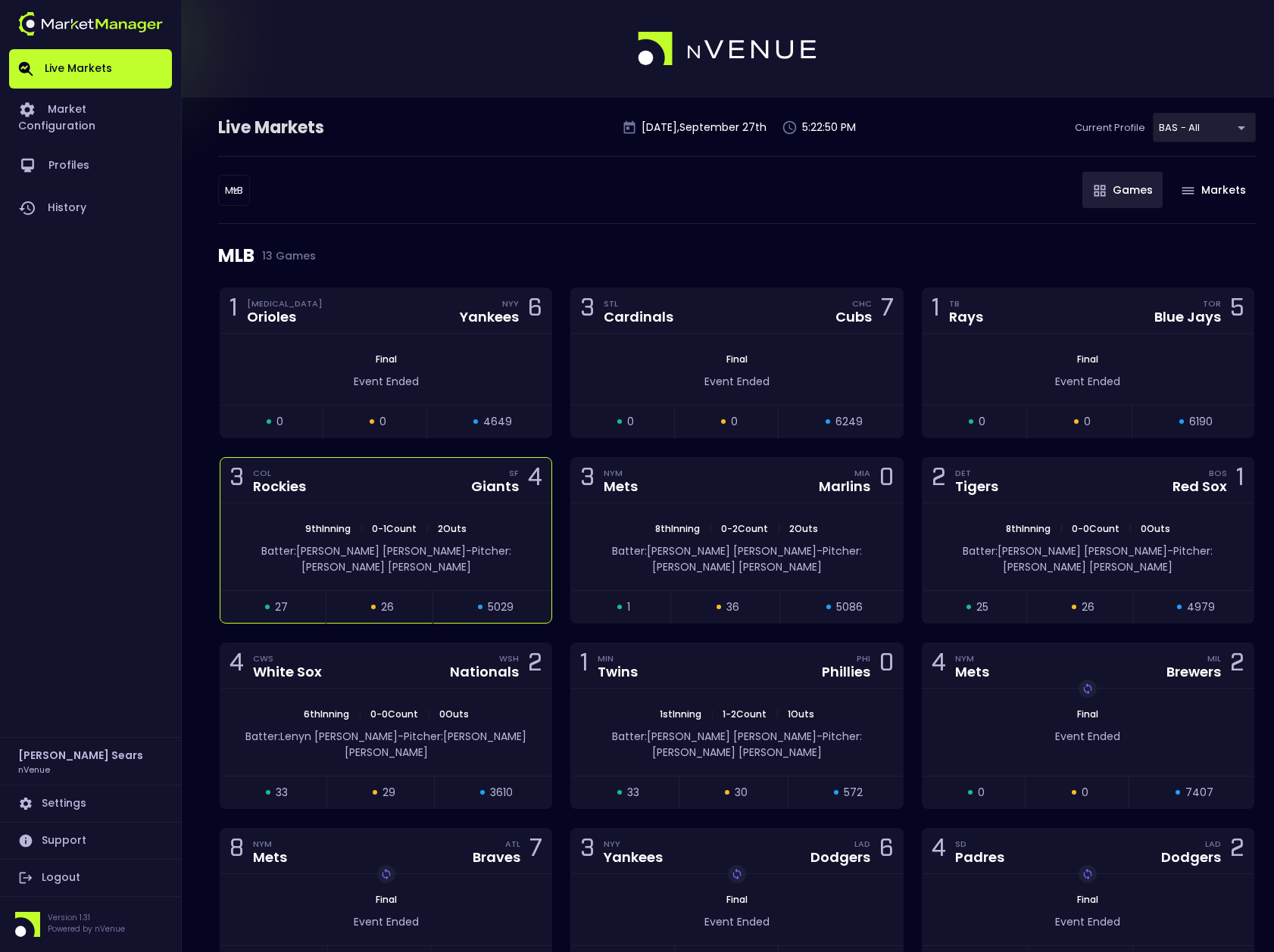
click at [514, 501] on div "3 COL Rockies SF Giants 4" at bounding box center [386, 481] width 331 height 45
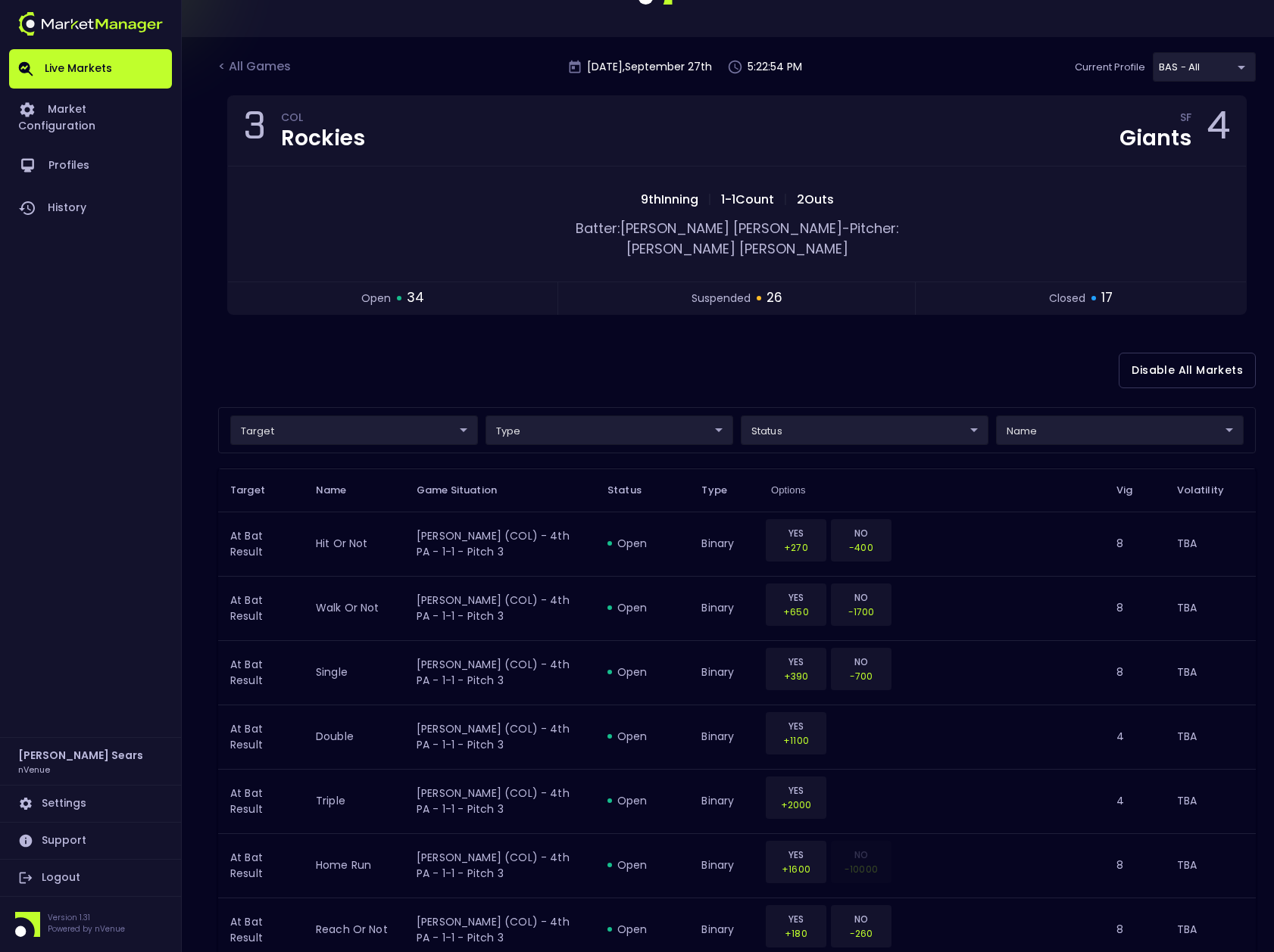
scroll to position [68, 0]
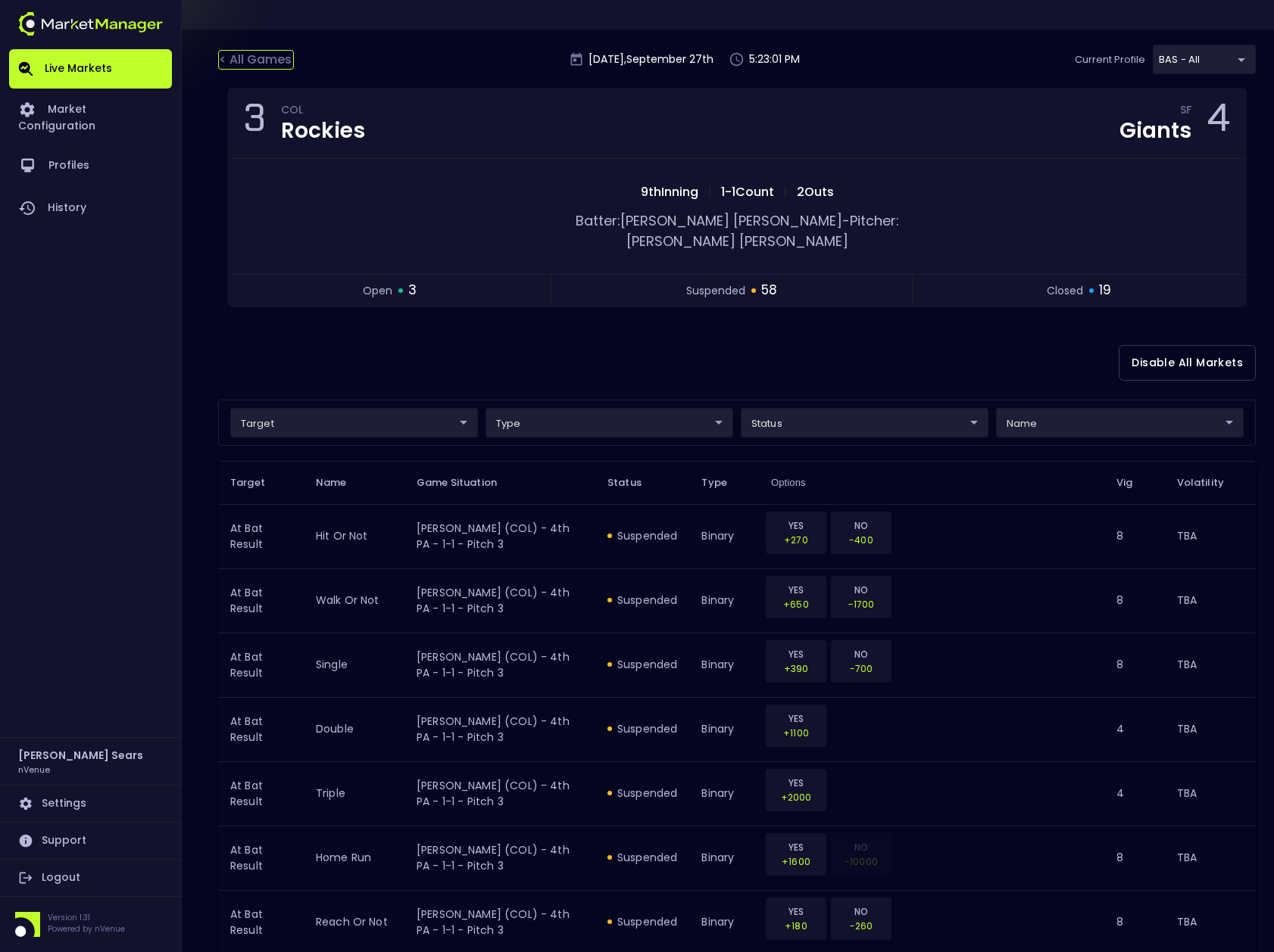
click at [243, 58] on div "< All Games" at bounding box center [256, 59] width 75 height 20
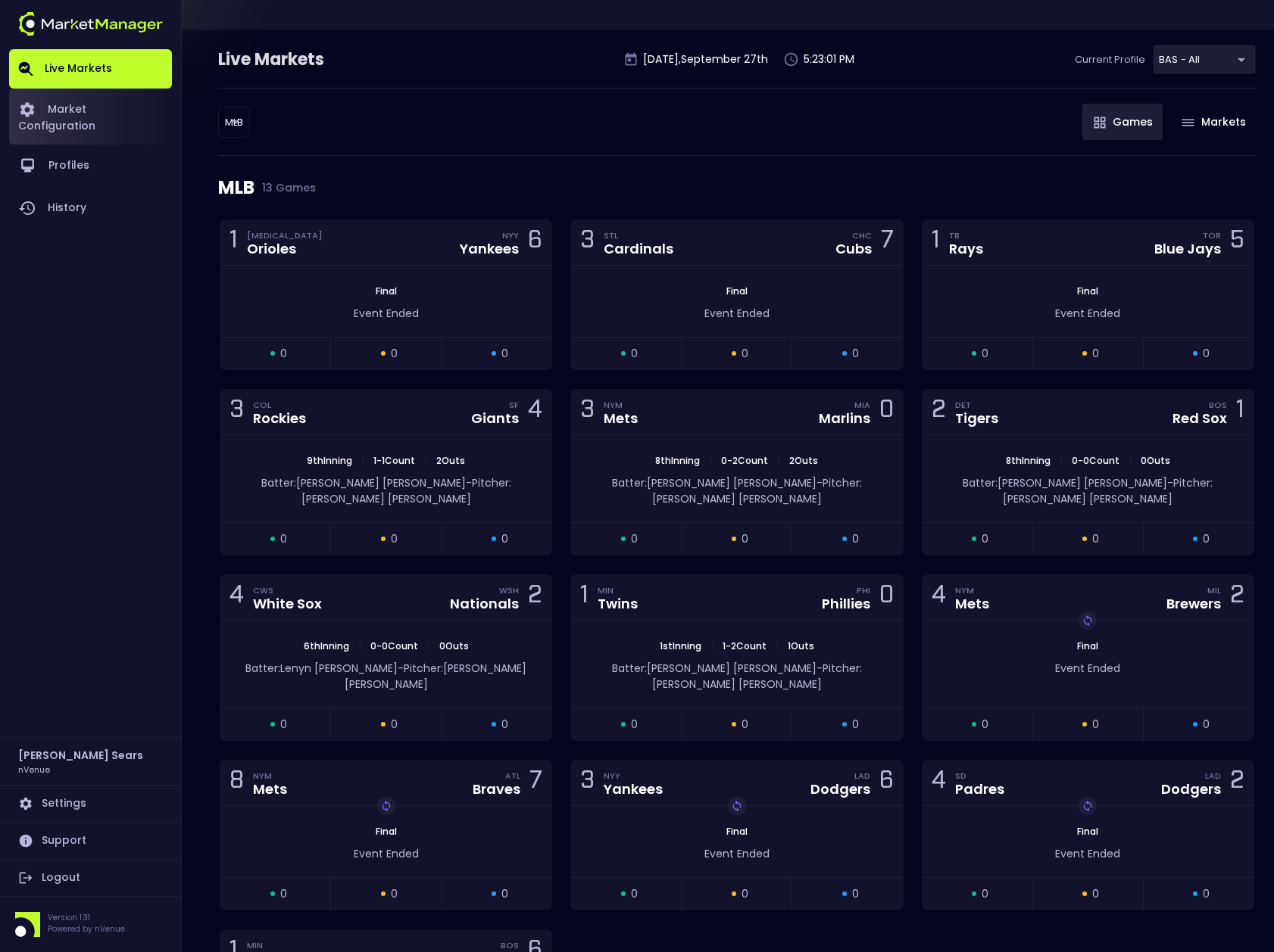
scroll to position [0, 0]
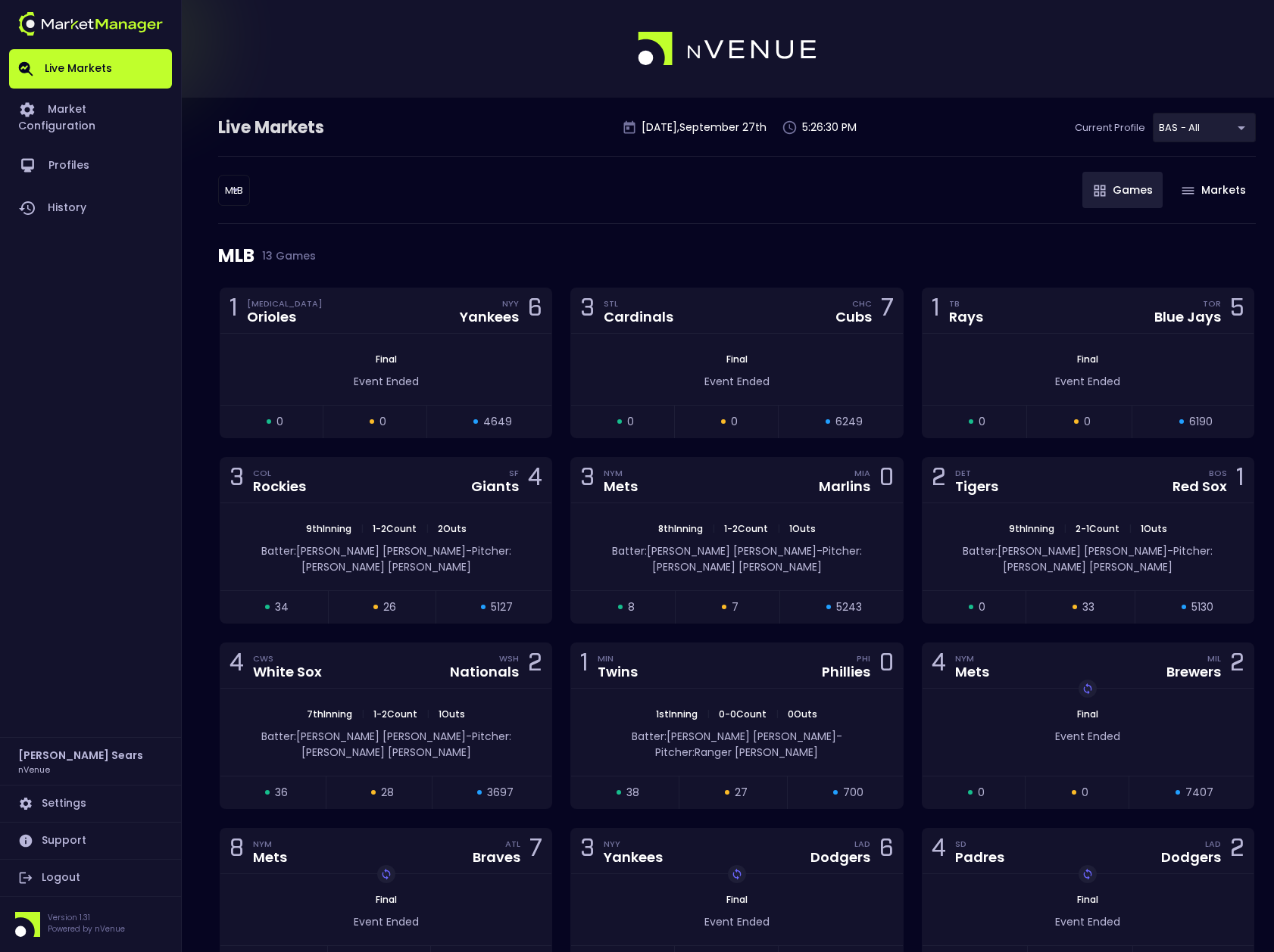
click at [210, 174] on div "Live Markets Saturday , September 27 th 5:26:30 PM Current Profile BAS - All 0d…" at bounding box center [637, 669] width 1274 height 1143
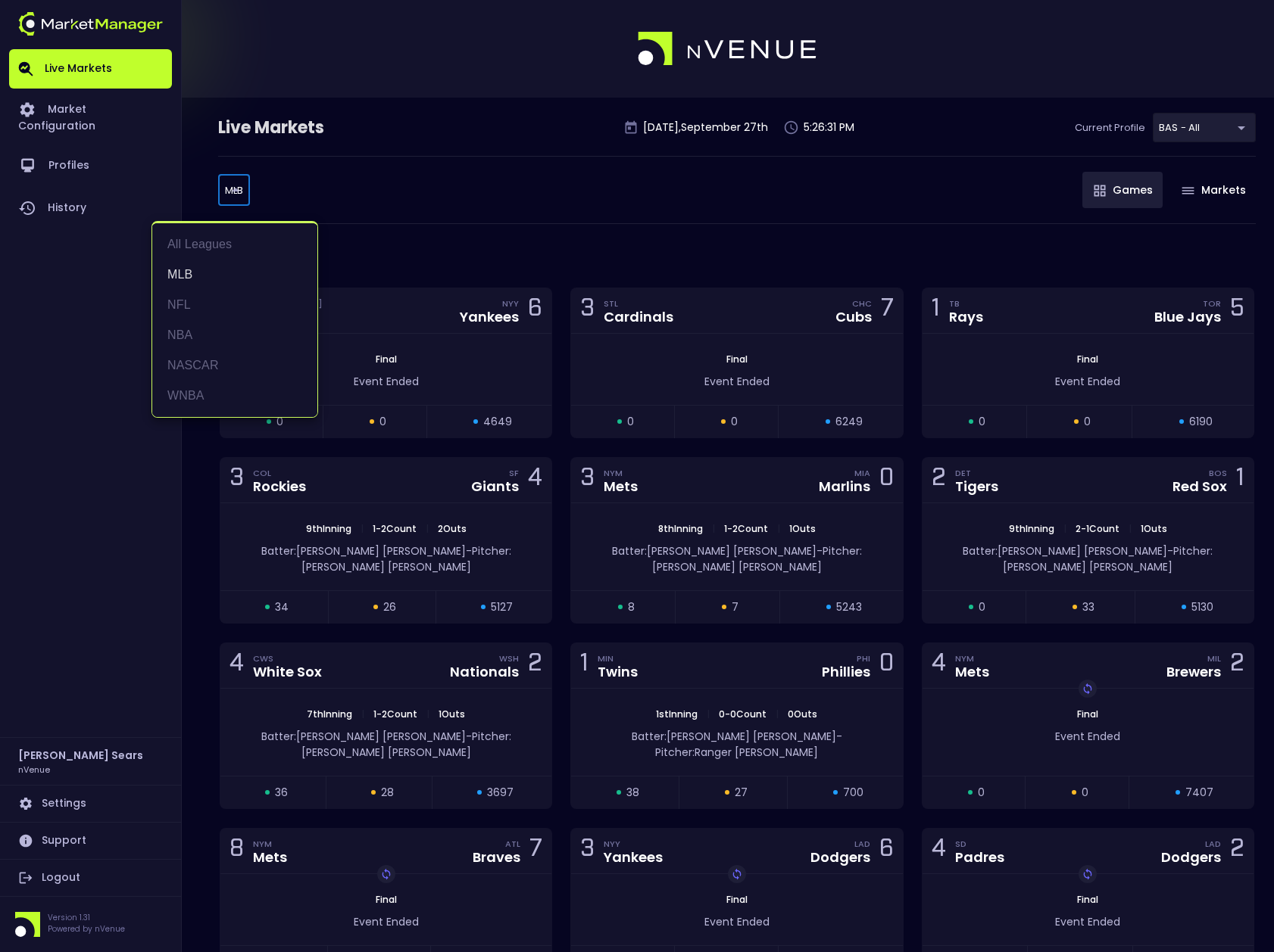
click at [230, 190] on body "Live Markets Market Configuration Profiles History Bruce Sears nVenue Settings …" at bounding box center [637, 620] width 1274 height 1240
click at [211, 237] on li "All Leagues" at bounding box center [234, 244] width 165 height 30
type input "all leagues"
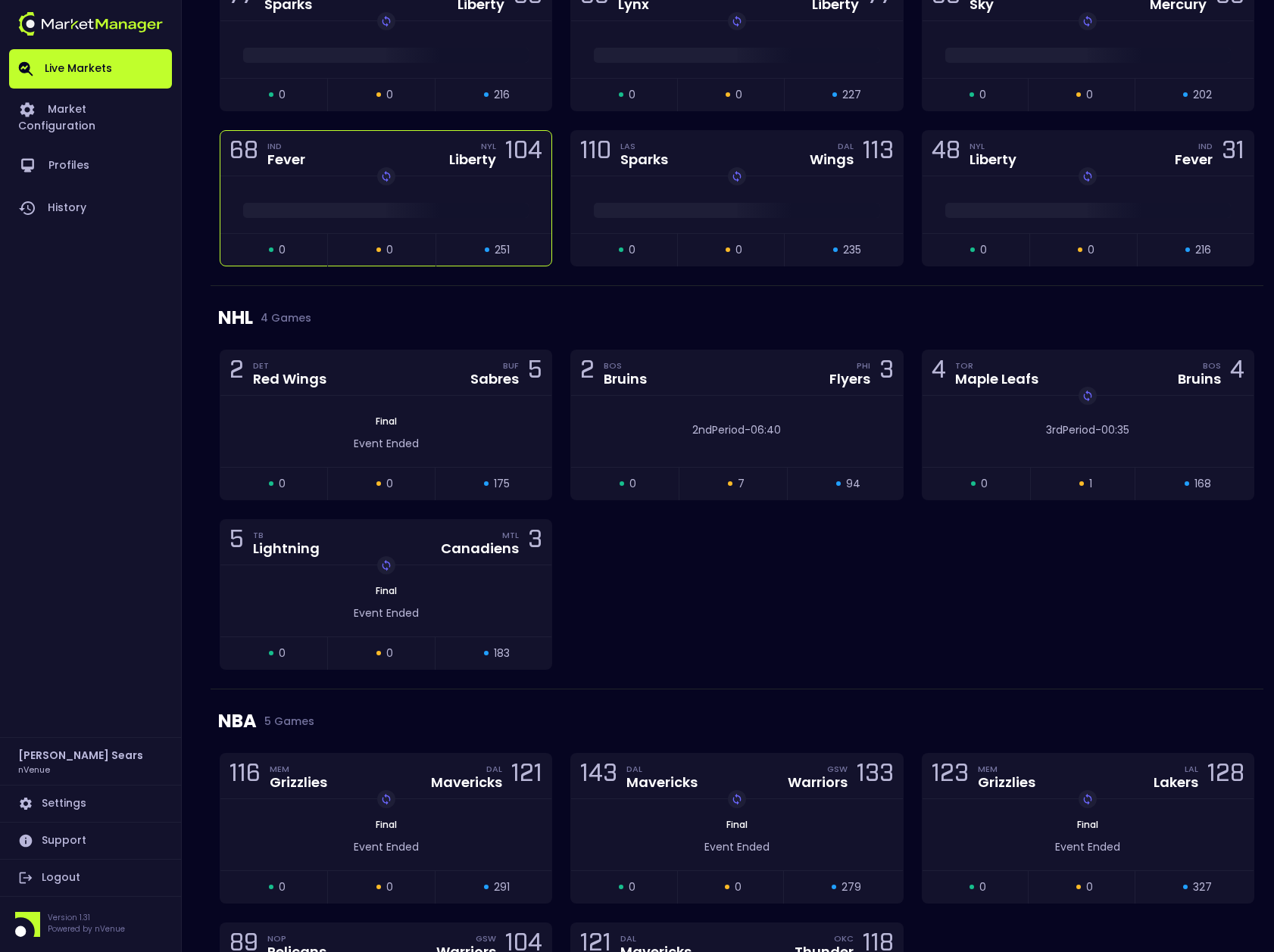
scroll to position [2665, 0]
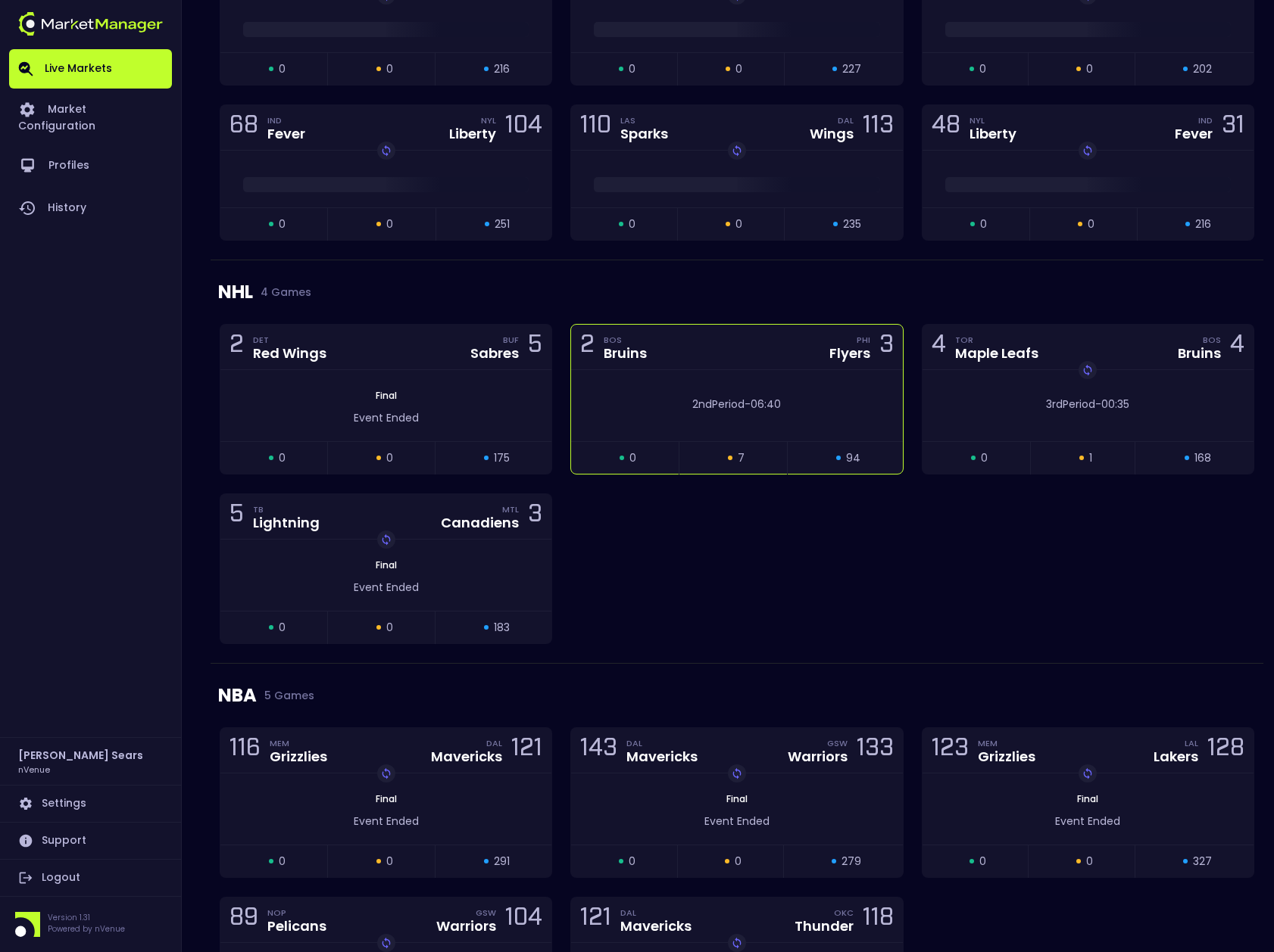
click at [759, 416] on div "2nd Period - 06:40" at bounding box center [736, 405] width 331 height 71
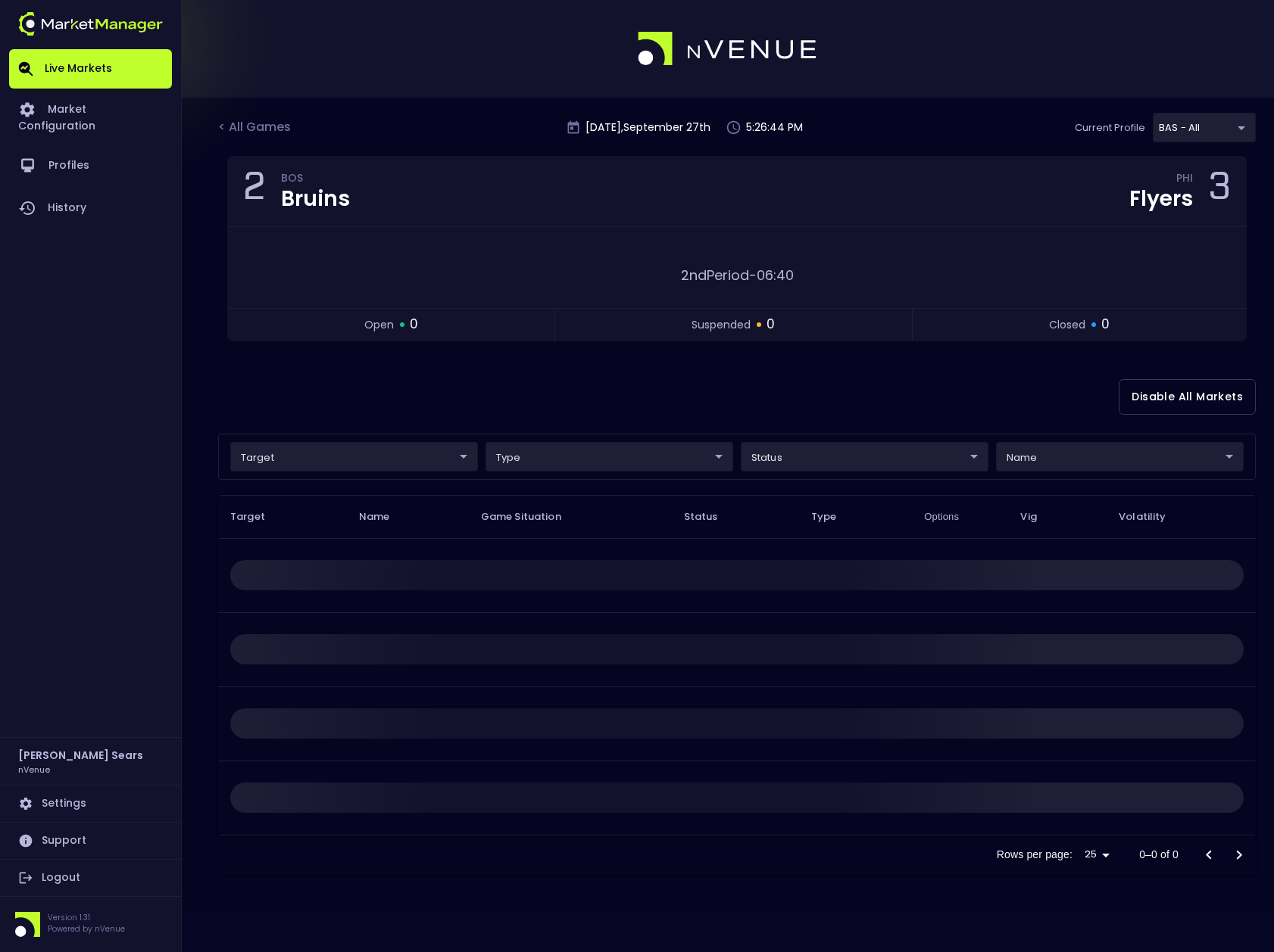
scroll to position [0, 0]
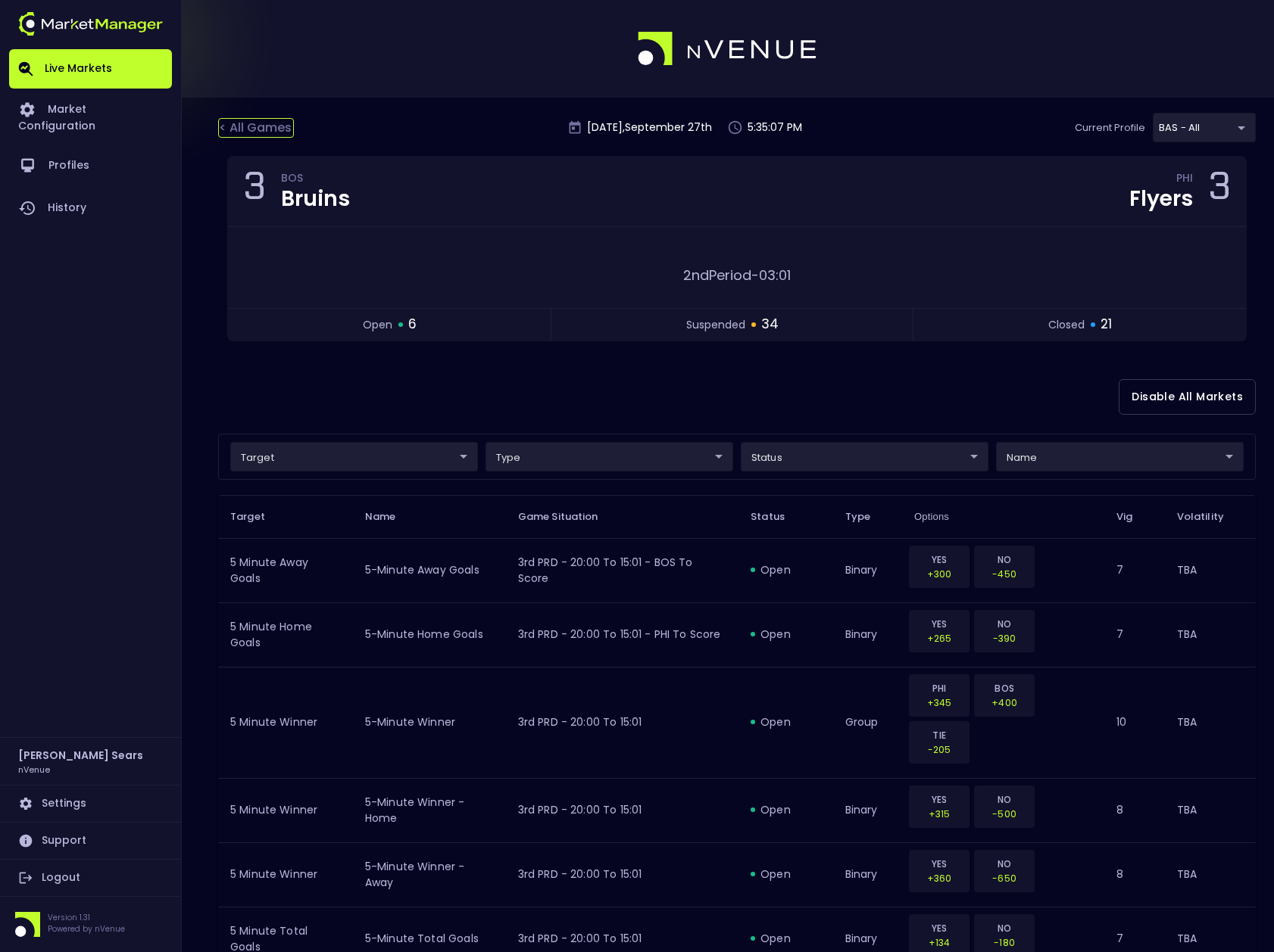
click at [234, 129] on div "< All Games" at bounding box center [256, 127] width 75 height 20
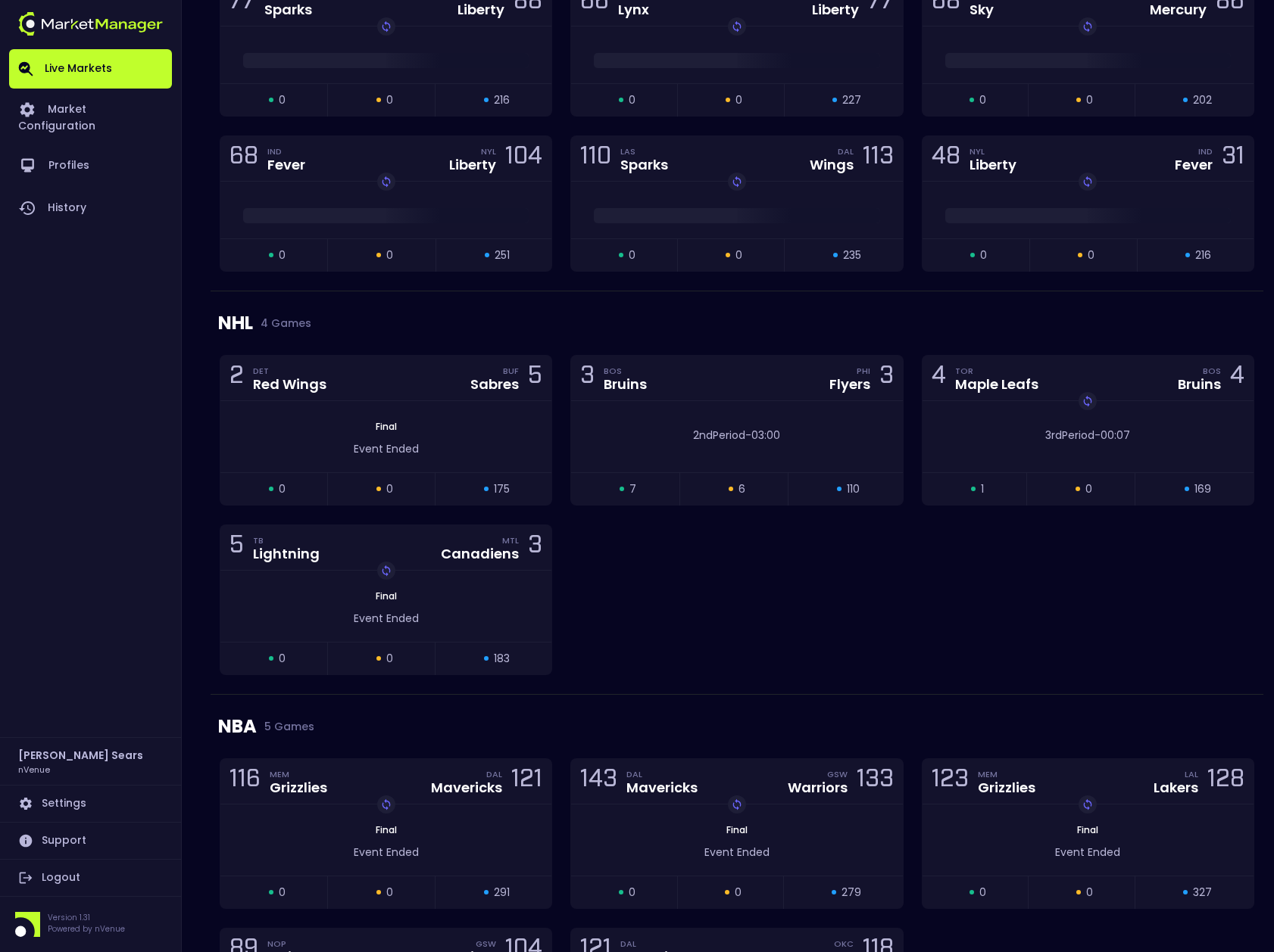
scroll to position [2634, 0]
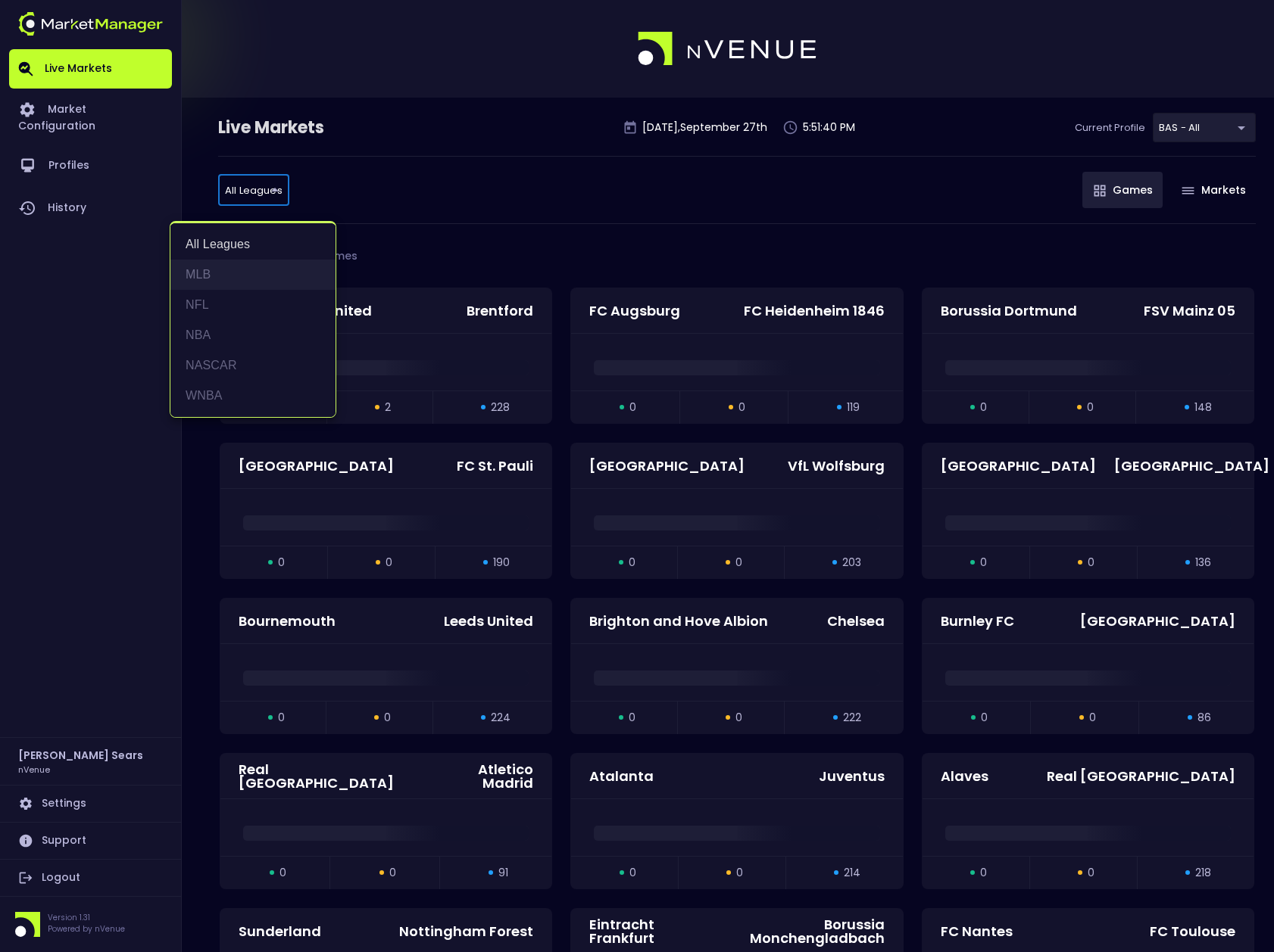
click at [204, 274] on li "MLB" at bounding box center [253, 274] width 165 height 30
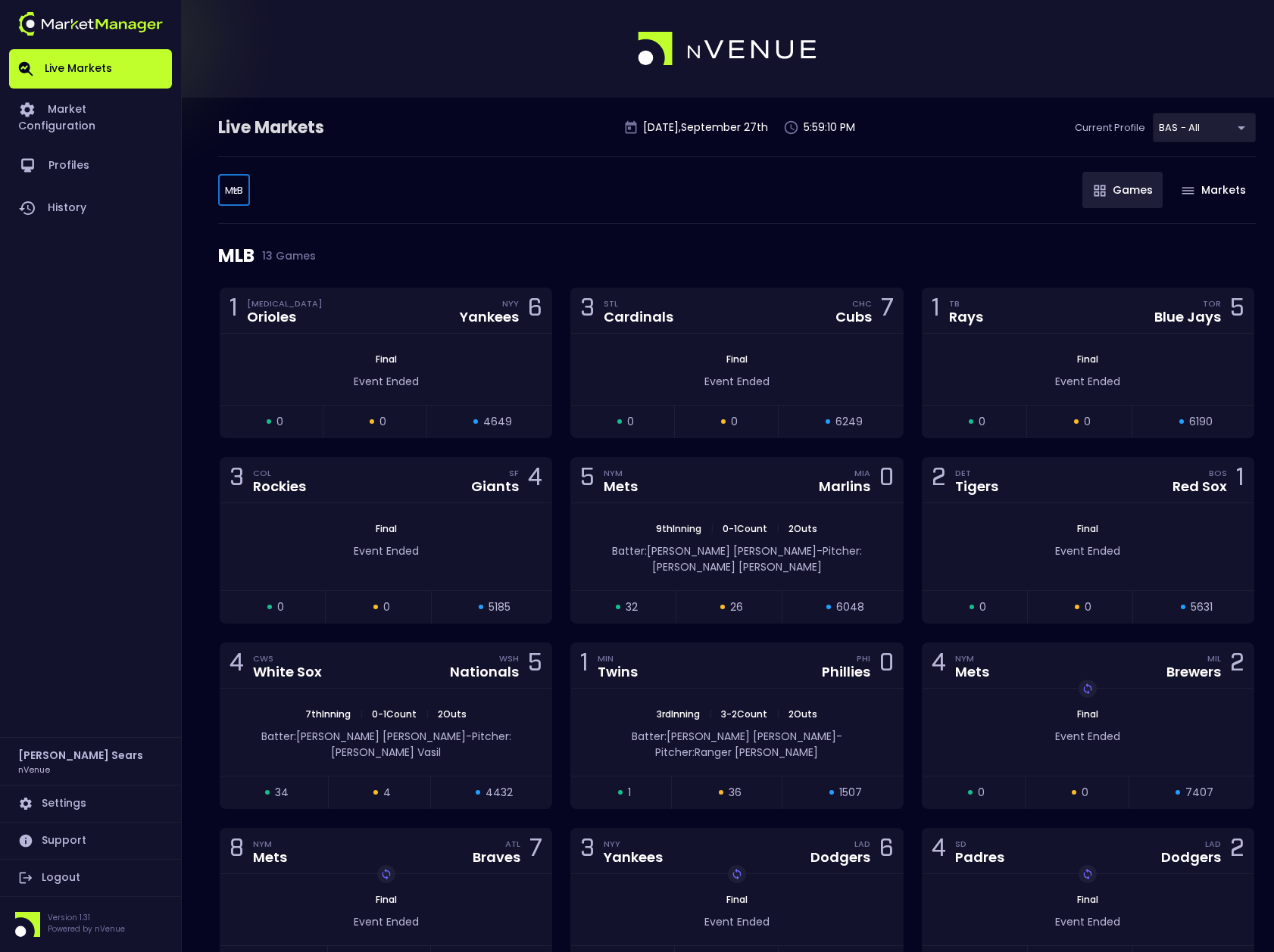
click at [241, 191] on body "Live Markets Market Configuration Profiles History Bruce Sears nVenue Settings …" at bounding box center [637, 620] width 1274 height 1240
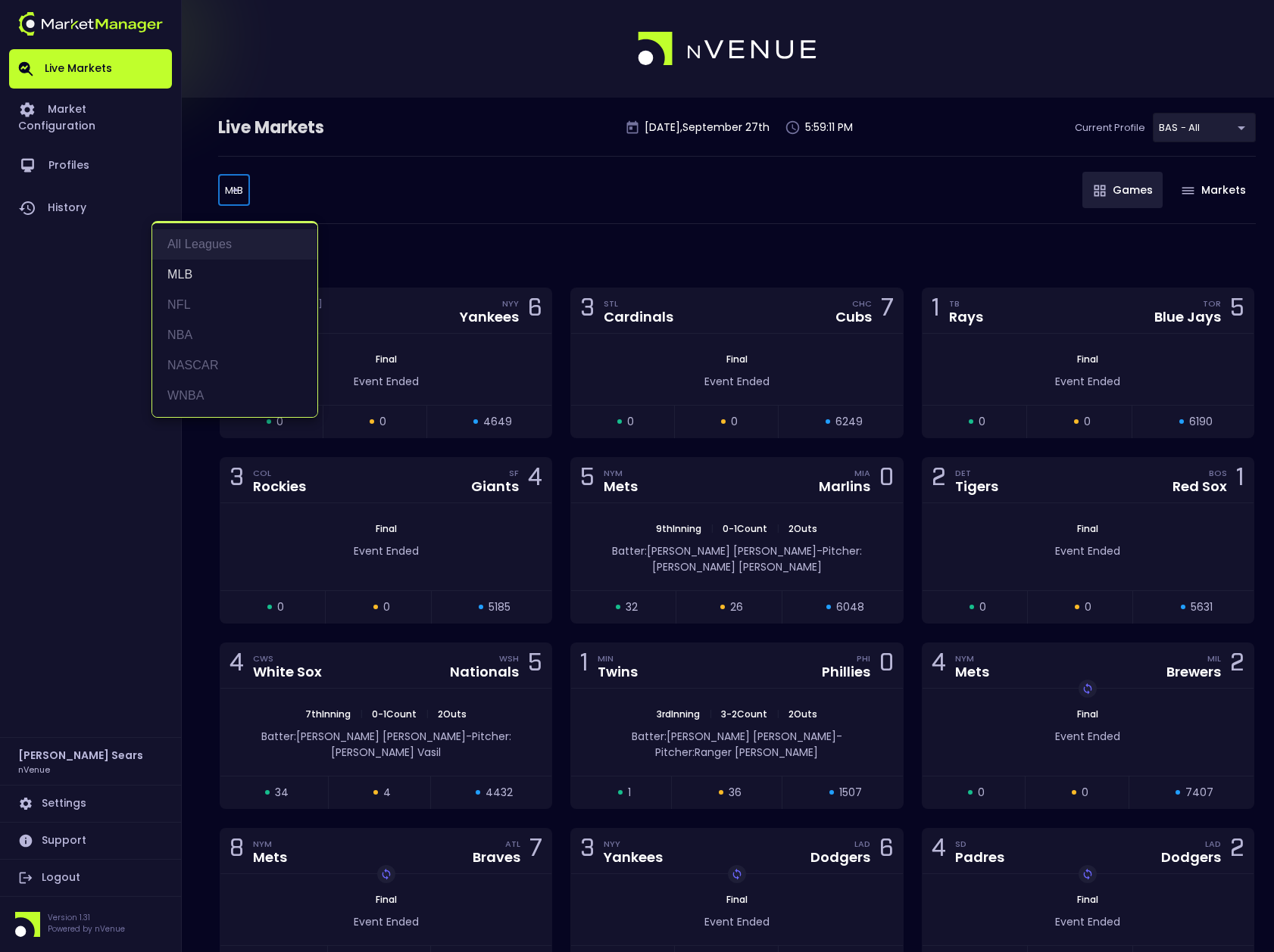
click at [221, 244] on li "All Leagues" at bounding box center [234, 244] width 165 height 30
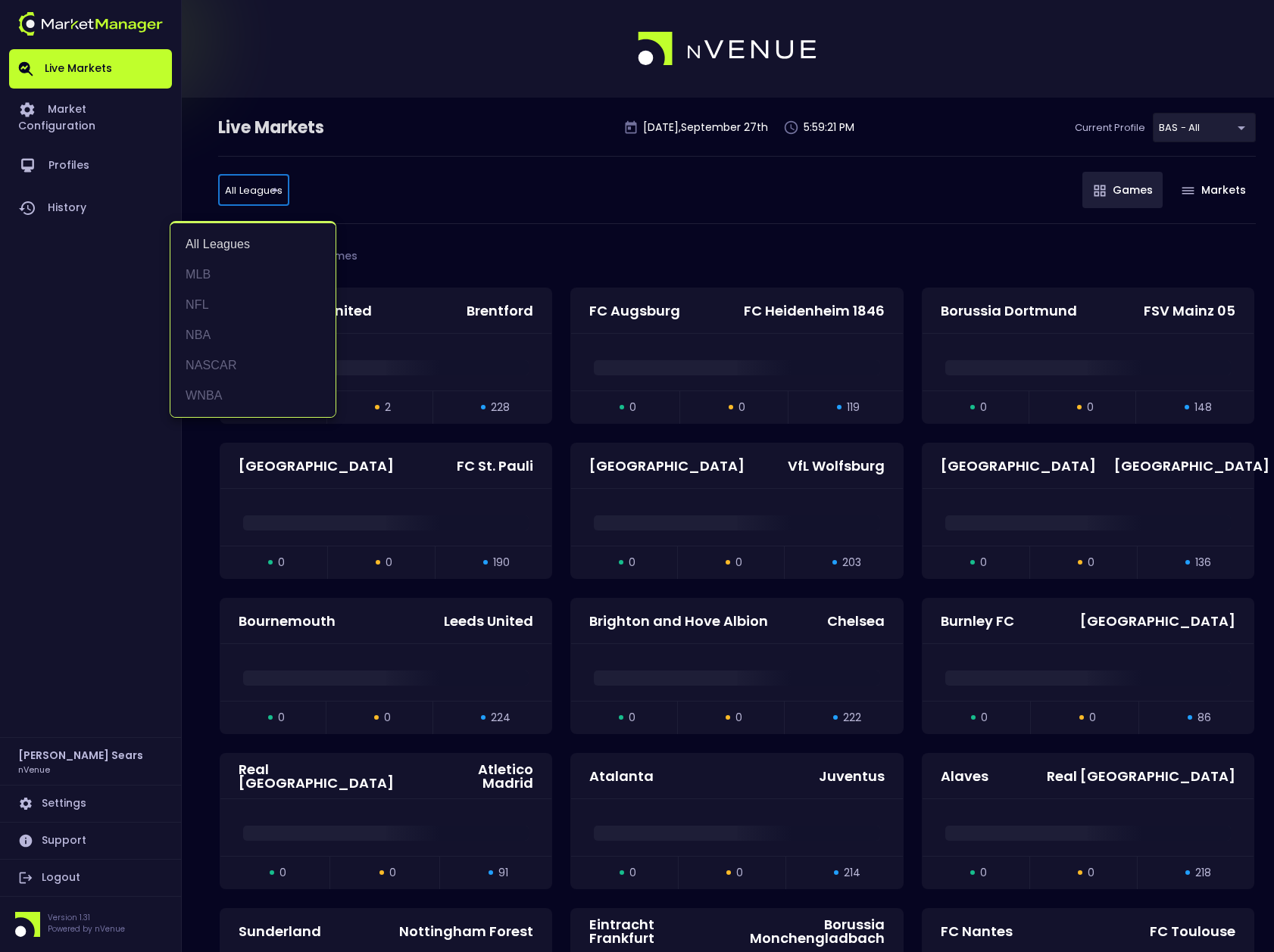
click at [211, 278] on li "MLB" at bounding box center [253, 274] width 165 height 30
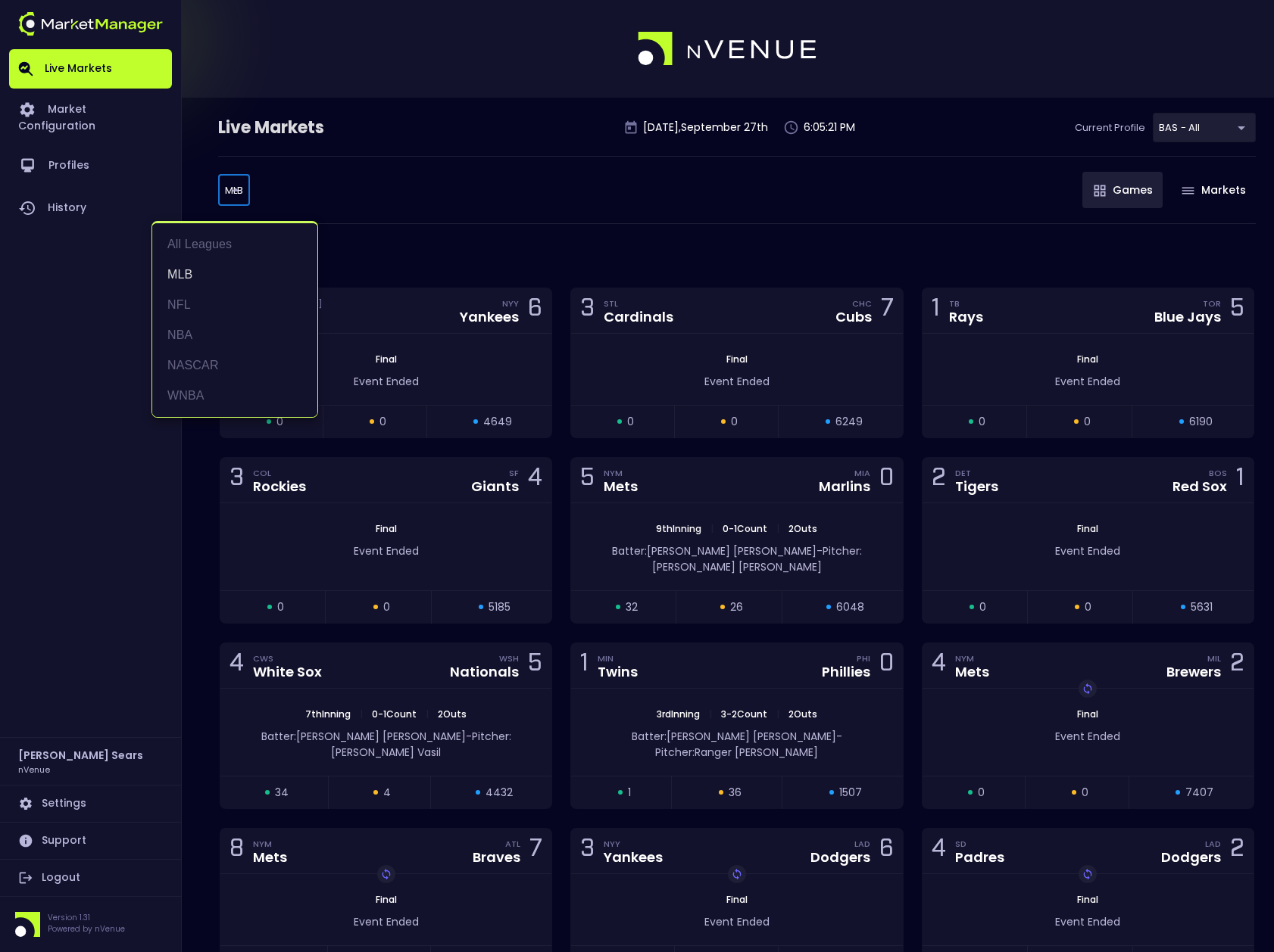
click at [246, 193] on body "Live Markets Market Configuration Profiles History Bruce Sears nVenue Settings …" at bounding box center [637, 620] width 1274 height 1240
click at [217, 248] on li "All Leagues" at bounding box center [234, 244] width 165 height 30
type input "all leagues"
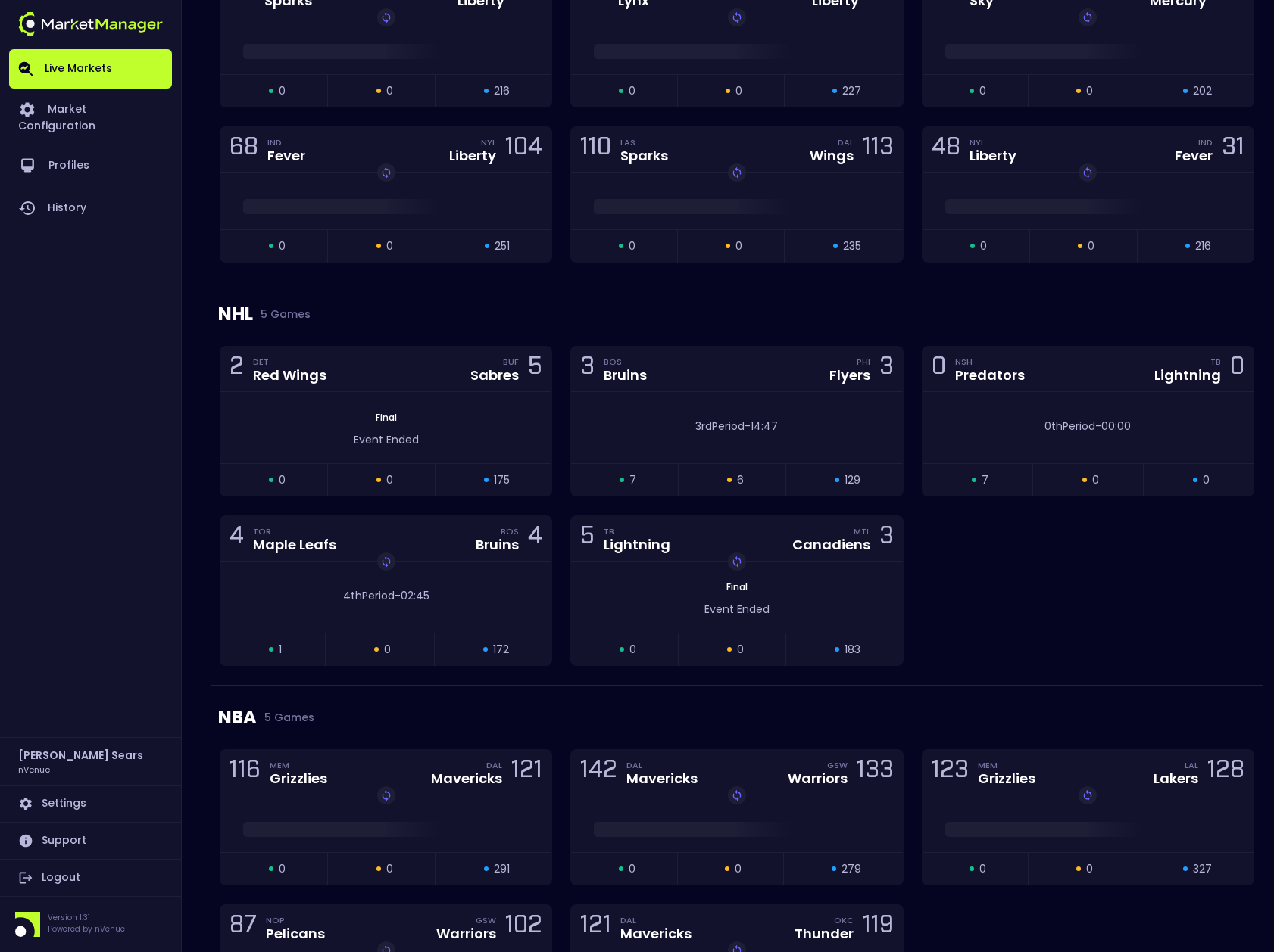
scroll to position [2566, 0]
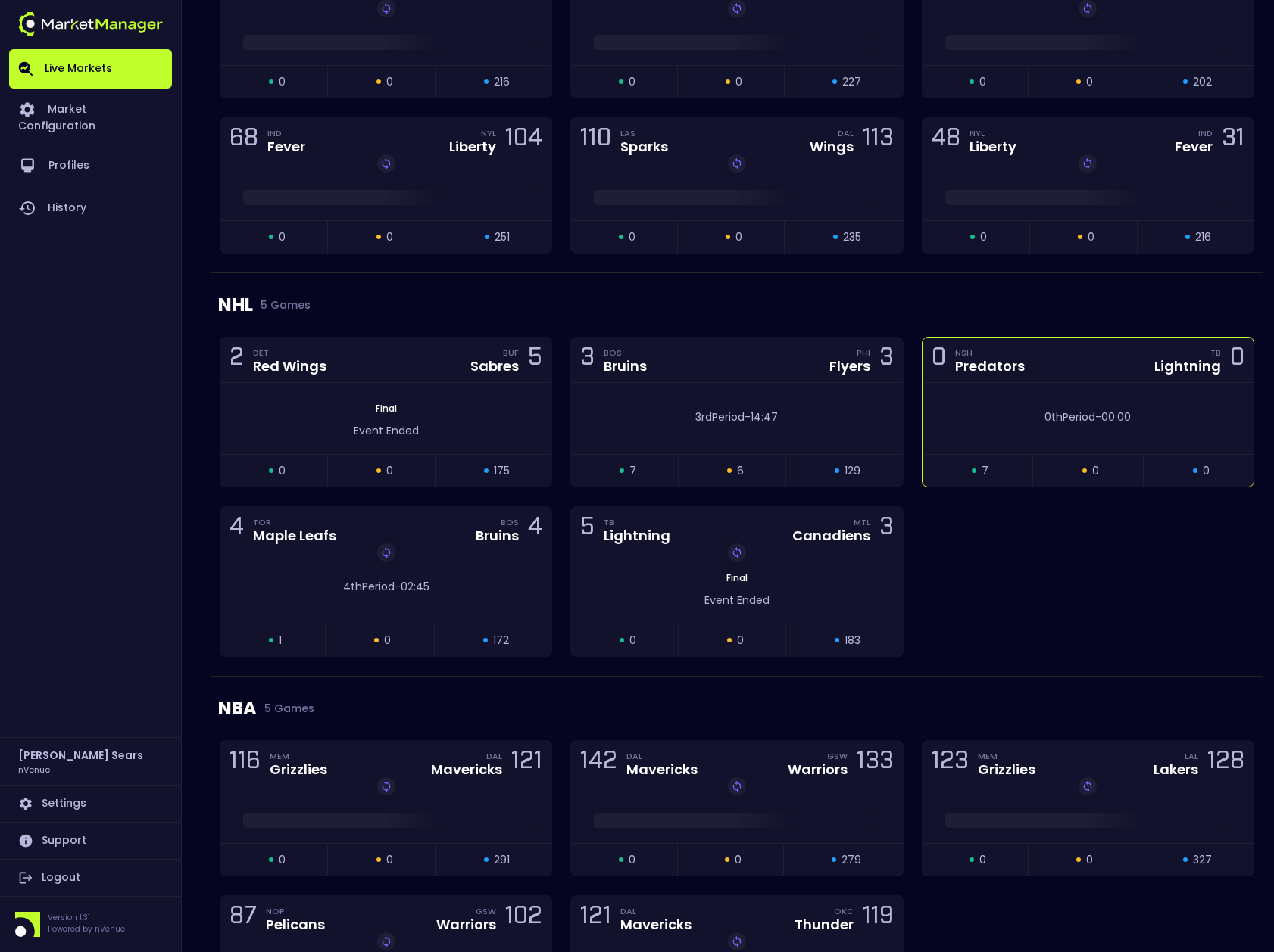
click at [1155, 413] on div "0th Period - 00:00" at bounding box center [1087, 417] width 286 height 16
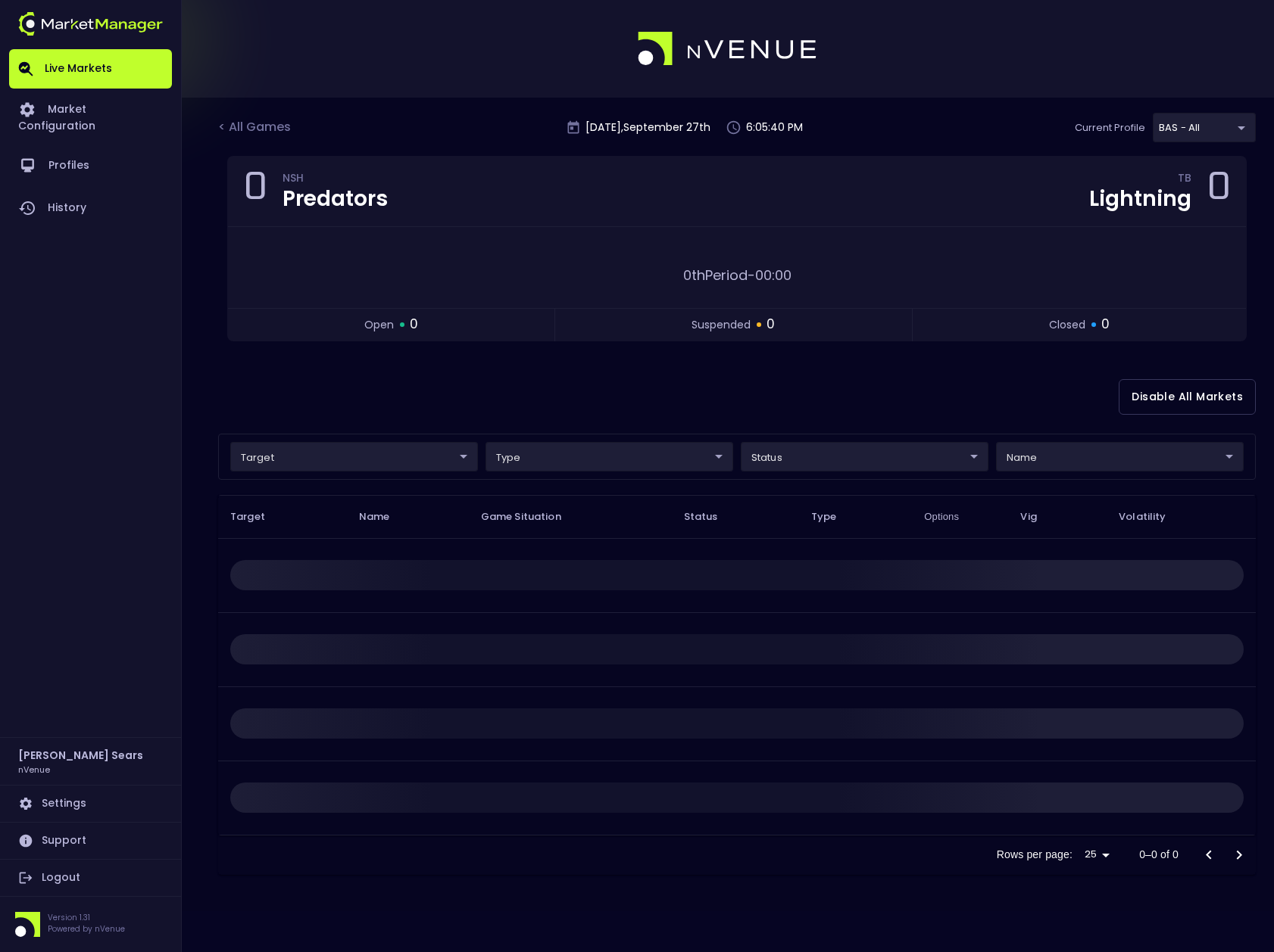
scroll to position [0, 0]
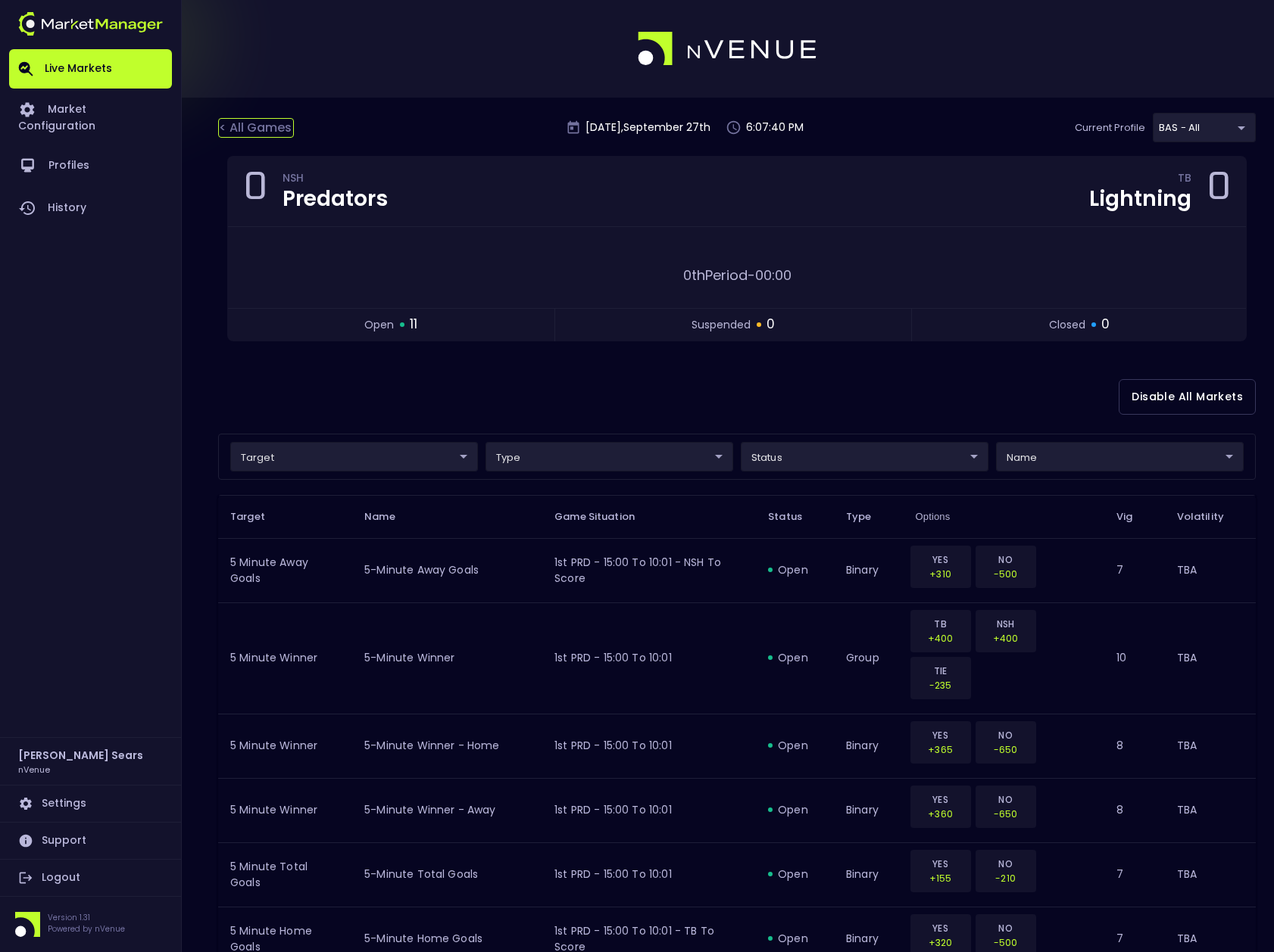
click at [254, 123] on div "< All Games" at bounding box center [256, 127] width 75 height 20
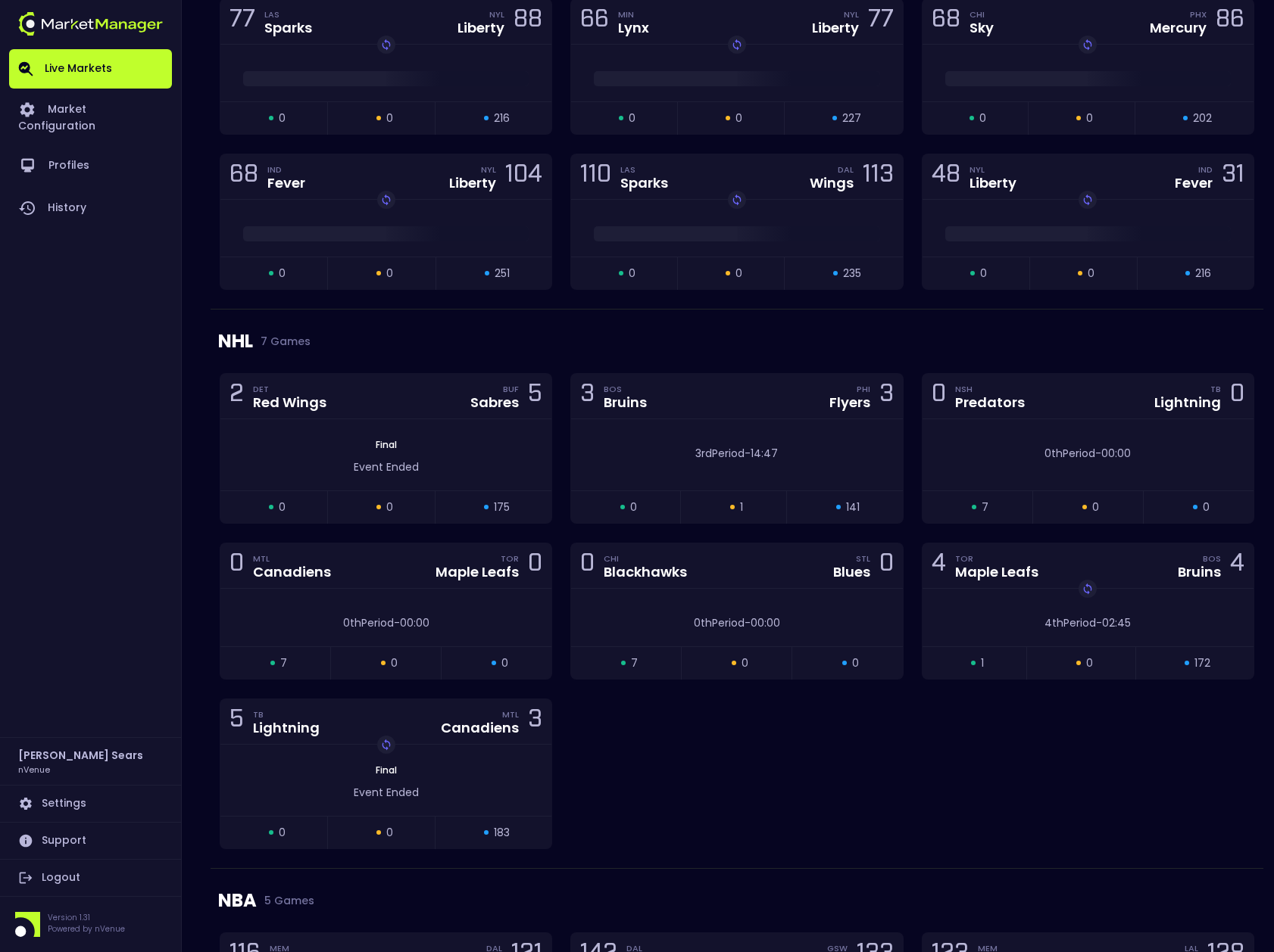
scroll to position [2530, 0]
click at [425, 605] on div "0th Period - 00:00" at bounding box center [386, 616] width 331 height 57
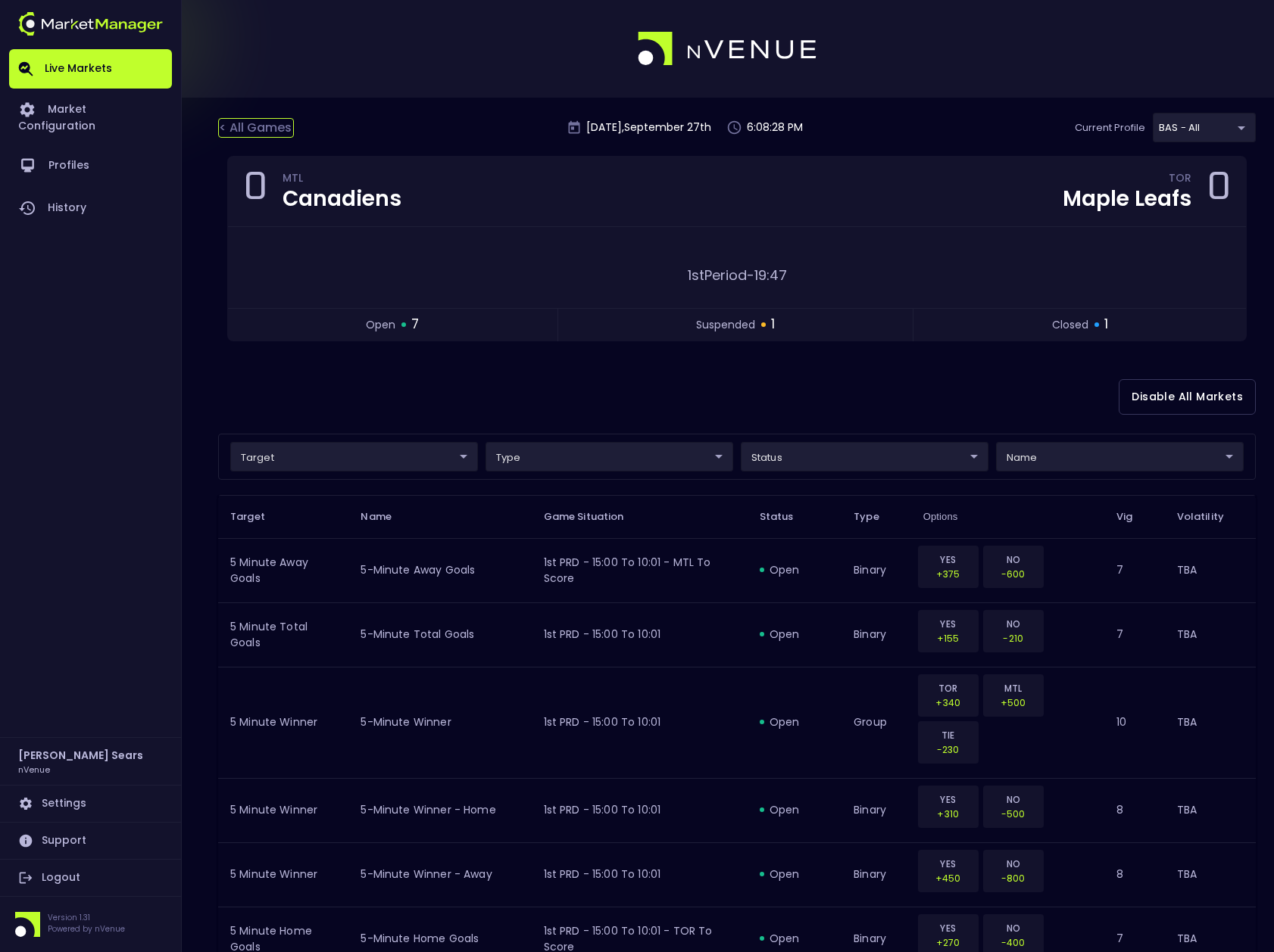
click at [263, 126] on div "< All Games" at bounding box center [256, 127] width 75 height 20
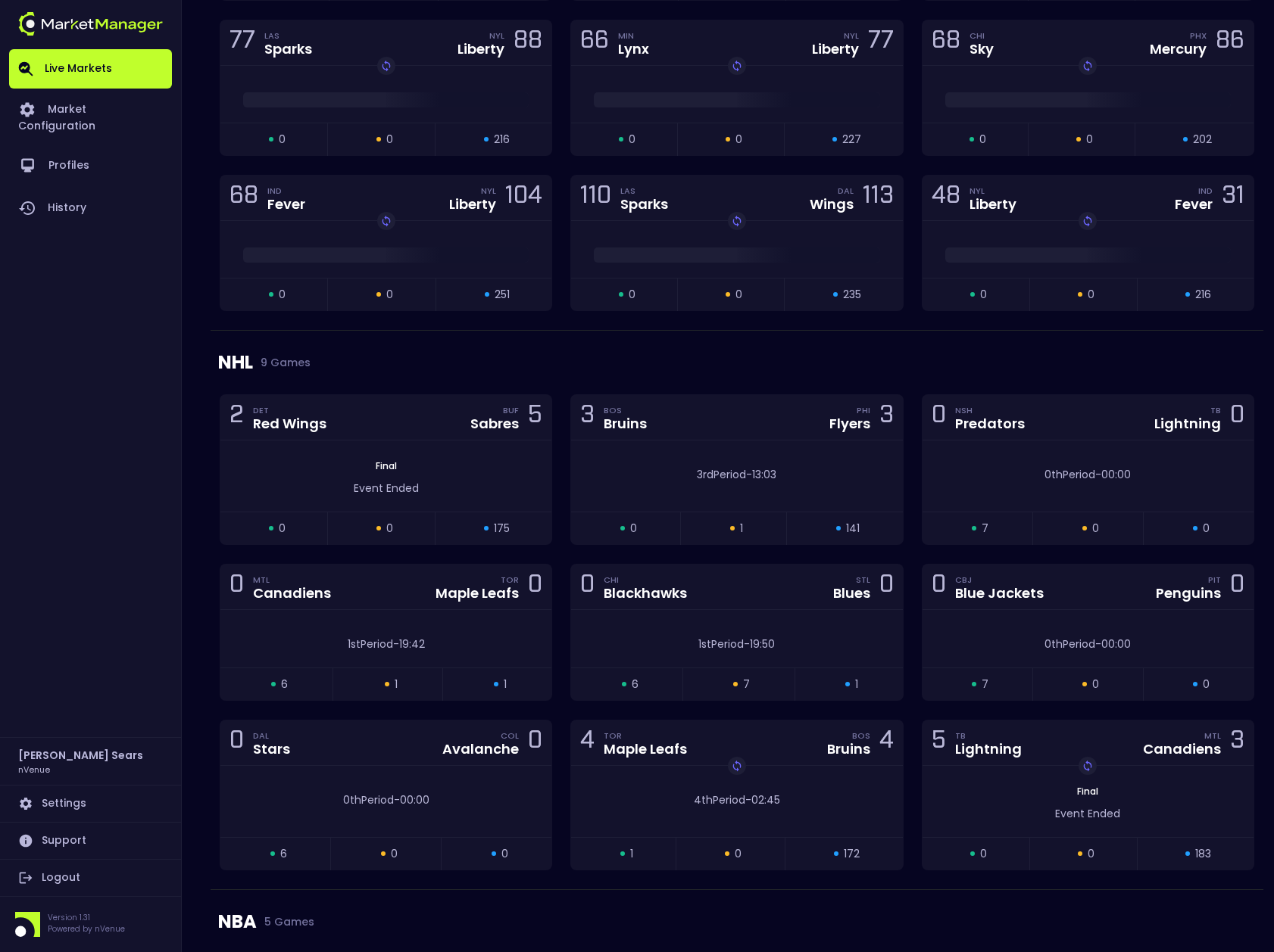
scroll to position [2511, 0]
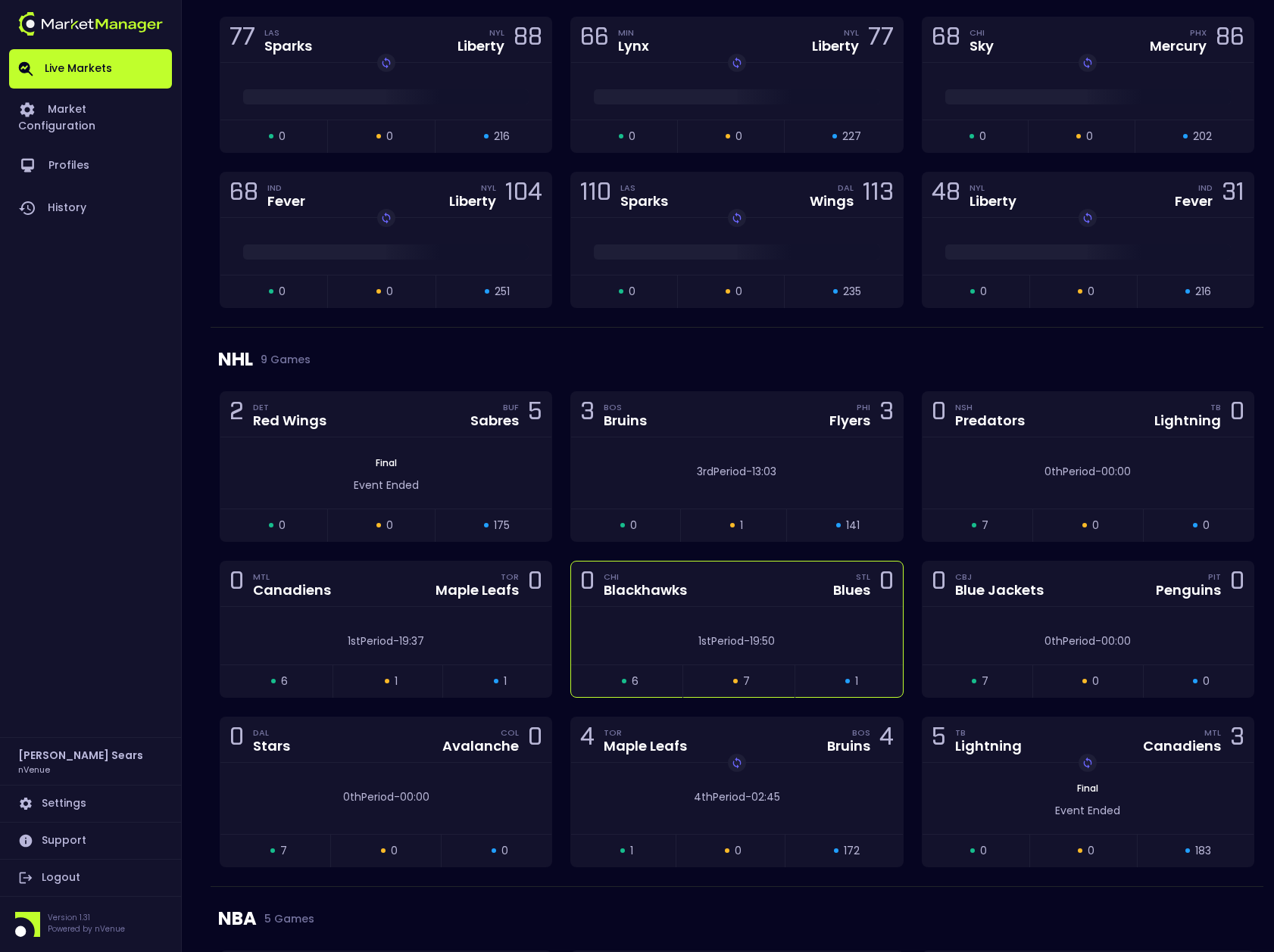
click at [782, 620] on div "1st Period - 19:50" at bounding box center [736, 635] width 331 height 57
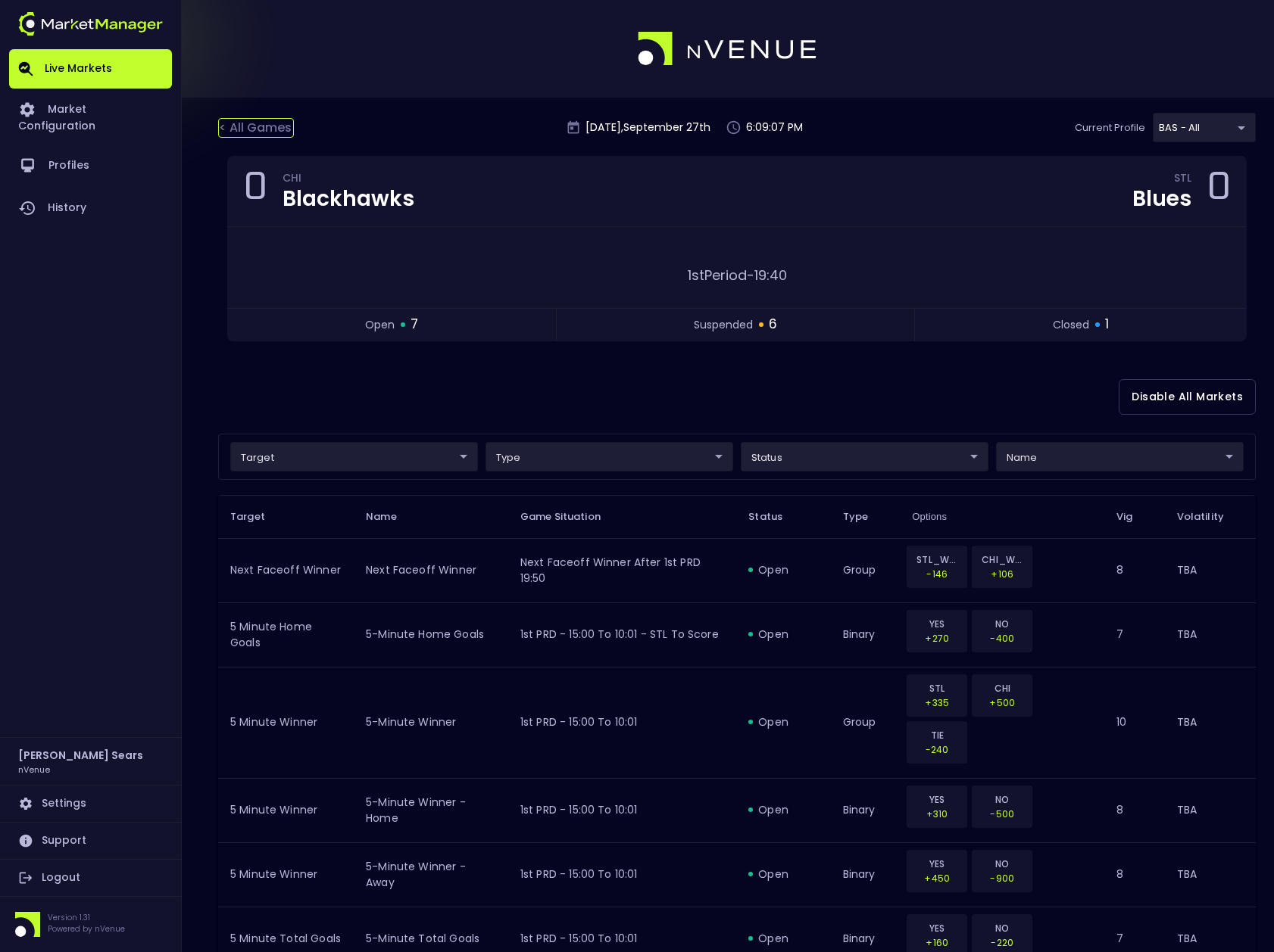
click at [259, 127] on div "< All Games" at bounding box center [256, 127] width 75 height 20
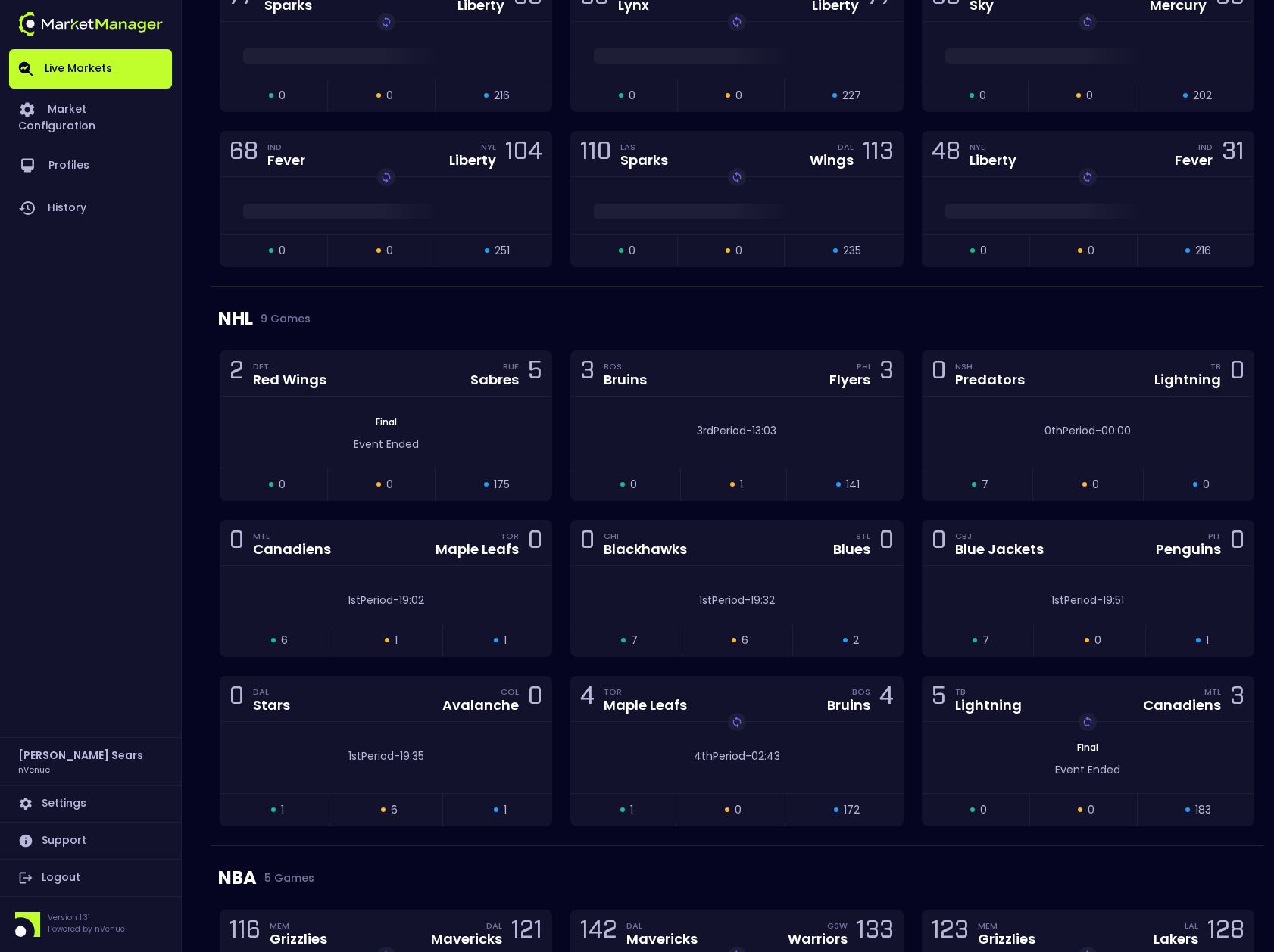
scroll to position [2557, 0]
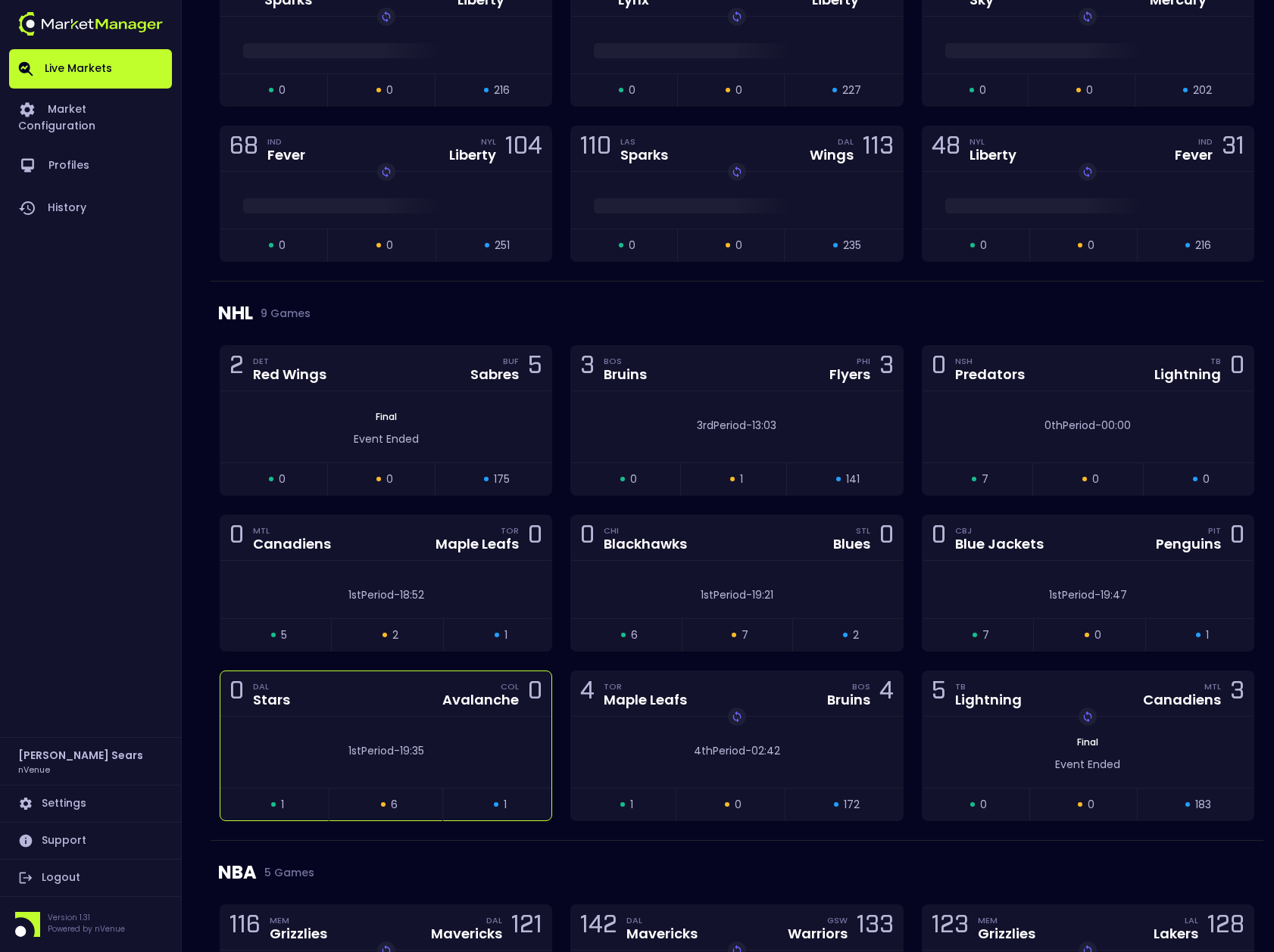
click at [498, 717] on div "1st Period - 19:35" at bounding box center [386, 751] width 331 height 71
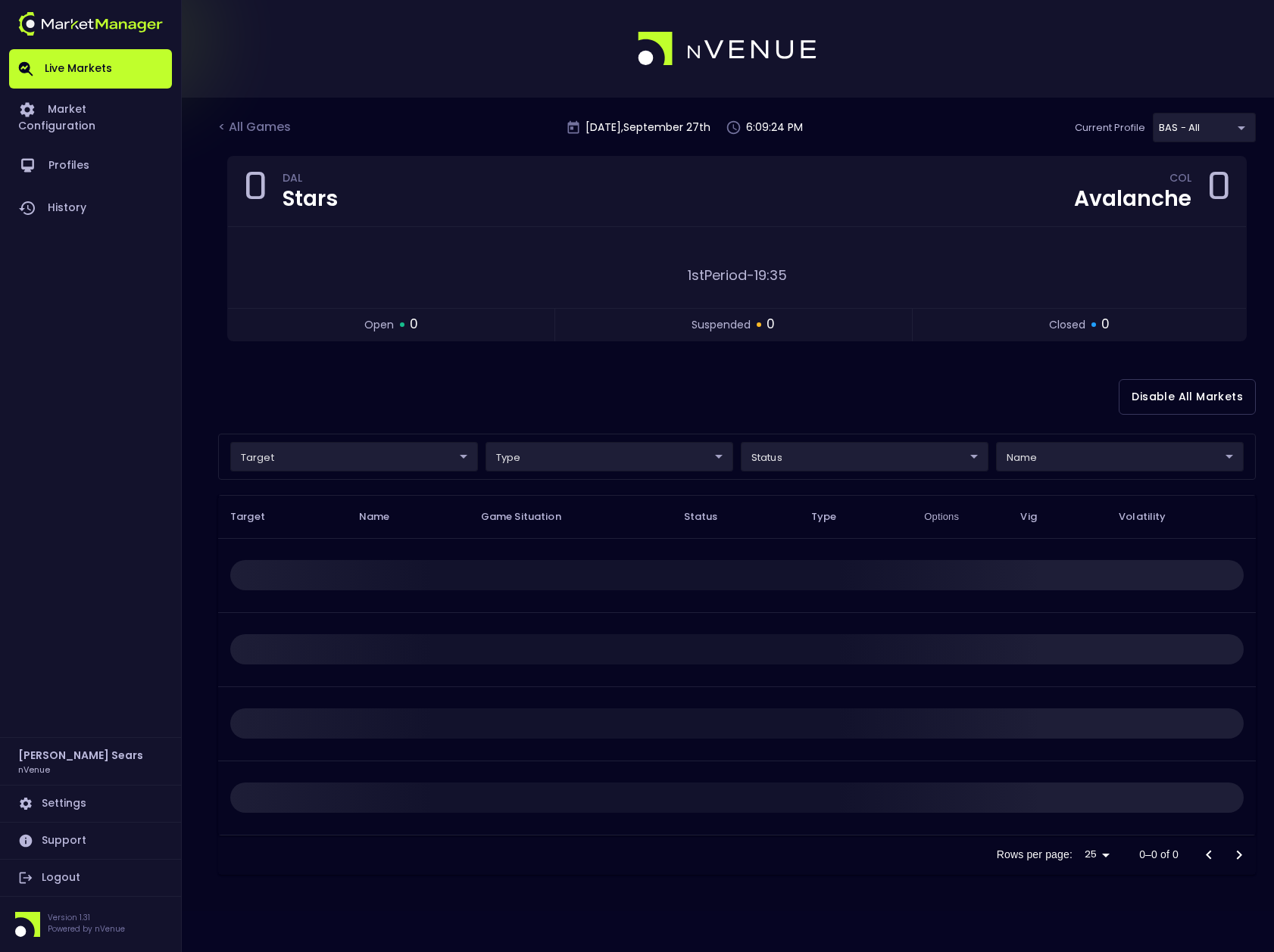
scroll to position [0, 0]
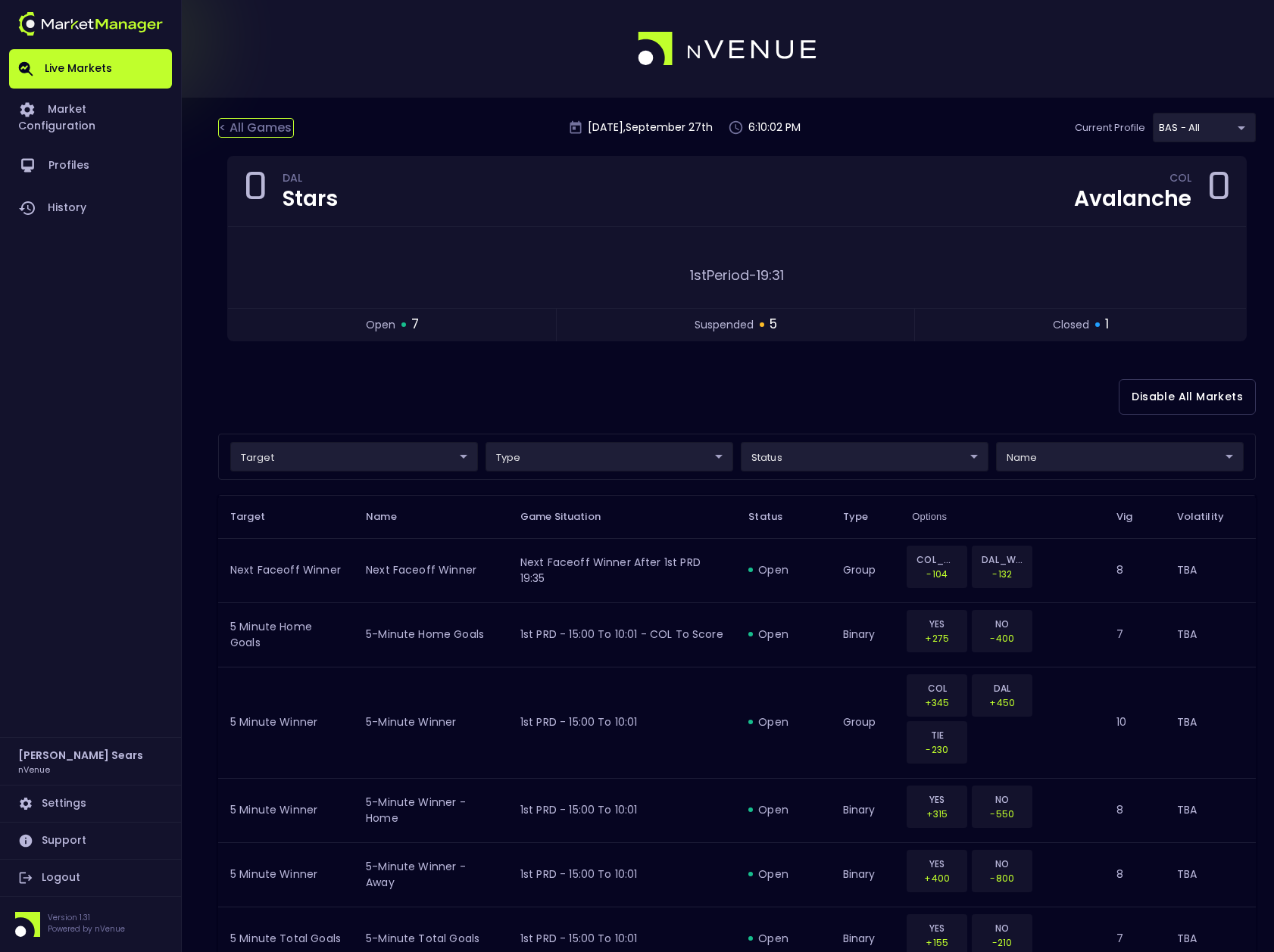
click at [258, 125] on div "< All Games" at bounding box center [256, 127] width 75 height 20
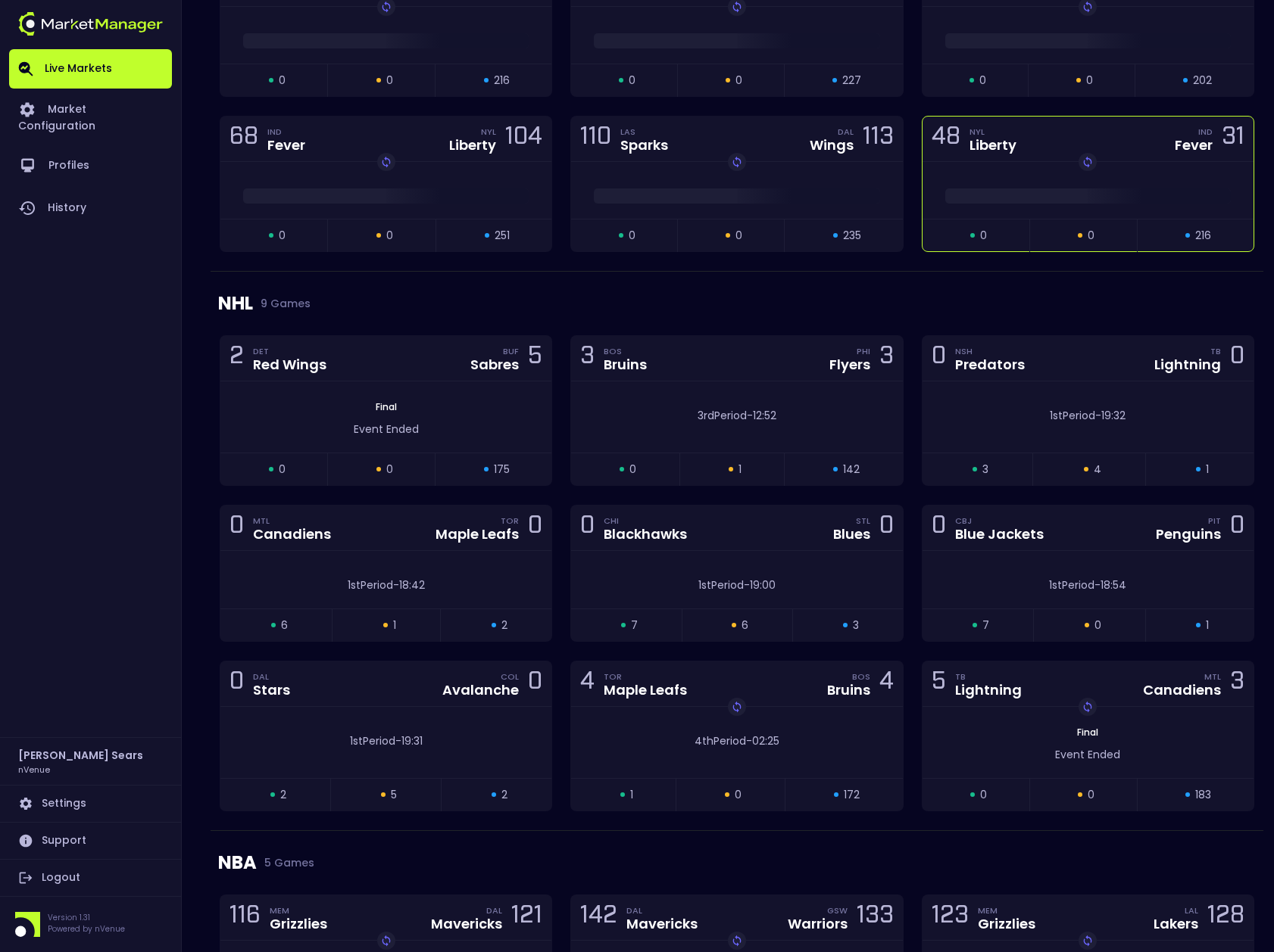
scroll to position [2659, 0]
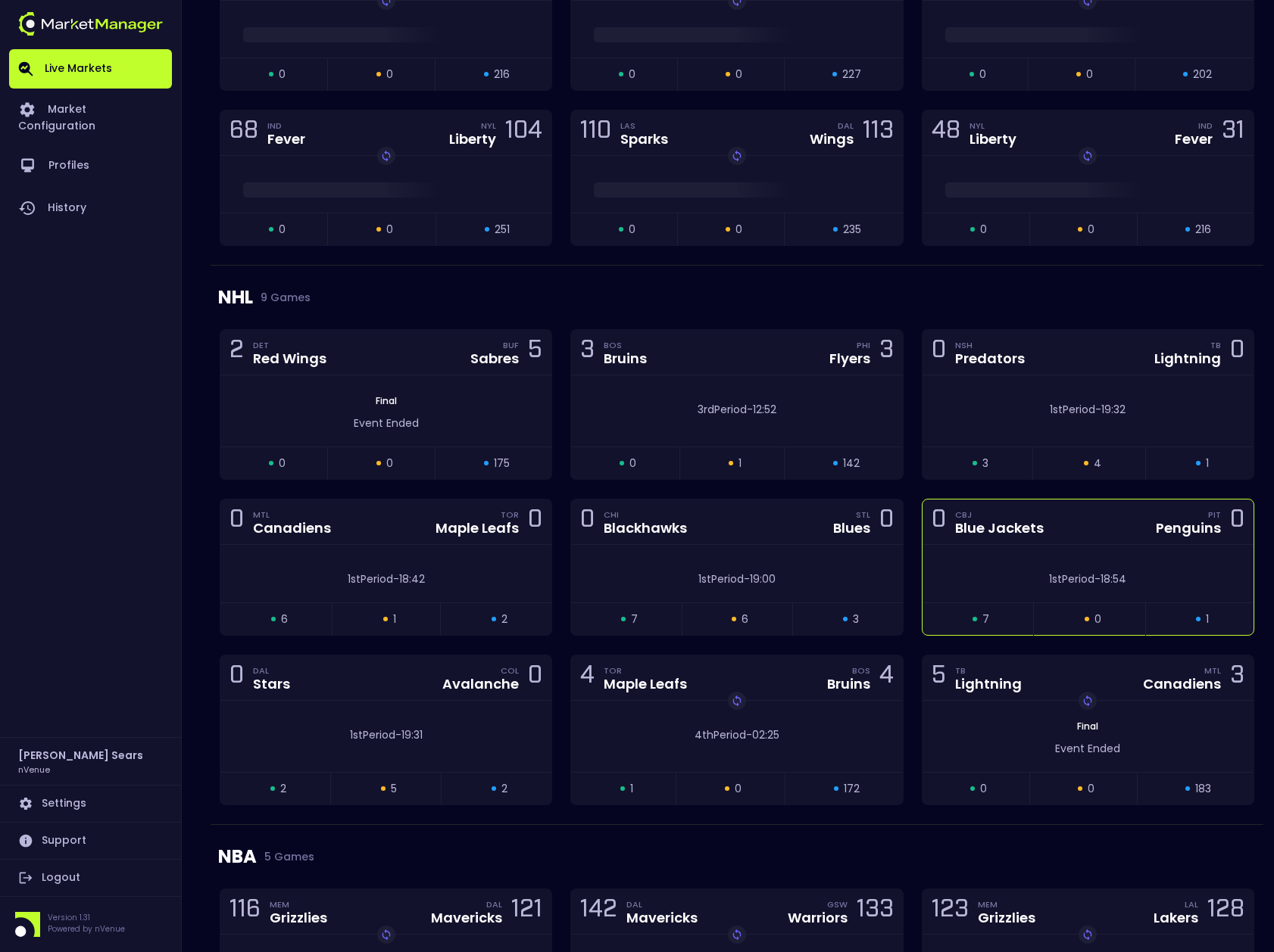
click at [1002, 607] on div "open 7 suspended 0 closed 1" at bounding box center [1087, 618] width 331 height 33
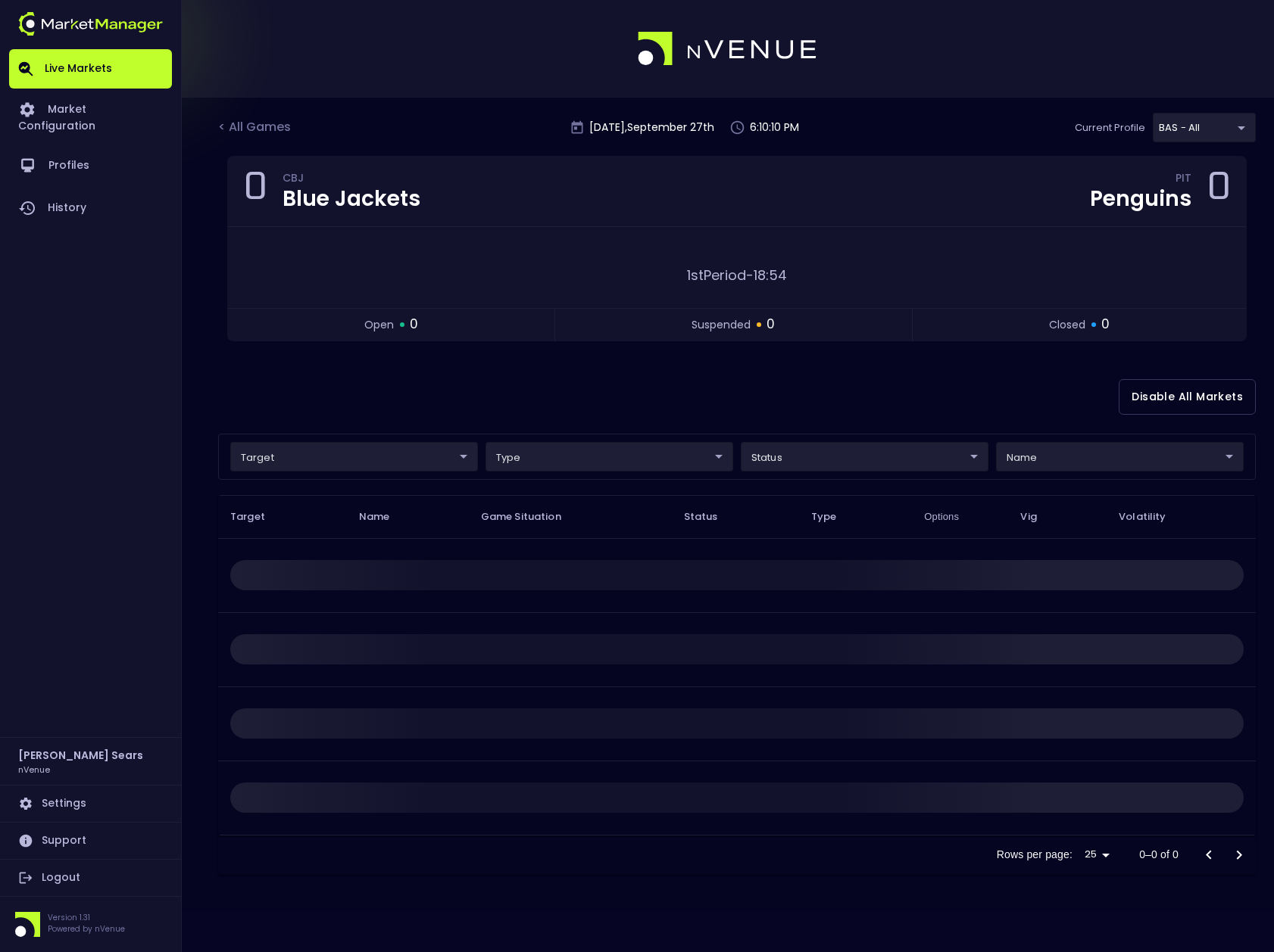
scroll to position [0, 0]
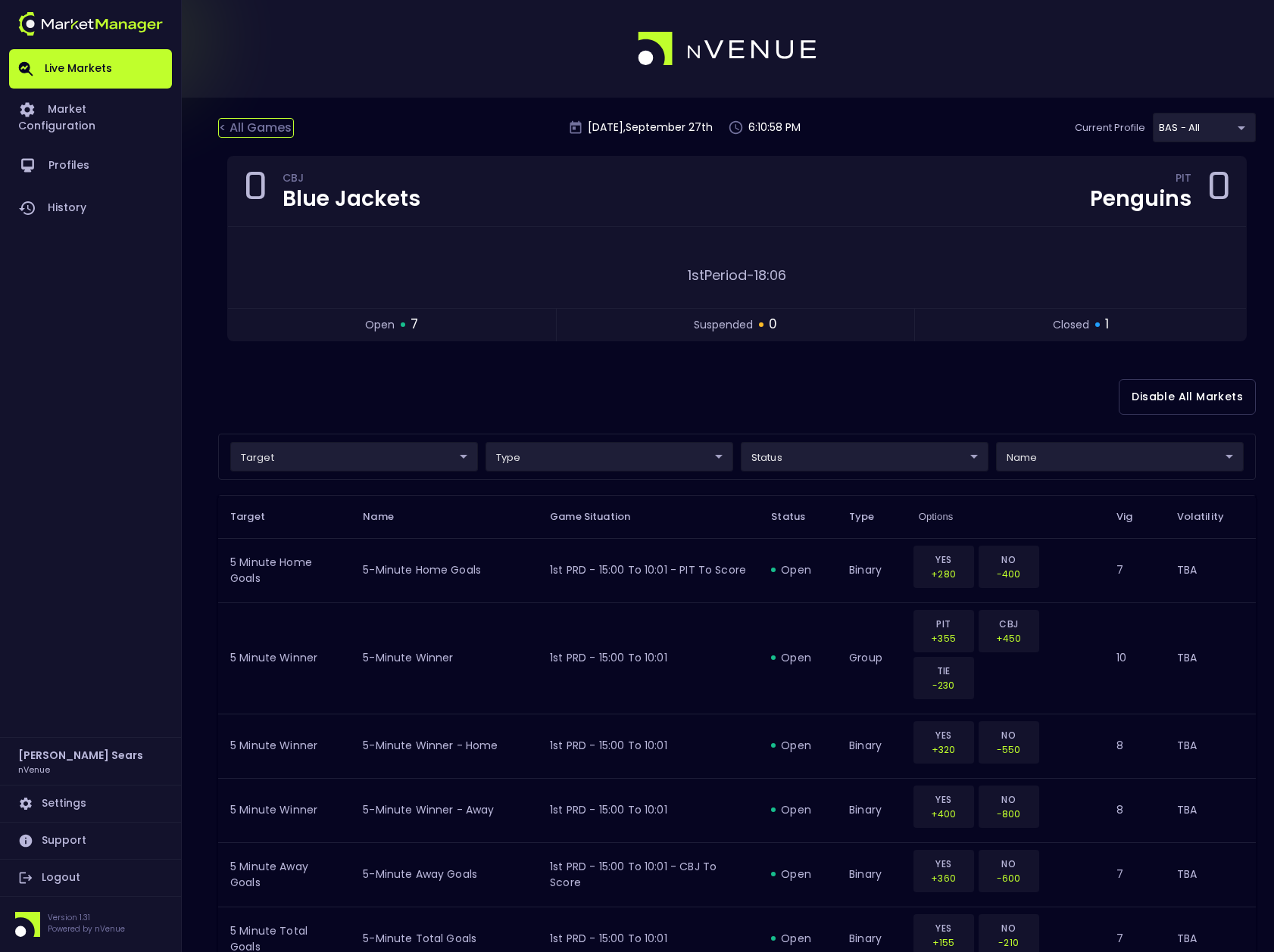
click at [264, 121] on div "< All Games" at bounding box center [256, 127] width 75 height 20
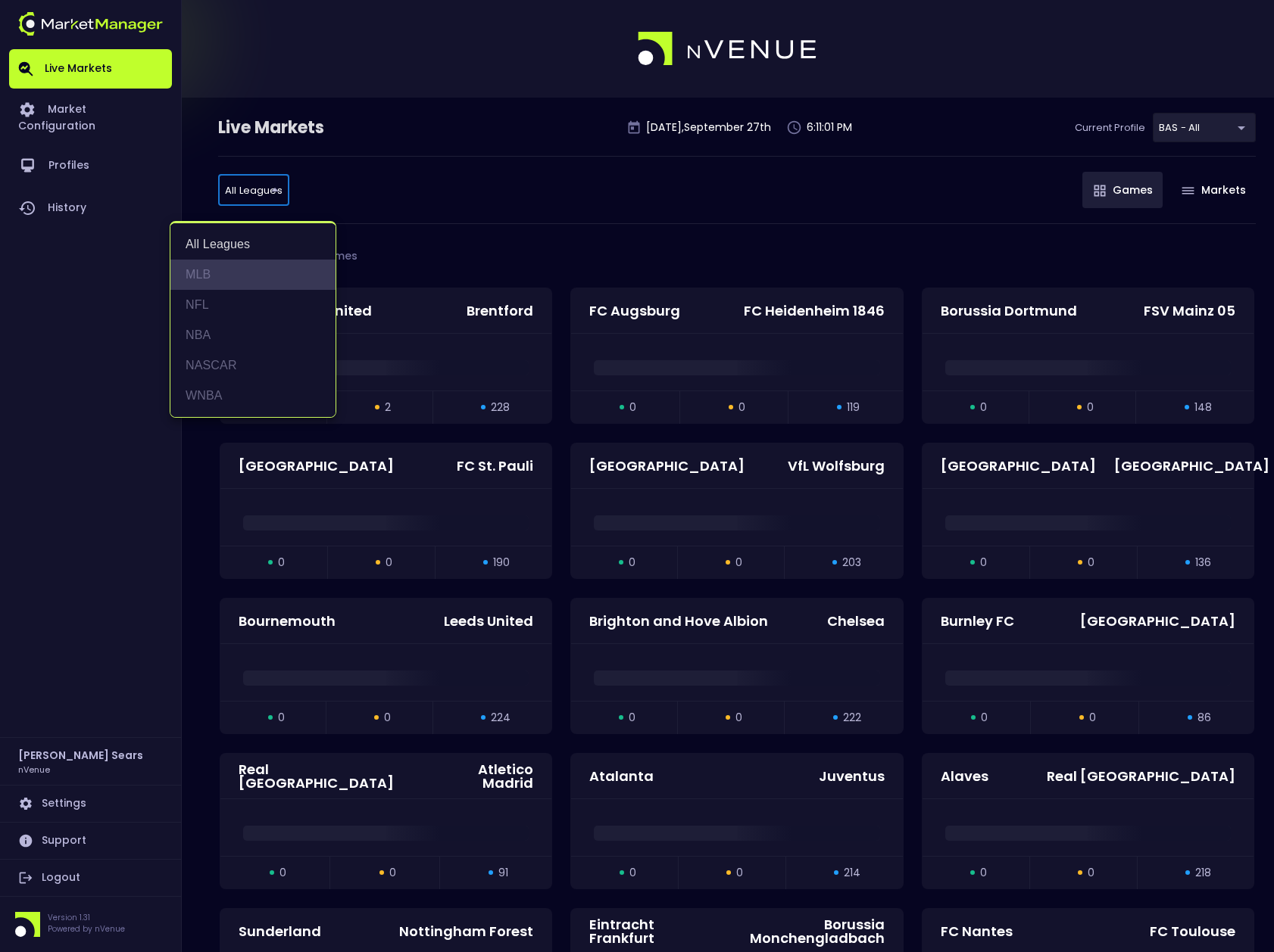
click at [213, 272] on li "MLB" at bounding box center [253, 274] width 165 height 30
type input "MLB"
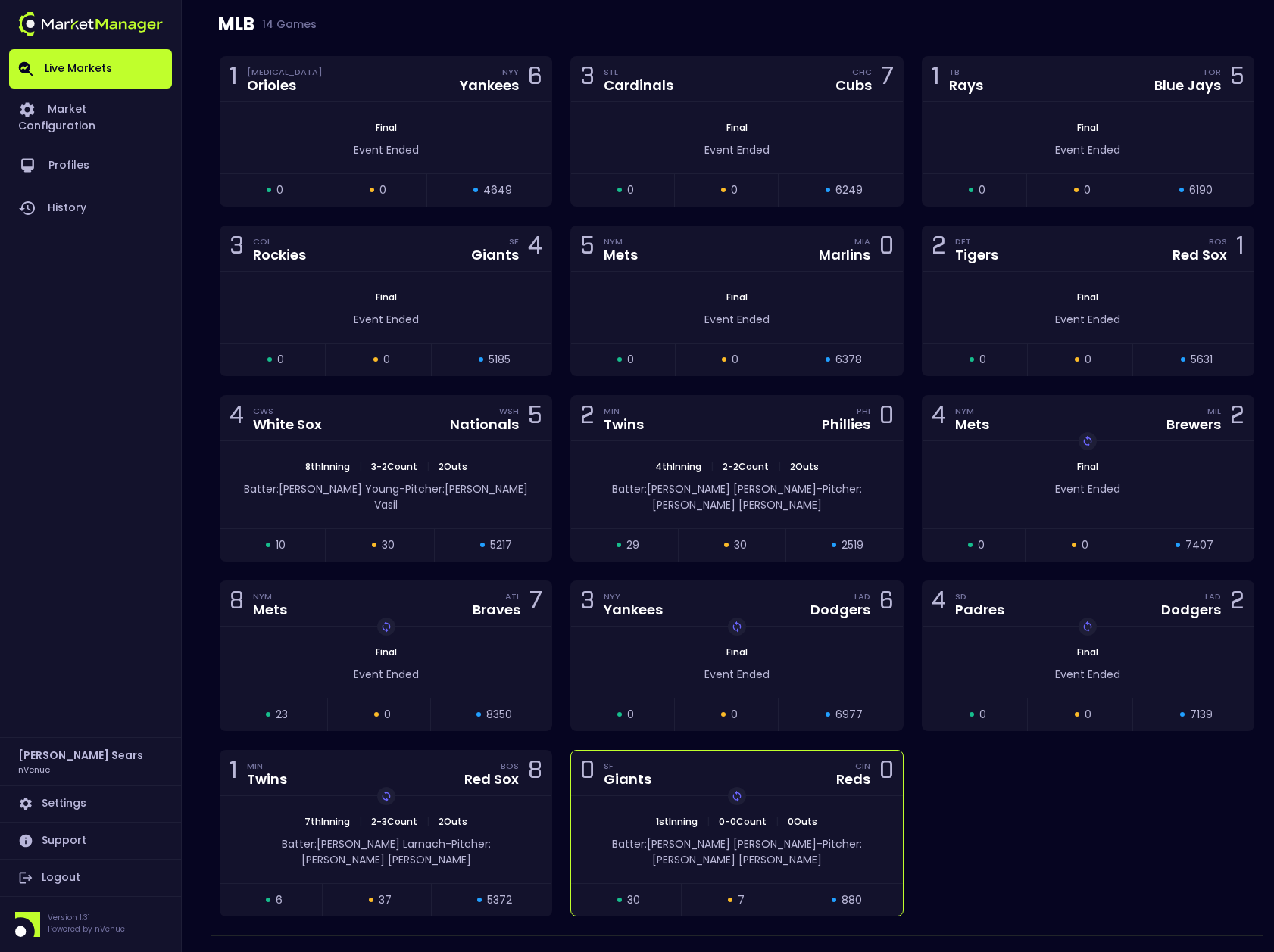
scroll to position [236, 0]
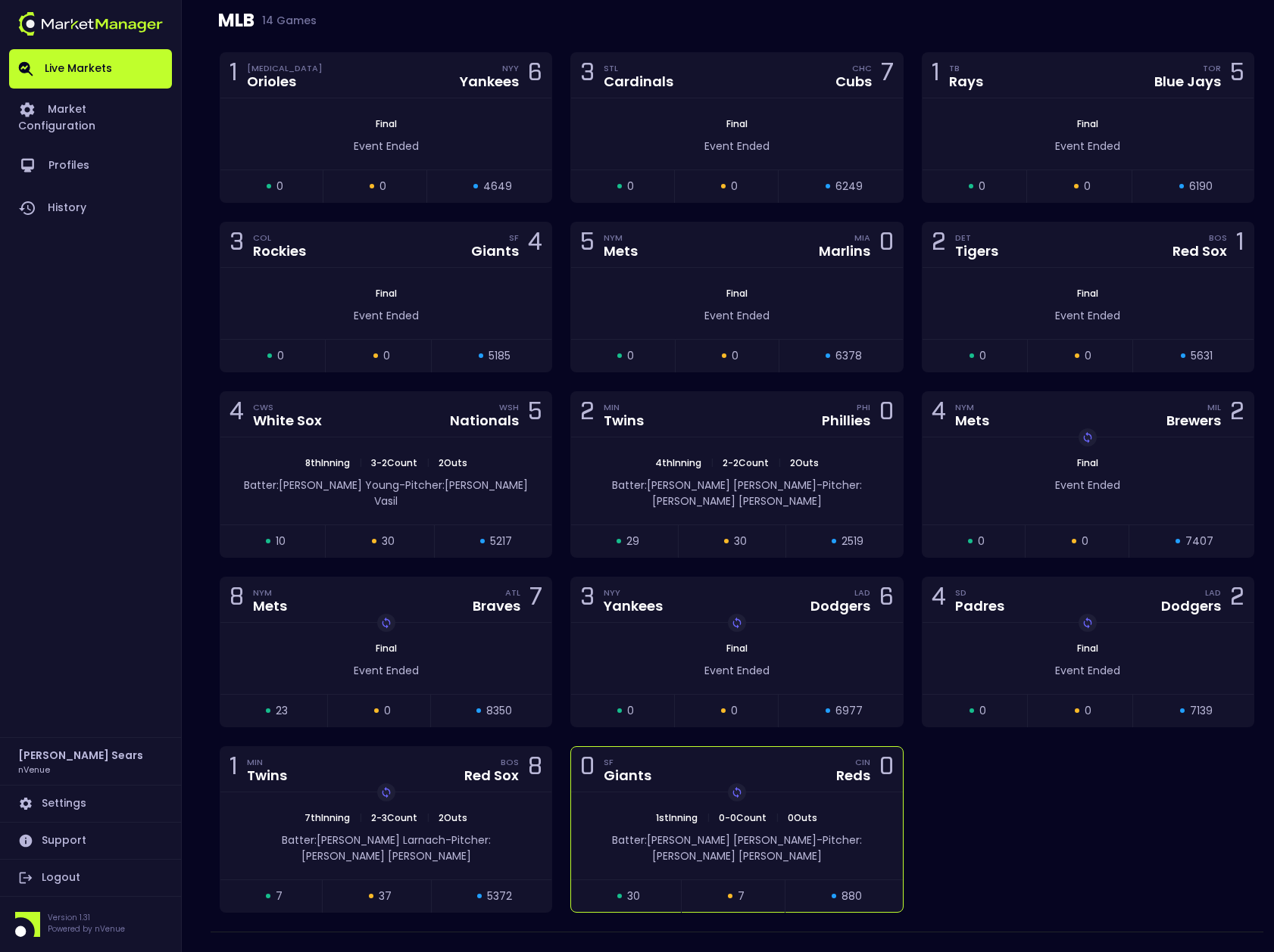
click at [802, 766] on div "0 SF Giants CIN Reds 0" at bounding box center [736, 770] width 331 height 45
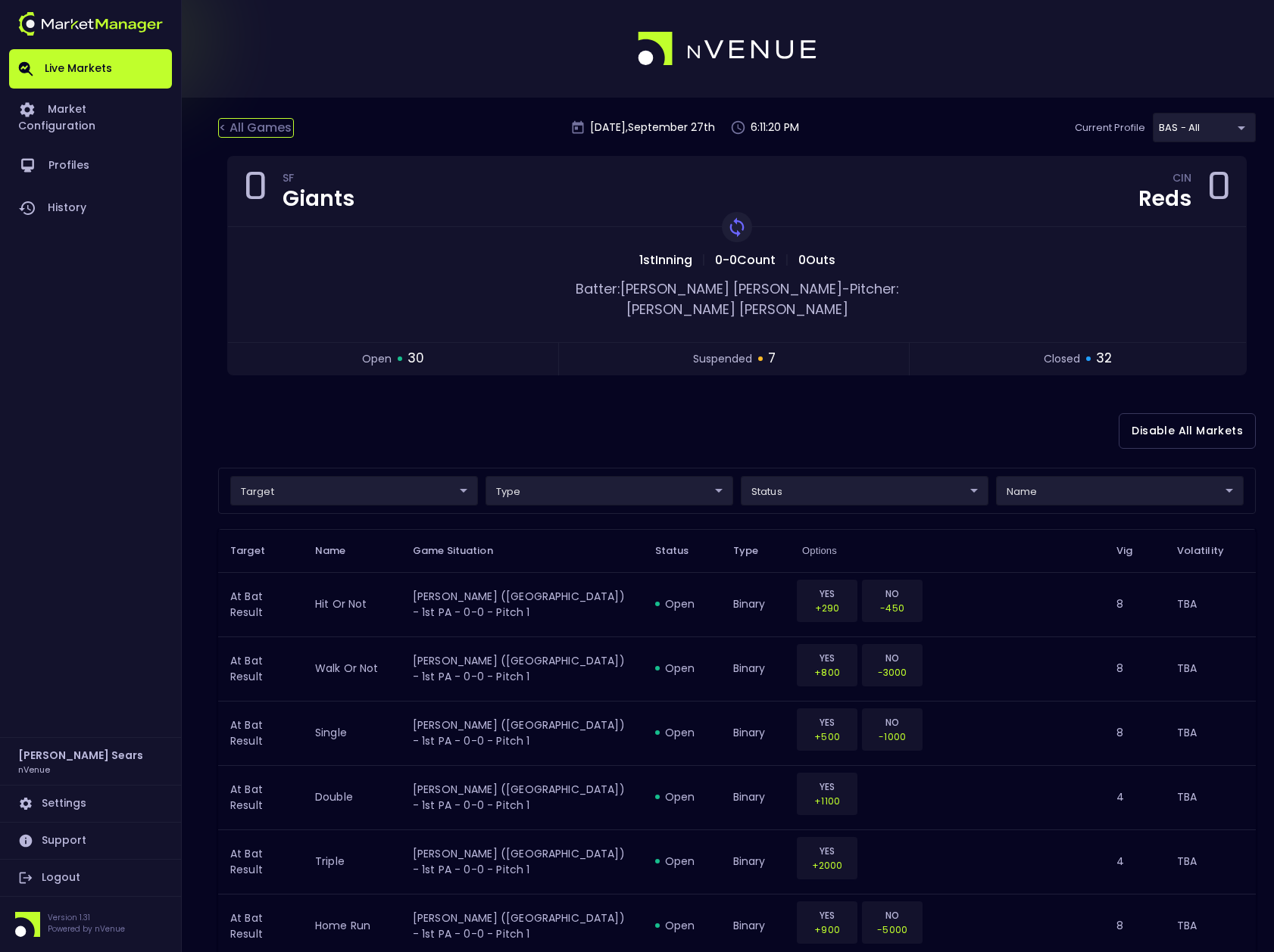
click at [273, 127] on div "< All Games" at bounding box center [256, 127] width 75 height 20
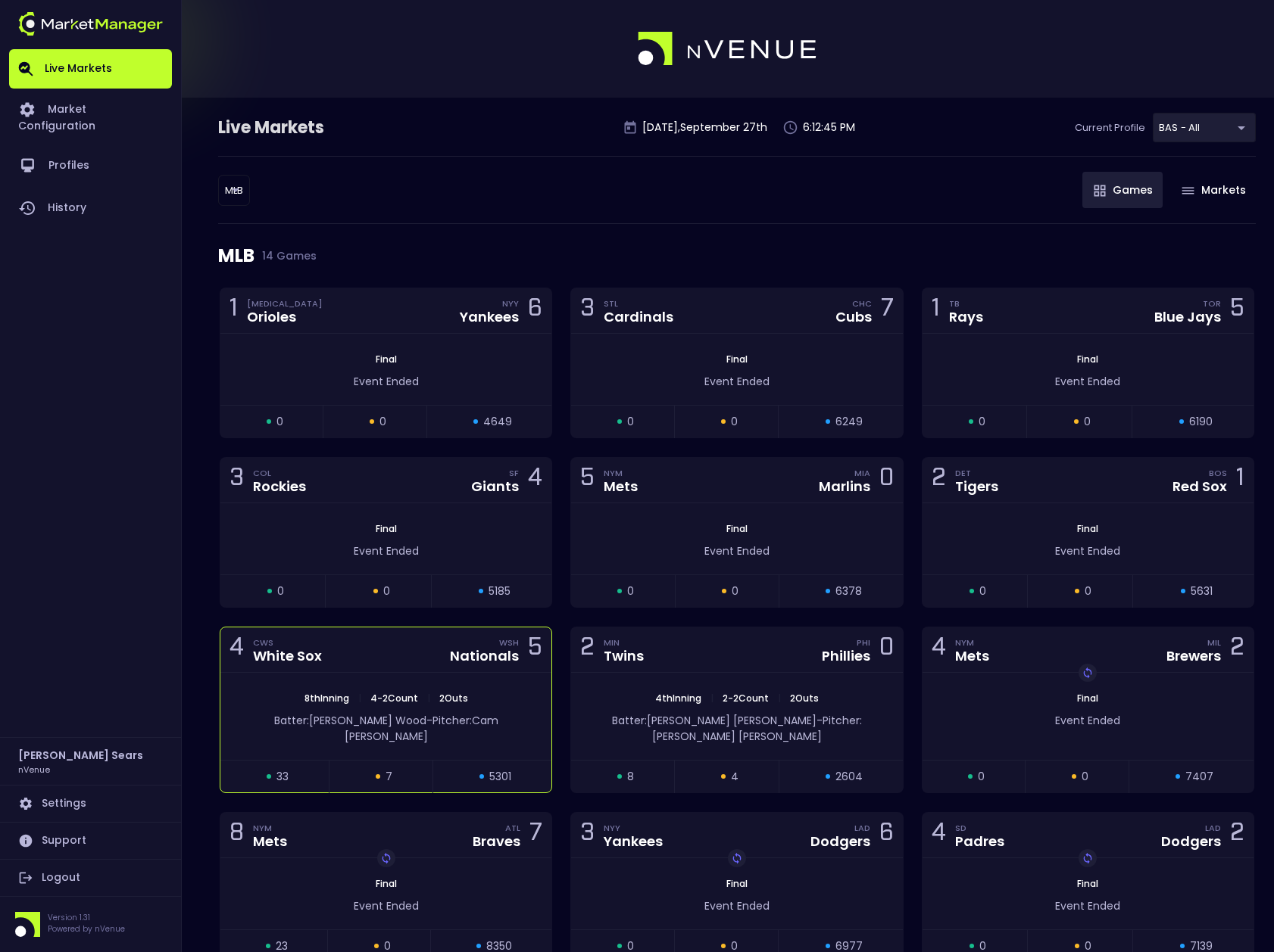
click at [505, 673] on div "8th Inning | 4 - 2 Count | 2 Outs Batter: James Wood - Pitcher: Cam Booser" at bounding box center [386, 716] width 331 height 87
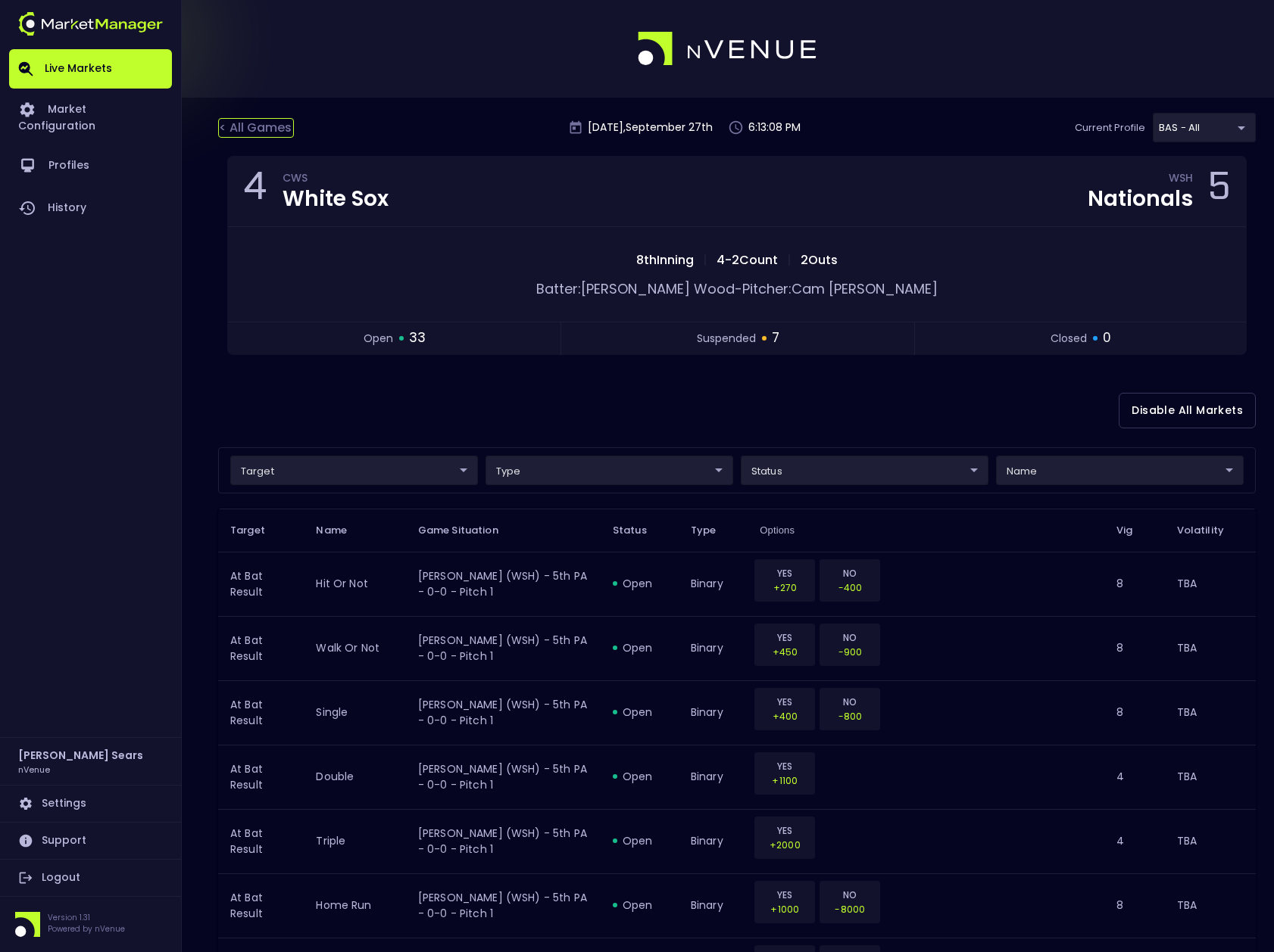
click at [274, 126] on div "< All Games" at bounding box center [256, 127] width 75 height 20
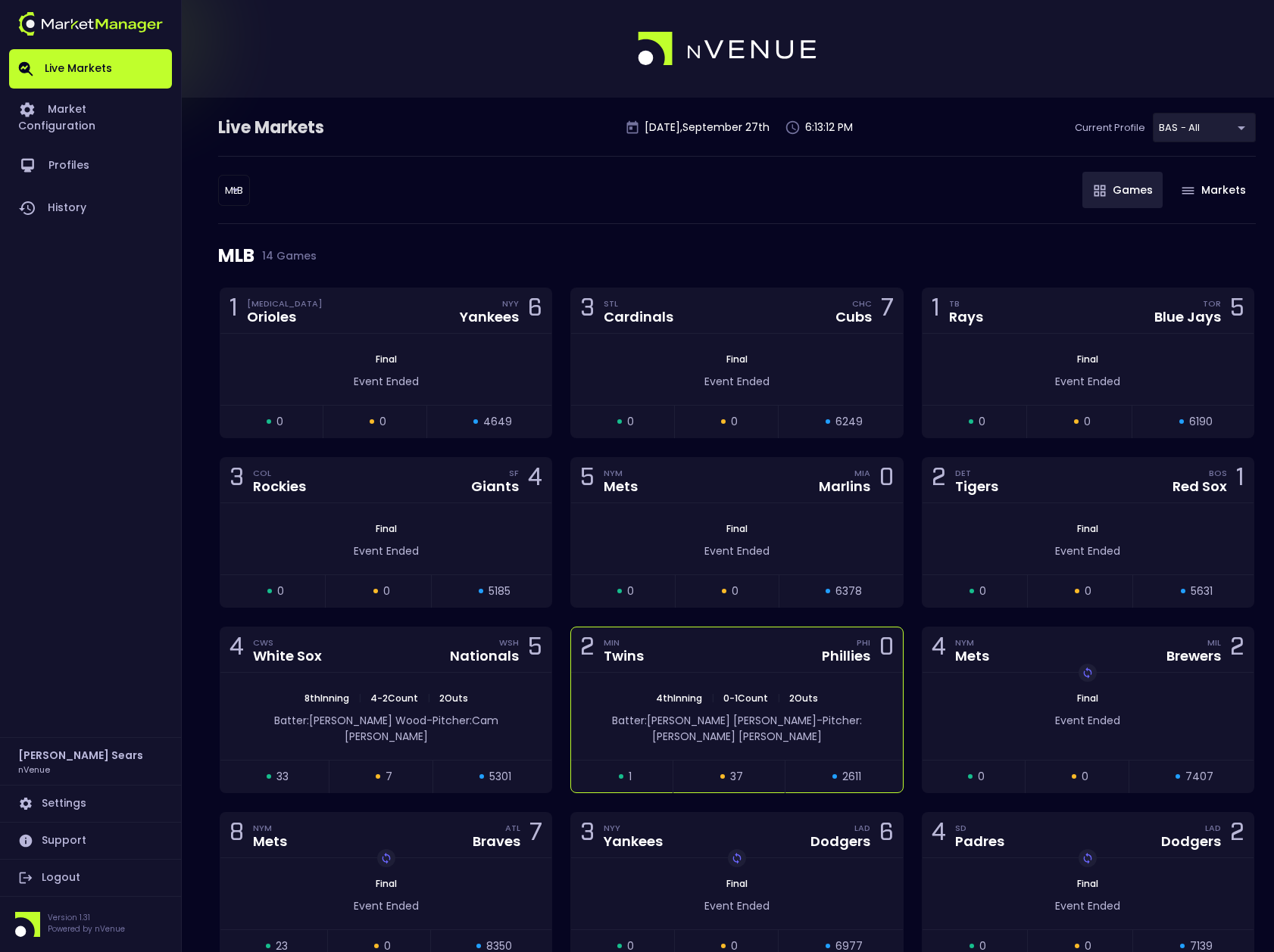
click at [678, 687] on div "4th Inning | 0 - 1 Count | 2 Outs Batter: J.T. Realmuto - Pitcher: Mick Abel" at bounding box center [736, 716] width 331 height 87
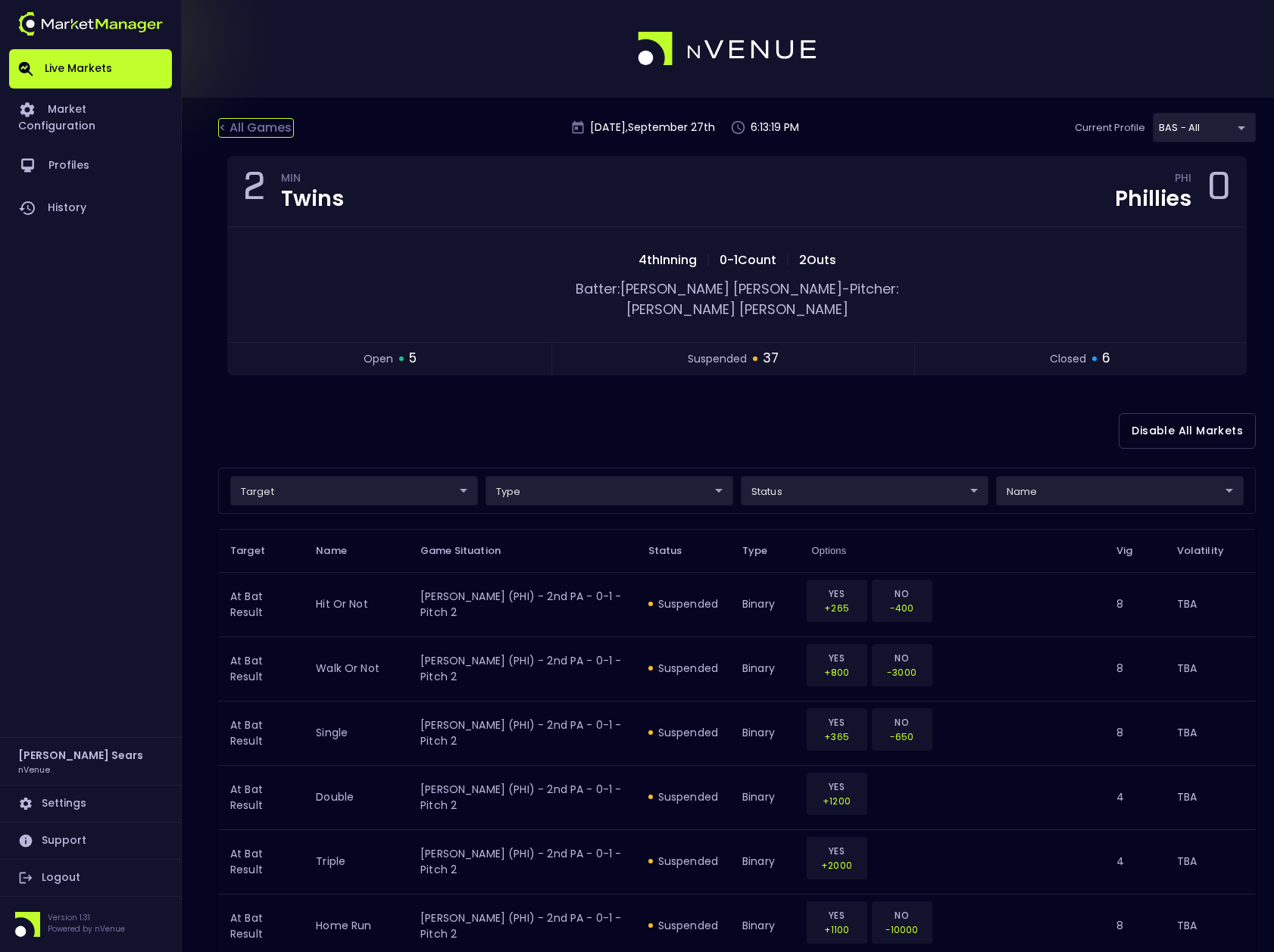
click at [269, 121] on div "< All Games" at bounding box center [256, 127] width 75 height 20
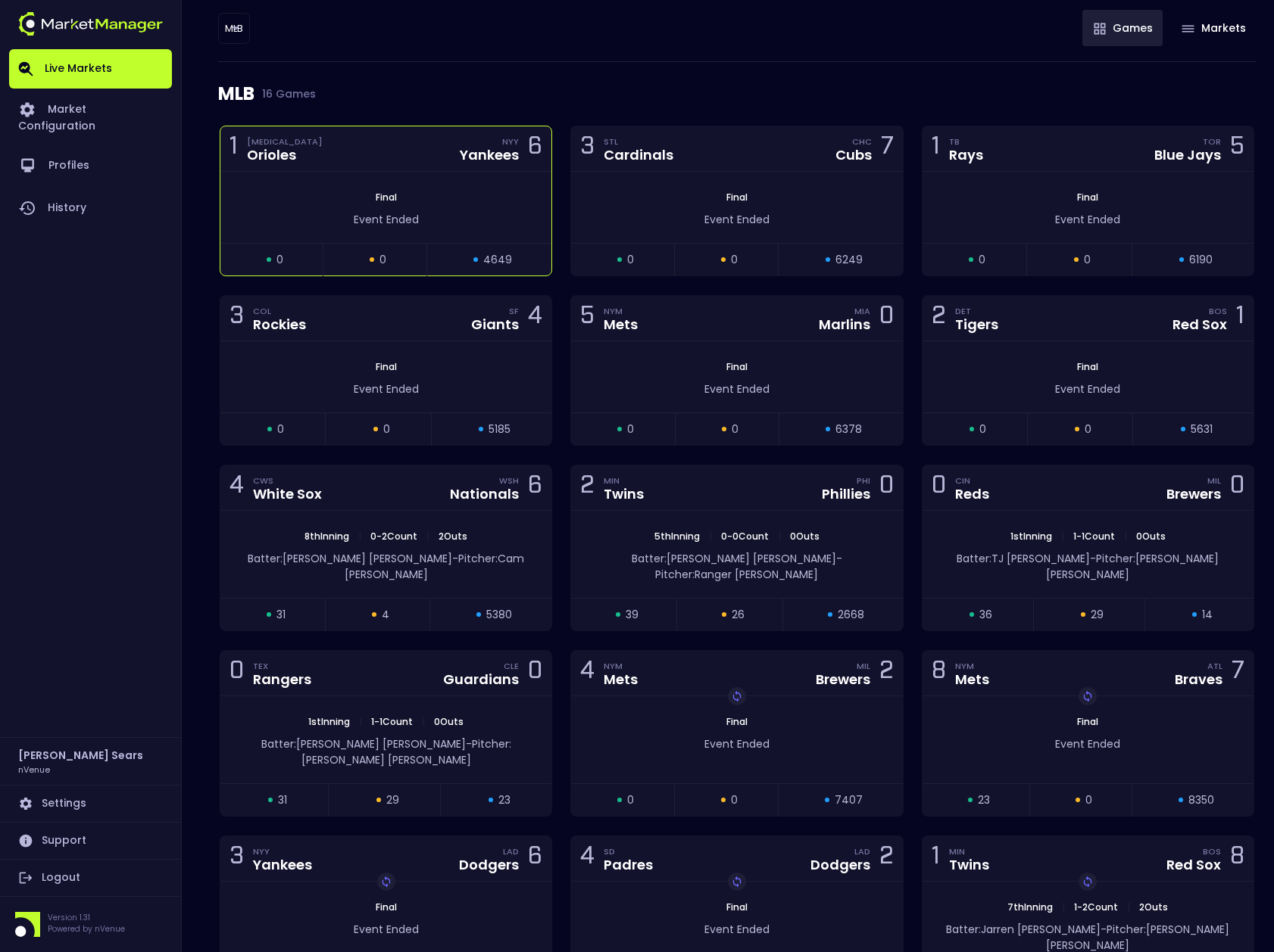
scroll to position [168, 0]
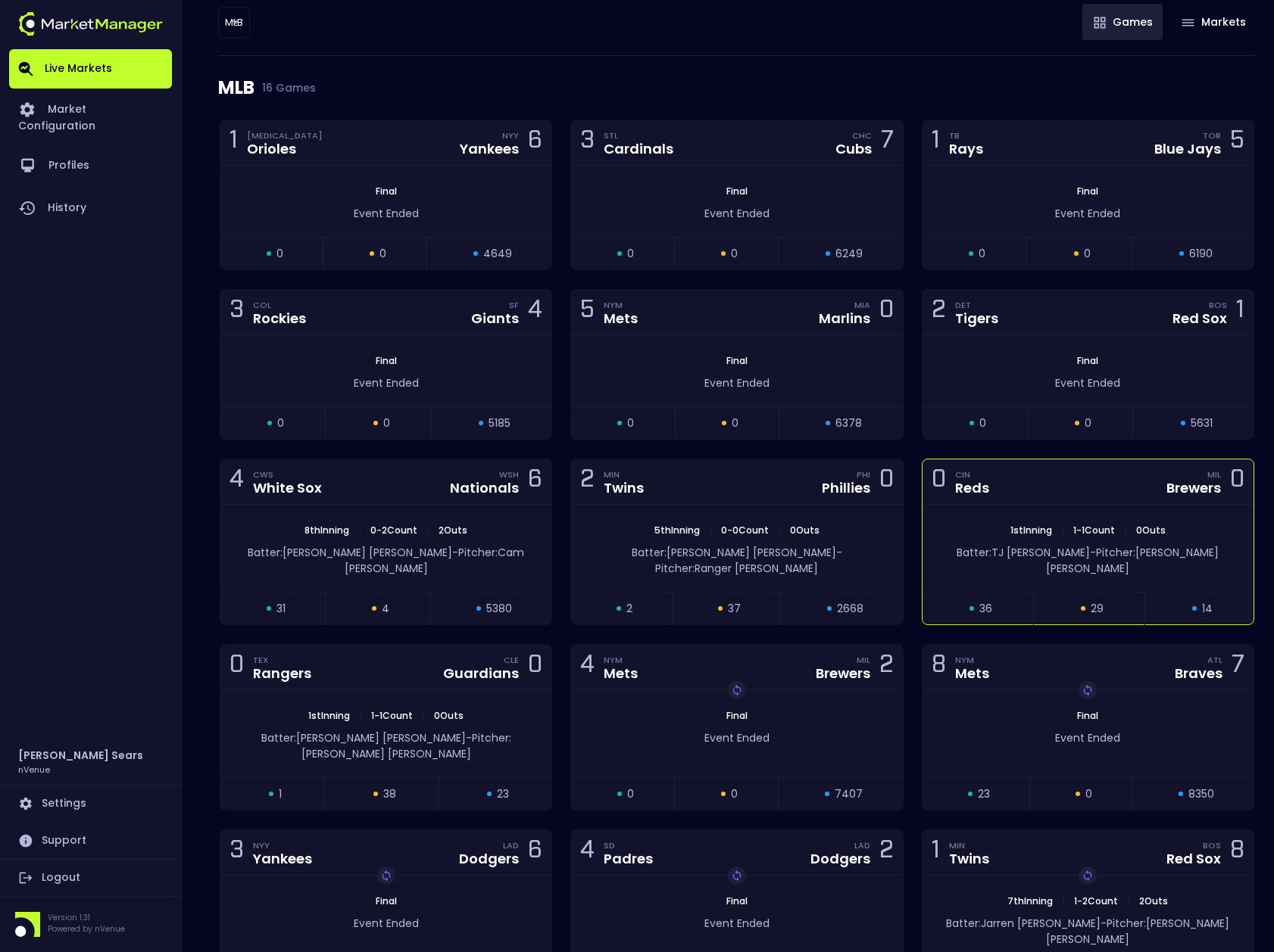
click at [1028, 491] on div "0 CIN Reds MIL Brewers 0" at bounding box center [1087, 482] width 331 height 45
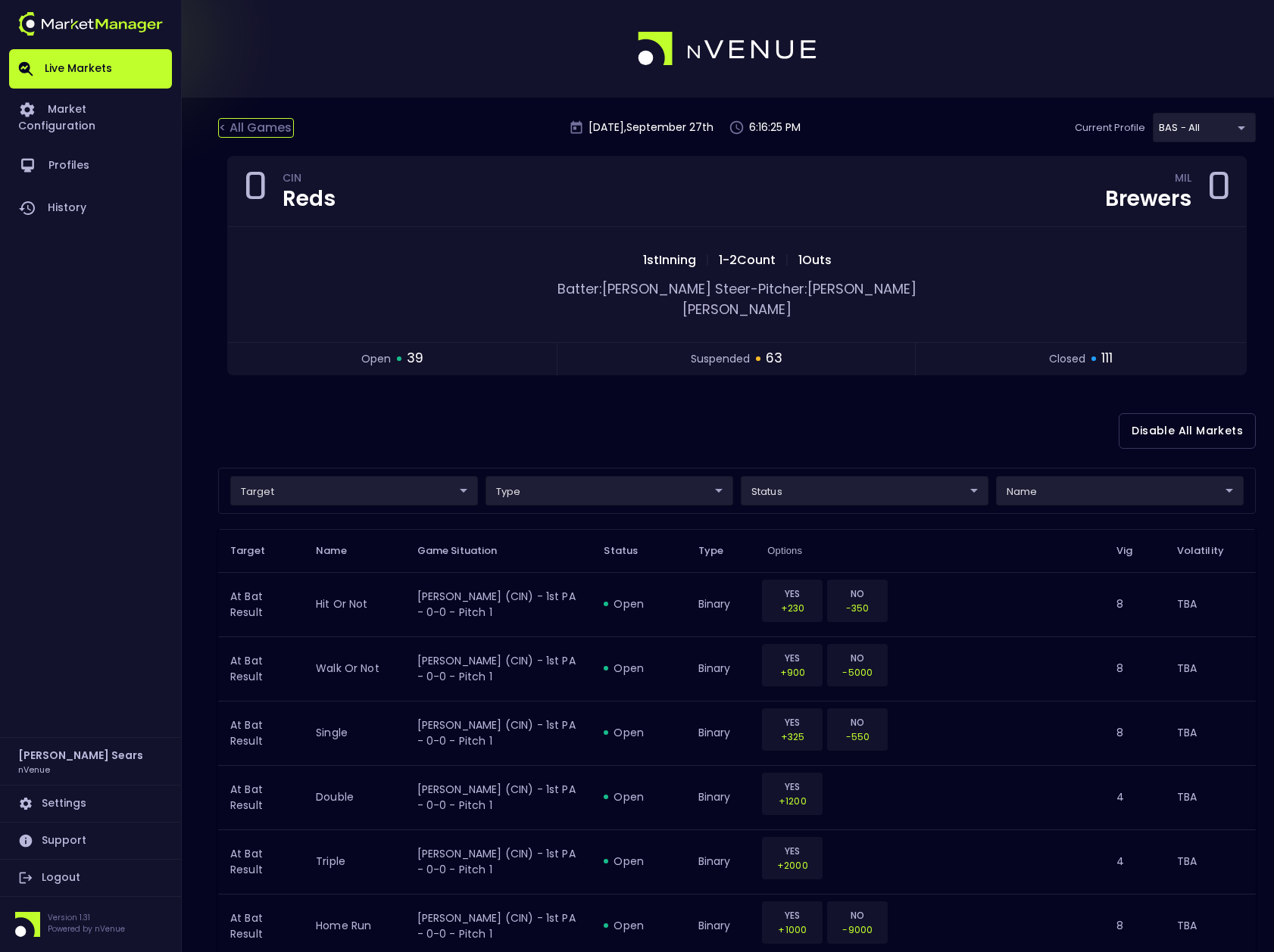
click at [265, 119] on div "< All Games" at bounding box center [256, 127] width 75 height 20
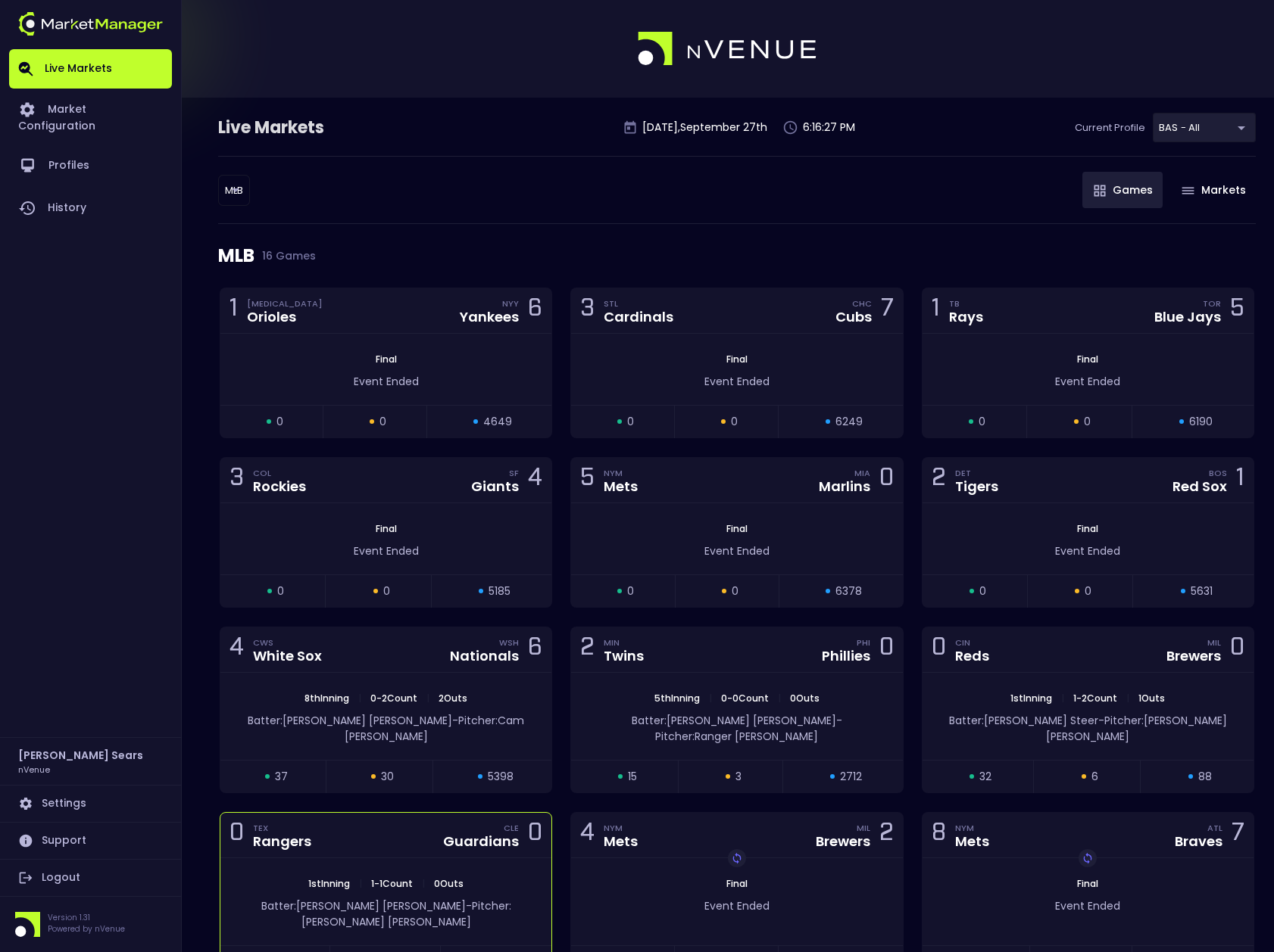
click at [478, 822] on div "CLE Guardians" at bounding box center [481, 835] width 75 height 26
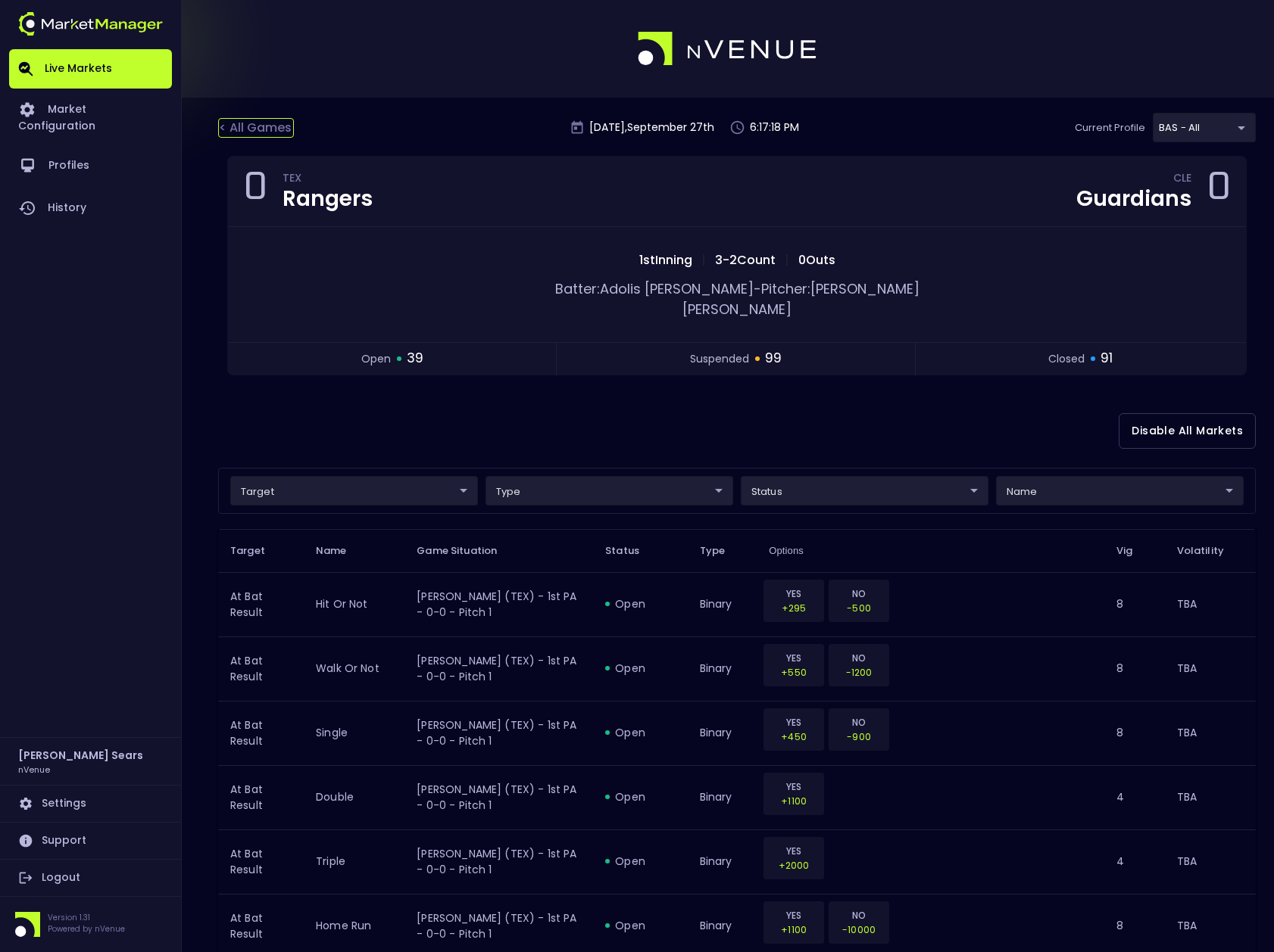
click at [256, 123] on div "< All Games" at bounding box center [256, 127] width 75 height 20
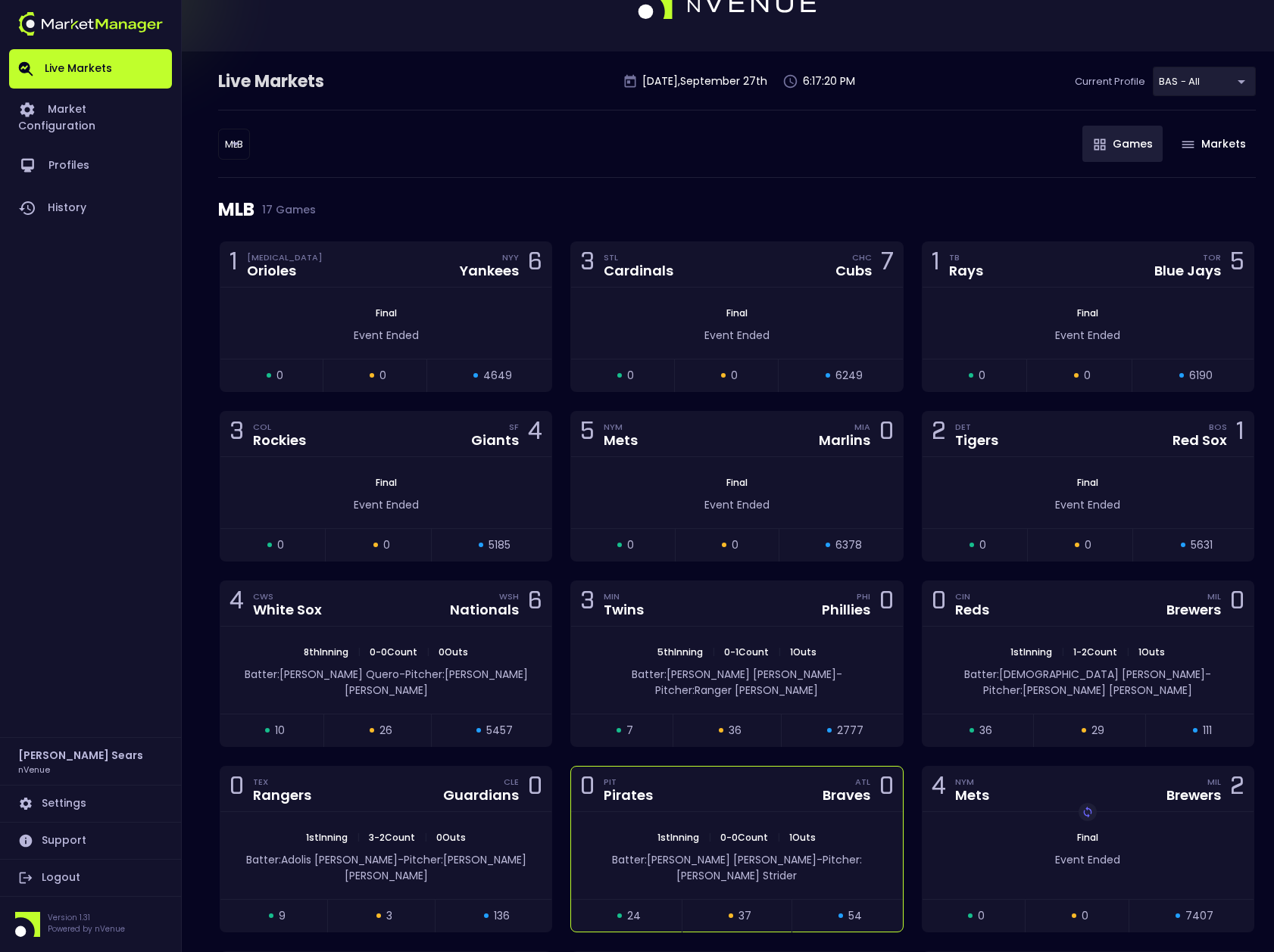
scroll to position [47, 0]
click at [763, 790] on div "0 PIT Pirates ATL Braves 0" at bounding box center [736, 789] width 331 height 45
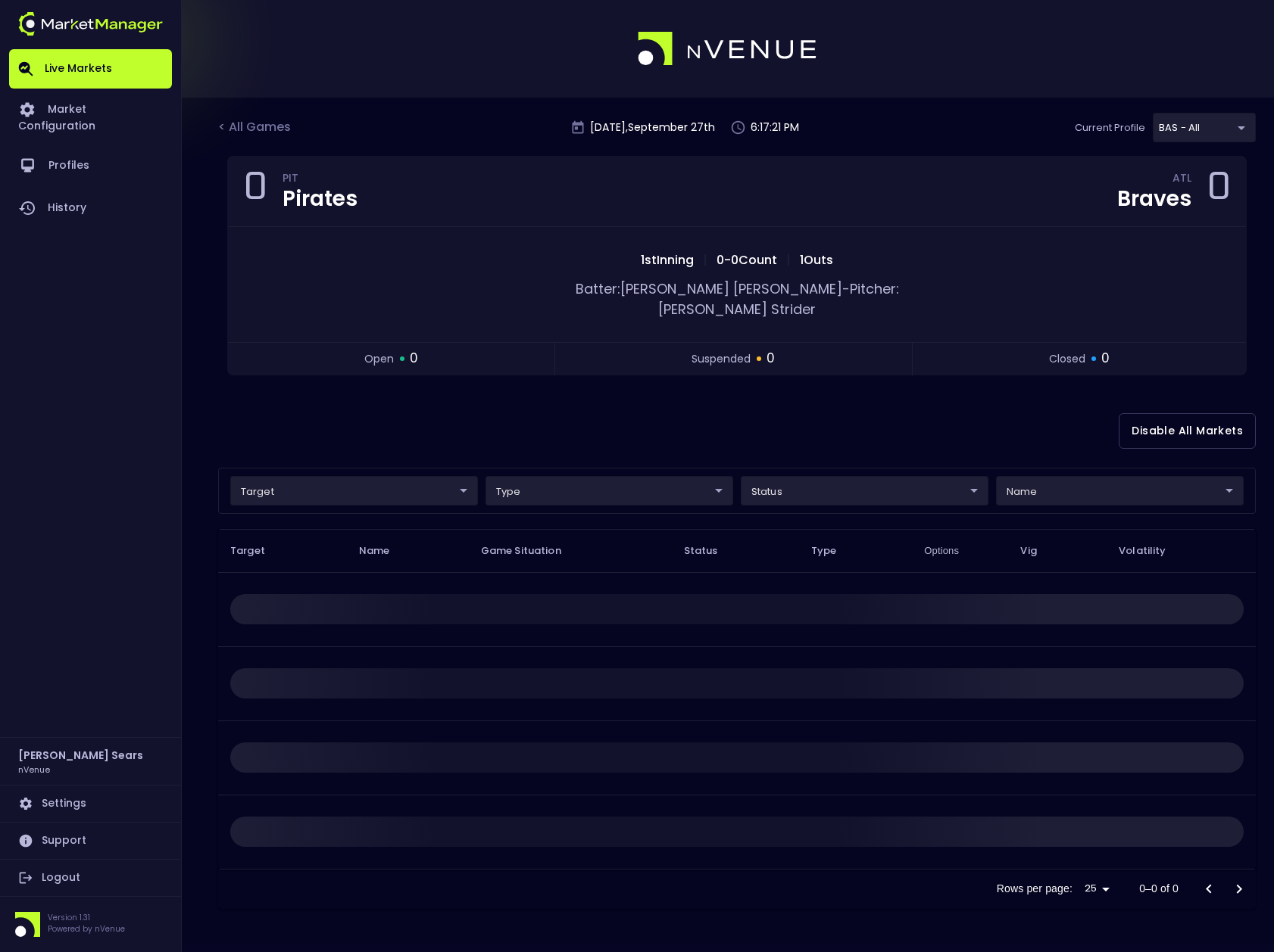
scroll to position [0, 0]
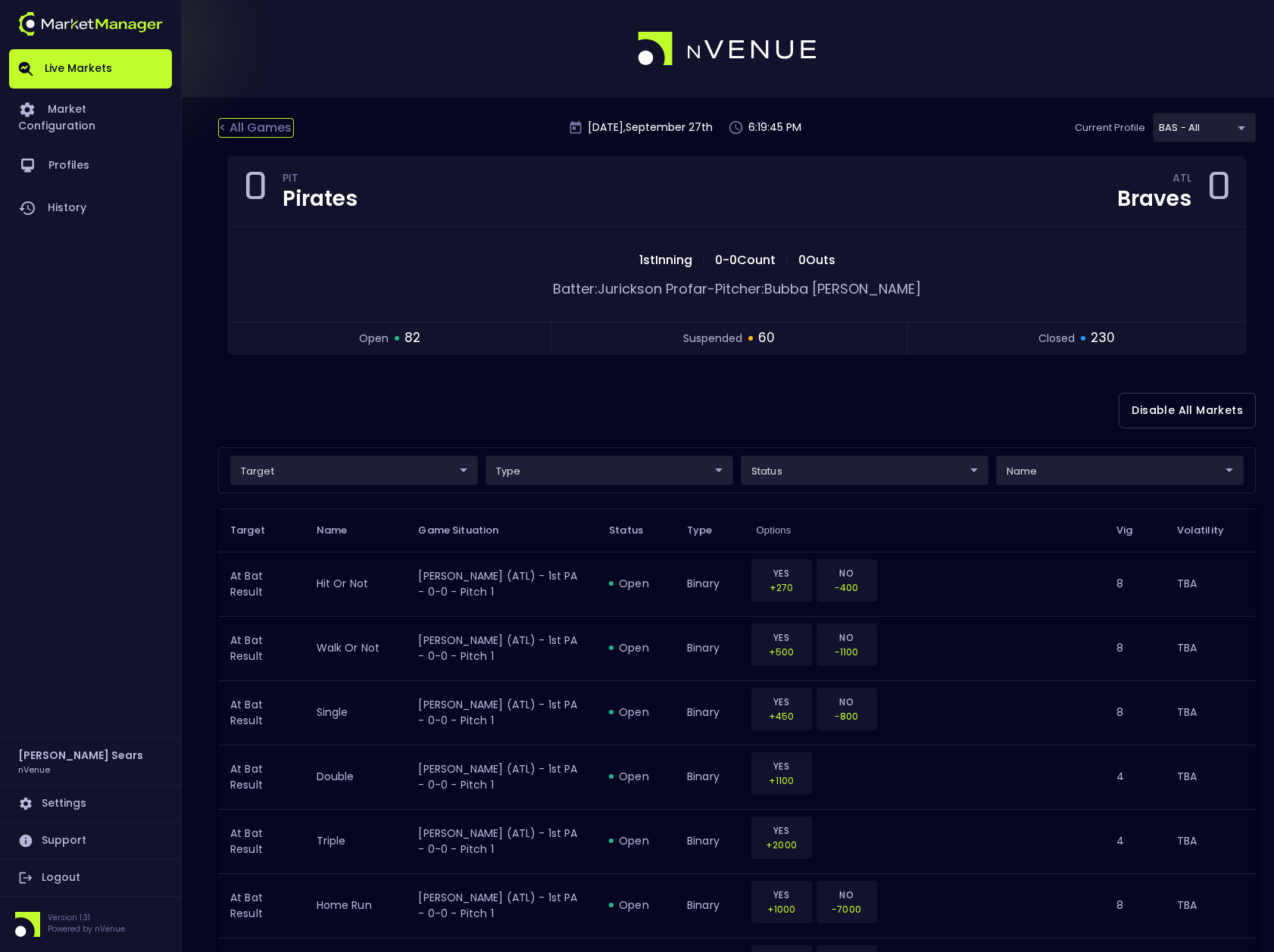
click at [273, 129] on div "< All Games" at bounding box center [256, 127] width 75 height 20
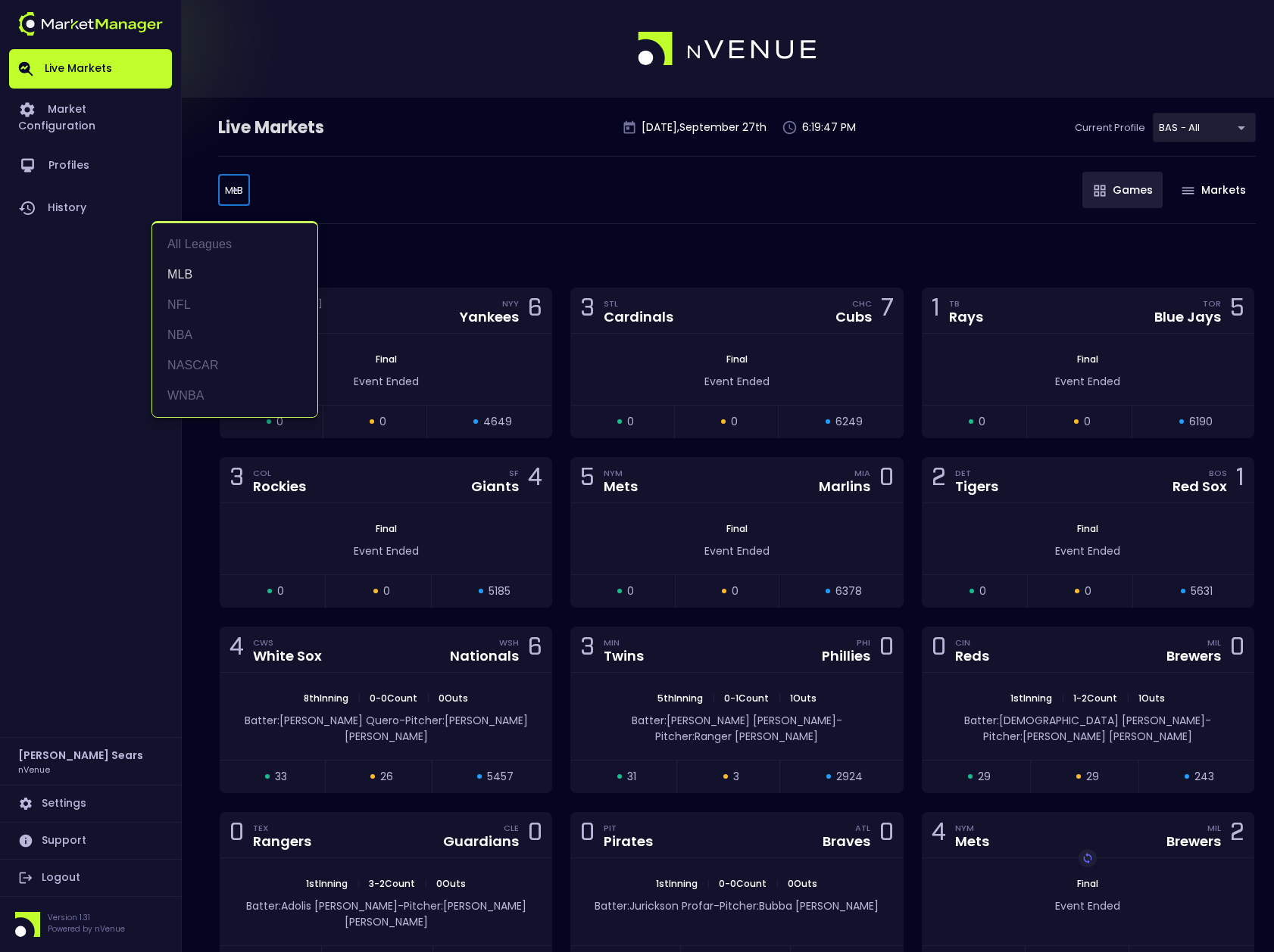
click at [237, 193] on body "Live Markets Market Configuration Profiles History Bruce Sears nVenue Settings …" at bounding box center [637, 705] width 1274 height 1410
click at [212, 242] on li "All Leagues" at bounding box center [234, 244] width 165 height 30
type input "all leagues"
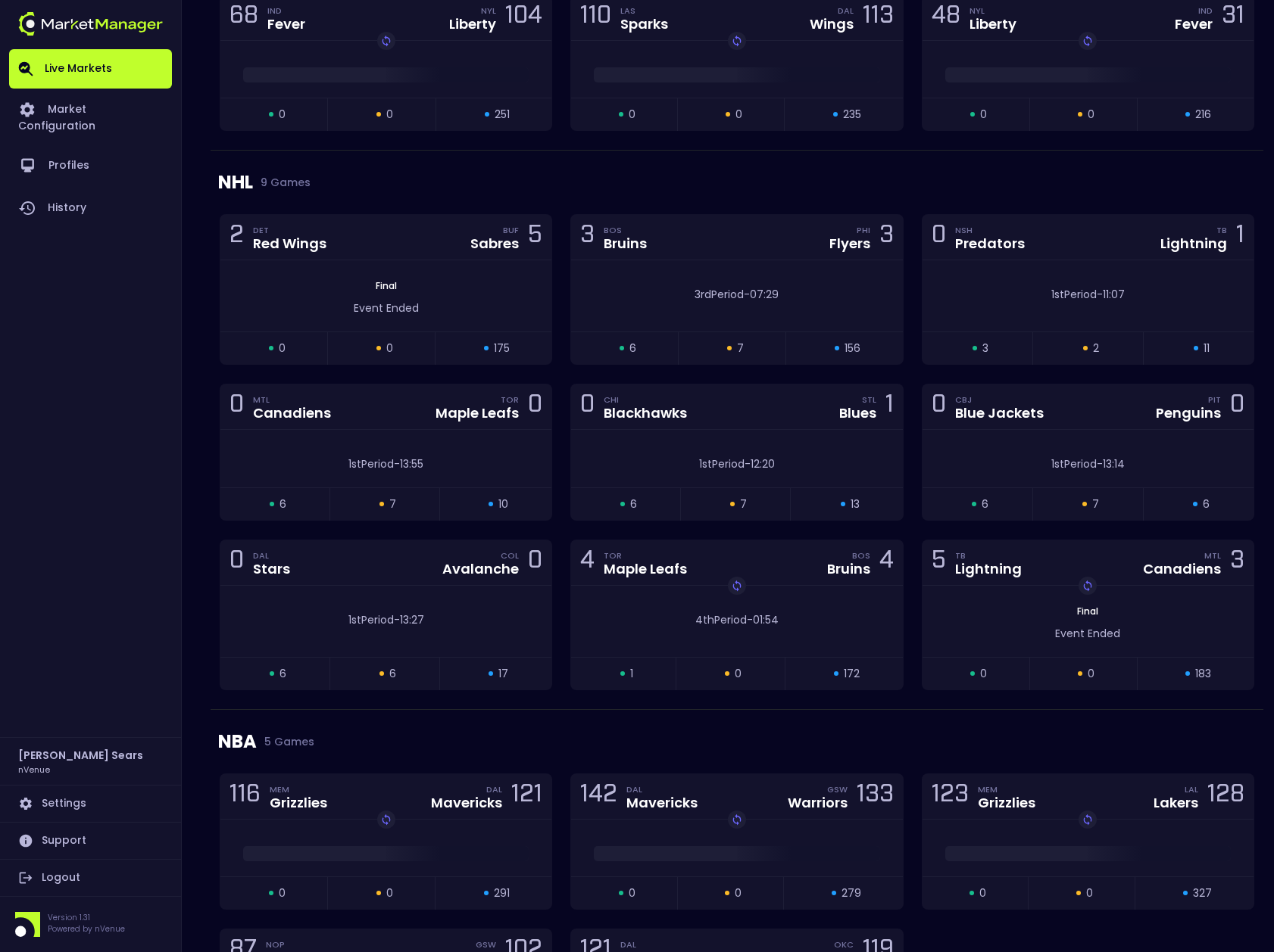
scroll to position [2880, 0]
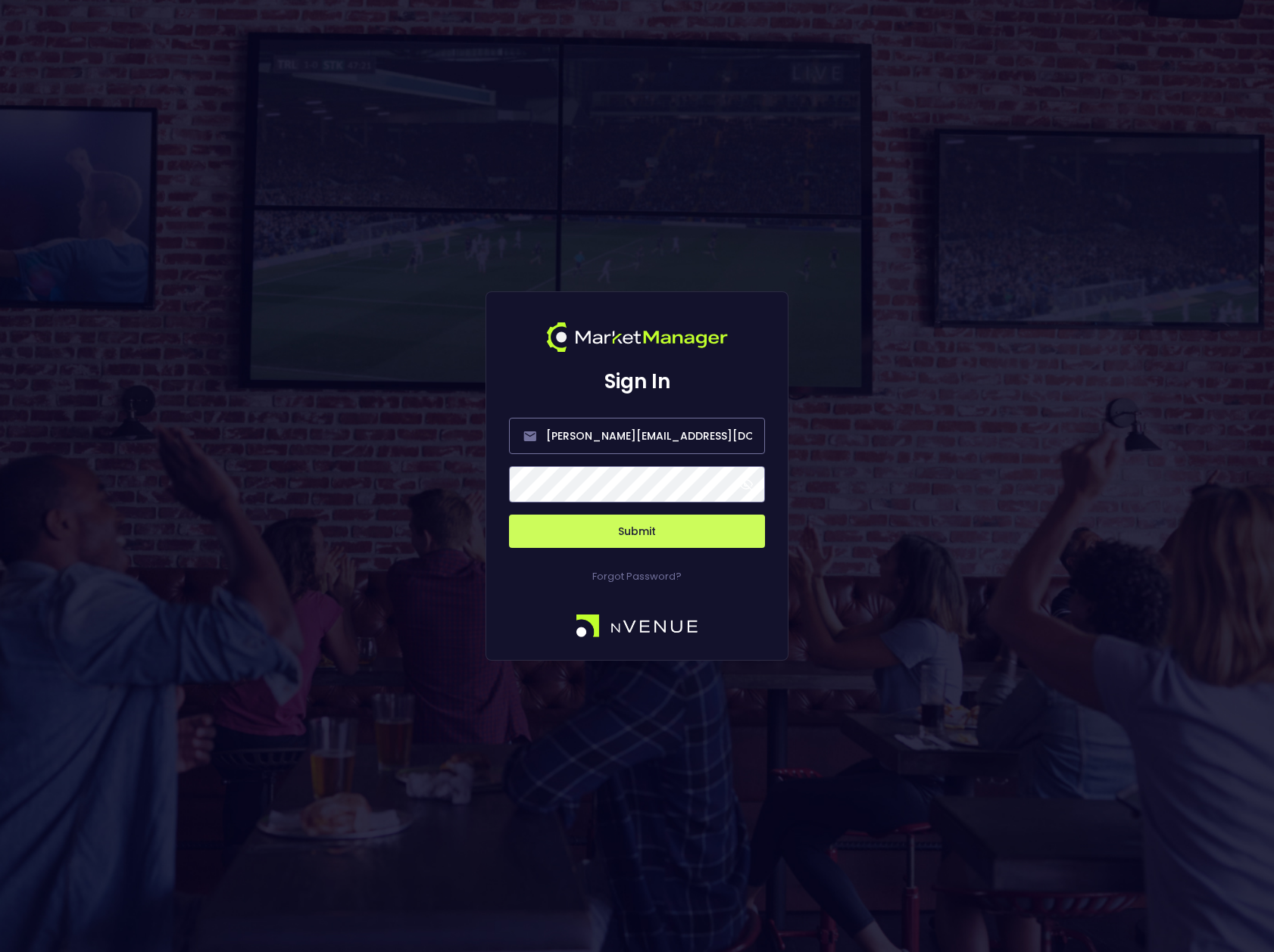
click at [748, 488] on span at bounding box center [746, 484] width 13 height 13
click at [705, 531] on button "Submit" at bounding box center [637, 531] width 256 height 33
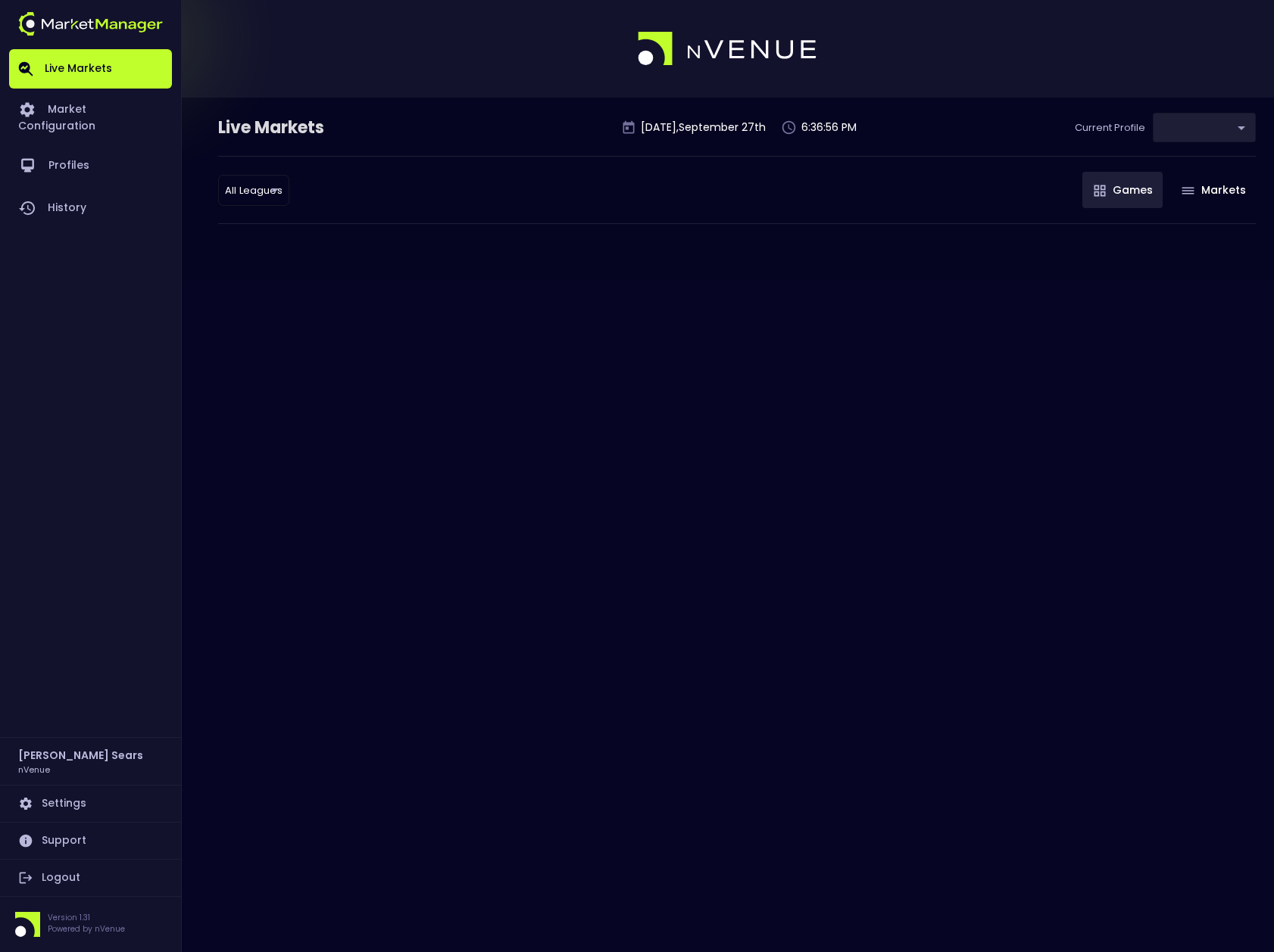
type input "0d810fa5-e353-4d9c-b11d-31f095cae871"
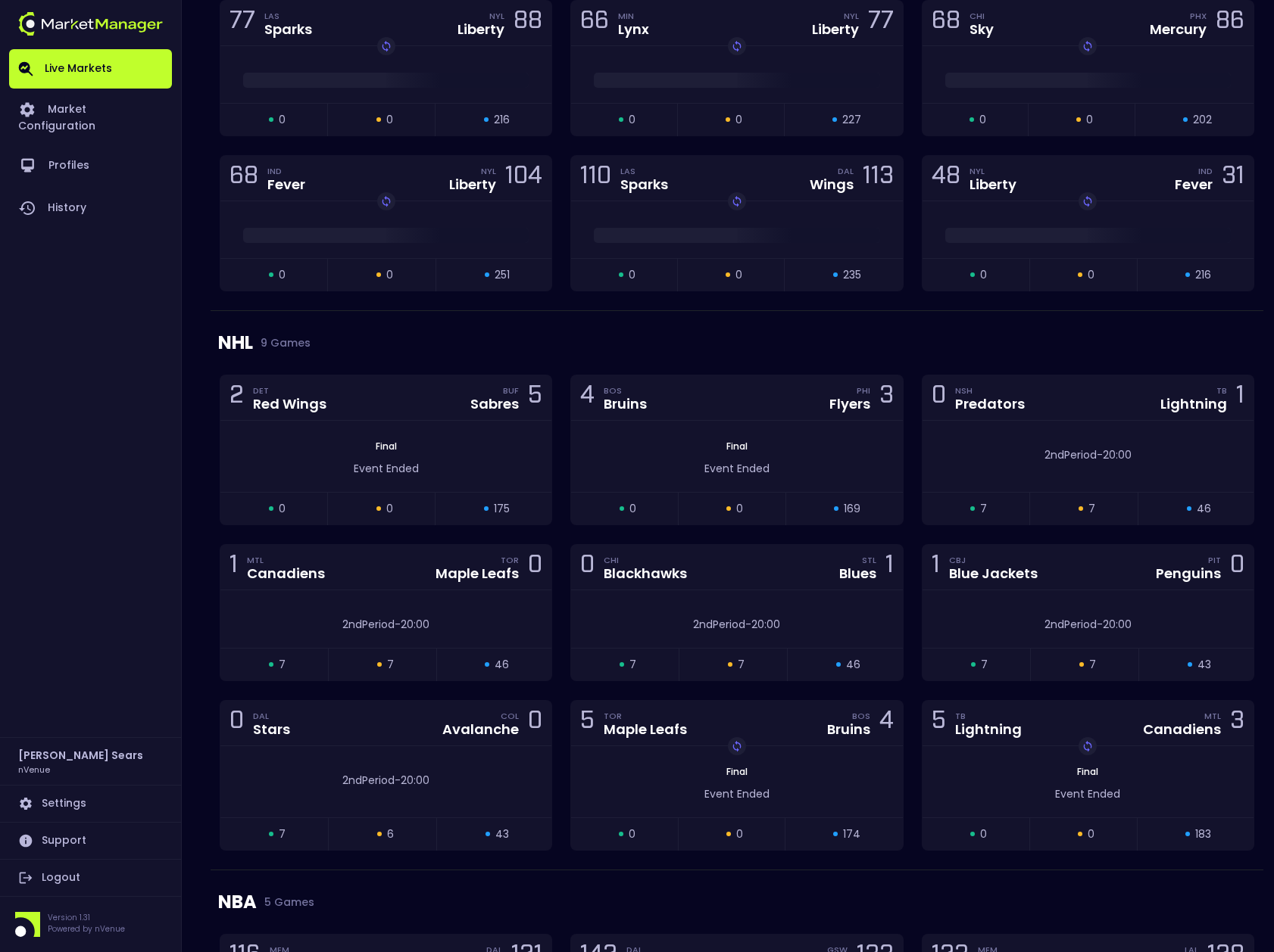
scroll to position [3068, 0]
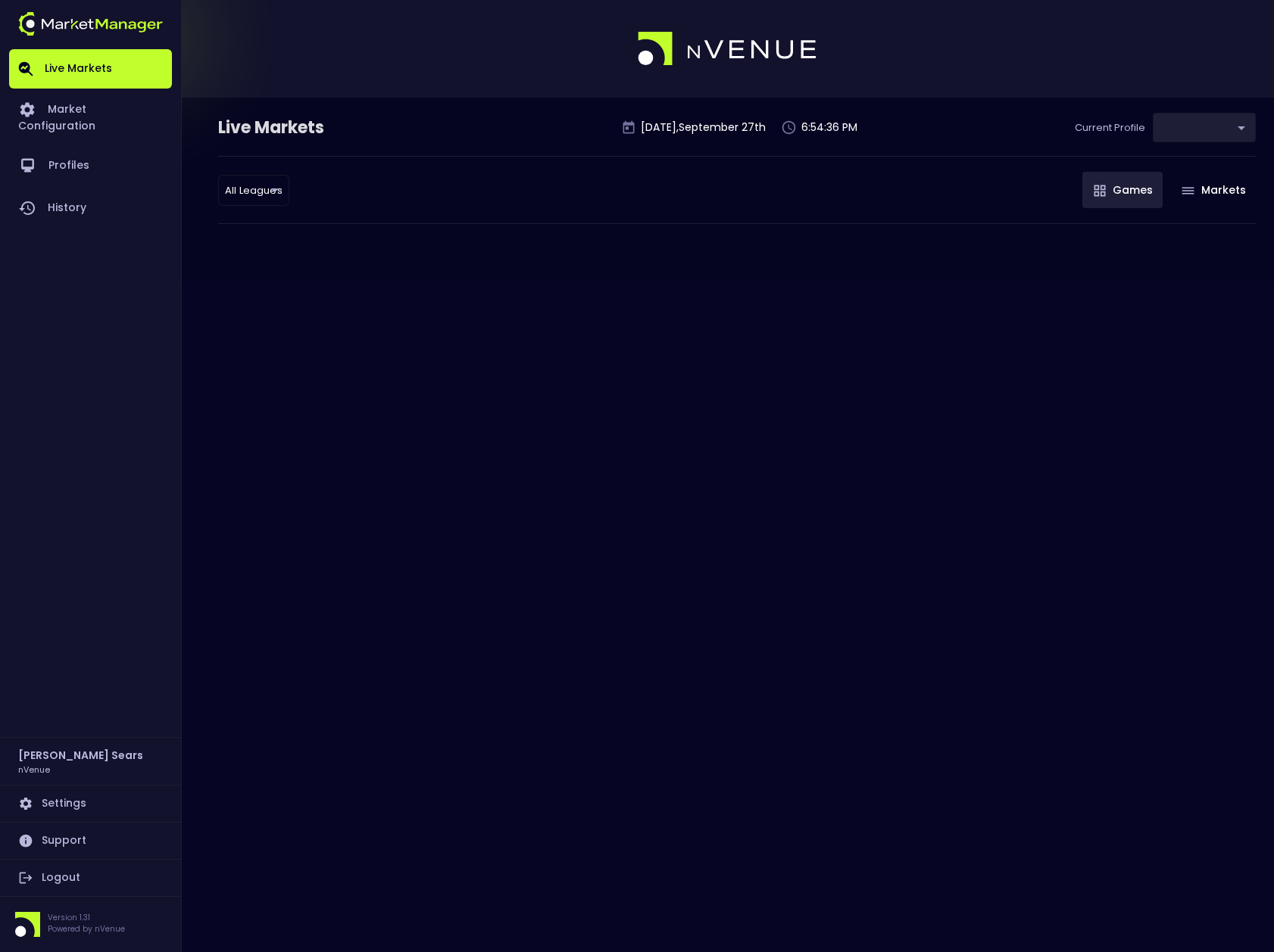
type input "0d810fa5-e353-4d9c-b11d-31f095cae871"
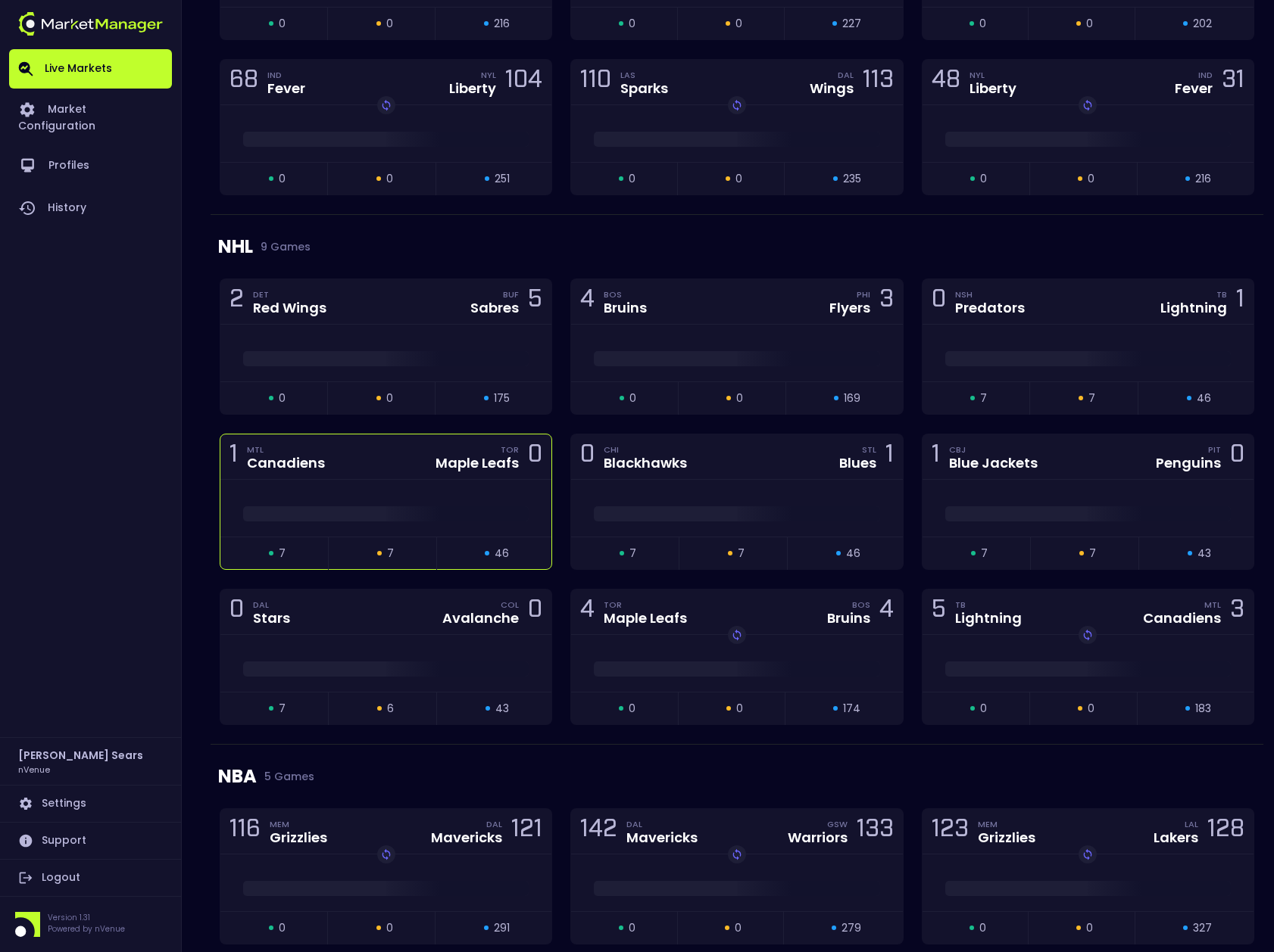
scroll to position [3151, 0]
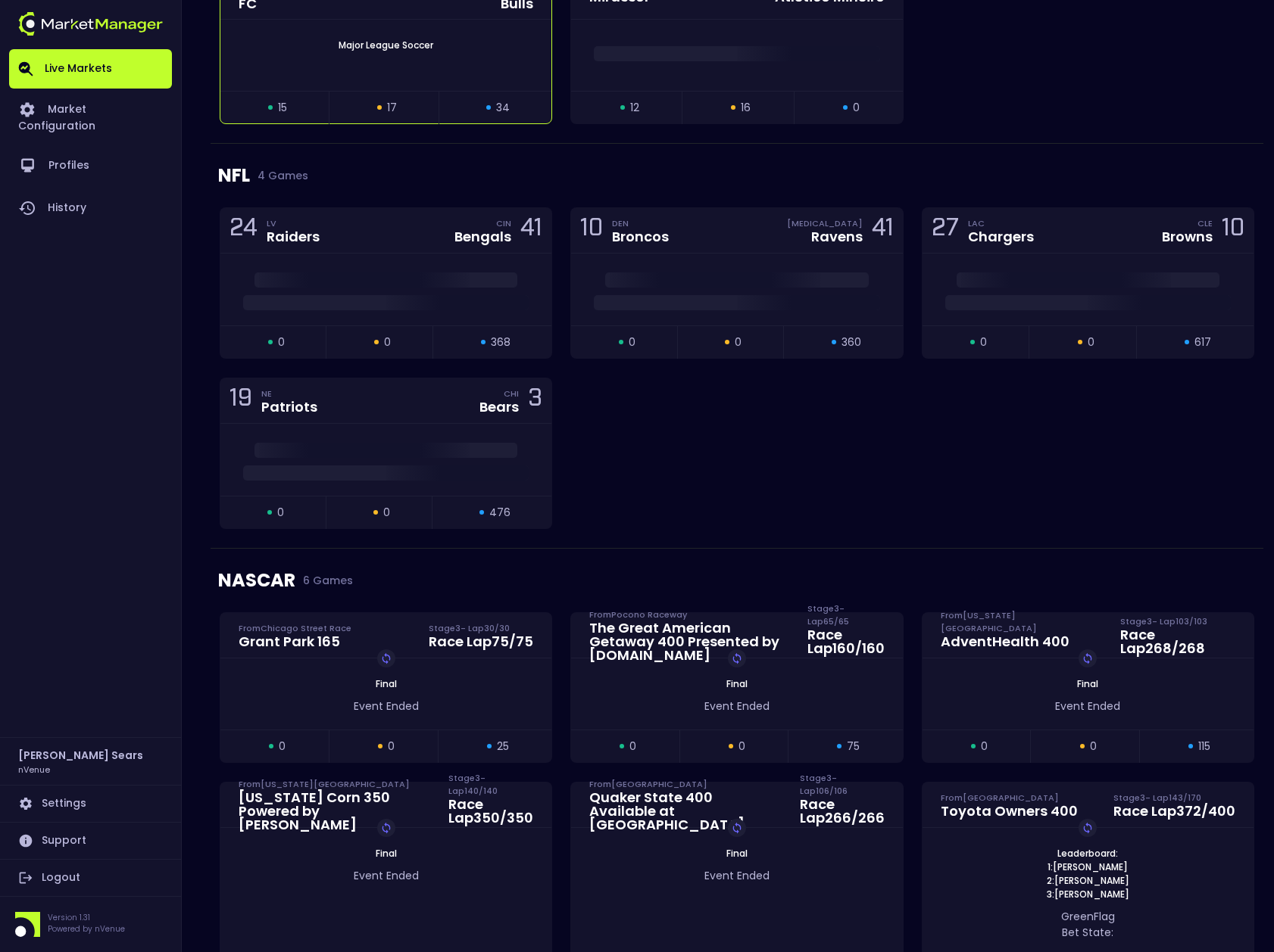
scroll to position [1822, 0]
